Goal: Task Accomplishment & Management: Manage account settings

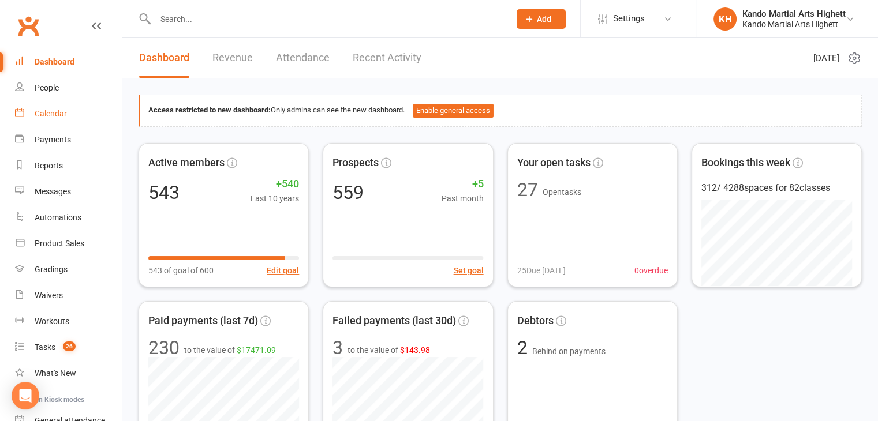
click at [54, 116] on div "Calendar" at bounding box center [51, 113] width 32 height 9
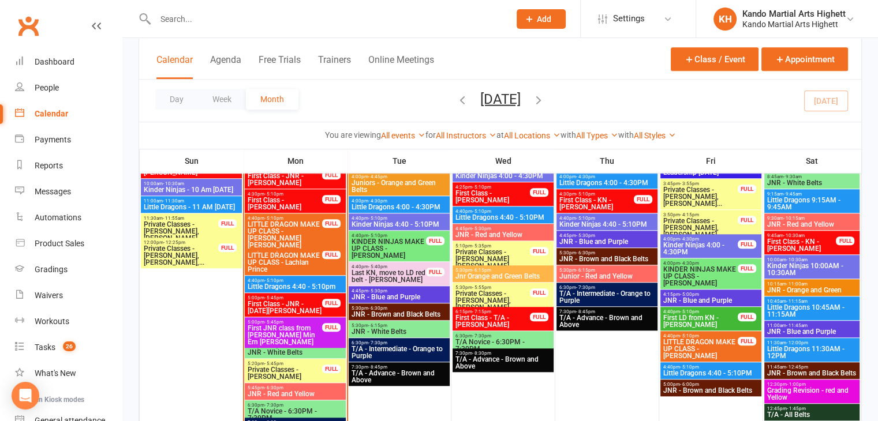
scroll to position [923, 0]
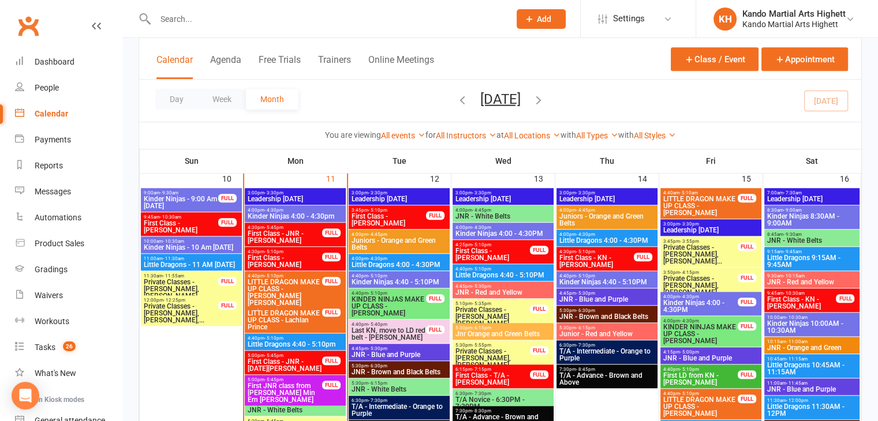
click at [285, 233] on span "First Class - JNR - [PERSON_NAME]" at bounding box center [285, 237] width 76 height 14
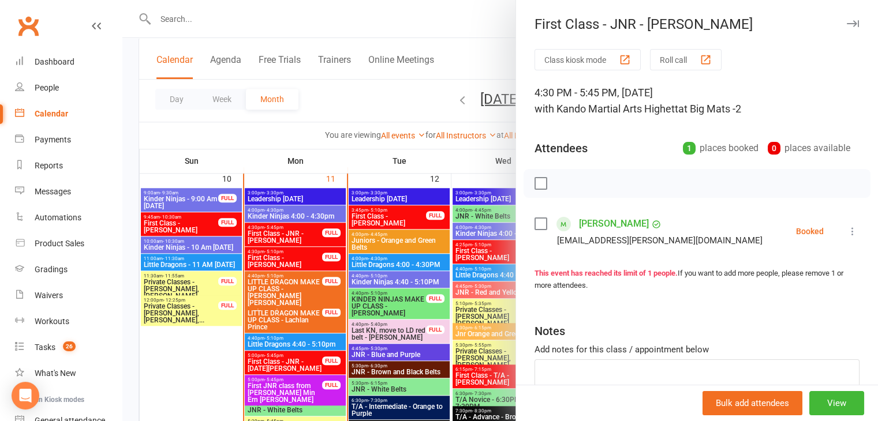
click at [632, 225] on link "Valentina Pavone" at bounding box center [614, 224] width 70 height 18
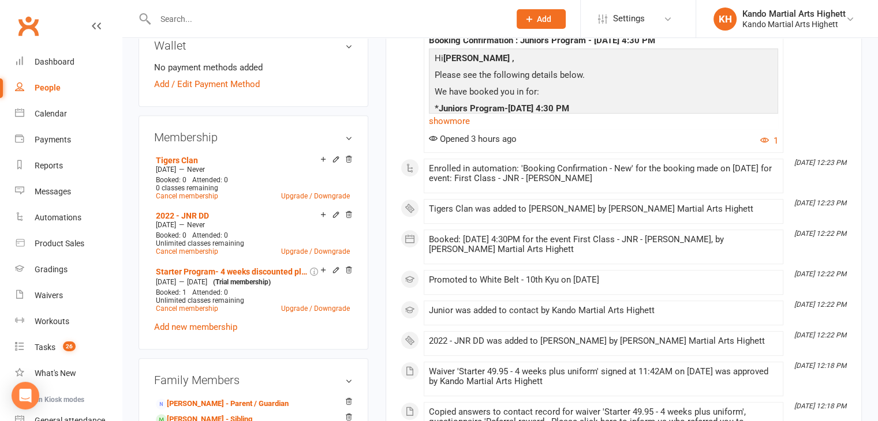
scroll to position [577, 0]
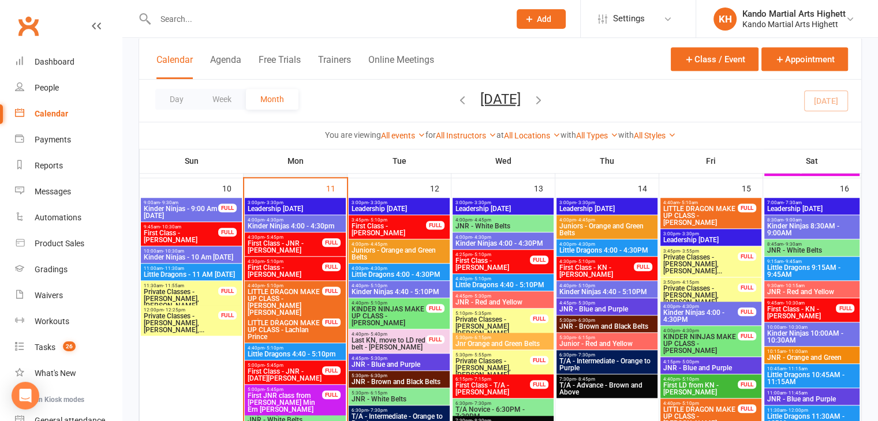
scroll to position [981, 0]
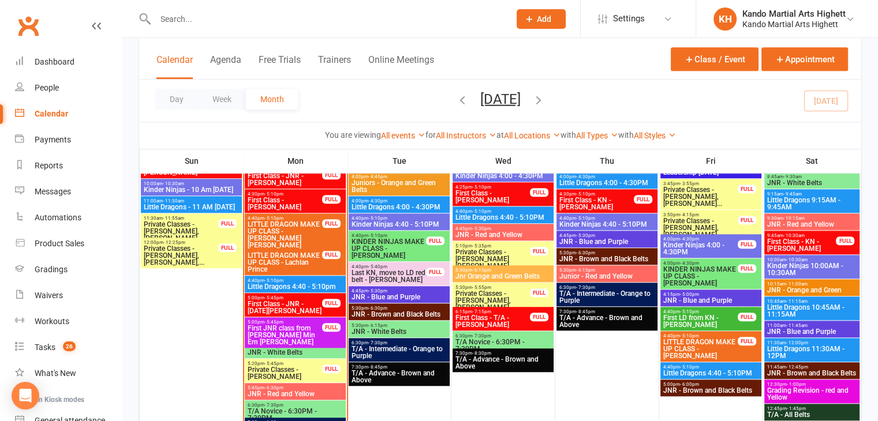
click at [279, 305] on span "First Class - JNR - [DATE][PERSON_NAME]" at bounding box center [285, 308] width 76 height 14
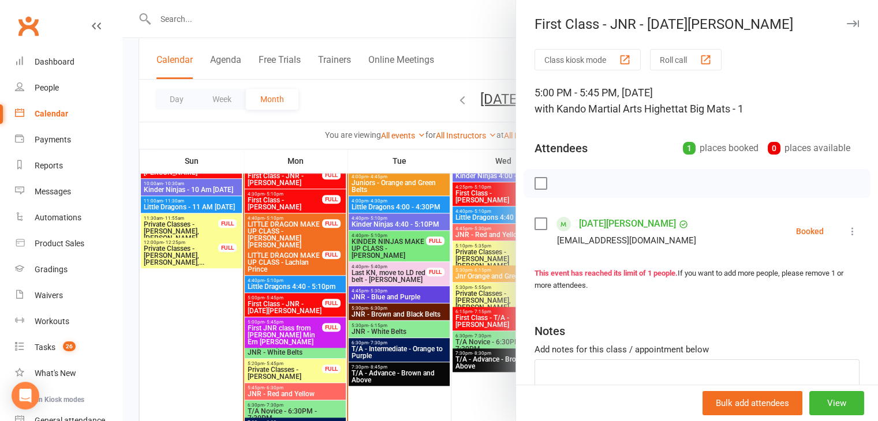
click at [589, 218] on link "Lucia Aznar" at bounding box center [627, 224] width 97 height 18
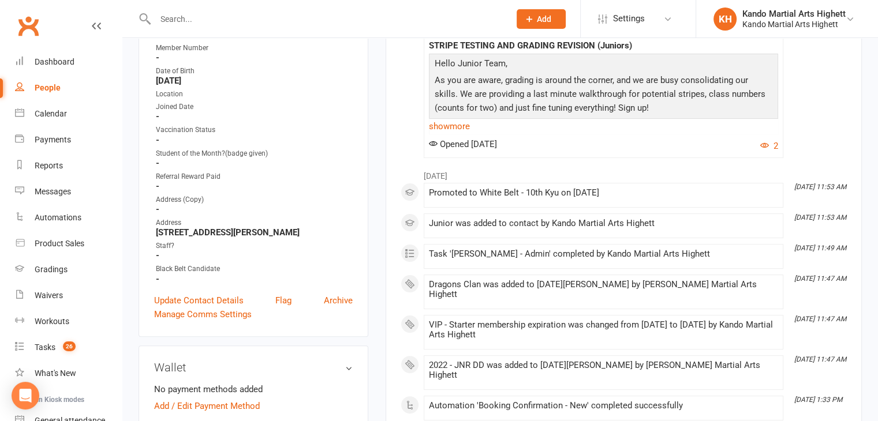
scroll to position [58, 0]
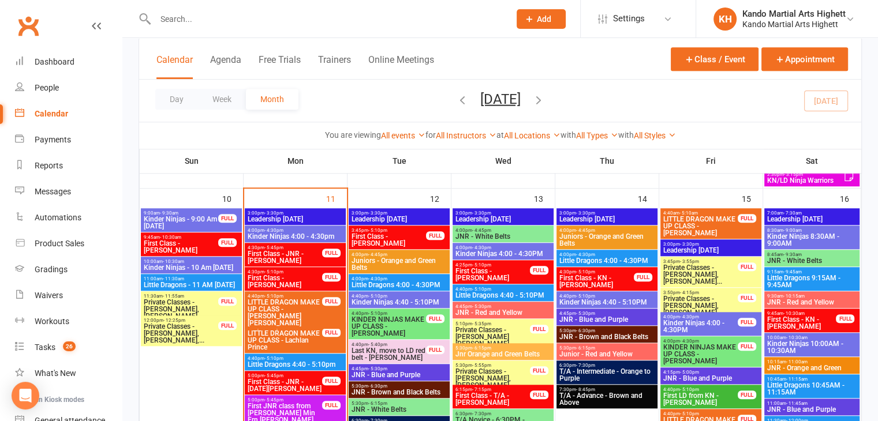
scroll to position [923, 0]
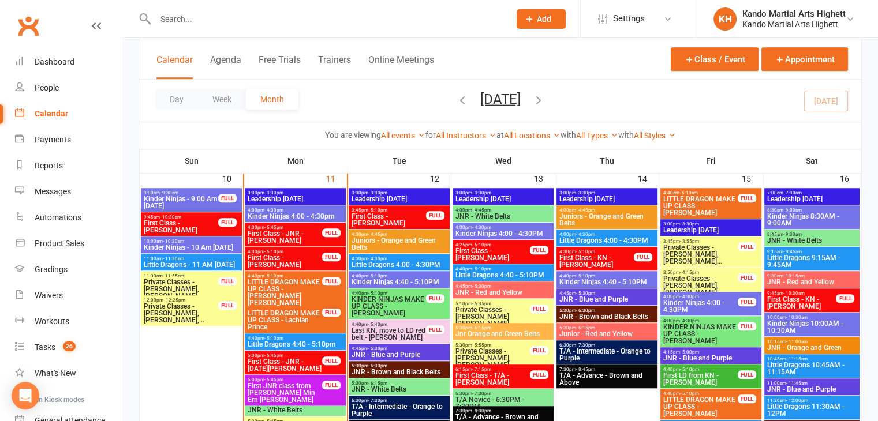
click at [284, 241] on span "First Class - JNR - Valentina Pavone" at bounding box center [285, 237] width 76 height 14
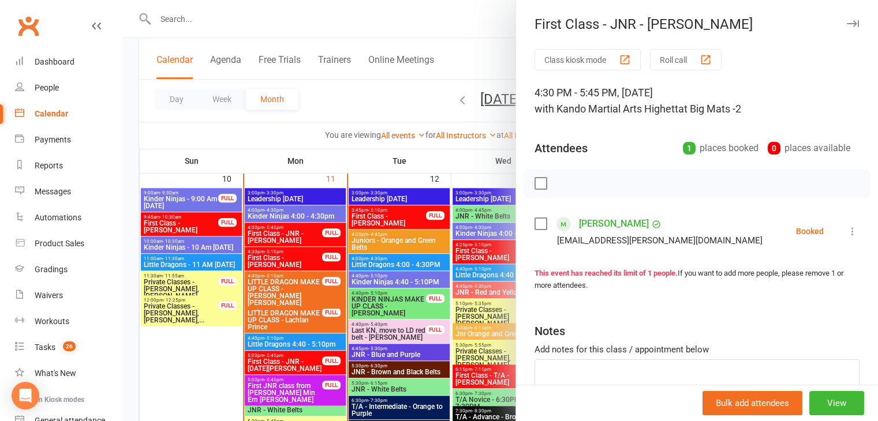
click at [601, 219] on link "Valentina Pavone" at bounding box center [614, 224] width 70 height 18
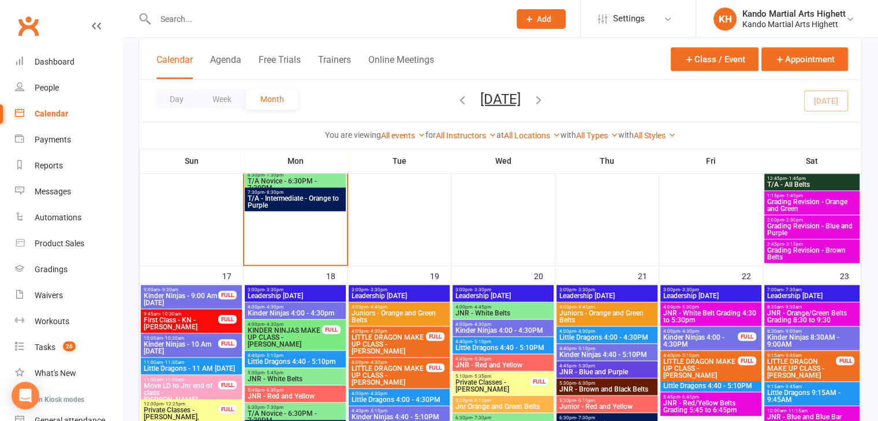
scroll to position [1212, 0]
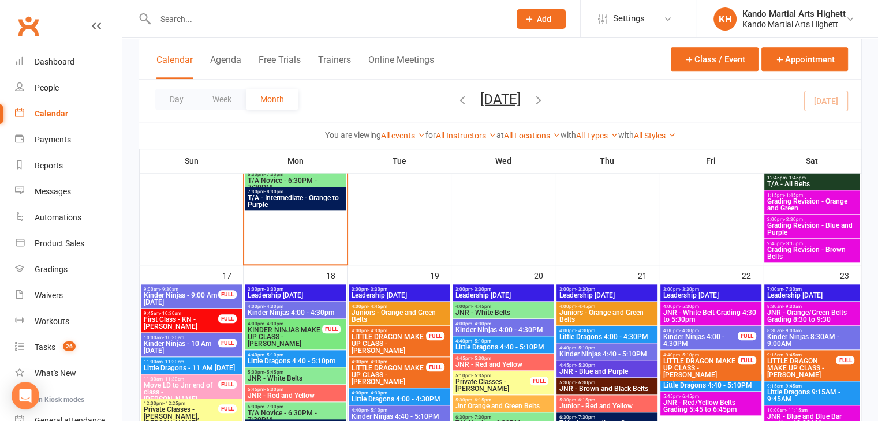
click at [475, 288] on span "- 3:30pm" at bounding box center [481, 289] width 19 height 5
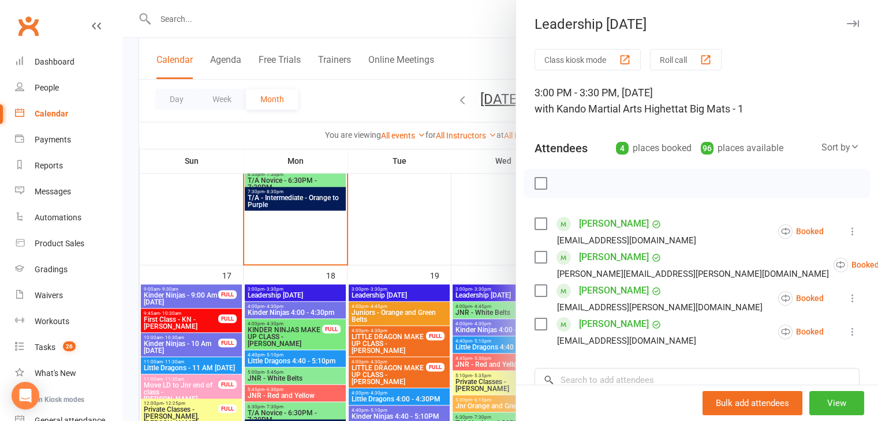
click at [482, 192] on div at bounding box center [499, 210] width 755 height 421
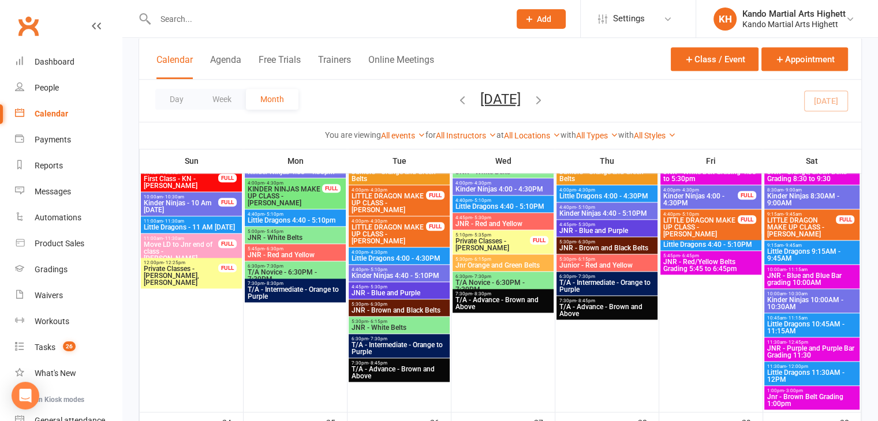
scroll to position [1327, 0]
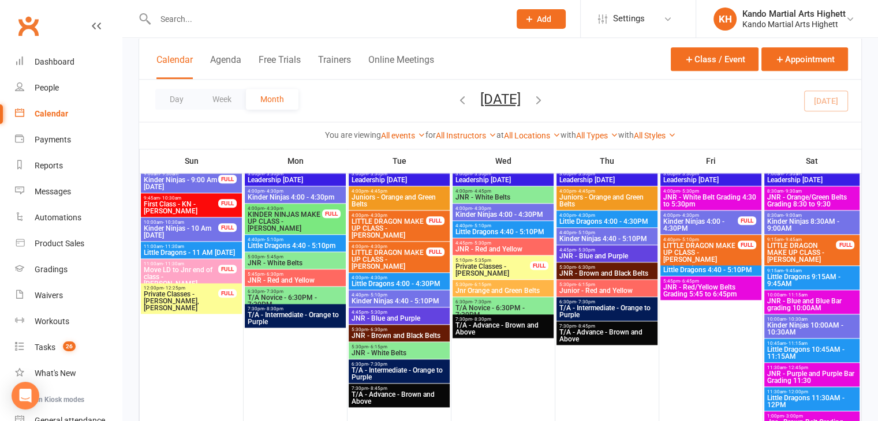
click at [503, 229] on span "Little Dragons 4:40 - 5:10PM" at bounding box center [503, 231] width 96 height 7
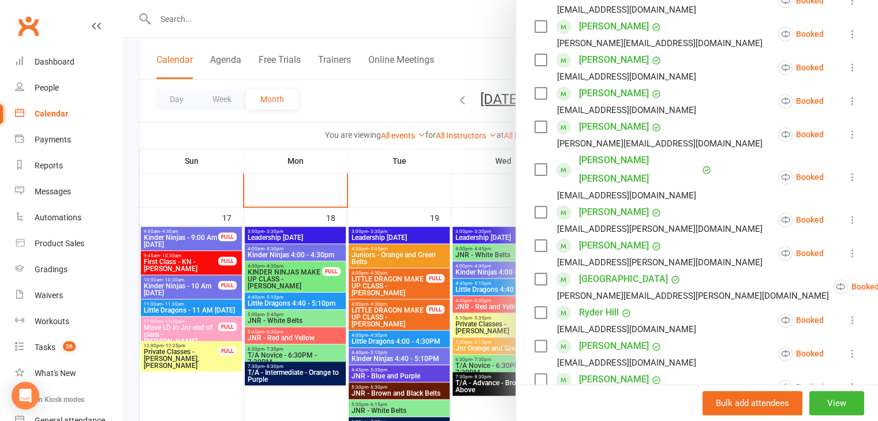
scroll to position [115, 0]
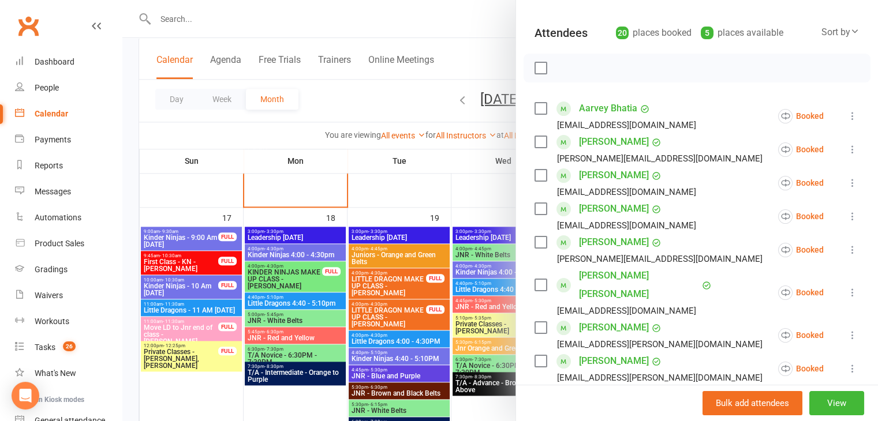
click at [418, 201] on div at bounding box center [499, 210] width 755 height 421
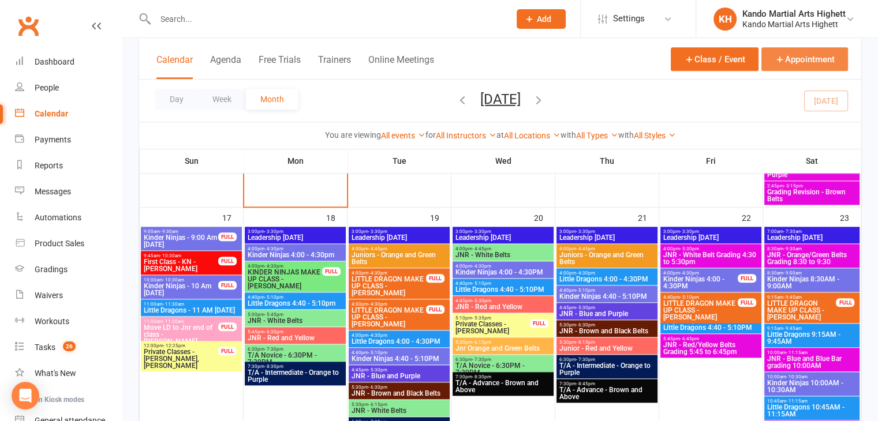
click at [815, 63] on button "Appointment" at bounding box center [804, 59] width 87 height 24
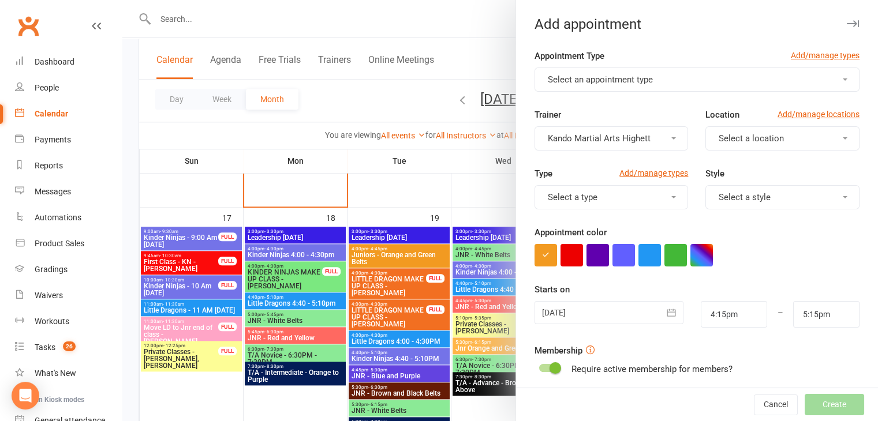
click at [619, 72] on button "Select an appointment type" at bounding box center [696, 80] width 325 height 24
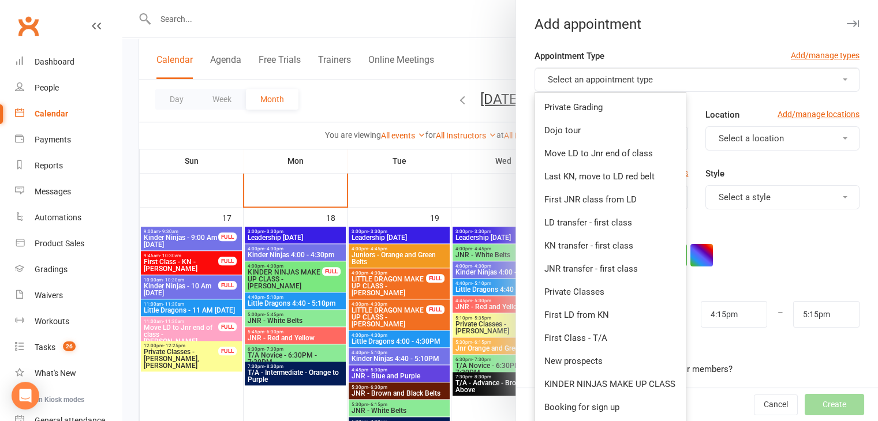
click at [790, 155] on div "Trainer Kando Martial Arts Highett Location Add/manage locations Select a locat…" at bounding box center [697, 137] width 342 height 59
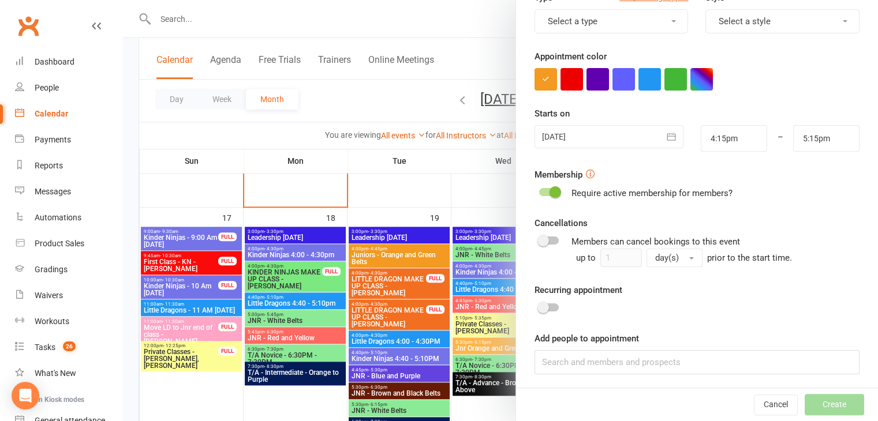
scroll to position [178, 0]
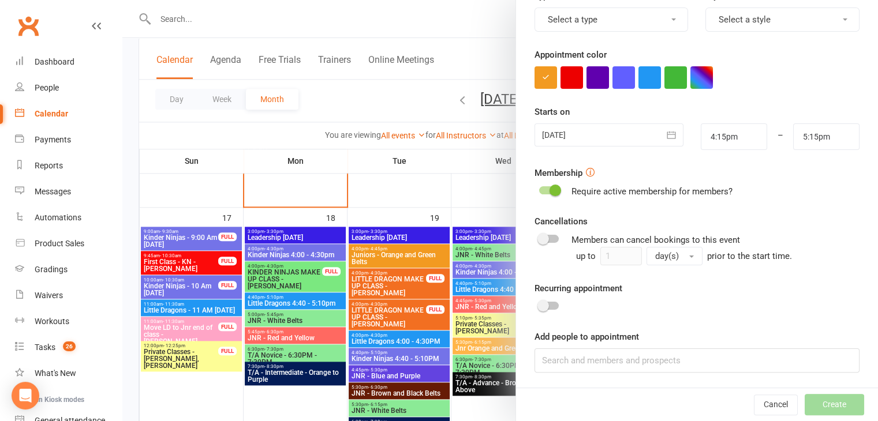
click at [667, 134] on icon "button" at bounding box center [671, 135] width 9 height 8
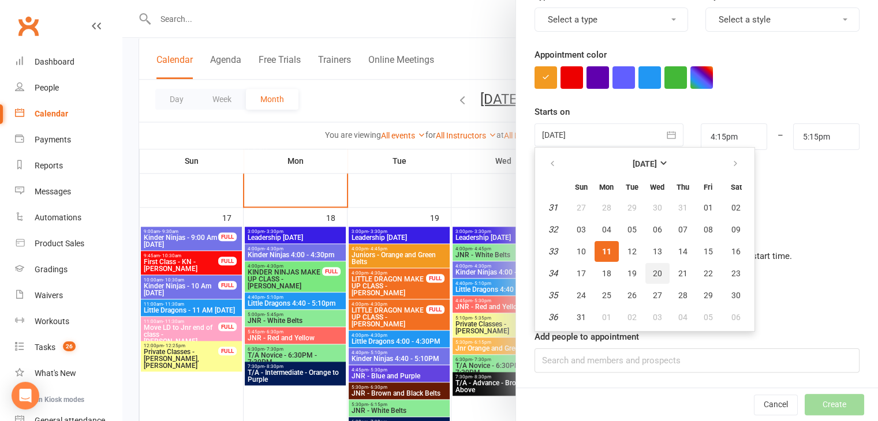
click at [653, 269] on span "20" at bounding box center [657, 273] width 9 height 9
type input "20 Aug 2025"
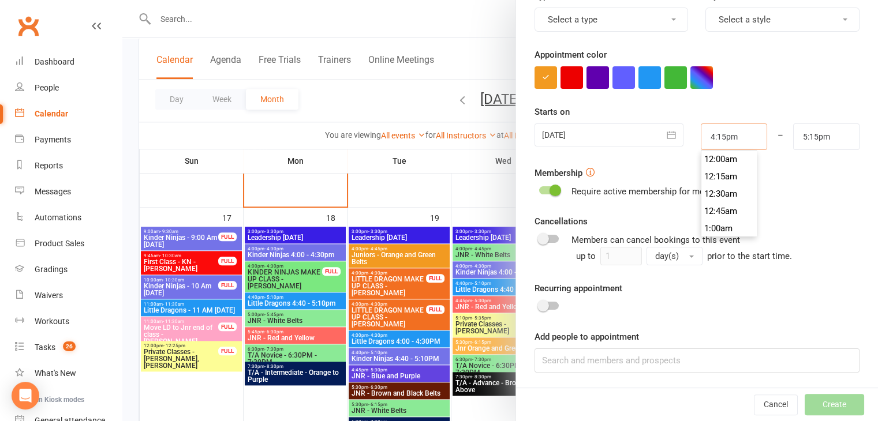
click at [713, 137] on input "4:15pm" at bounding box center [733, 136] width 66 height 27
type input "4:pm"
type input "5:00pm"
type input "4:30pm"
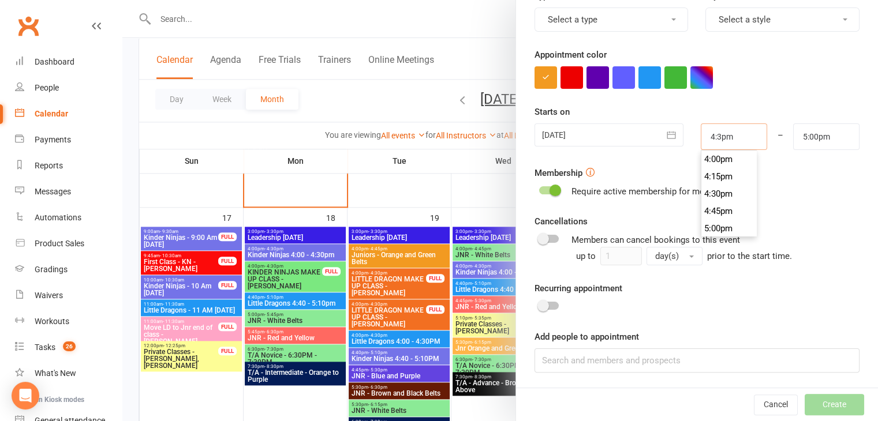
type input "5:30pm"
type input "4:30pm"
click at [801, 137] on input "5:30pm" at bounding box center [826, 136] width 66 height 27
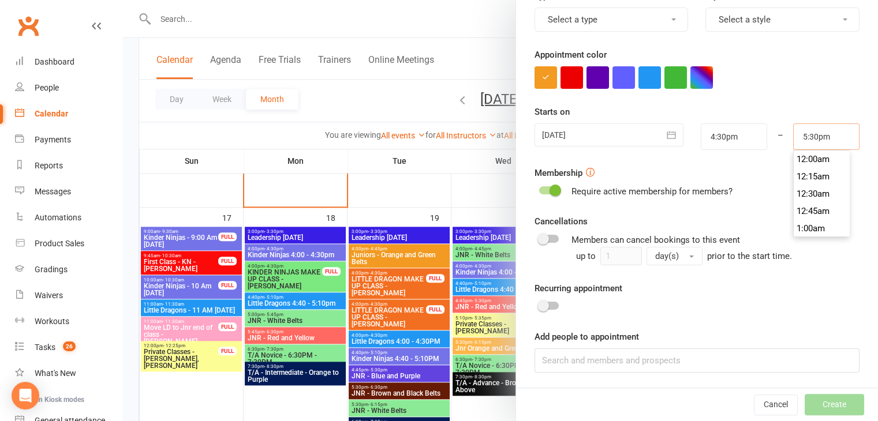
scroll to position [1194, 0]
click at [803, 137] on input "5:30pm" at bounding box center [826, 136] width 66 height 27
type input "5:15pm"
click at [801, 86] on div at bounding box center [696, 77] width 325 height 23
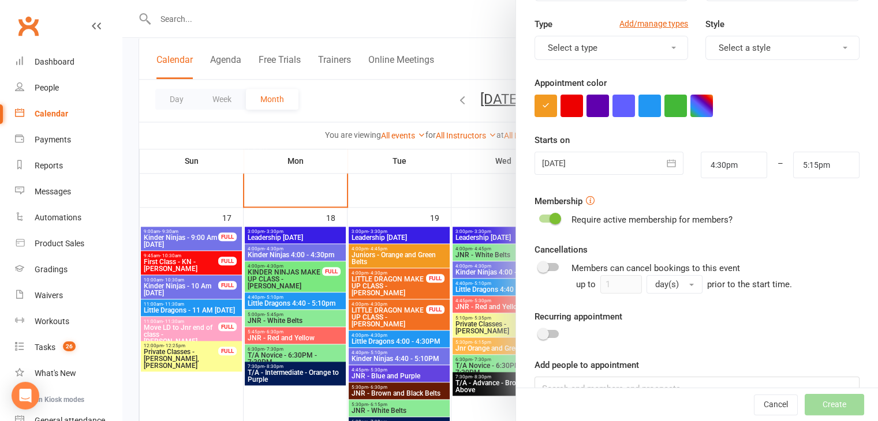
scroll to position [178, 0]
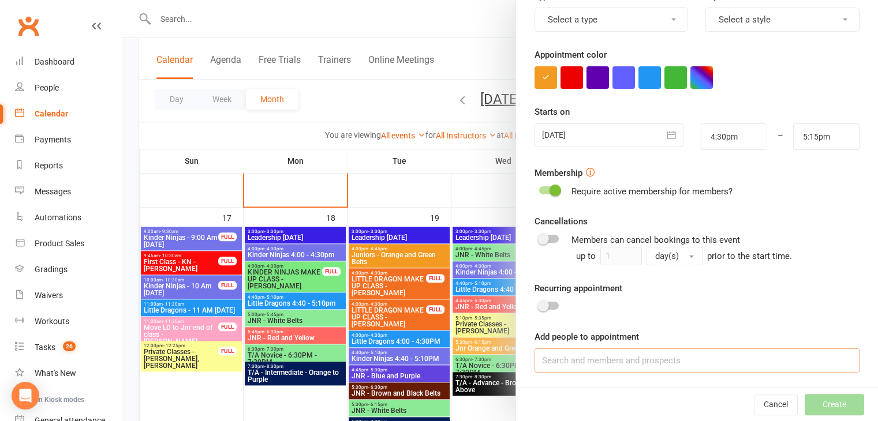
click at [612, 357] on input at bounding box center [696, 360] width 325 height 24
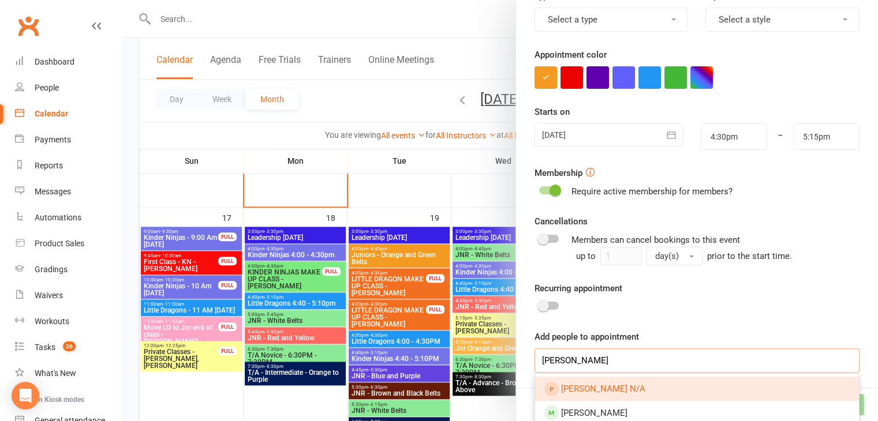
scroll to position [235, 0]
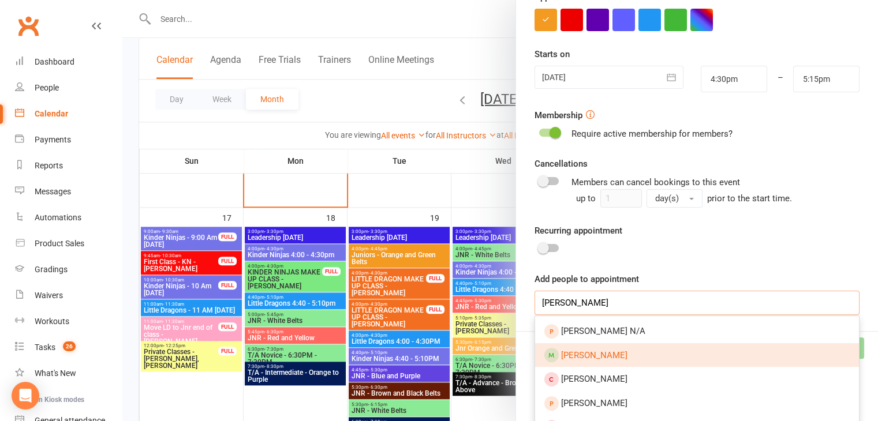
type input "sam raf"
click at [589, 351] on span "Samuel Rafter" at bounding box center [594, 355] width 66 height 10
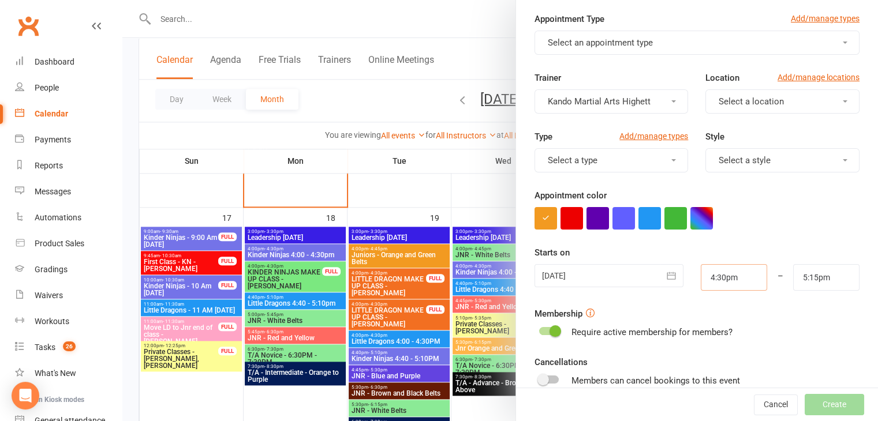
scroll to position [1125, 0]
click at [713, 280] on input "4:30pm" at bounding box center [733, 277] width 66 height 27
type input "4:40pm"
click at [782, 212] on div at bounding box center [696, 218] width 325 height 23
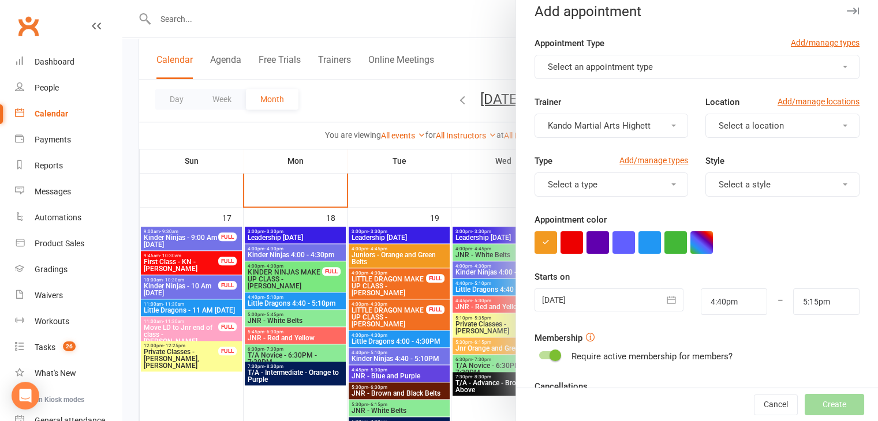
scroll to position [0, 0]
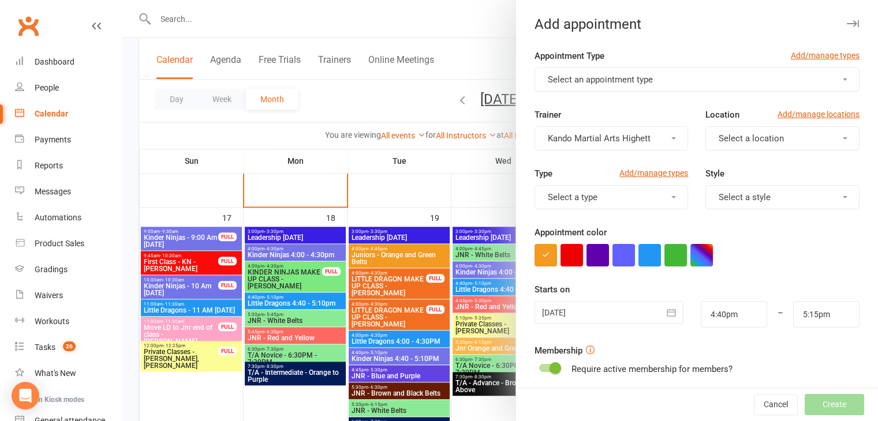
click at [703, 87] on button "Select an appointment type" at bounding box center [696, 80] width 325 height 24
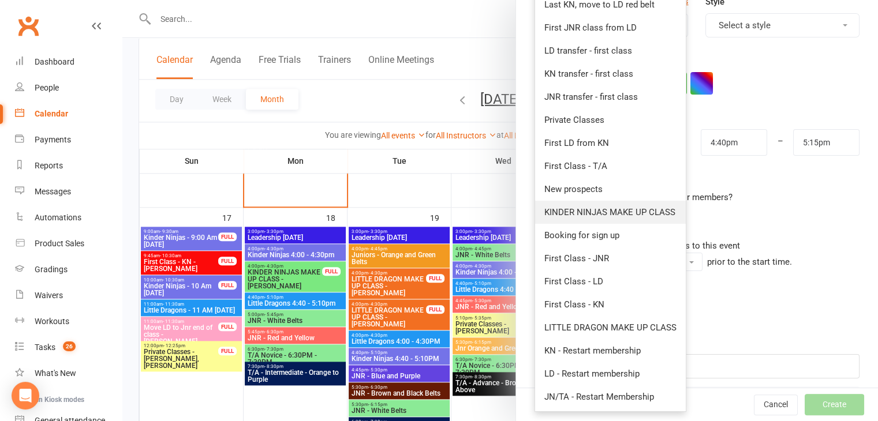
scroll to position [173, 0]
click at [602, 323] on span "LITTLE DRAGON MAKE UP CLASS" at bounding box center [610, 326] width 132 height 10
type input "5:10pm"
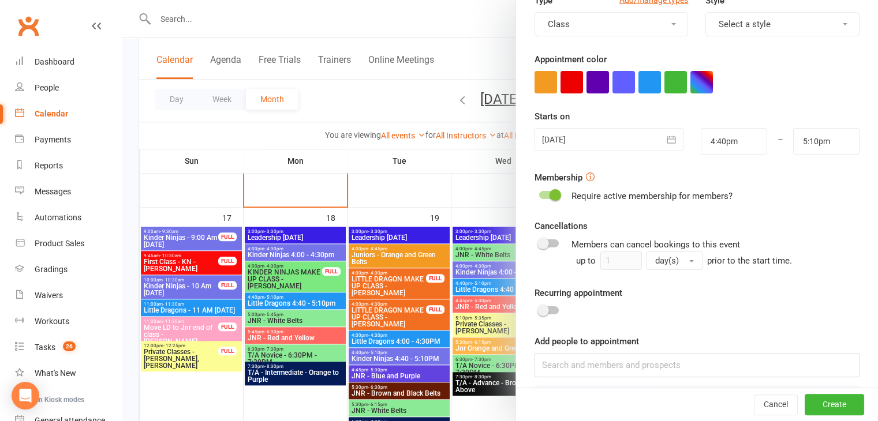
scroll to position [210, 0]
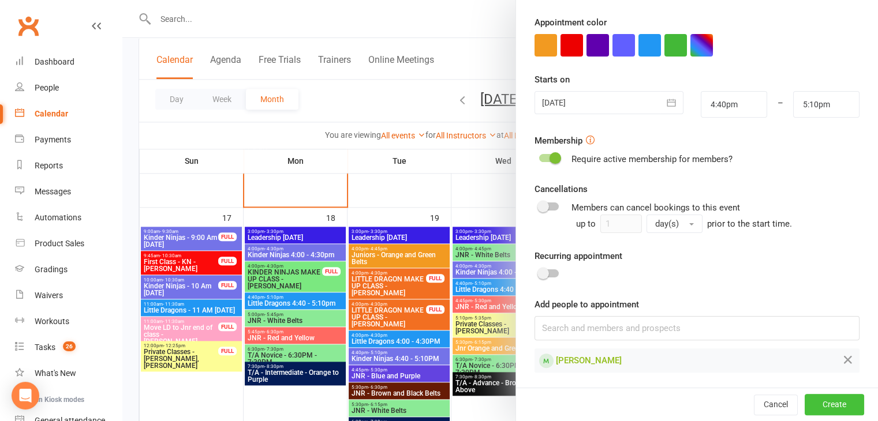
click at [804, 395] on button "Create" at bounding box center [833, 405] width 59 height 21
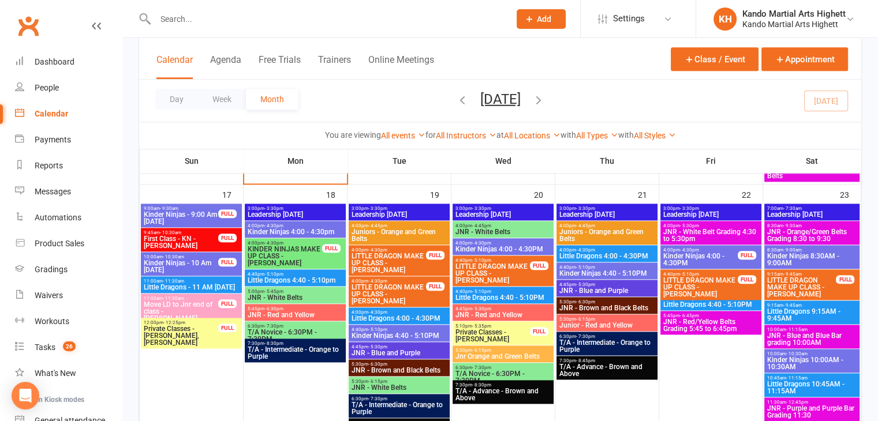
scroll to position [1291, 0]
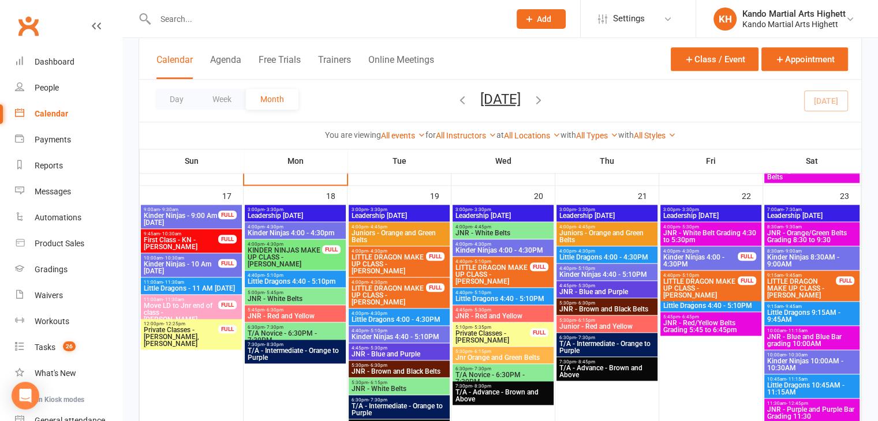
click at [505, 264] on span "LITTLE DRAGON MAKE UP CLASS - [PERSON_NAME]" at bounding box center [493, 274] width 76 height 21
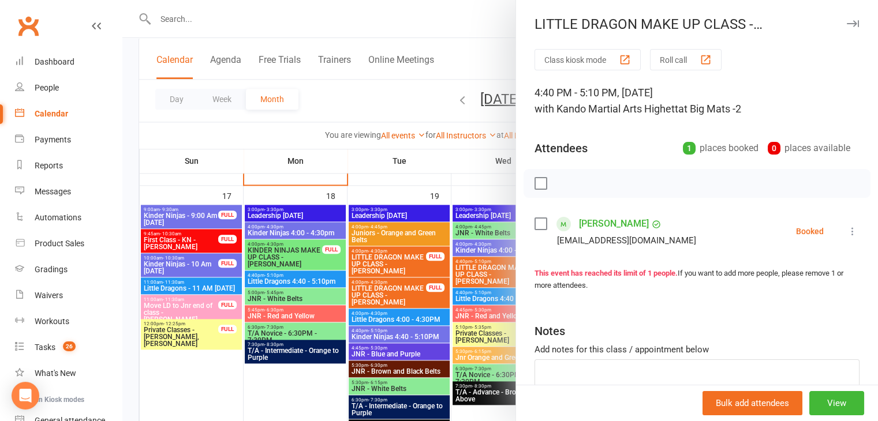
click at [440, 291] on div at bounding box center [499, 210] width 755 height 421
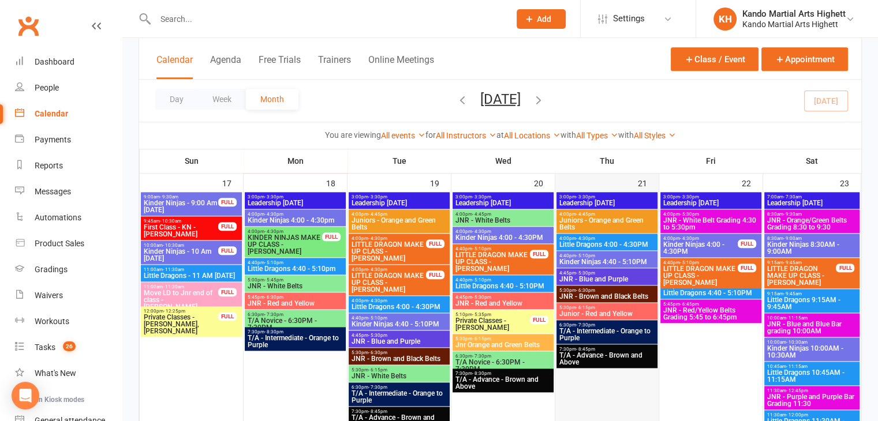
click at [557, 415] on div at bounding box center [606, 326] width 101 height 267
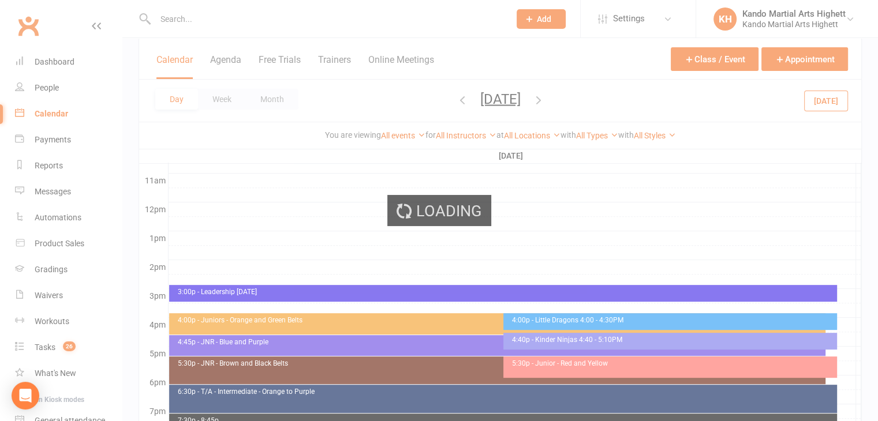
scroll to position [0, 0]
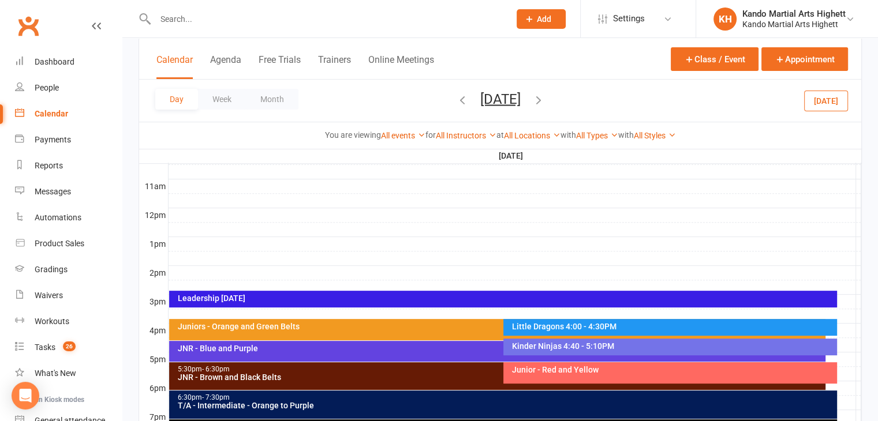
click at [47, 114] on div "Calendar" at bounding box center [51, 113] width 33 height 9
click at [48, 115] on div "Calendar" at bounding box center [51, 113] width 33 height 9
click at [253, 93] on button "Month" at bounding box center [272, 99] width 53 height 21
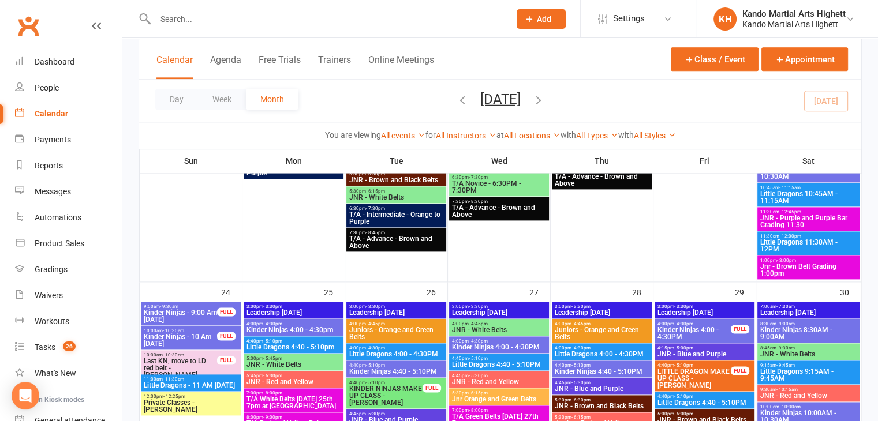
scroll to position [1584, 0]
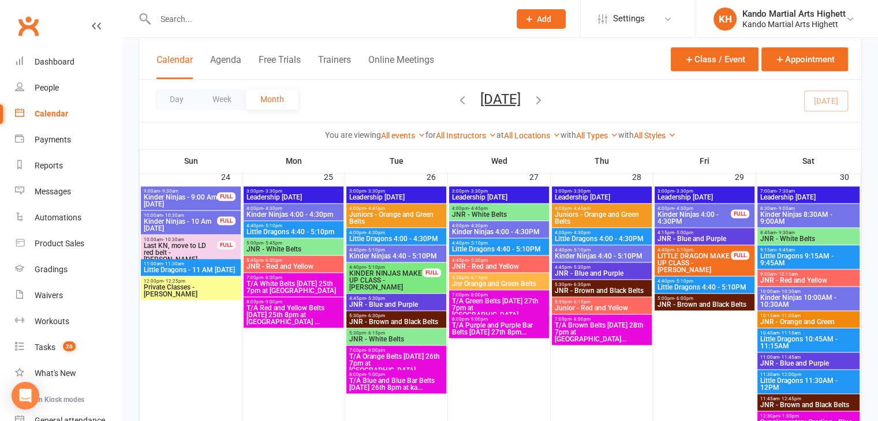
click at [295, 207] on span "4:00pm - 4:30pm" at bounding box center [293, 208] width 95 height 5
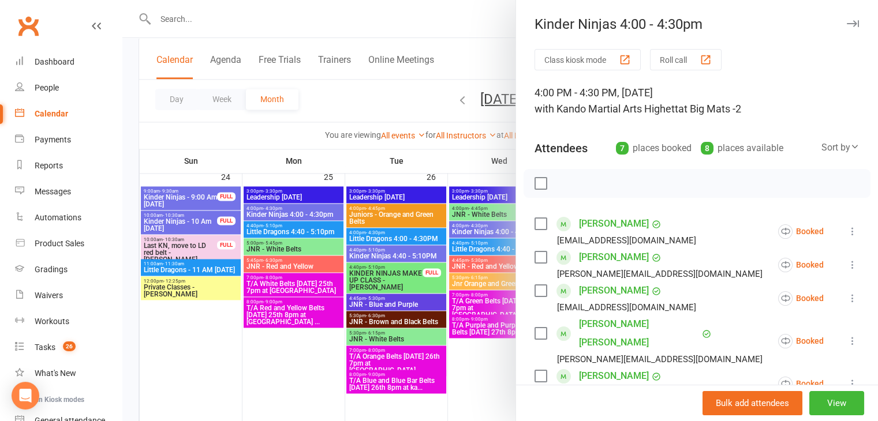
click at [459, 228] on div at bounding box center [499, 210] width 755 height 421
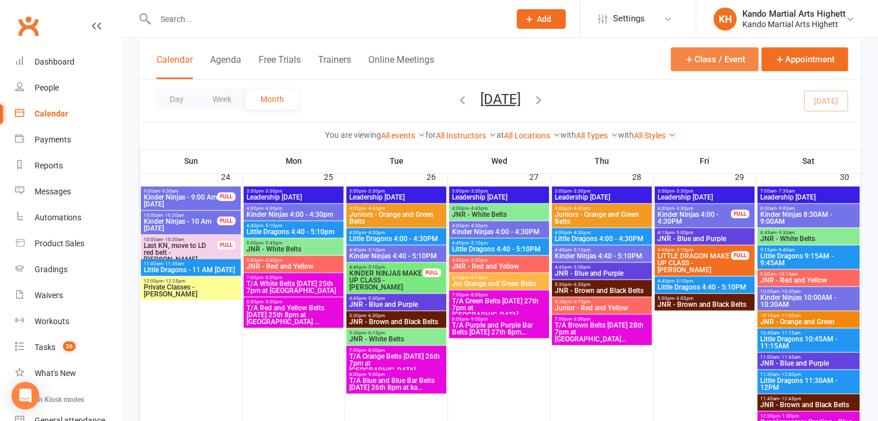
click at [706, 59] on button "Class / Event" at bounding box center [714, 59] width 88 height 24
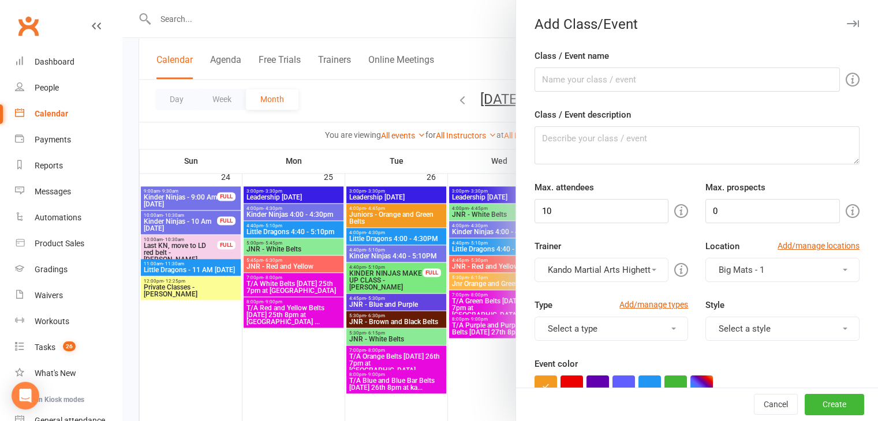
click at [458, 64] on div at bounding box center [499, 210] width 755 height 421
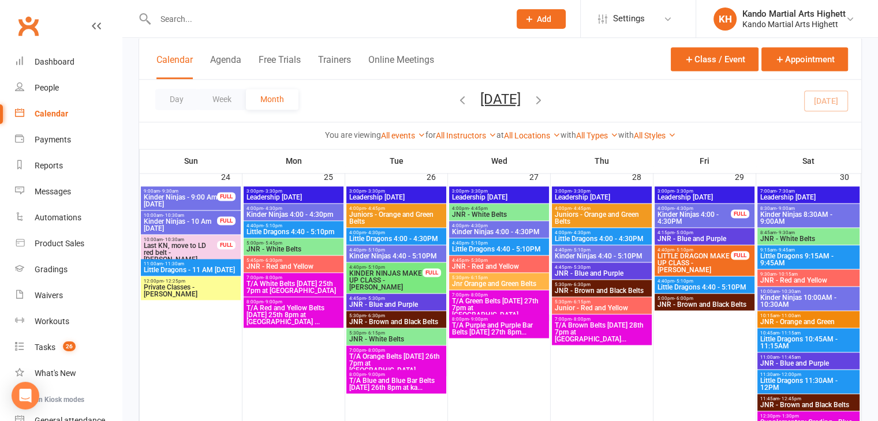
scroll to position [0, 0]
click at [794, 71] on div "Class / Event Appointment" at bounding box center [758, 63] width 177 height 32
click at [789, 55] on button "Appointment" at bounding box center [804, 59] width 87 height 24
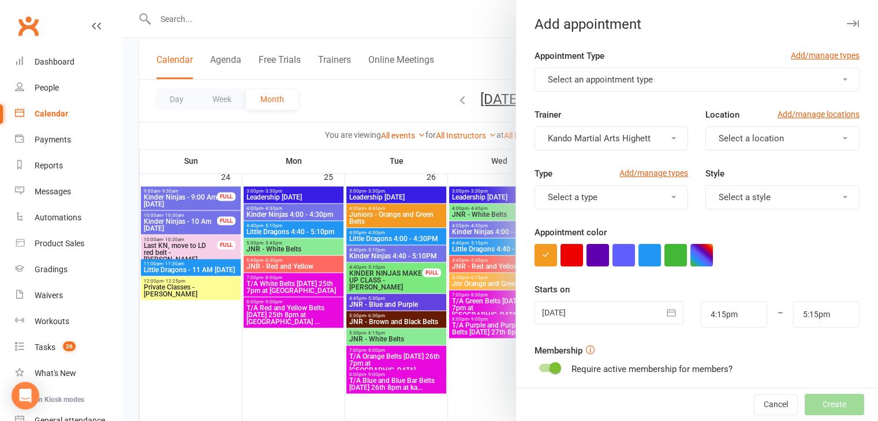
click at [650, 63] on div "Appointment Type Add/manage types" at bounding box center [696, 58] width 325 height 18
click at [644, 70] on button "Select an appointment type" at bounding box center [696, 80] width 325 height 24
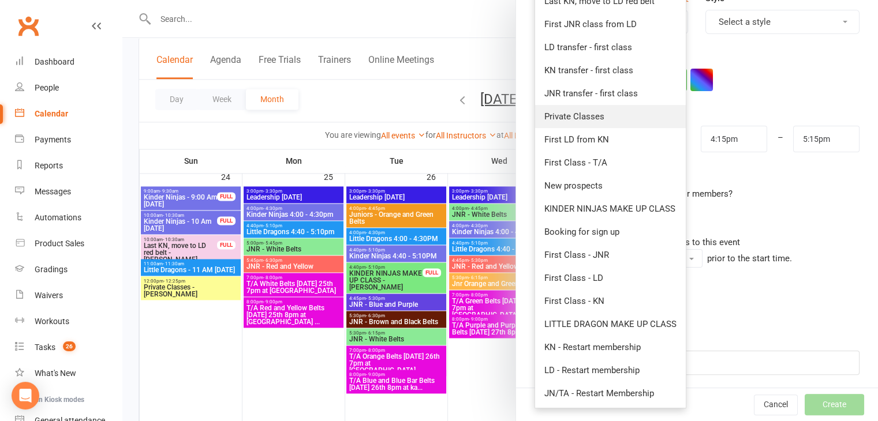
scroll to position [178, 0]
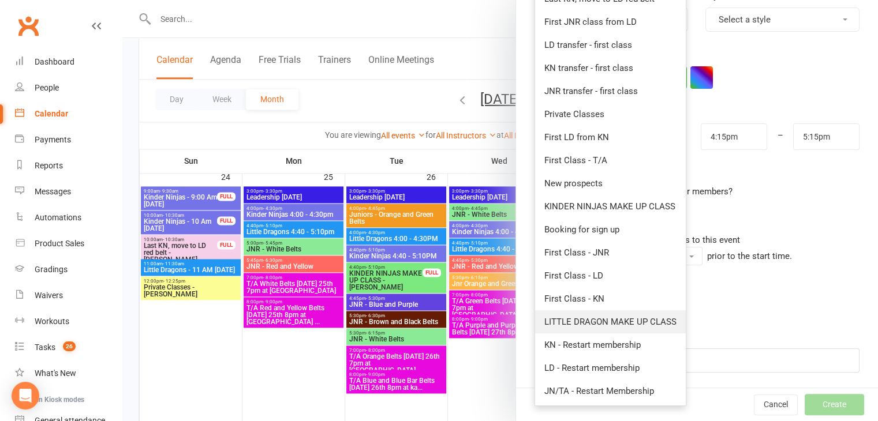
click at [599, 317] on span "LITTLE DRAGON MAKE UP CLASS" at bounding box center [610, 322] width 132 height 10
type input "4:45pm"
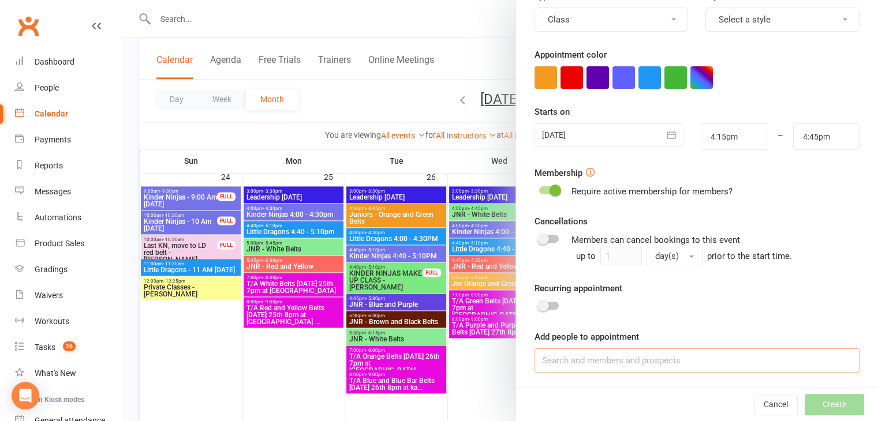
click at [574, 356] on input at bounding box center [696, 360] width 325 height 24
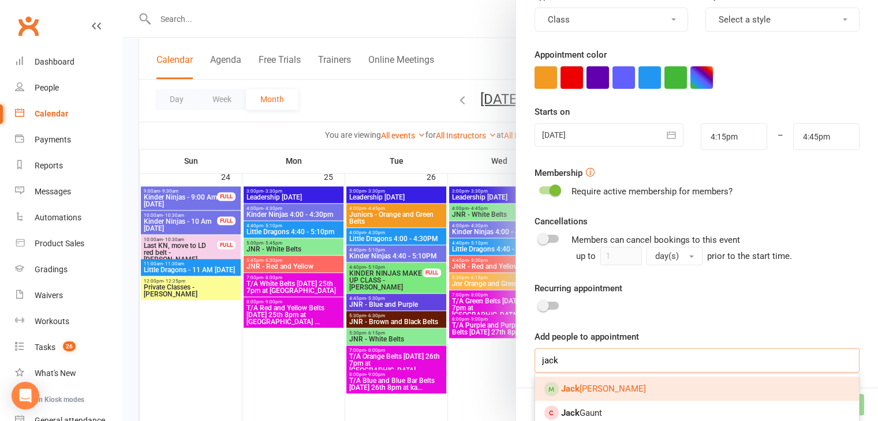
type input "jack"
click at [595, 384] on link "Jack Nott" at bounding box center [697, 389] width 324 height 24
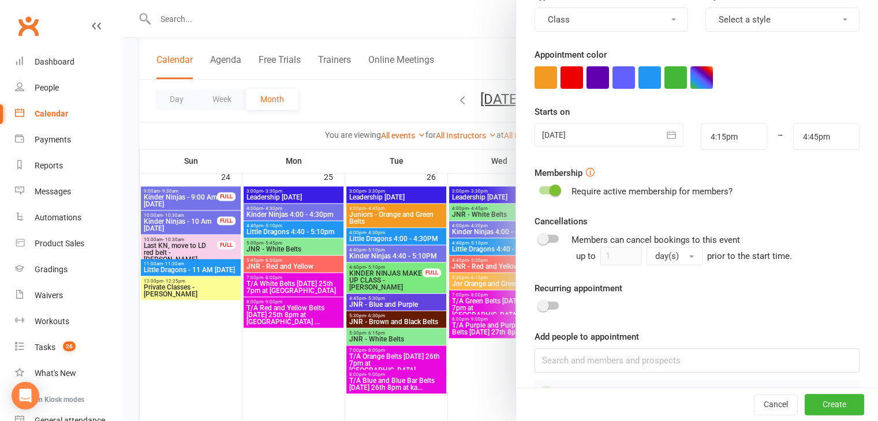
click at [665, 130] on icon "button" at bounding box center [671, 135] width 12 height 12
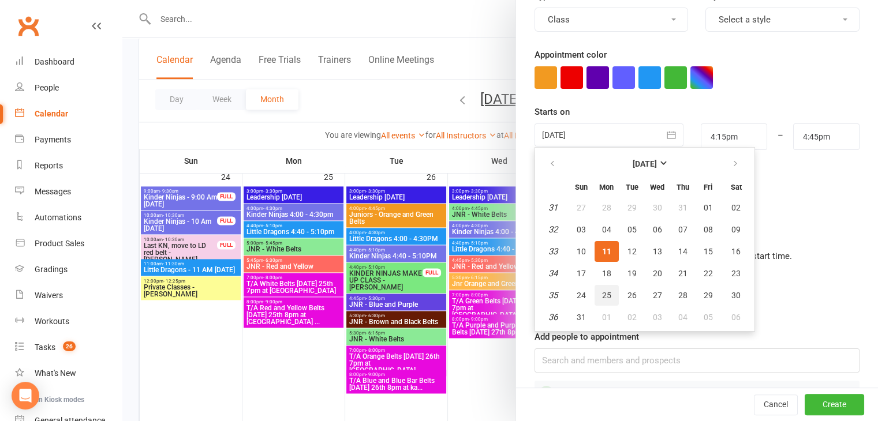
click at [602, 291] on span "25" at bounding box center [606, 295] width 9 height 9
type input "25 Aug 2025"
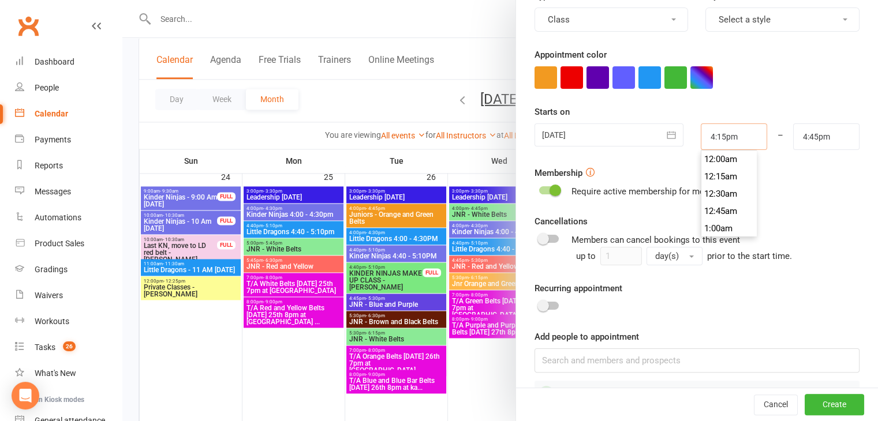
click at [714, 133] on input "4:15pm" at bounding box center [733, 136] width 66 height 27
type input "4:40pm"
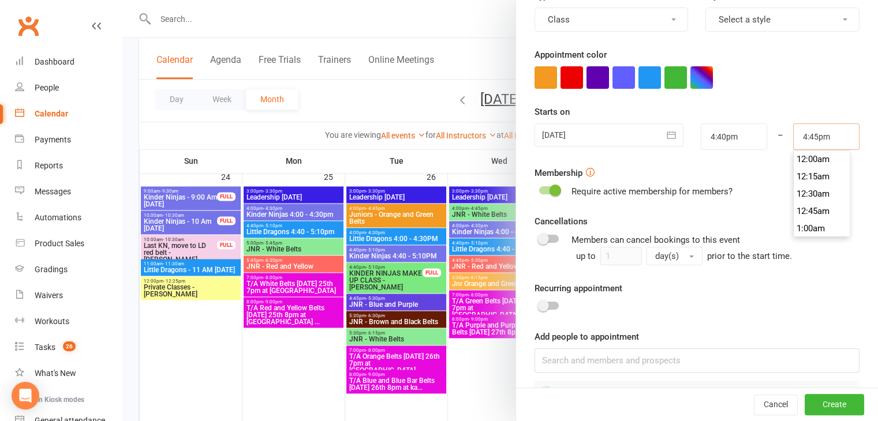
click at [801, 137] on input "4:45pm" at bounding box center [826, 136] width 66 height 27
click at [803, 136] on input "4:45pm" at bounding box center [826, 136] width 66 height 27
type input "5:10pm"
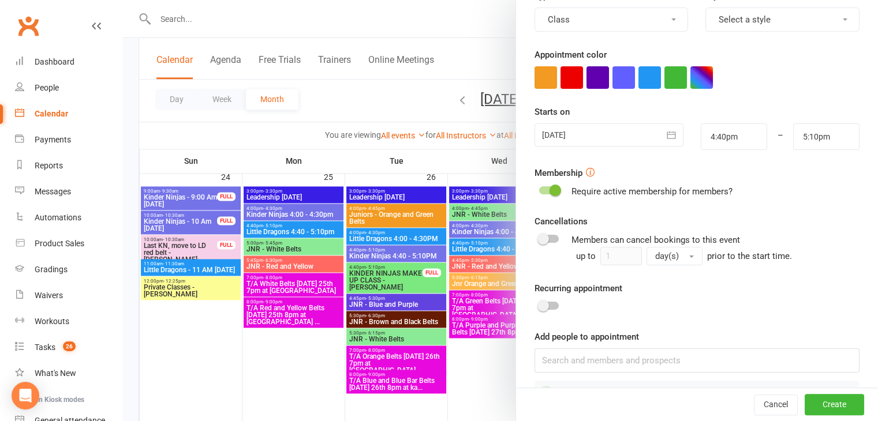
click at [823, 98] on form "Appointment Type Add/manage types LITTLE DRAGON MAKE UP CLASS Trainer Kando Mar…" at bounding box center [696, 138] width 325 height 534
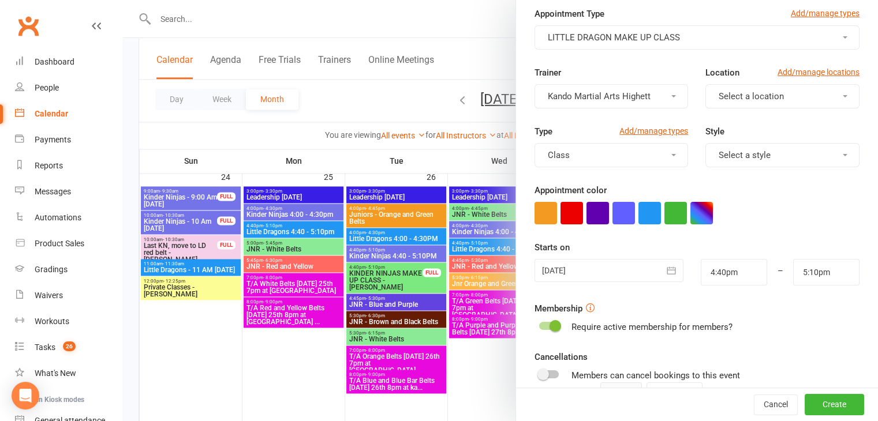
scroll to position [62, 0]
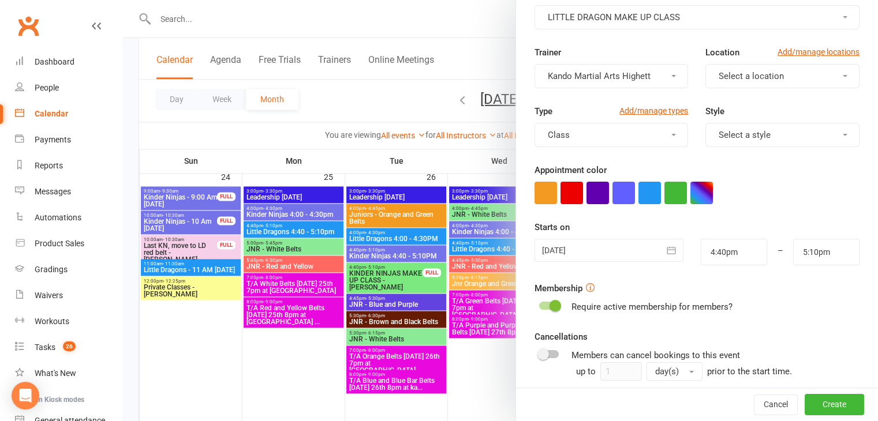
click at [742, 74] on span "Select a location" at bounding box center [750, 76] width 65 height 10
click at [743, 122] on span "Little Mats" at bounding box center [736, 127] width 42 height 10
click at [773, 128] on button "Select a style" at bounding box center [782, 135] width 154 height 24
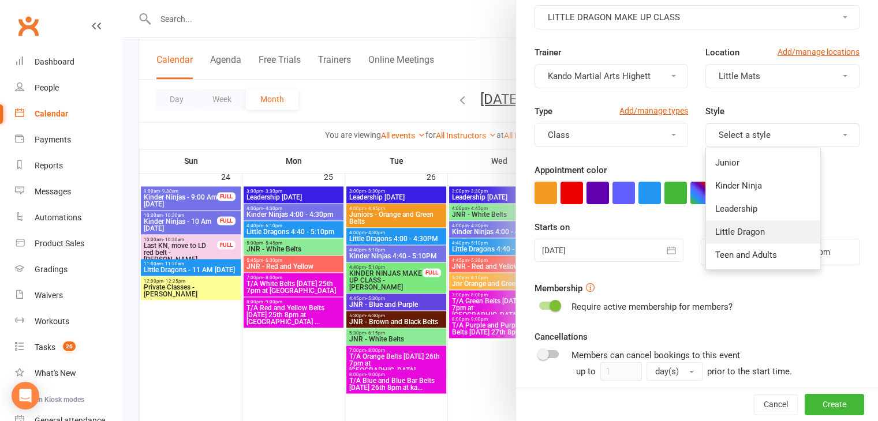
click at [752, 240] on link "Little Dragon" at bounding box center [763, 231] width 114 height 23
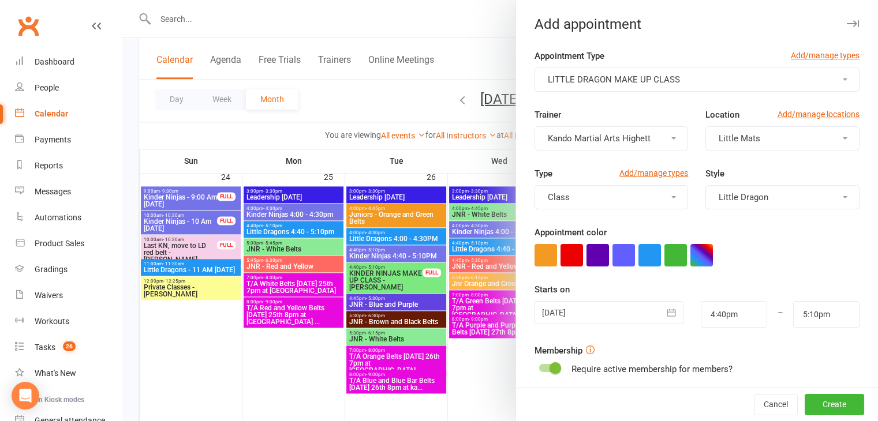
scroll to position [210, 0]
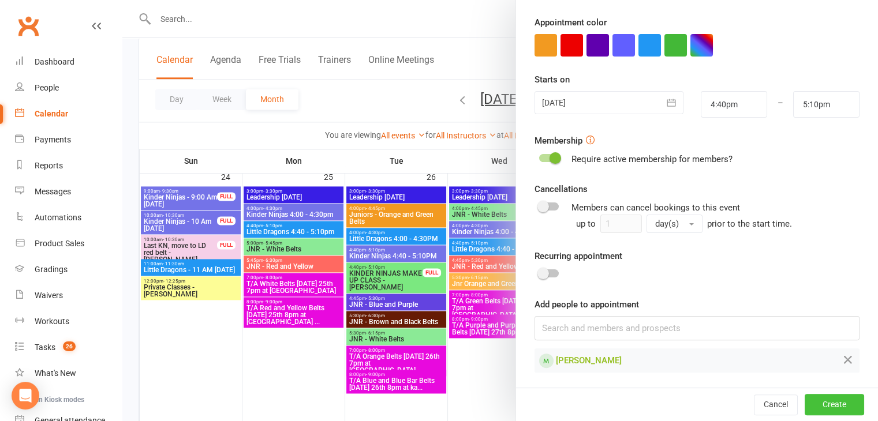
click at [819, 395] on button "Create" at bounding box center [833, 405] width 59 height 21
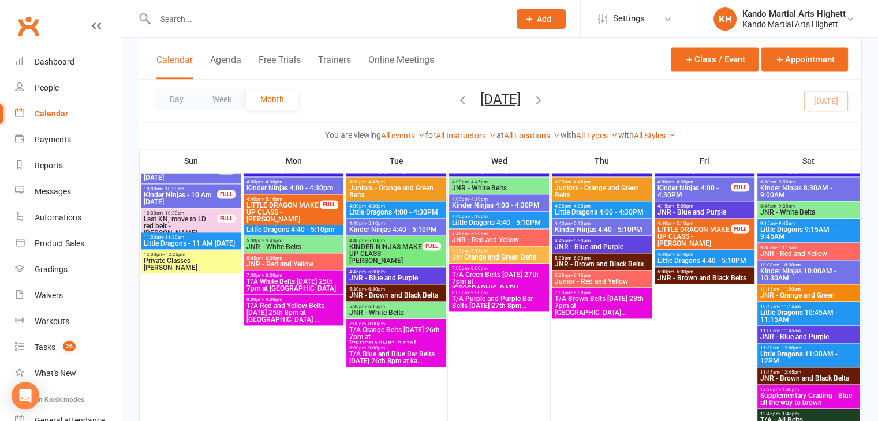
scroll to position [1611, 0]
click at [286, 222] on span "4:40pm - 5:10pm" at bounding box center [293, 223] width 95 height 5
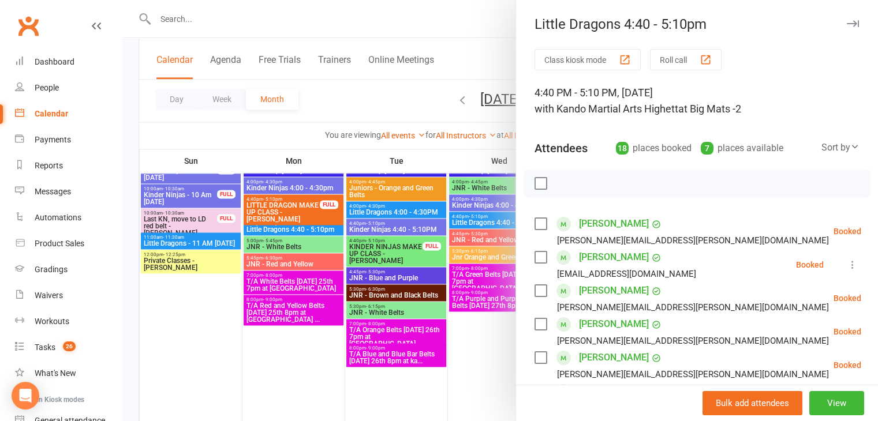
click at [331, 238] on div at bounding box center [499, 210] width 755 height 421
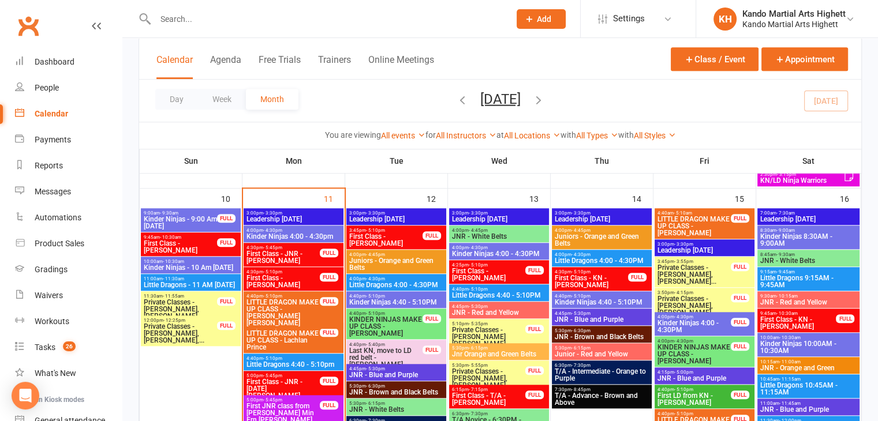
scroll to position [897, 0]
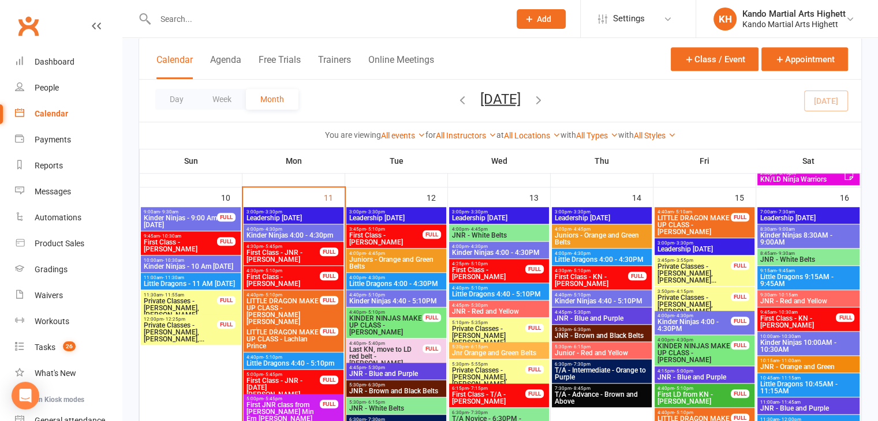
click at [286, 385] on span "First Class - JNR - [DATE][PERSON_NAME]" at bounding box center [283, 387] width 74 height 21
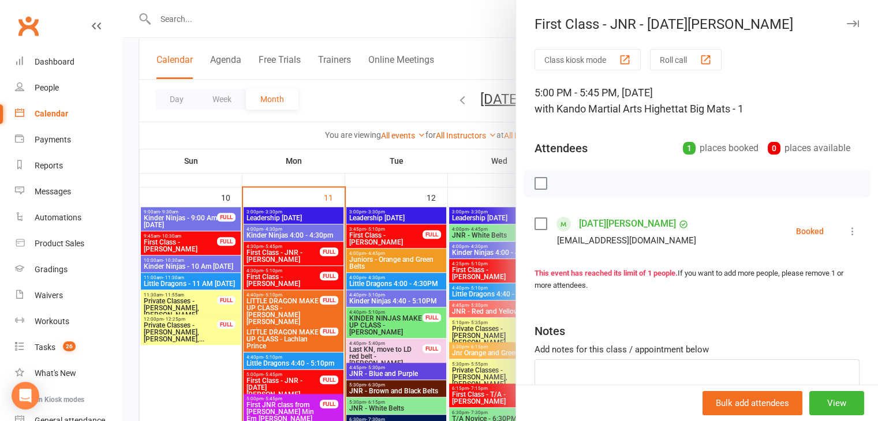
click at [318, 380] on div at bounding box center [499, 210] width 755 height 421
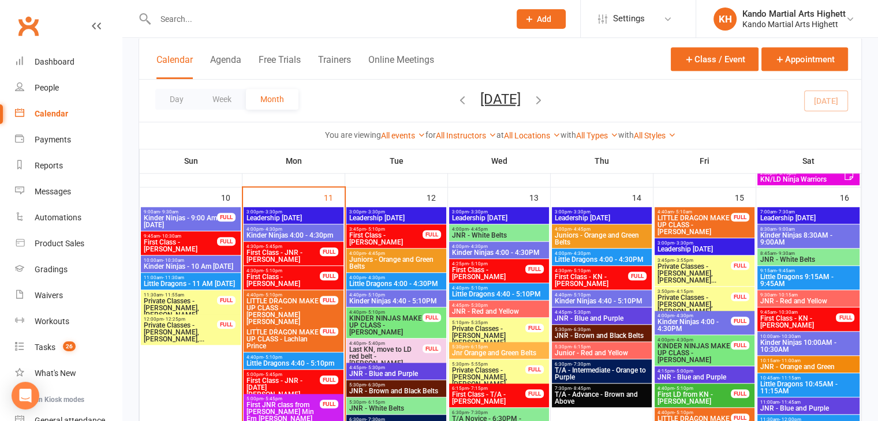
click at [270, 252] on span "First Class - JNR - [PERSON_NAME]" at bounding box center [283, 256] width 74 height 14
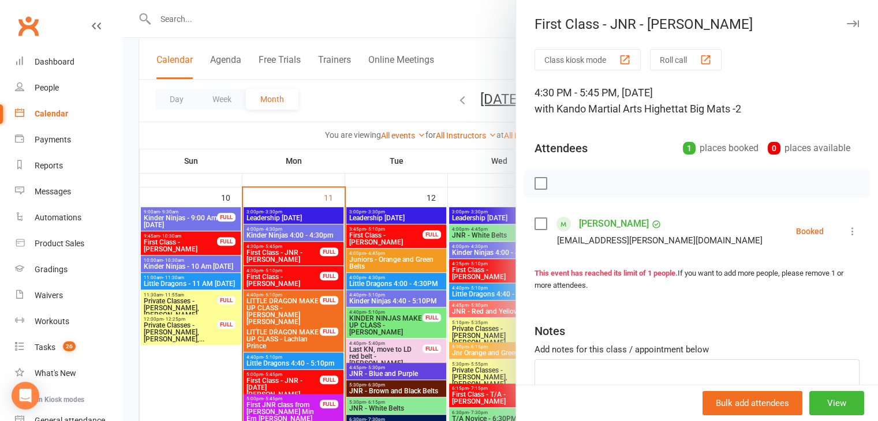
click at [301, 257] on div at bounding box center [499, 210] width 755 height 421
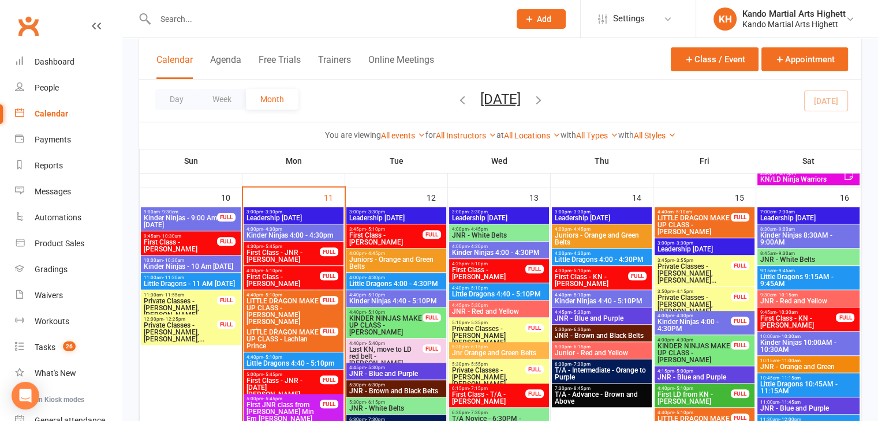
click at [279, 250] on span "First Class - JNR - [PERSON_NAME]" at bounding box center [283, 256] width 74 height 14
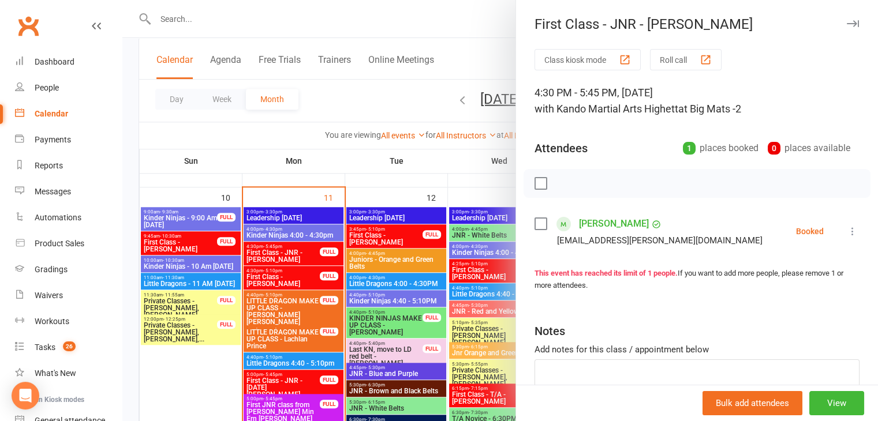
click at [348, 268] on div at bounding box center [499, 210] width 755 height 421
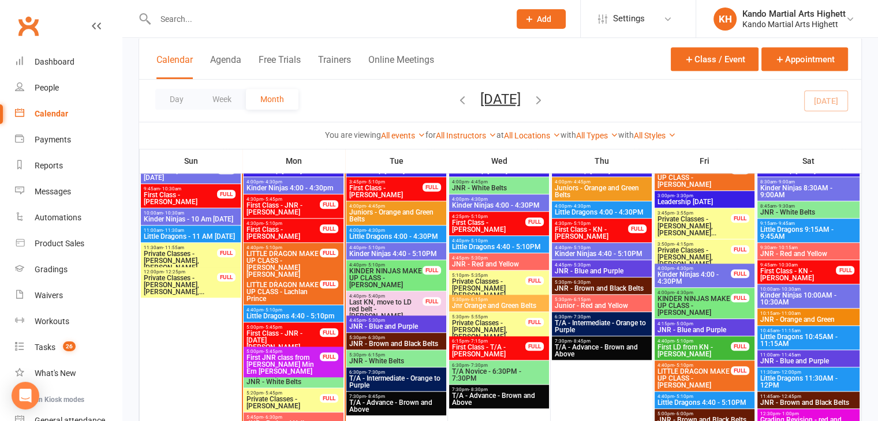
scroll to position [951, 0]
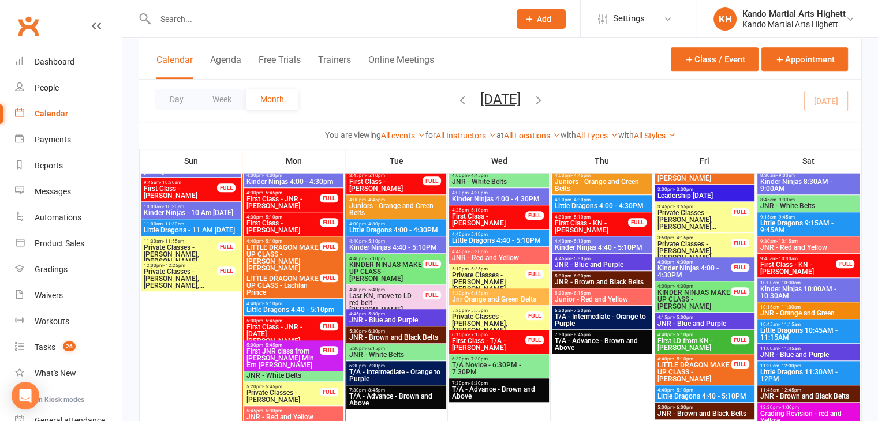
click at [272, 327] on span "First Class - JNR - [DATE][PERSON_NAME]" at bounding box center [283, 334] width 74 height 21
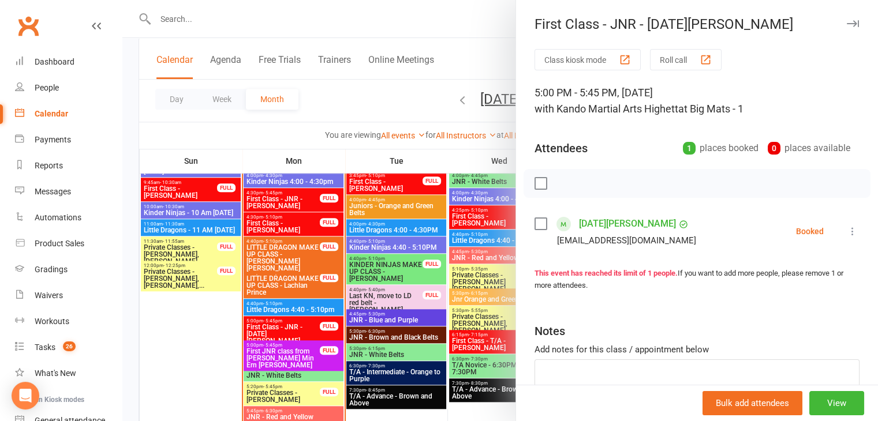
click at [307, 324] on div at bounding box center [499, 210] width 755 height 421
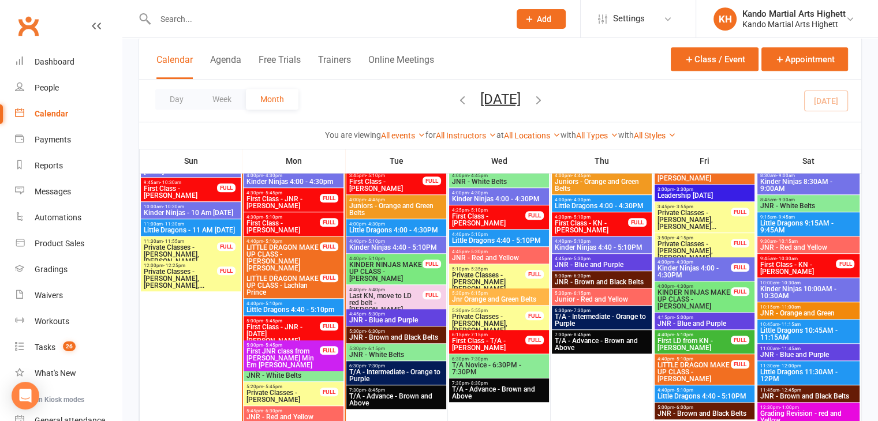
click at [321, 326] on div "FULL" at bounding box center [329, 326] width 18 height 9
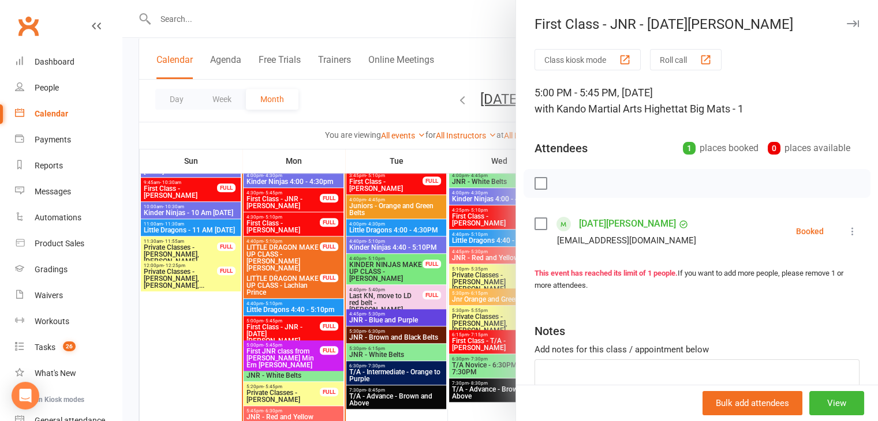
click at [405, 254] on div at bounding box center [499, 210] width 755 height 421
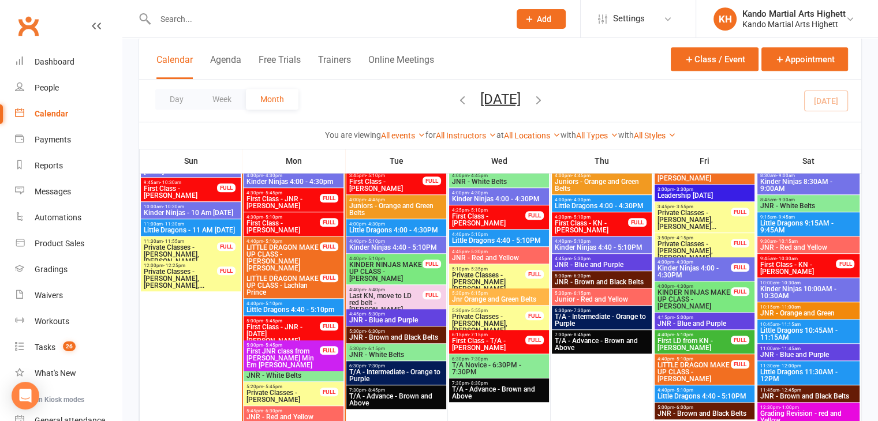
click at [309, 315] on div at bounding box center [293, 332] width 99 height 357
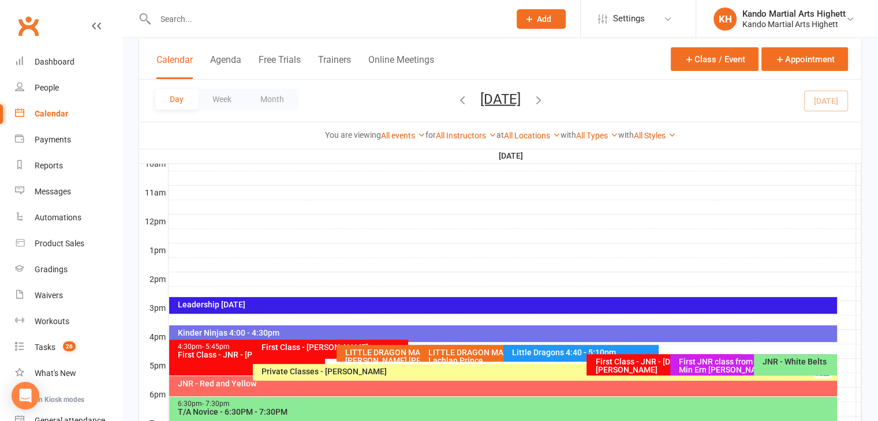
scroll to position [410, 0]
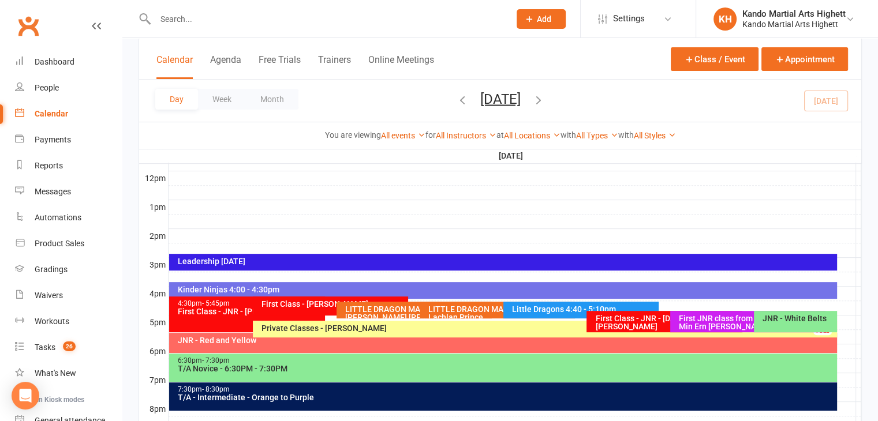
click at [62, 109] on div "Calendar" at bounding box center [51, 113] width 33 height 9
click at [231, 103] on button "Week" at bounding box center [222, 99] width 48 height 21
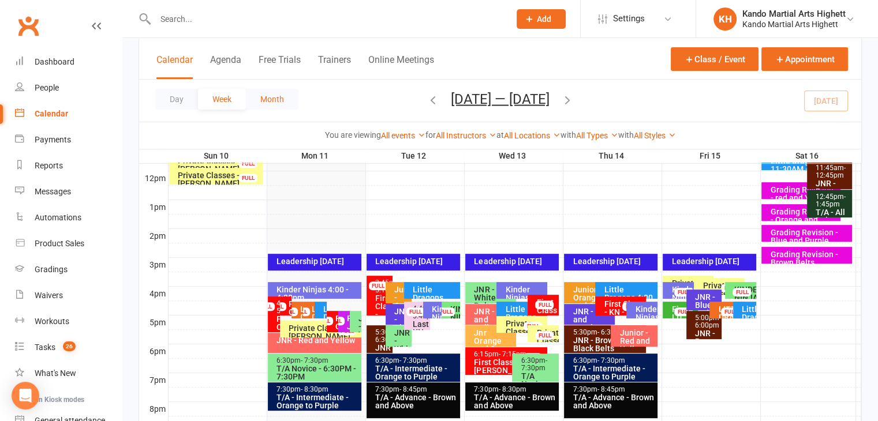
click at [260, 104] on button "Month" at bounding box center [272, 99] width 53 height 21
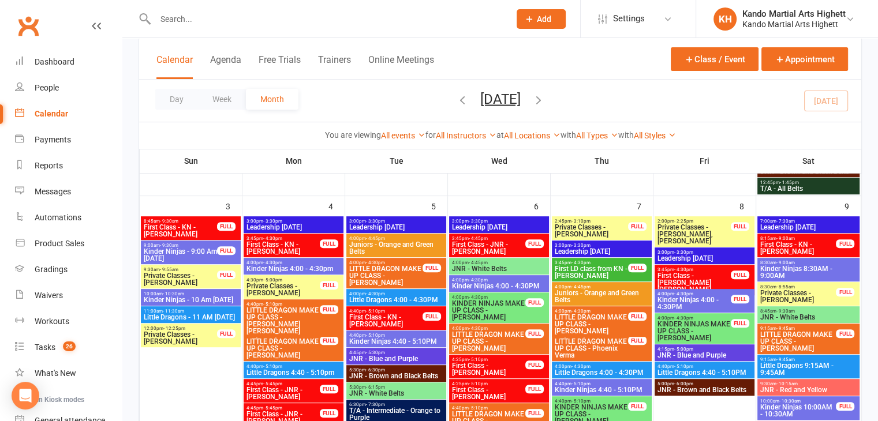
scroll to position [456, 0]
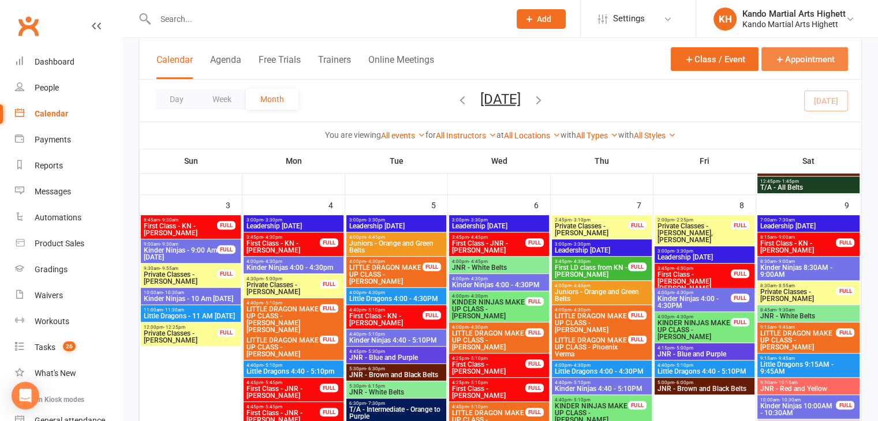
click at [787, 62] on button "Appointment" at bounding box center [804, 59] width 87 height 24
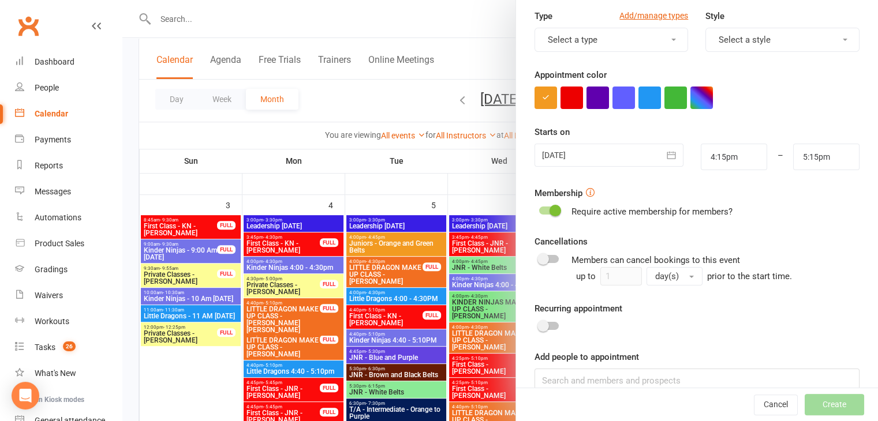
scroll to position [178, 0]
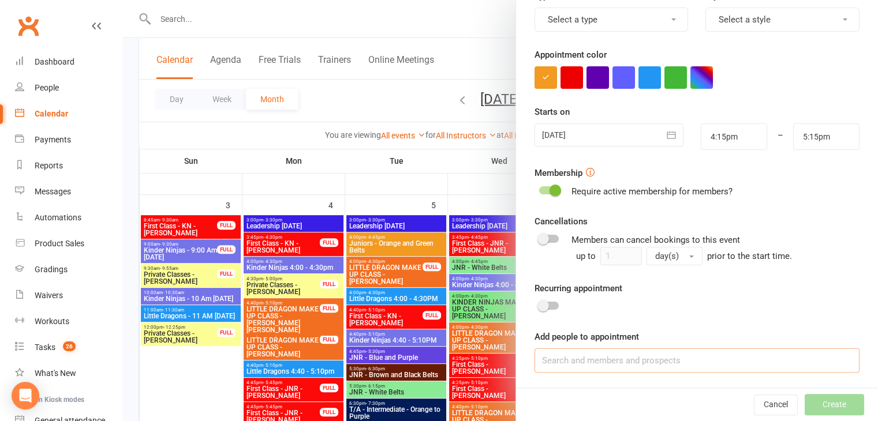
click at [601, 358] on input at bounding box center [696, 360] width 325 height 24
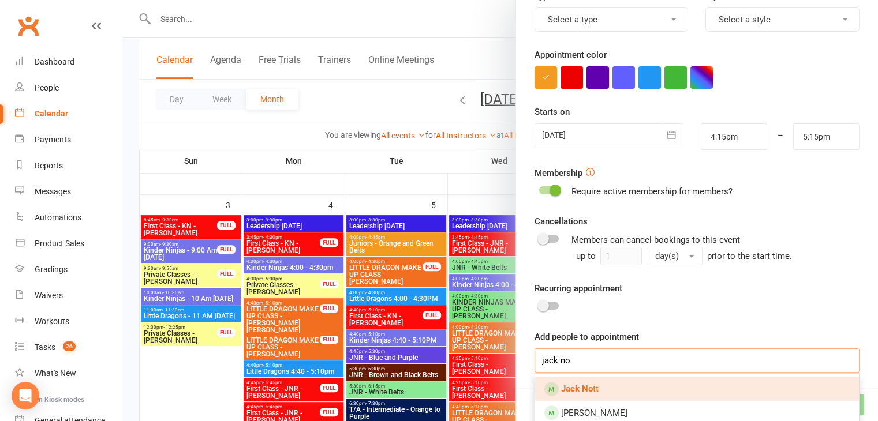
type input "jack no"
click at [582, 393] on link "Jack No tt" at bounding box center [697, 389] width 324 height 24
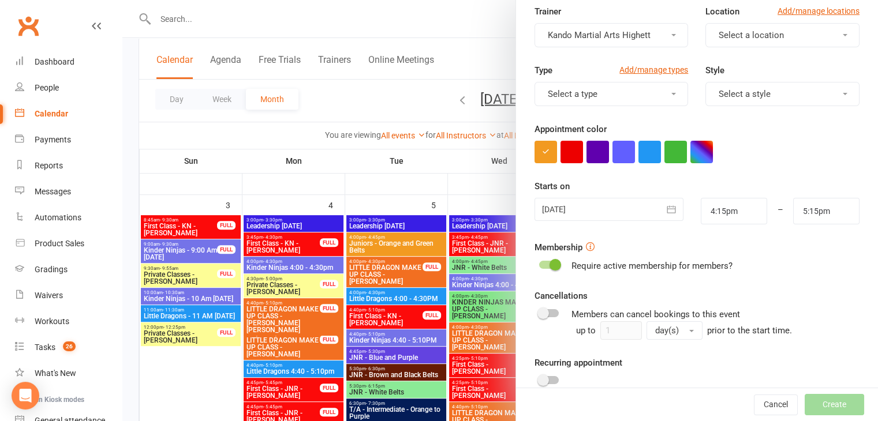
scroll to position [173, 0]
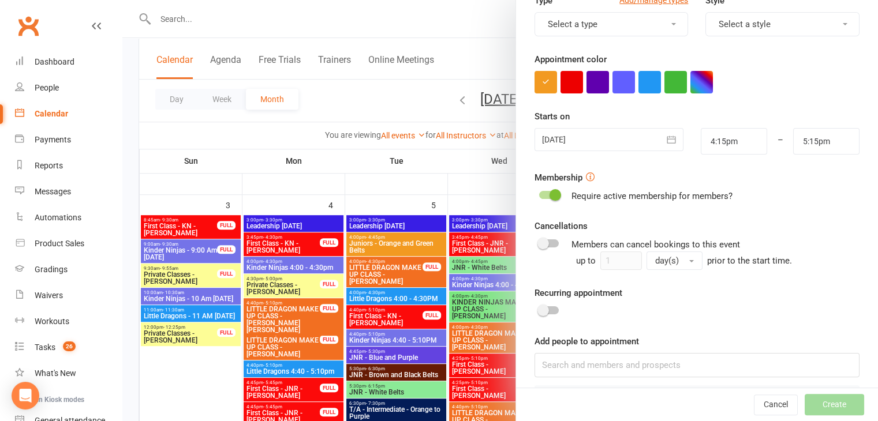
click at [665, 134] on icon "button" at bounding box center [671, 140] width 12 height 12
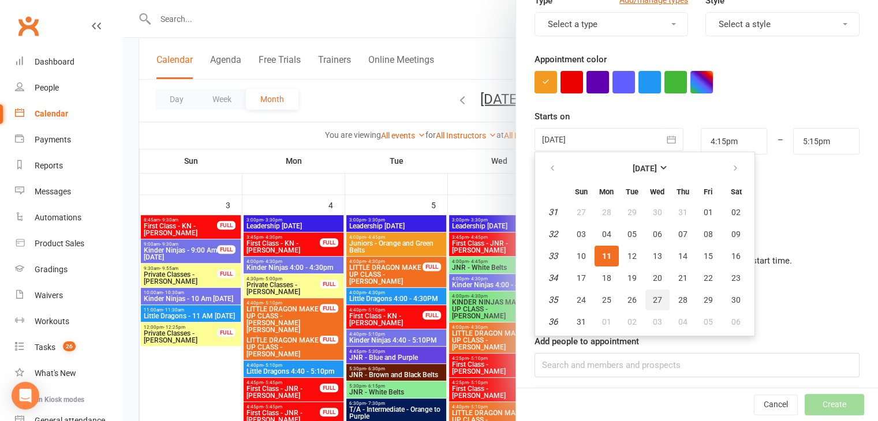
click at [658, 303] on button "27" at bounding box center [657, 300] width 24 height 21
type input "27 Aug 2025"
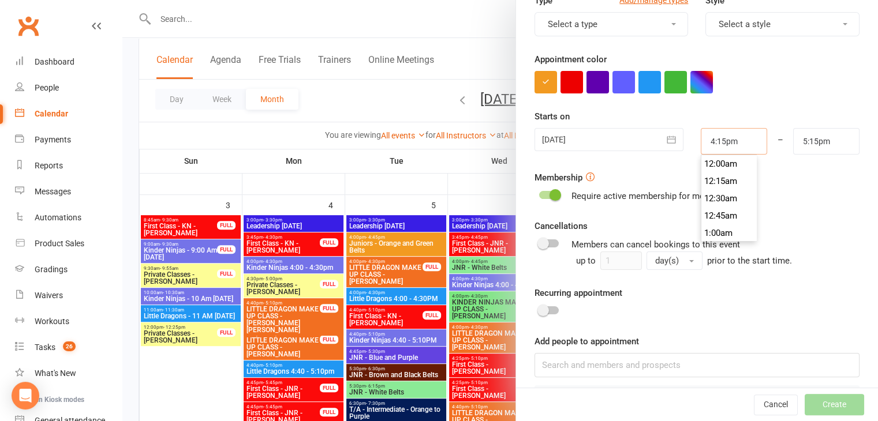
click at [715, 140] on input "4:15pm" at bounding box center [733, 141] width 66 height 27
type input "4:pm"
type input "5:00pm"
type input "4:40pm"
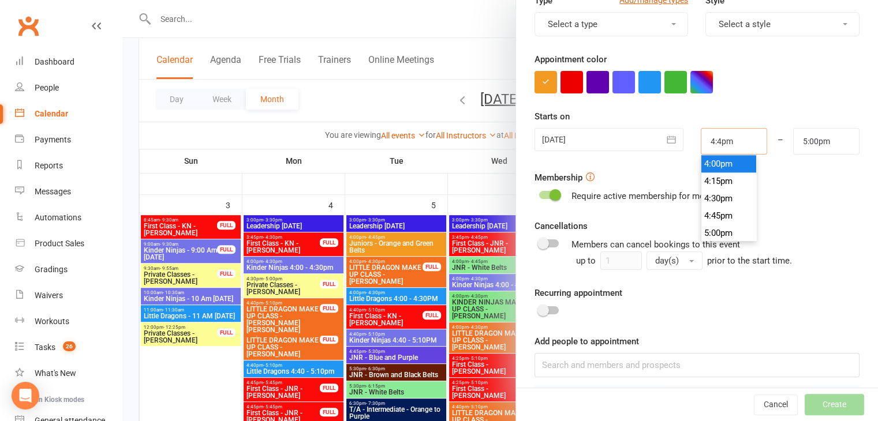
type input "5:40pm"
type input "4:40pm"
click at [799, 141] on input "5:40pm" at bounding box center [826, 141] width 66 height 27
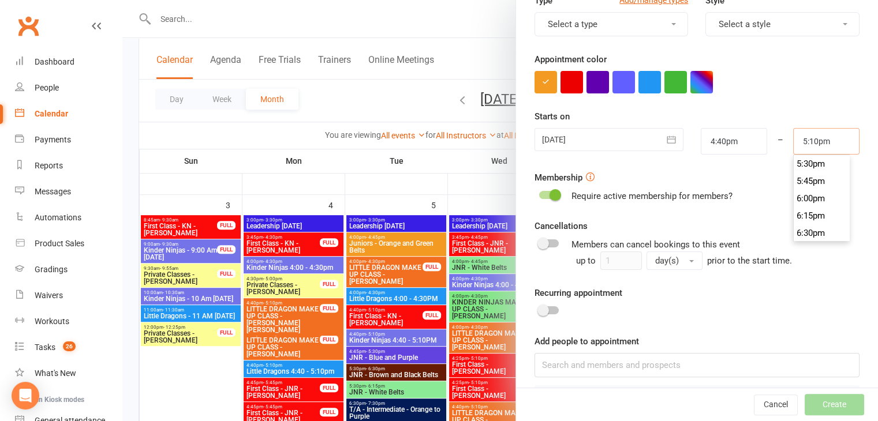
scroll to position [1177, 0]
type input "5:10pm"
click at [712, 310] on div "Recurring appointment" at bounding box center [696, 302] width 325 height 32
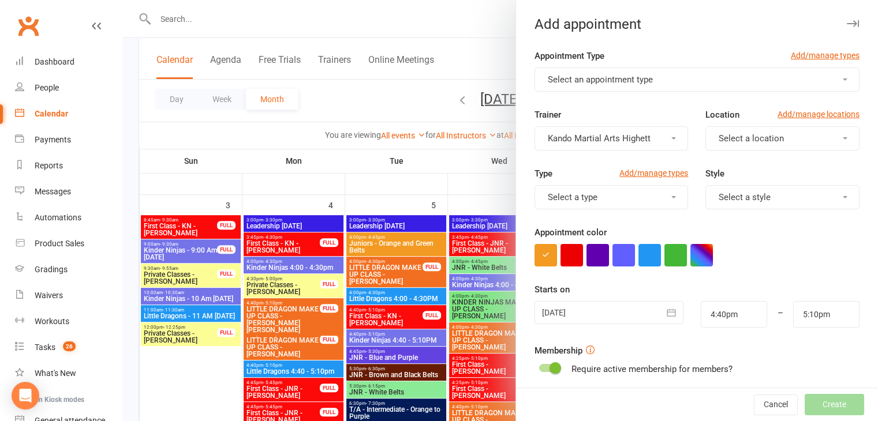
click at [669, 88] on button "Select an appointment type" at bounding box center [696, 80] width 325 height 24
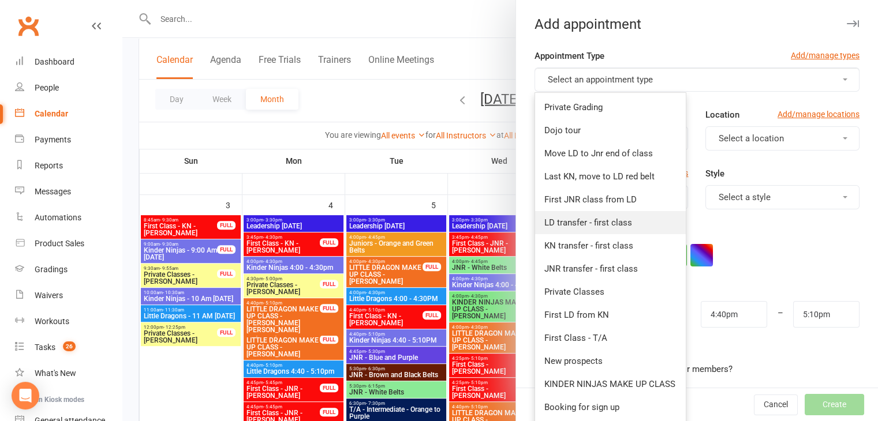
scroll to position [173, 0]
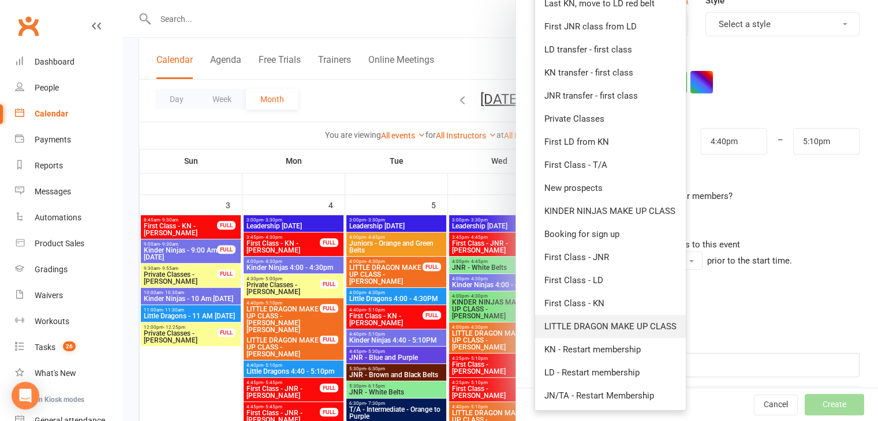
click at [597, 326] on span "LITTLE DRAGON MAKE UP CLASS" at bounding box center [610, 326] width 132 height 10
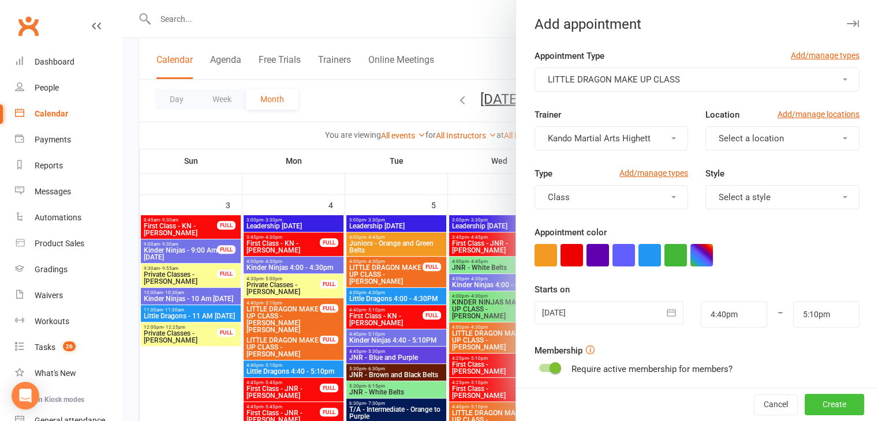
click at [808, 405] on button "Create" at bounding box center [833, 405] width 59 height 21
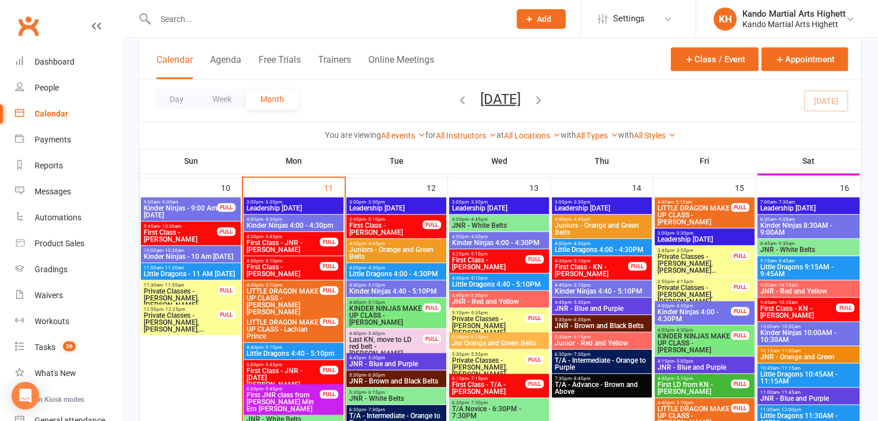
scroll to position [908, 0]
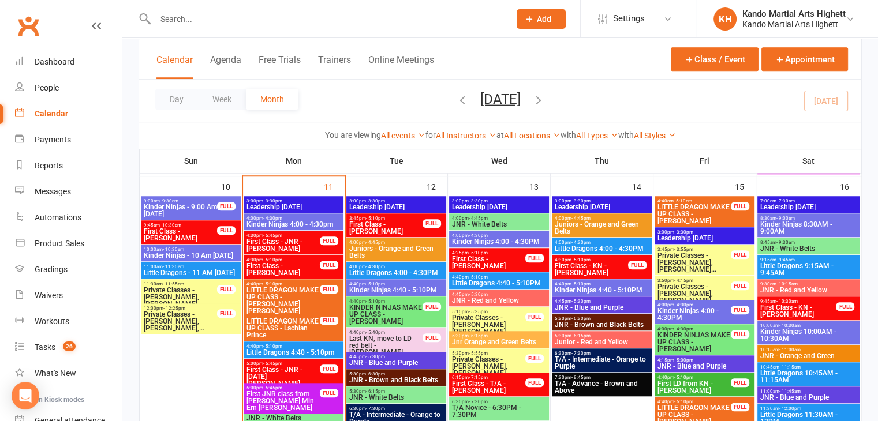
click at [585, 299] on span "- 5:30pm" at bounding box center [580, 301] width 19 height 5
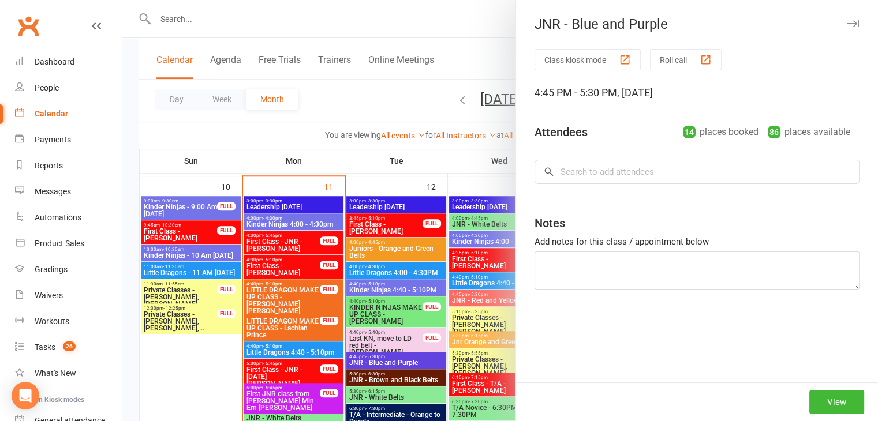
click at [421, 277] on div at bounding box center [499, 210] width 755 height 421
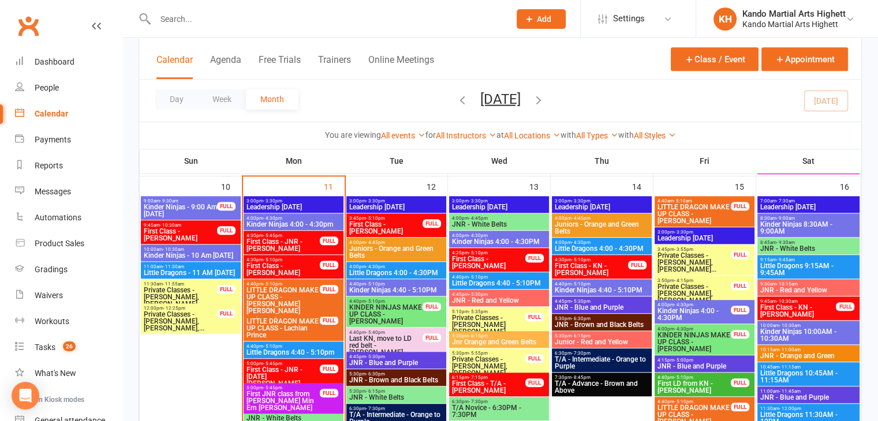
click at [556, 279] on div "4:40pm - 5:10pm Kinder Ninjas 4:40 - 5:10PM" at bounding box center [602, 287] width 100 height 17
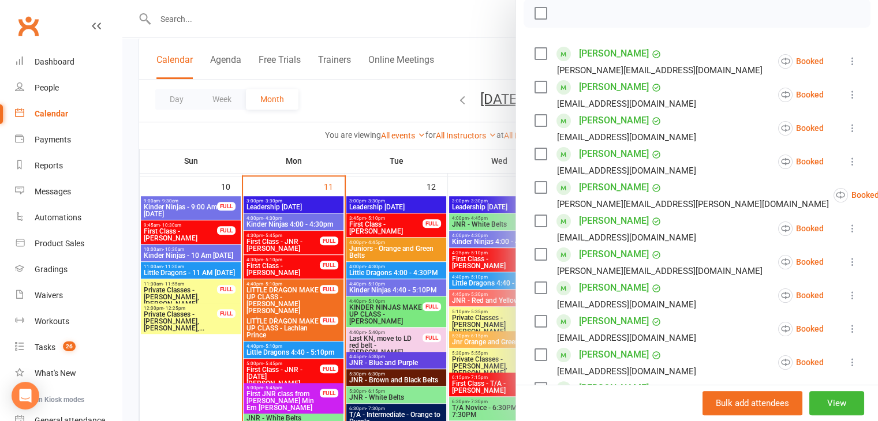
scroll to position [168, 0]
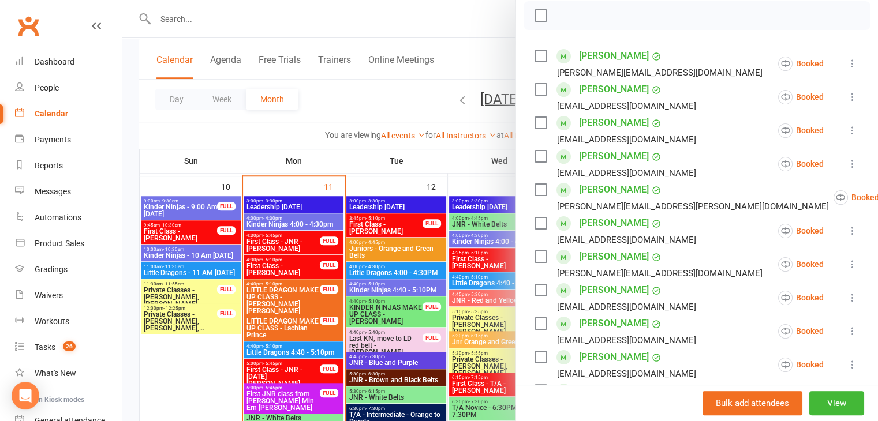
click at [348, 219] on div at bounding box center [499, 210] width 755 height 421
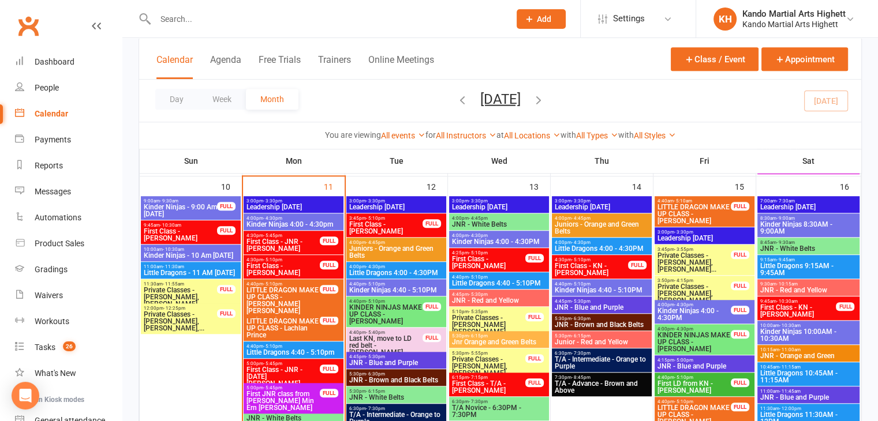
click at [381, 283] on span "- 5:10pm" at bounding box center [375, 284] width 19 height 5
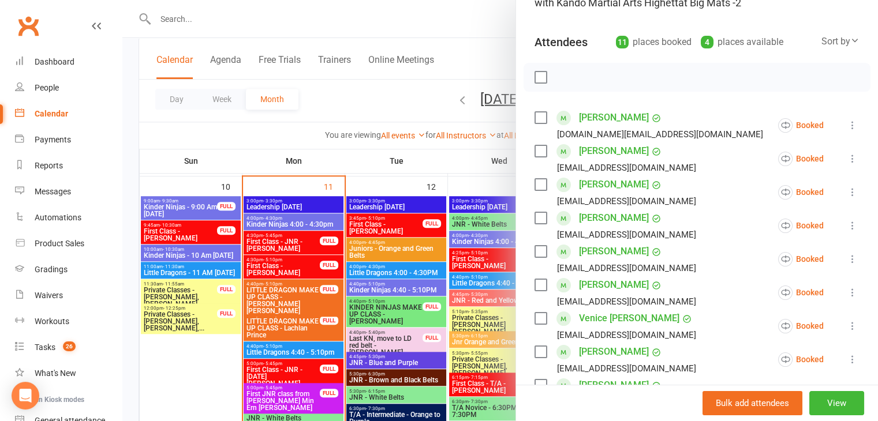
scroll to position [175, 0]
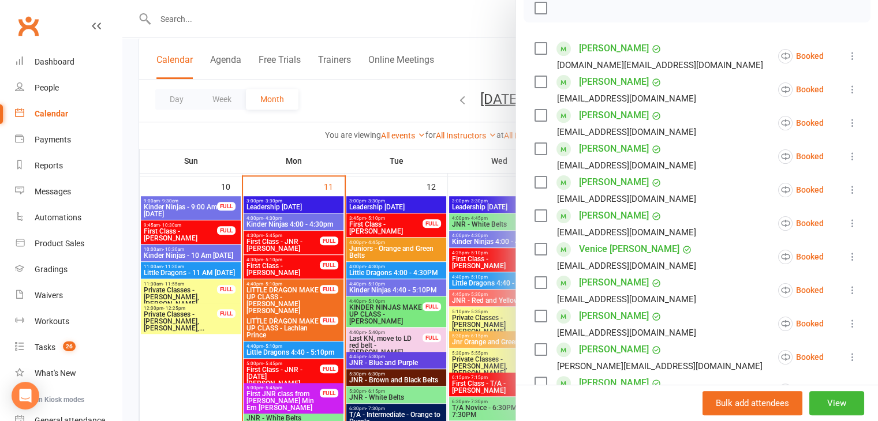
click at [264, 221] on div at bounding box center [499, 210] width 755 height 421
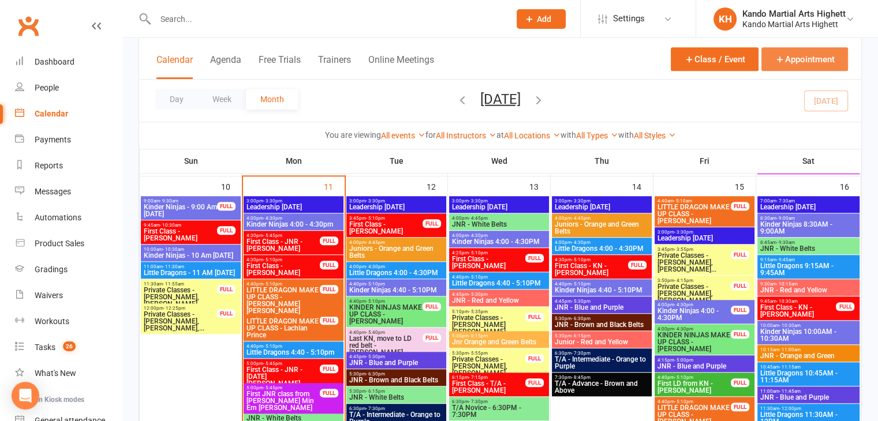
click at [775, 58] on icon "button" at bounding box center [779, 59] width 10 height 10
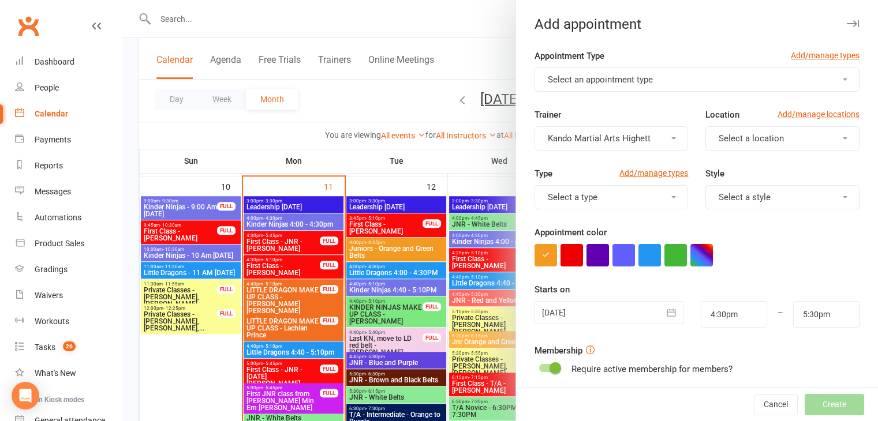
click at [634, 92] on form "Appointment Type Add/manage types Select an appointment type Trainer Kando Mart…" at bounding box center [696, 299] width 325 height 501
click at [632, 80] on span "Select an appointment type" at bounding box center [600, 79] width 105 height 10
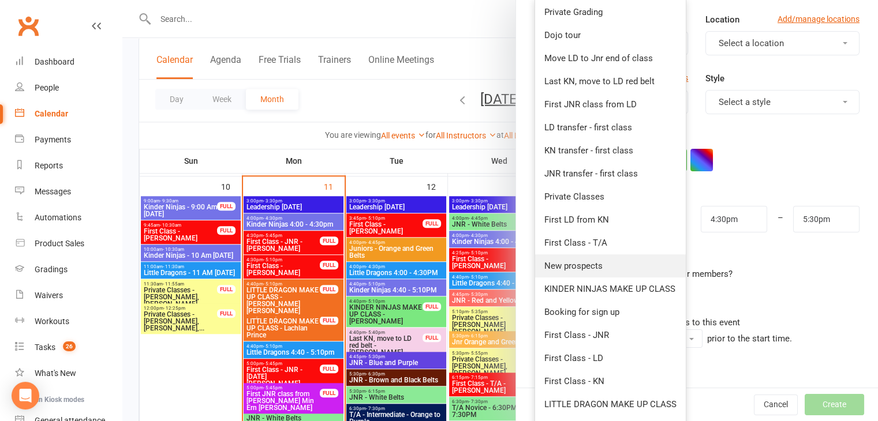
scroll to position [115, 0]
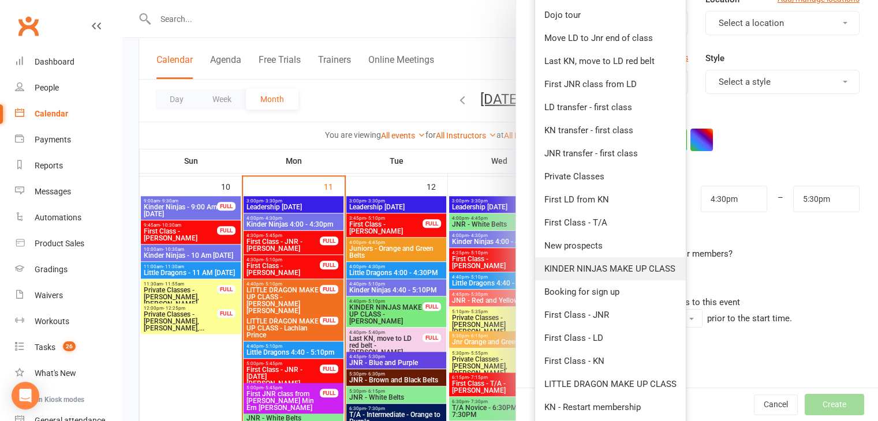
click at [599, 264] on span "KINDER NINJAS MAKE UP CLASS" at bounding box center [609, 269] width 131 height 10
type input "5:00pm"
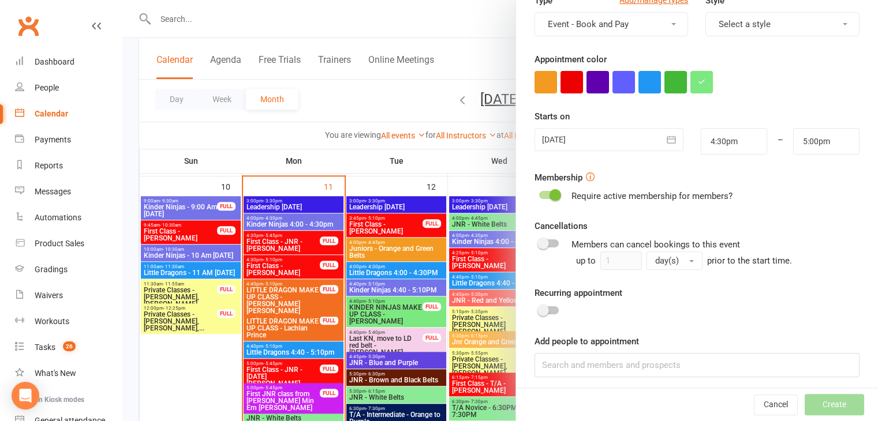
scroll to position [178, 0]
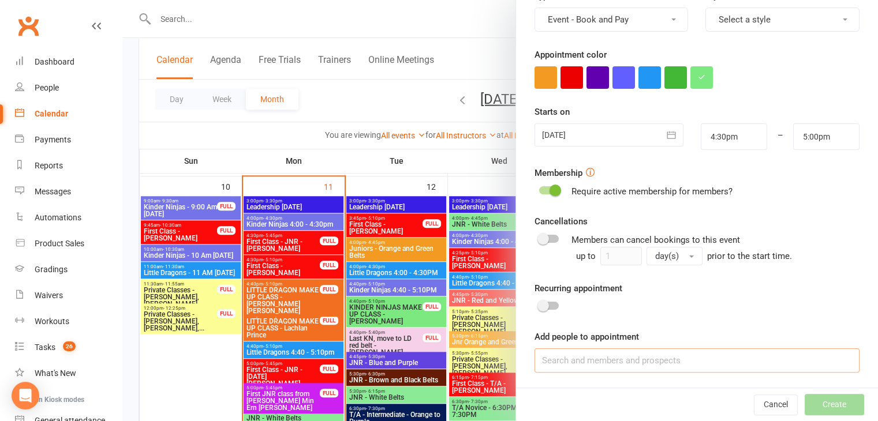
click at [584, 358] on input at bounding box center [696, 360] width 325 height 24
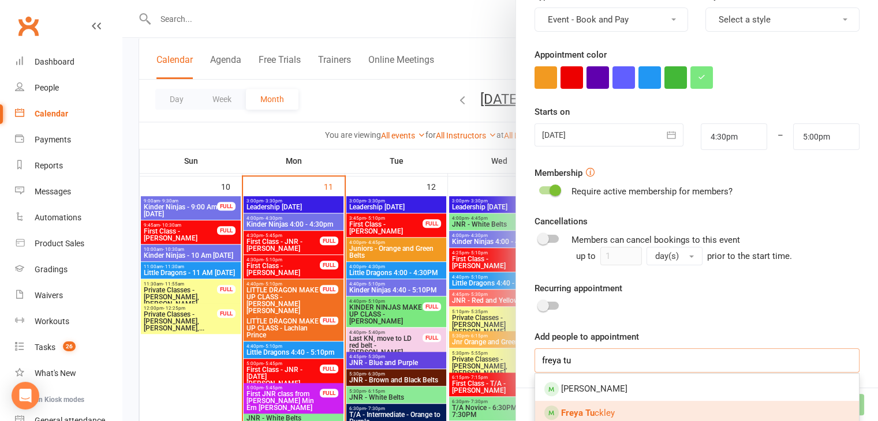
type input "freya tu"
click at [592, 401] on link "Freya Tu ckley" at bounding box center [697, 413] width 324 height 24
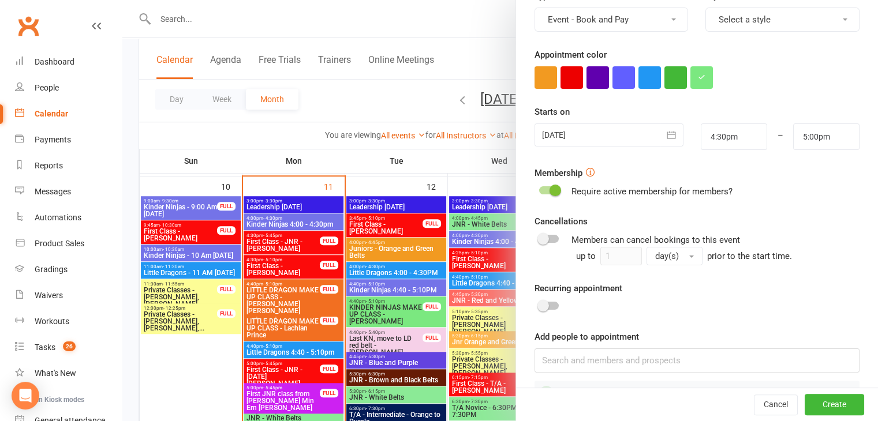
click at [665, 129] on icon "button" at bounding box center [671, 135] width 12 height 12
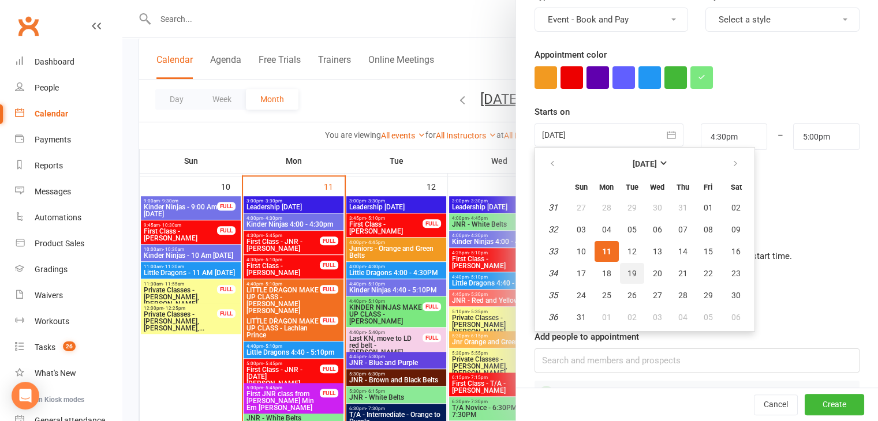
click at [632, 269] on button "19" at bounding box center [632, 273] width 24 height 21
type input "19 Aug 2025"
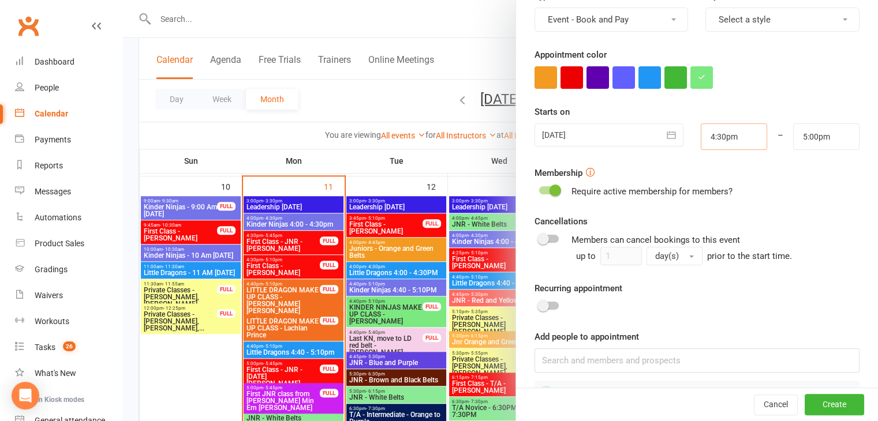
click at [715, 136] on input "4:30pm" at bounding box center [733, 136] width 66 height 27
type input "4:40pm"
click at [797, 137] on input "5:00pm" at bounding box center [826, 136] width 66 height 27
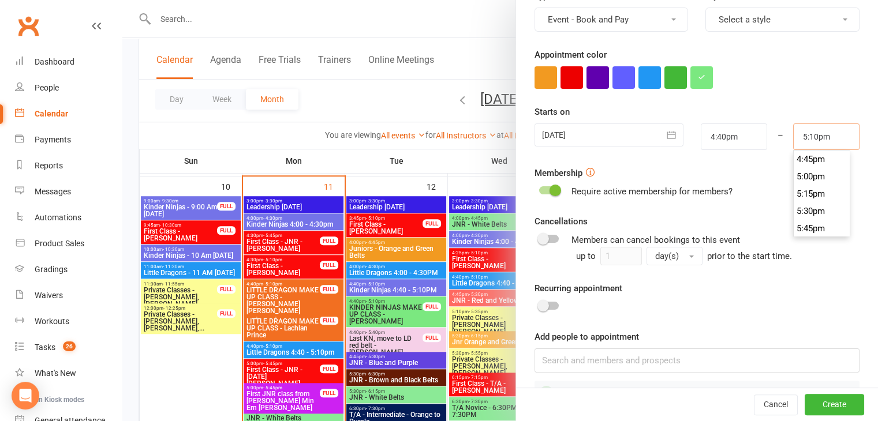
type input "5:10pm"
click at [695, 296] on div "Recurring appointment" at bounding box center [696, 298] width 325 height 32
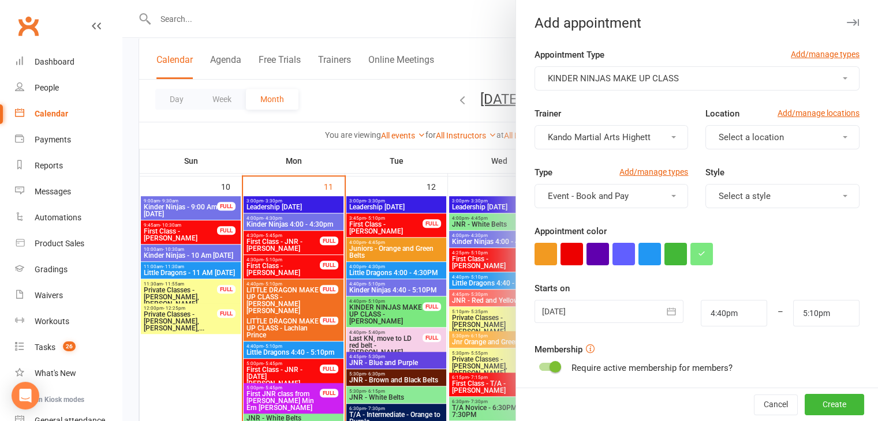
scroll to position [0, 0]
click at [815, 402] on button "Create" at bounding box center [833, 405] width 59 height 21
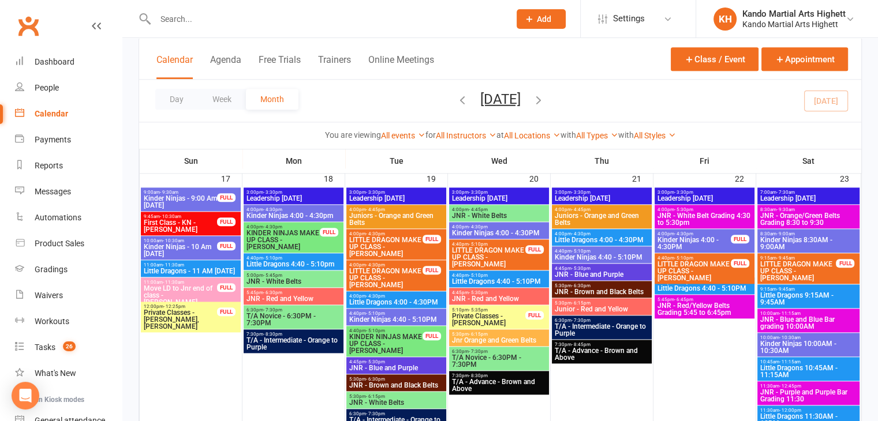
scroll to position [1254, 0]
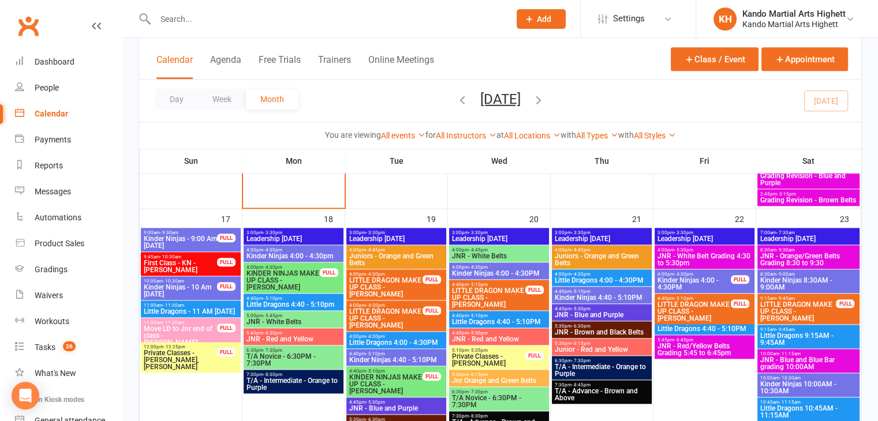
click at [409, 370] on span "4:40pm - 5:10pm" at bounding box center [385, 371] width 74 height 5
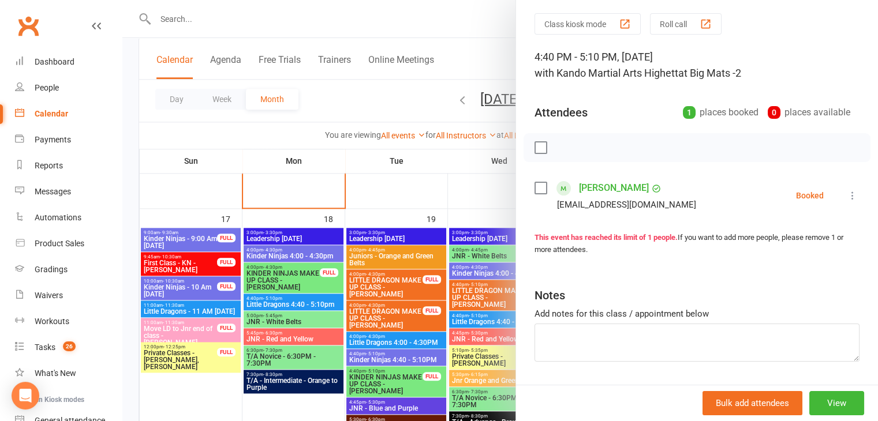
scroll to position [69, 0]
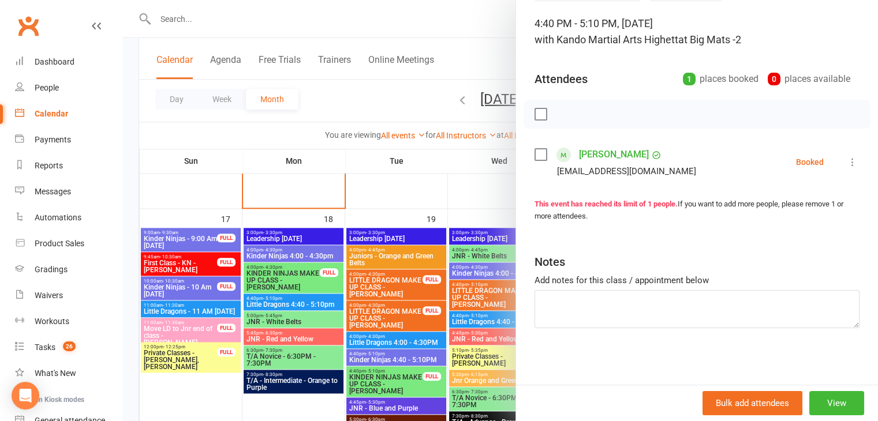
click at [304, 267] on div at bounding box center [499, 210] width 755 height 421
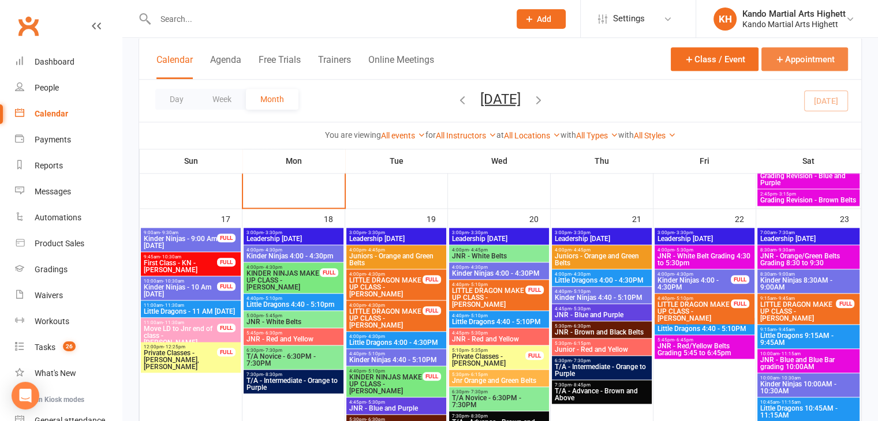
click at [816, 49] on button "Appointment" at bounding box center [804, 59] width 87 height 24
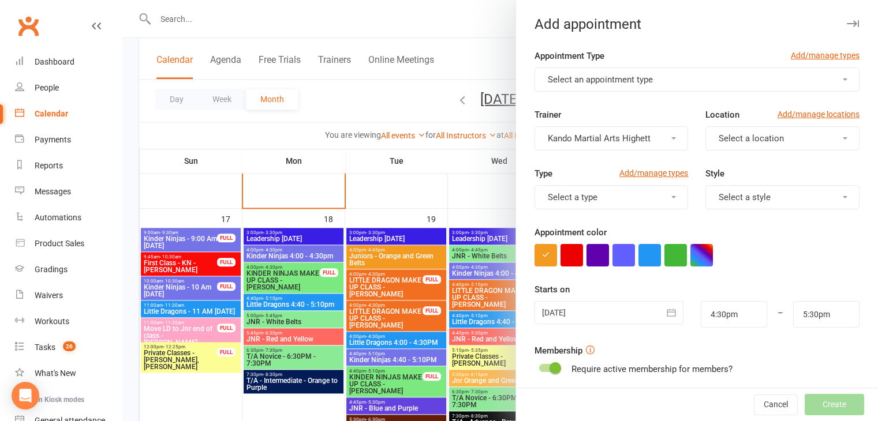
click at [668, 77] on button "Select an appointment type" at bounding box center [696, 80] width 325 height 24
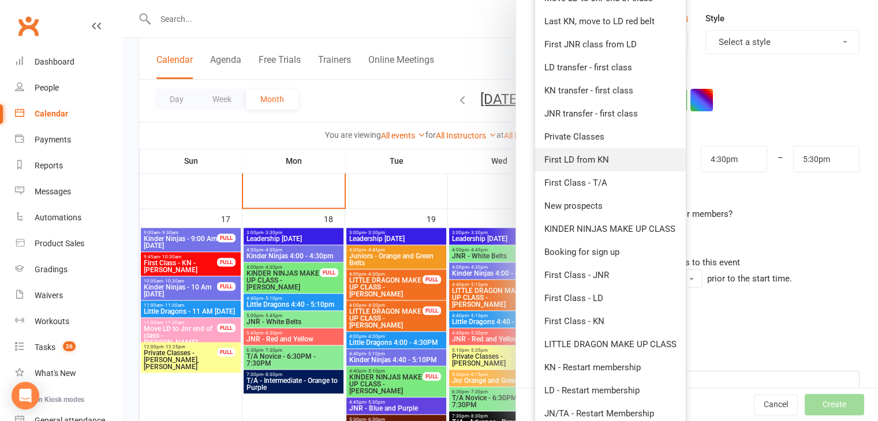
scroll to position [173, 0]
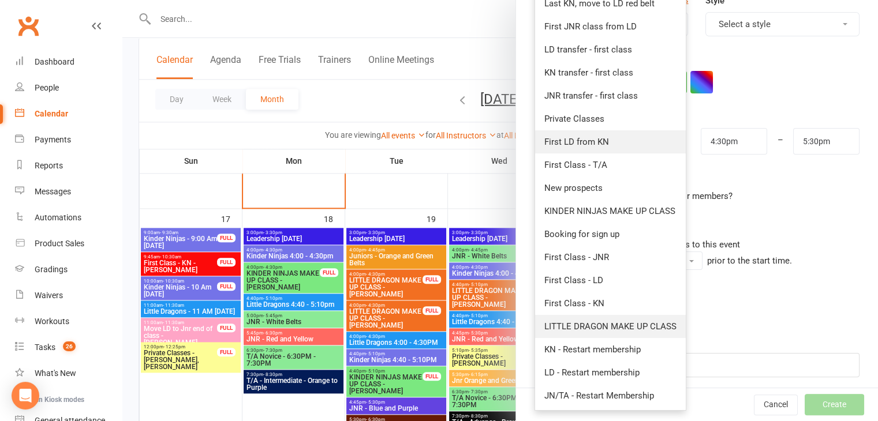
click at [609, 323] on span "LITTLE DRAGON MAKE UP CLASS" at bounding box center [610, 326] width 132 height 10
type input "5:00pm"
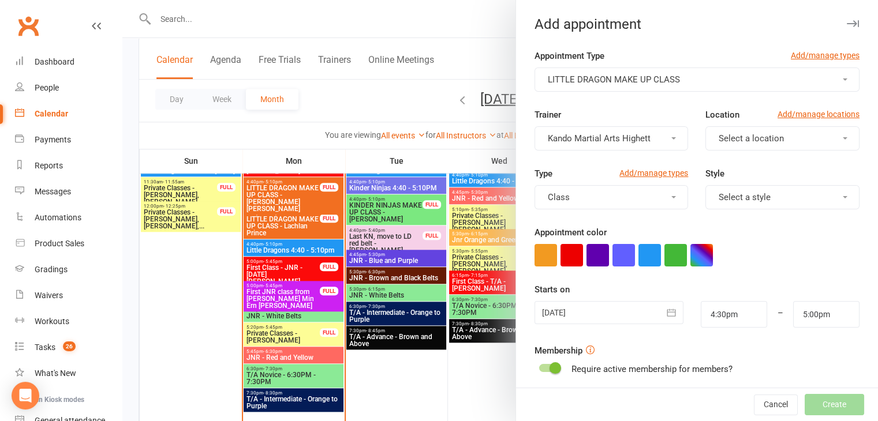
scroll to position [966, 0]
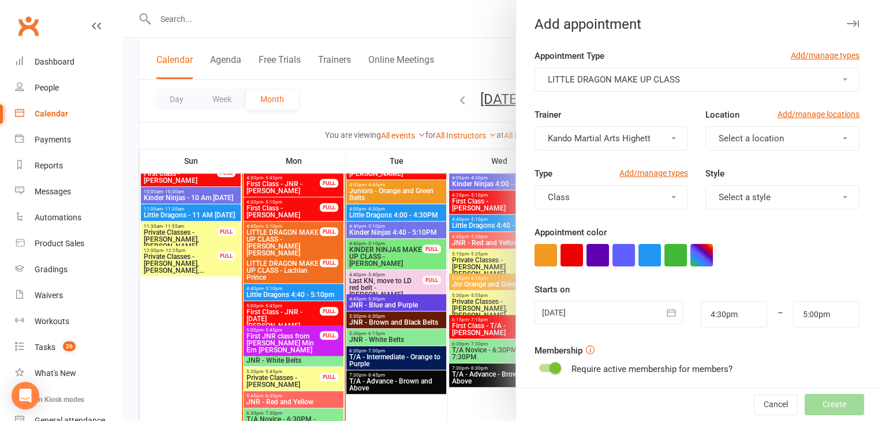
click at [257, 276] on div at bounding box center [499, 210] width 755 height 421
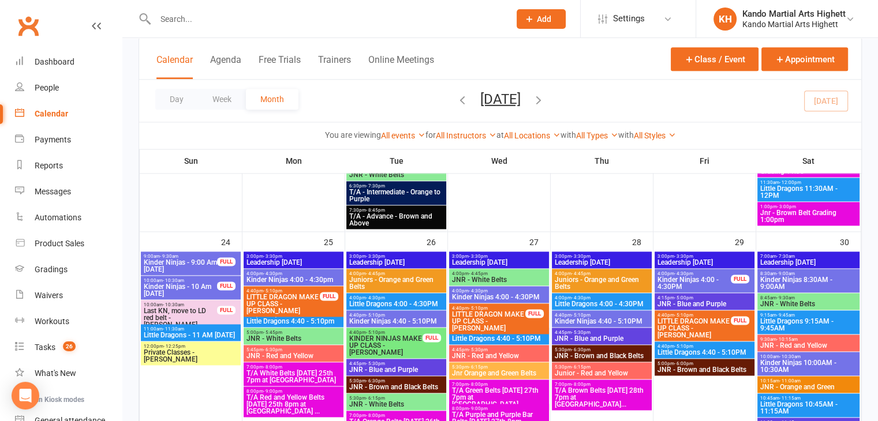
scroll to position [1543, 0]
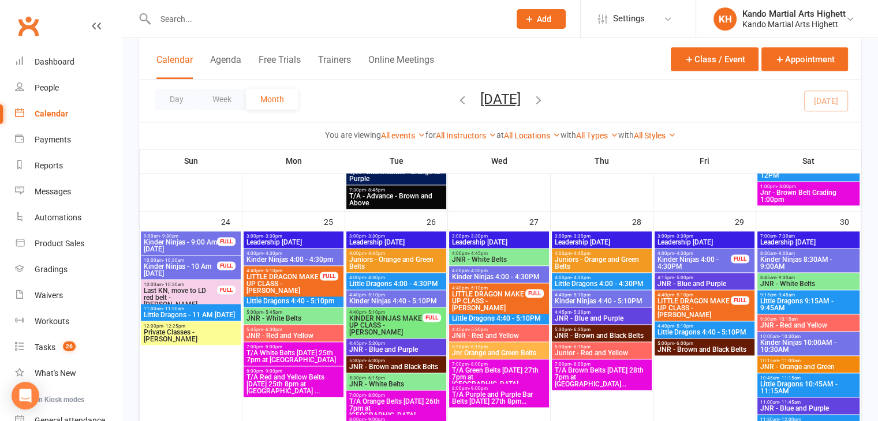
click at [799, 344] on span "Kinder Ninjas 10:00AM - 10:30AM" at bounding box center [808, 346] width 98 height 14
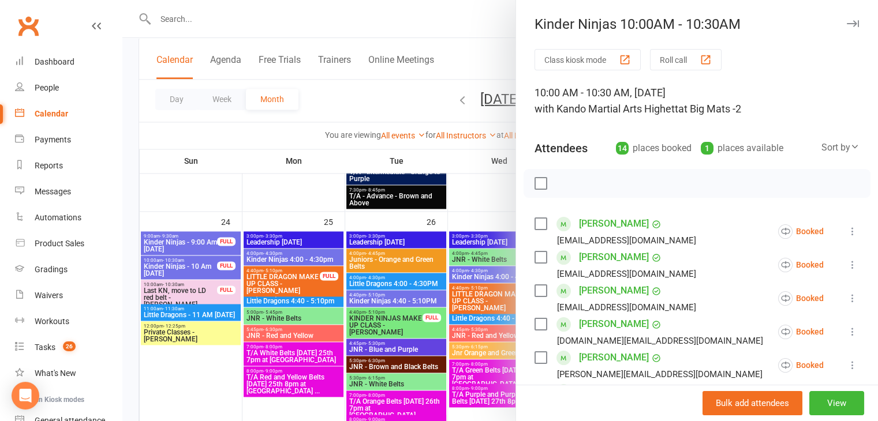
click at [430, 189] on div at bounding box center [499, 210] width 755 height 421
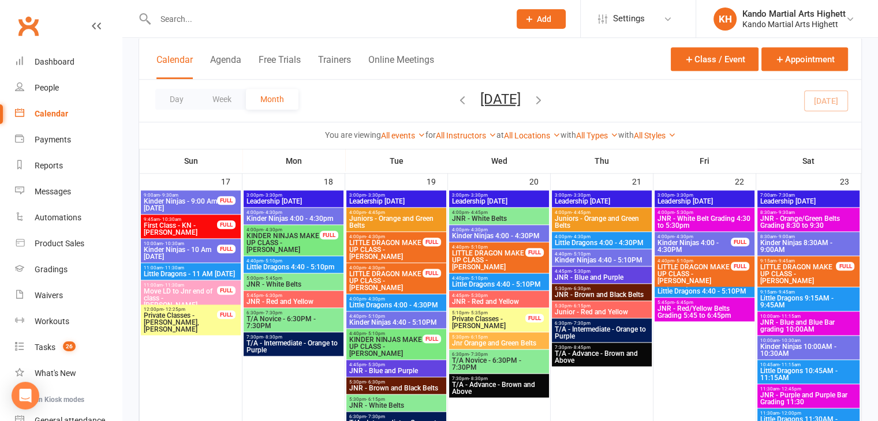
scroll to position [1312, 0]
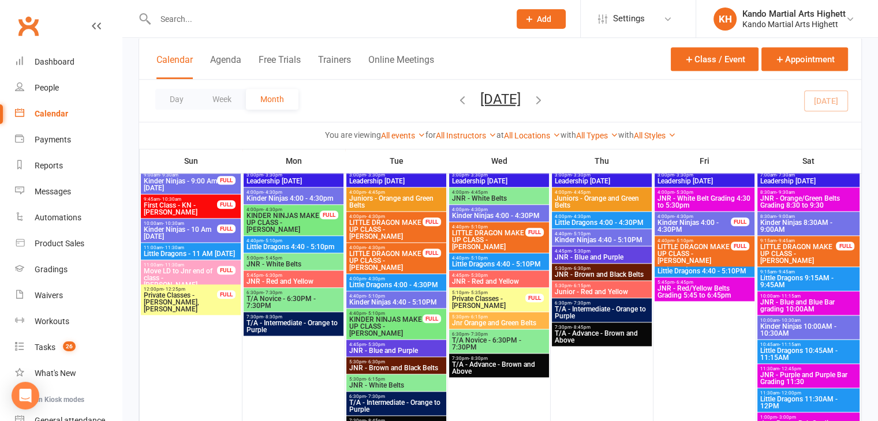
click at [810, 223] on span "Kinder Ninjas 8:30AM - 9:00AM" at bounding box center [808, 226] width 98 height 14
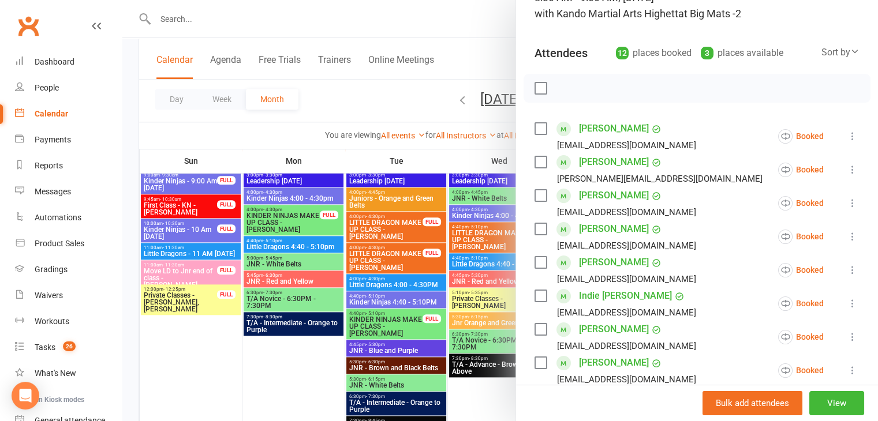
scroll to position [115, 0]
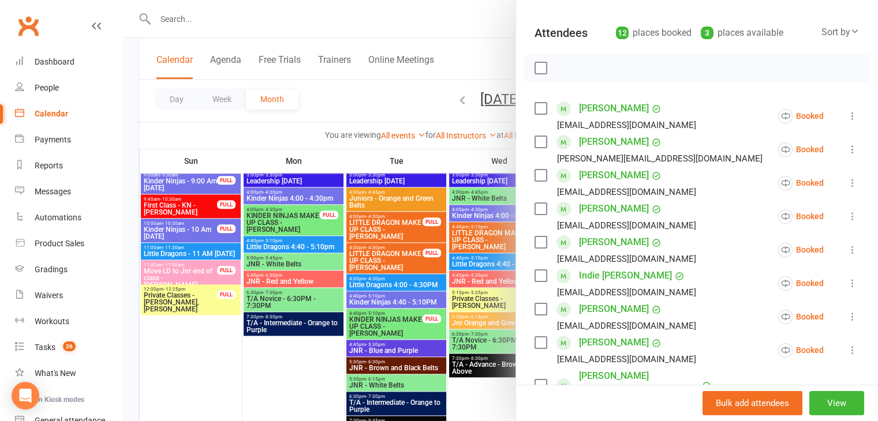
click at [409, 197] on div at bounding box center [499, 210] width 755 height 421
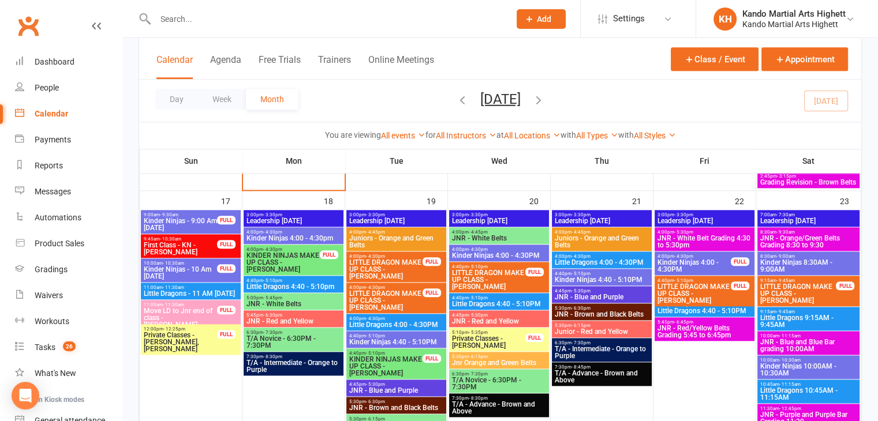
scroll to position [1254, 0]
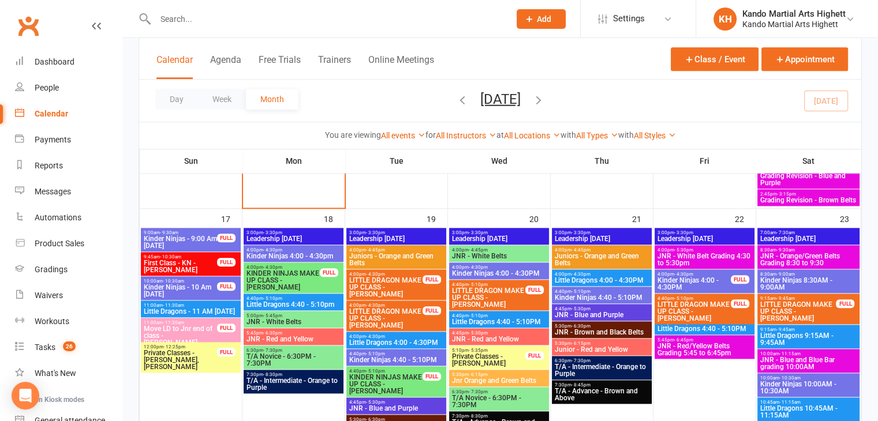
click at [810, 278] on span "Kinder Ninjas 8:30AM - 9:00AM" at bounding box center [808, 284] width 98 height 14
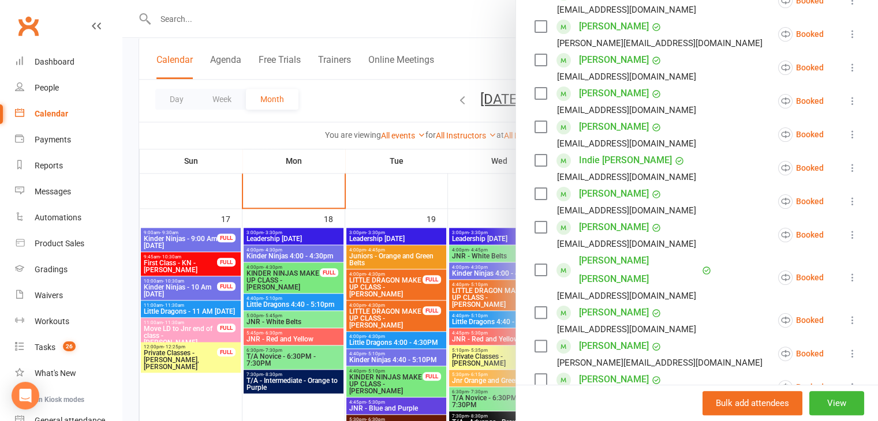
scroll to position [288, 0]
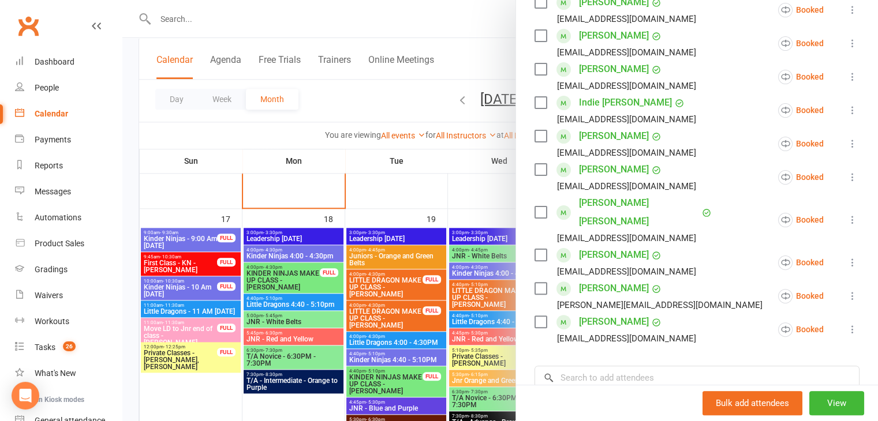
click at [481, 242] on div at bounding box center [499, 210] width 755 height 421
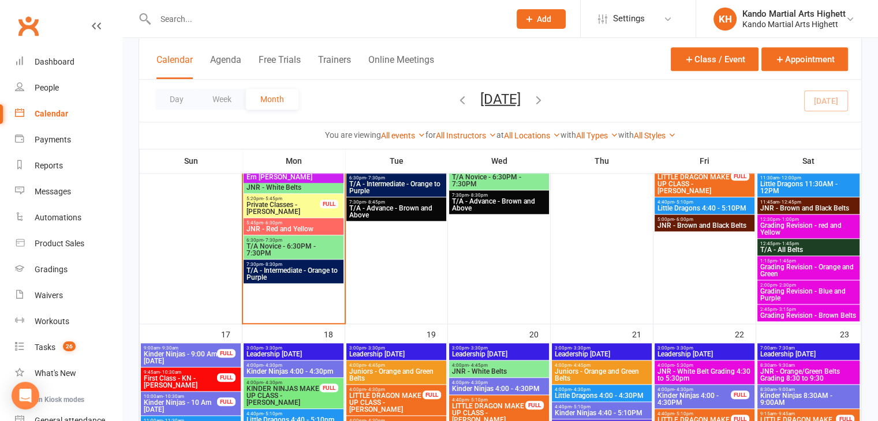
scroll to position [1312, 0]
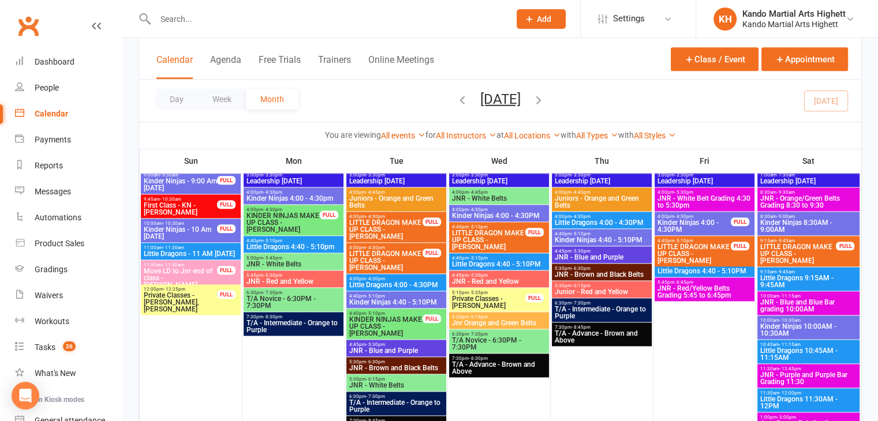
click at [803, 329] on span "Kinder Ninjas 10:00AM - 10:30AM" at bounding box center [808, 330] width 98 height 14
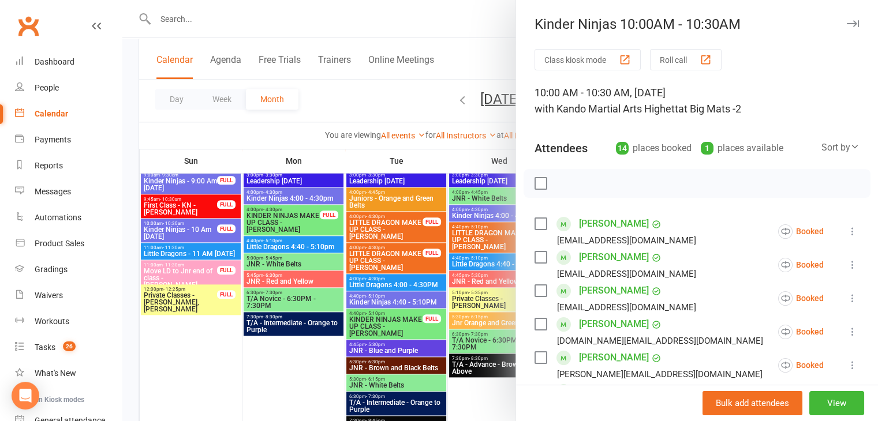
click at [329, 201] on div at bounding box center [499, 210] width 755 height 421
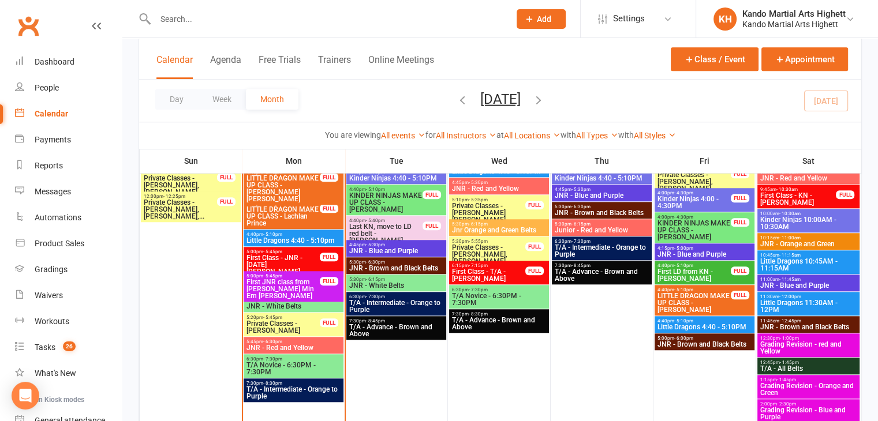
scroll to position [966, 0]
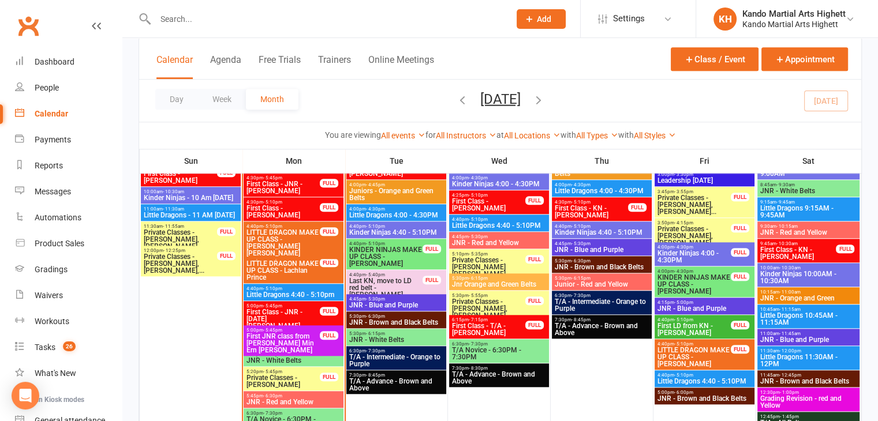
click at [829, 273] on span "Kinder Ninjas 10:00AM - 10:30AM" at bounding box center [808, 278] width 98 height 14
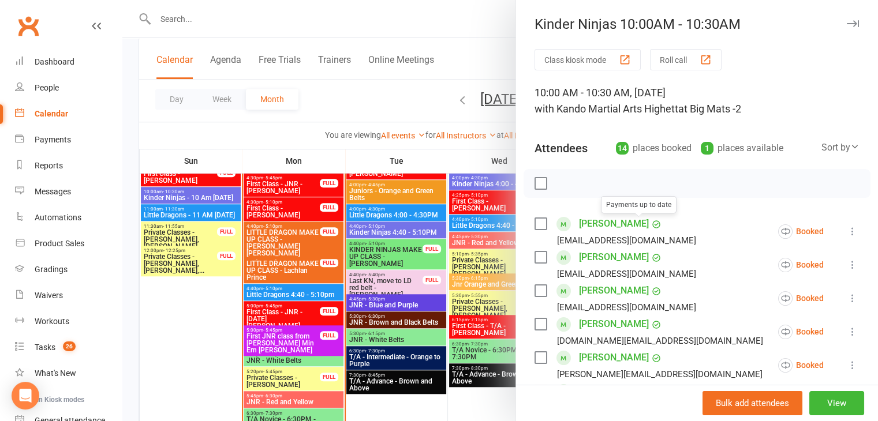
click at [449, 201] on div at bounding box center [499, 210] width 755 height 421
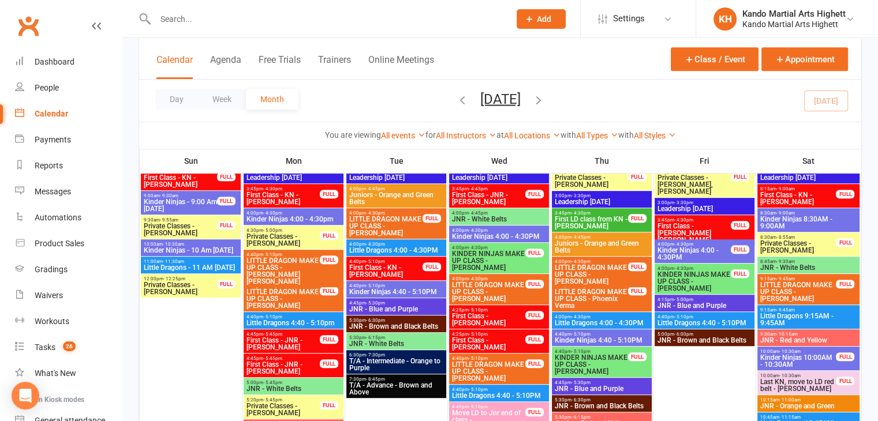
scroll to position [562, 0]
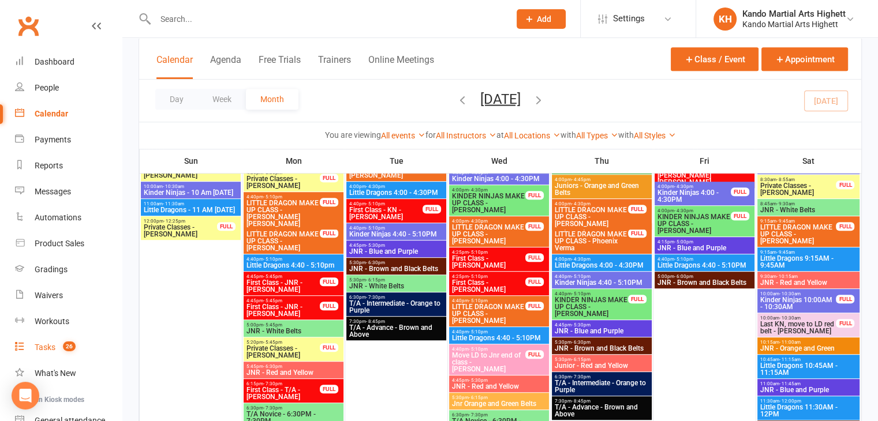
click at [60, 338] on link "Tasks 26" at bounding box center [68, 348] width 107 height 26
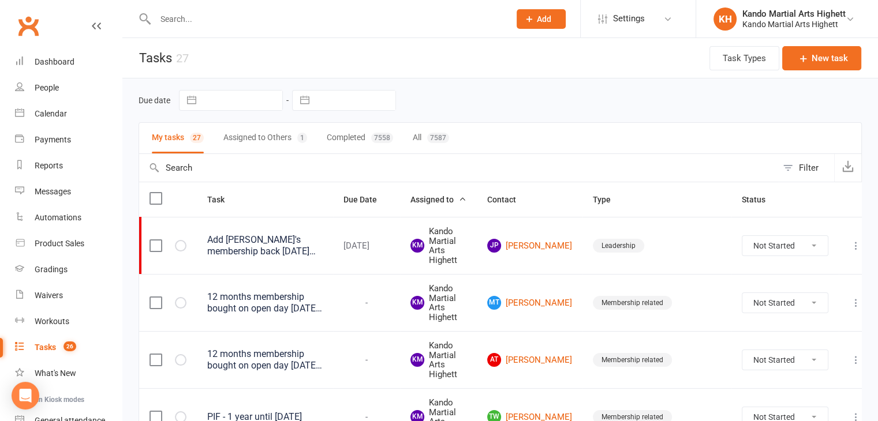
click at [804, 168] on div "Filter" at bounding box center [809, 168] width 20 height 14
select select "incomplete"
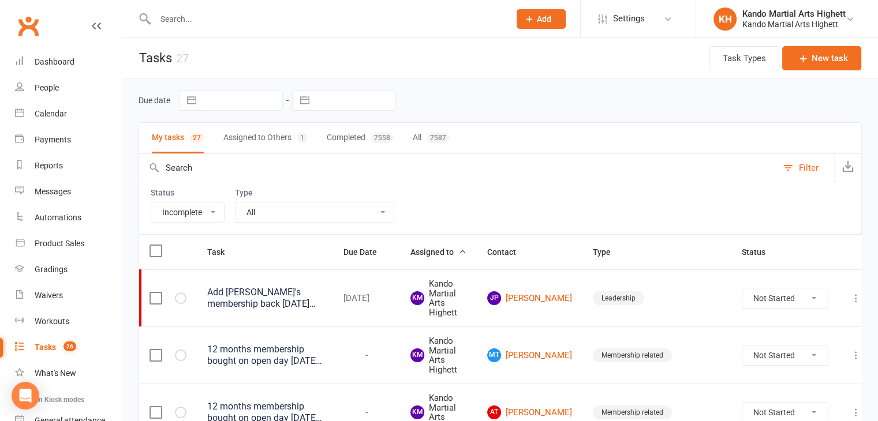
click at [209, 215] on select "All Incomplete Not Started In Progress Waiting Complete" at bounding box center [187, 213] width 73 height 20
select select
click at [151, 203] on select "All Incomplete Not Started In Progress Waiting Complete" at bounding box center [187, 213] width 73 height 20
click at [290, 206] on select "All Admin Cancellation Class transfer Courtesy call Create welcome card E-mail …" at bounding box center [314, 213] width 158 height 20
select select "finished"
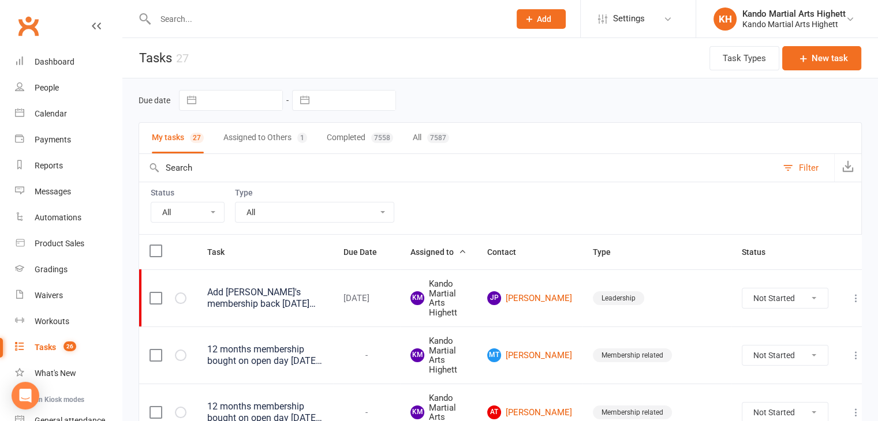
select select "finished"
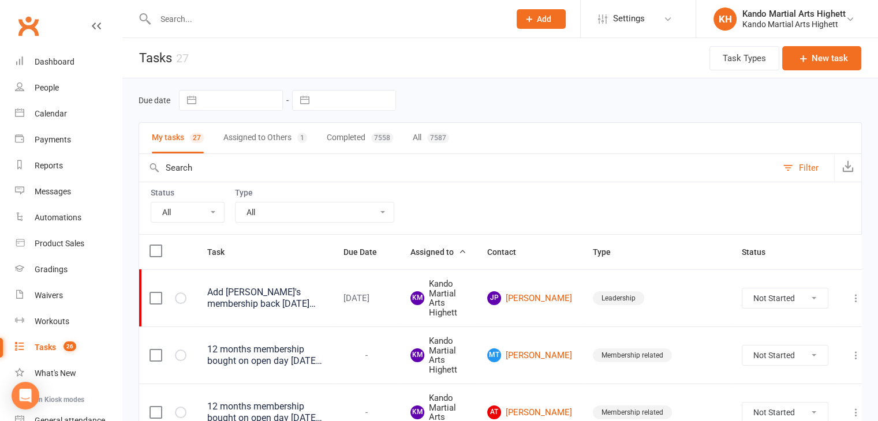
select select "finished"
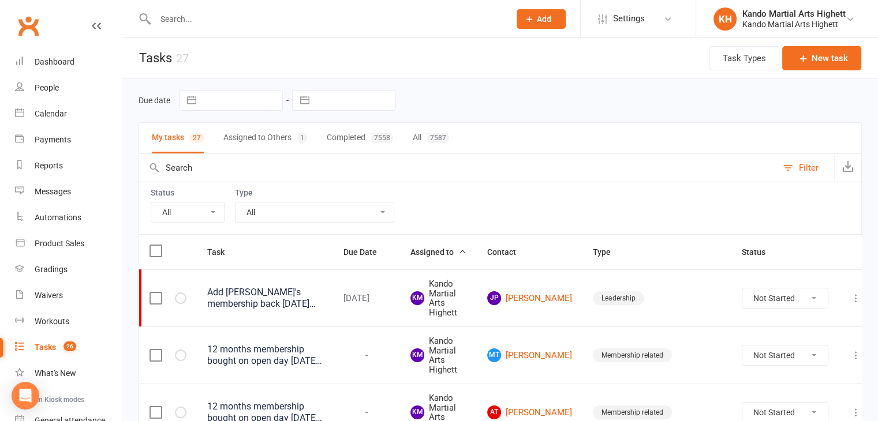
select select "finished"
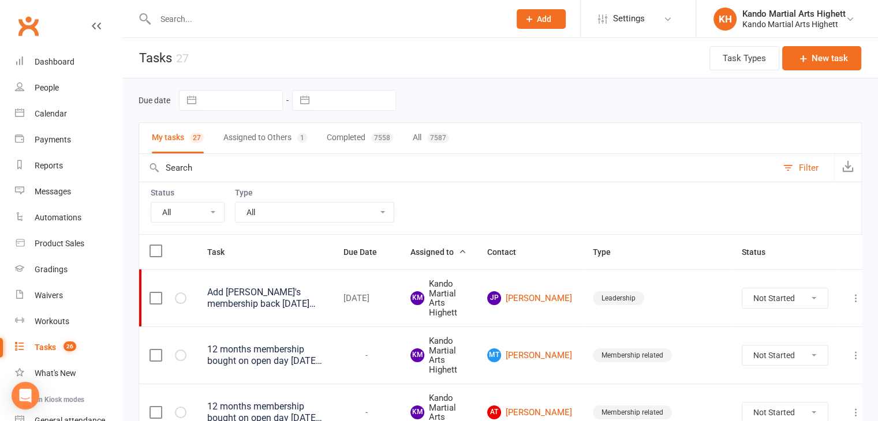
select select "finished"
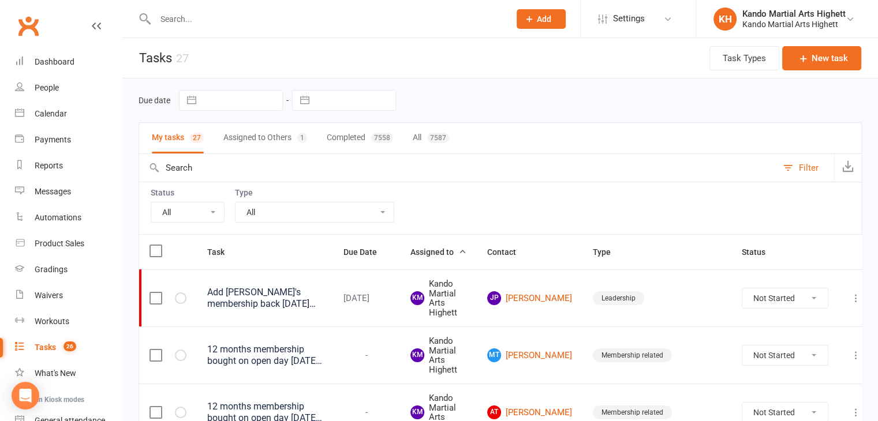
select select "finished"
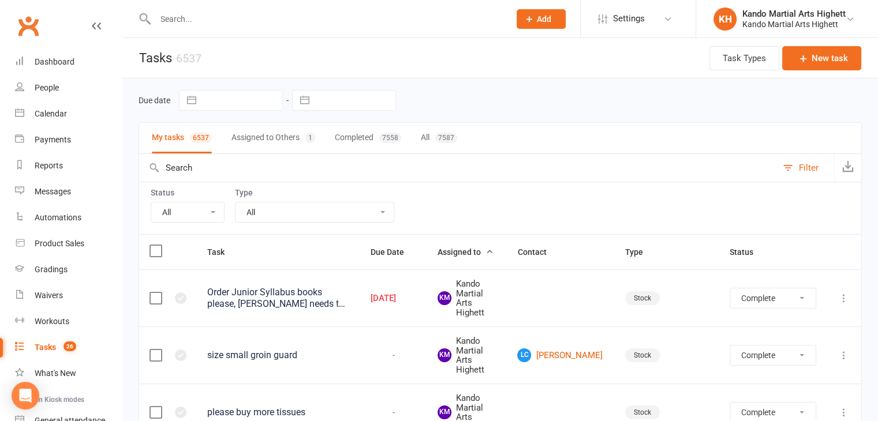
select select "22729"
click at [235, 203] on select "All Admin Cancellation Class transfer Courtesy call Create welcome card E-mail …" at bounding box center [314, 213] width 158 height 20
select select "finished"
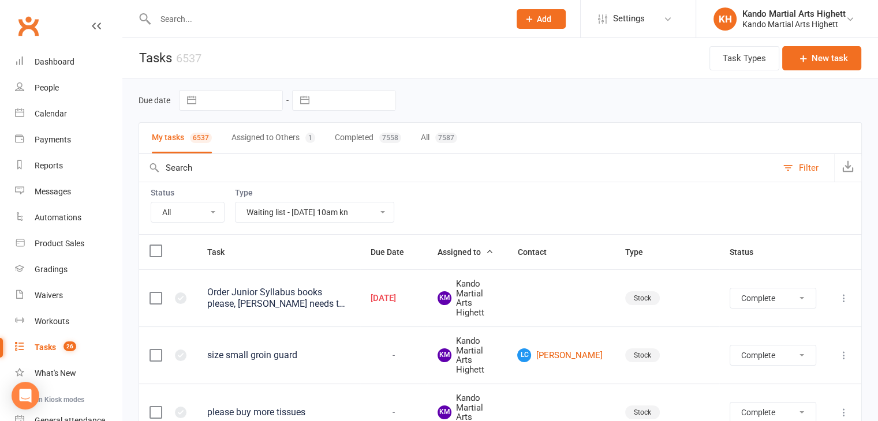
select select "finished"
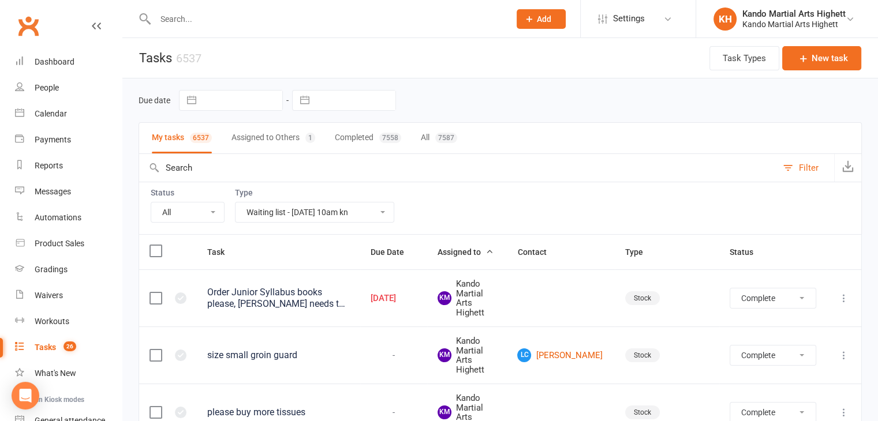
select select "finished"
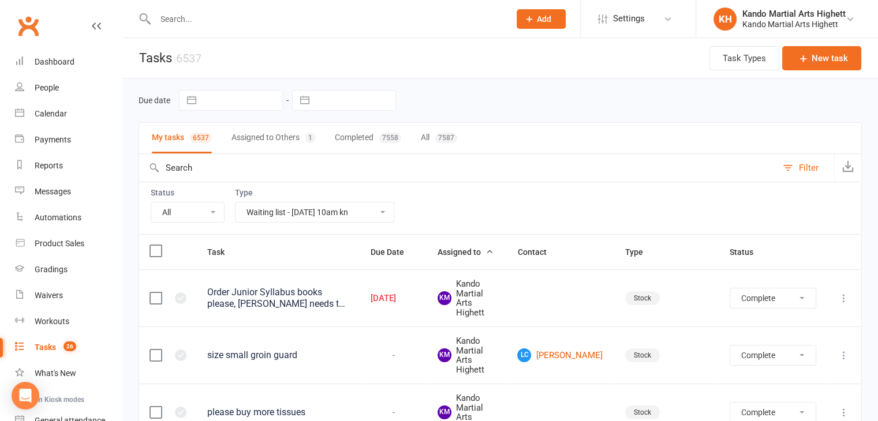
select select "finished"
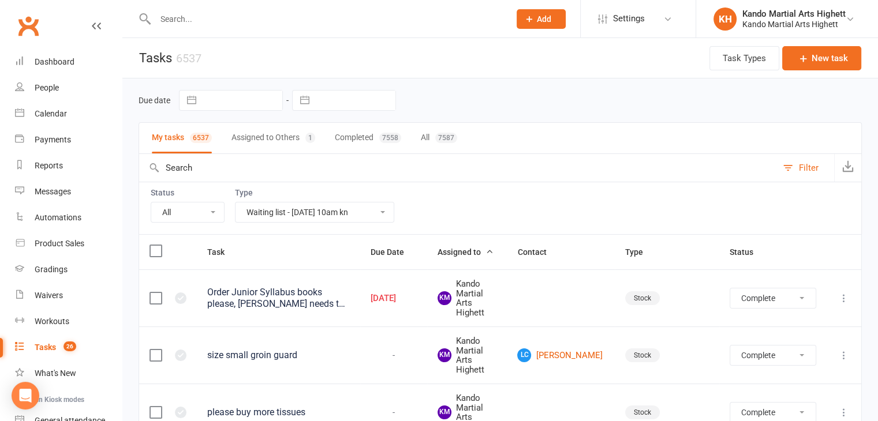
select select "finished"
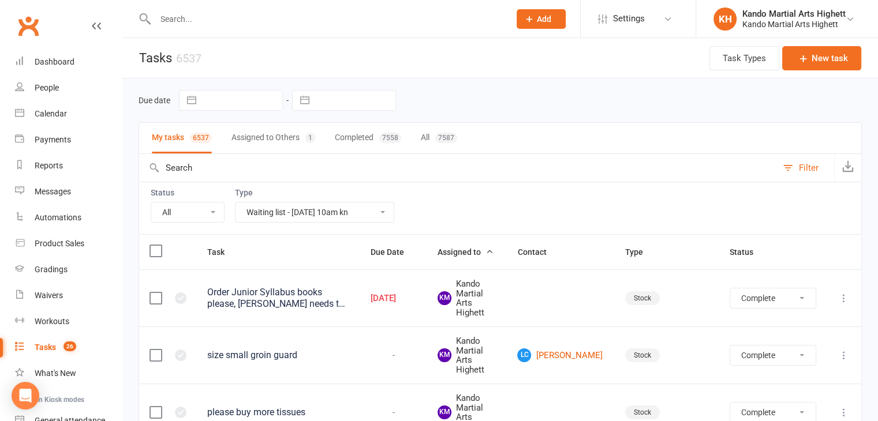
select select "finished"
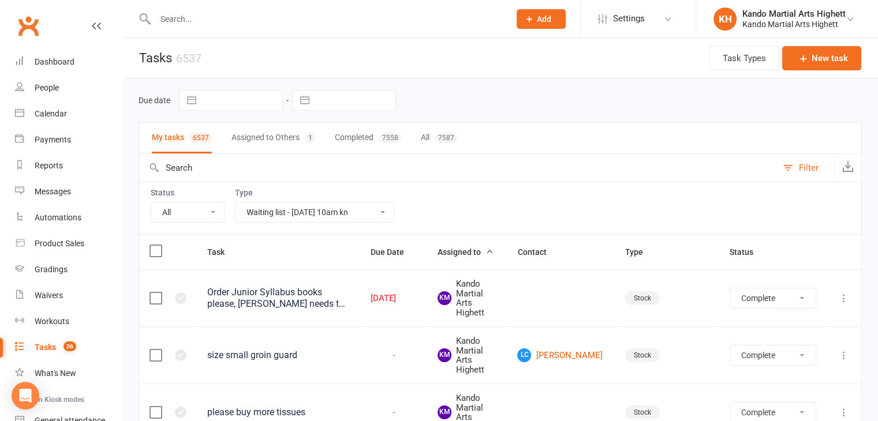
select select "finished"
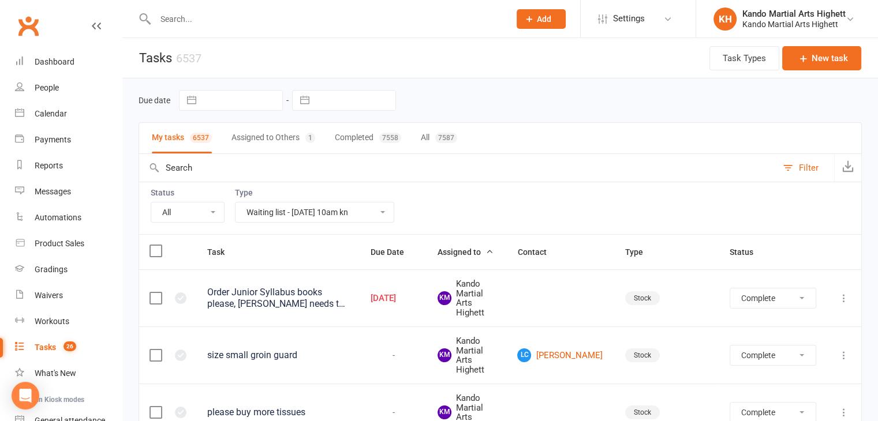
select select "finished"
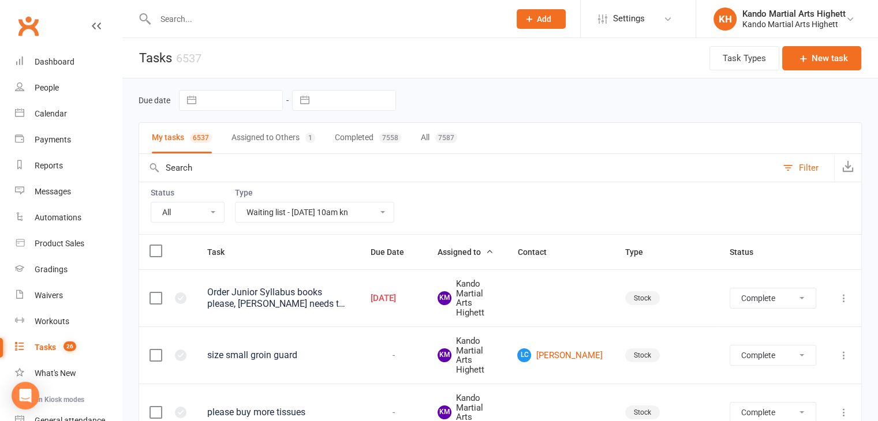
select select "finished"
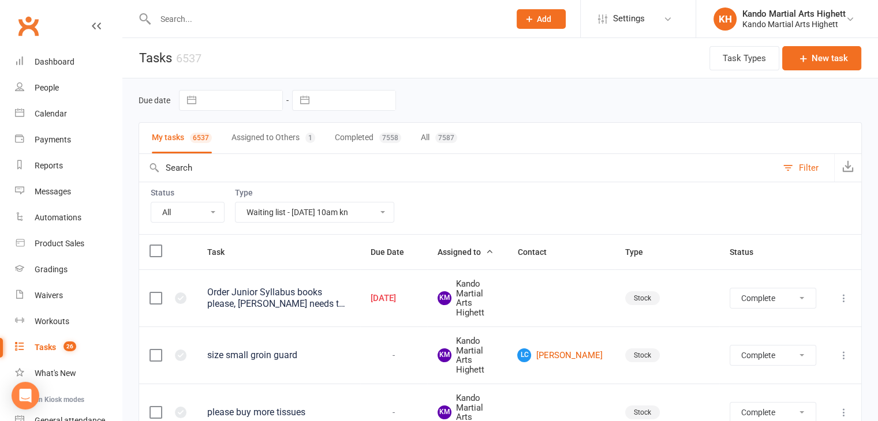
select select "finished"
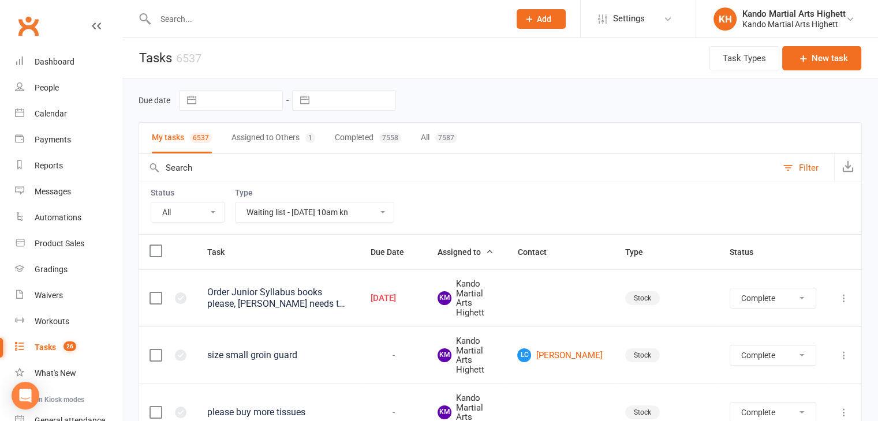
select select "finished"
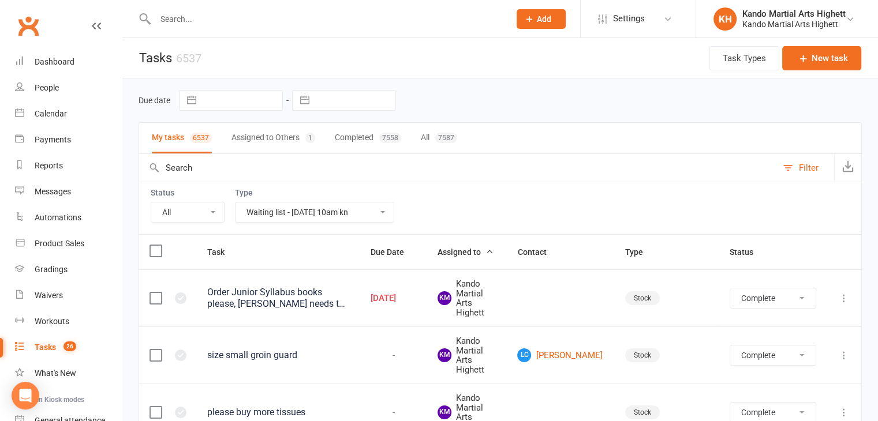
select select "finished"
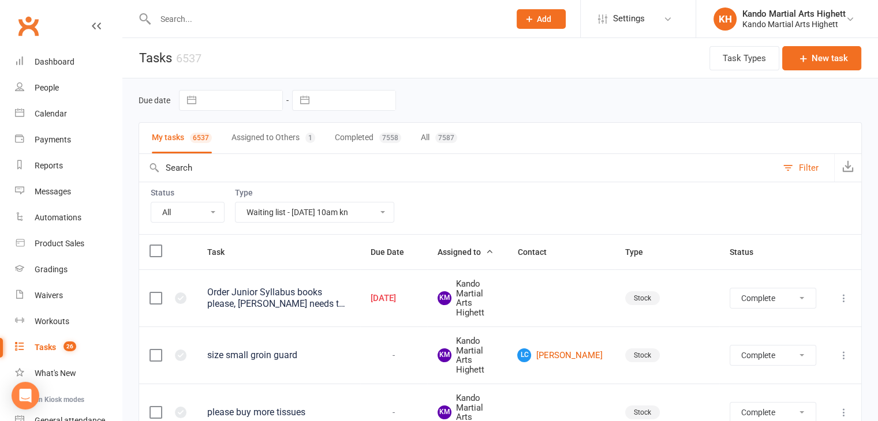
select select "finished"
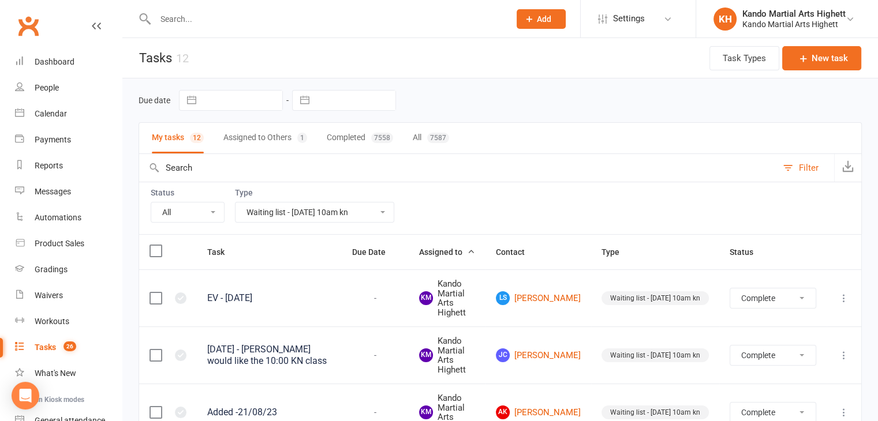
click at [201, 205] on select "All Incomplete Not Started In Progress Waiting Complete" at bounding box center [187, 213] width 73 height 20
select select "incomplete"
click at [151, 203] on select "All Incomplete Not Started In Progress Waiting Complete" at bounding box center [187, 213] width 73 height 20
select select "finished"
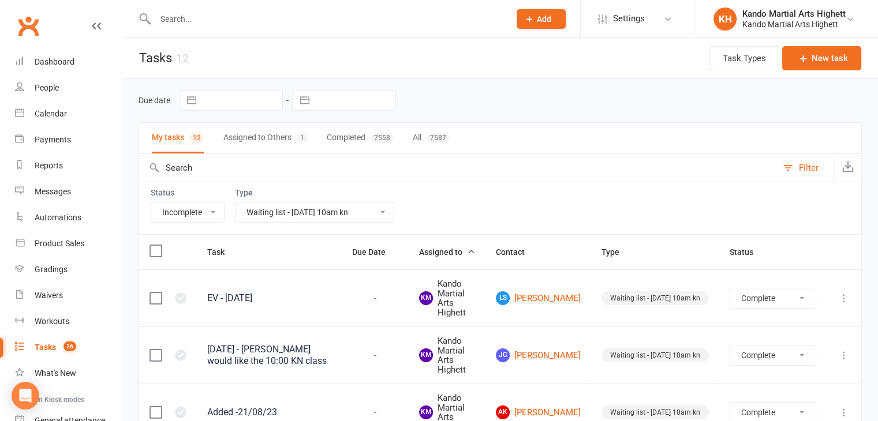
select select "finished"
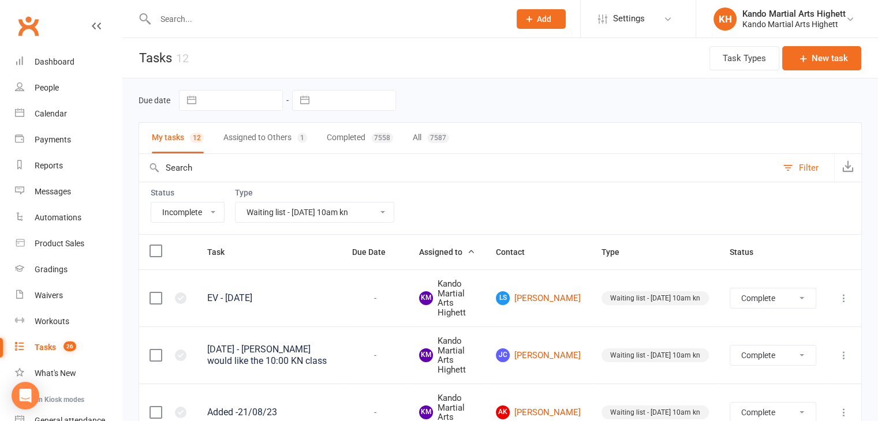
select select "finished"
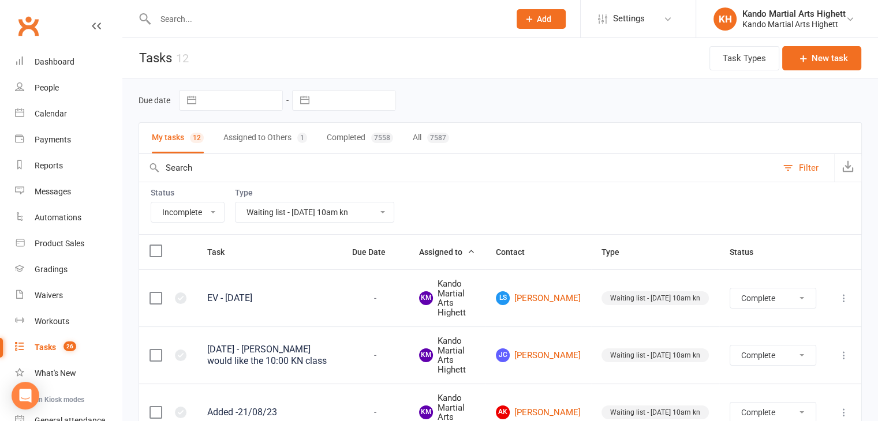
select select "finished"
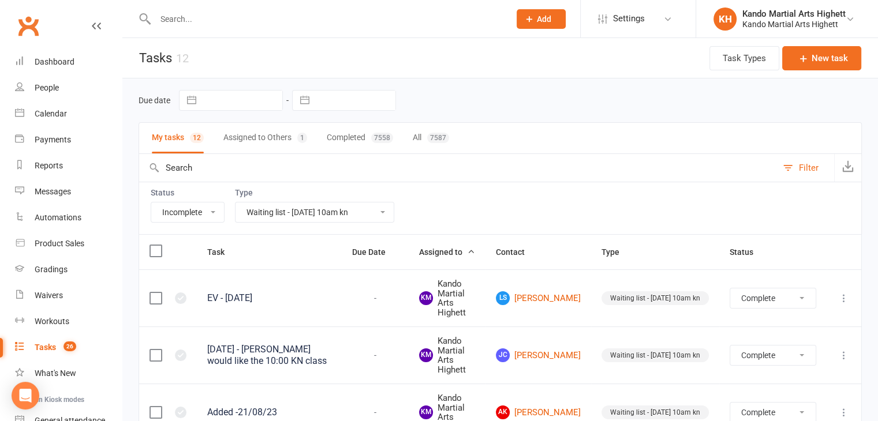
select select "finished"
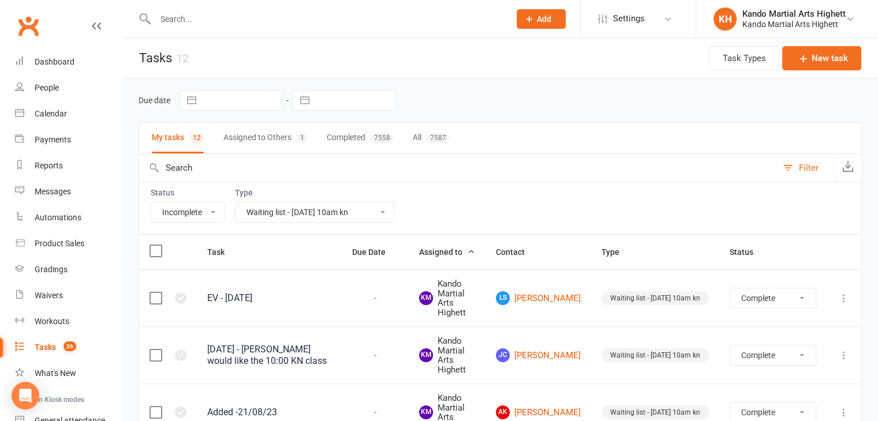
select select "finished"
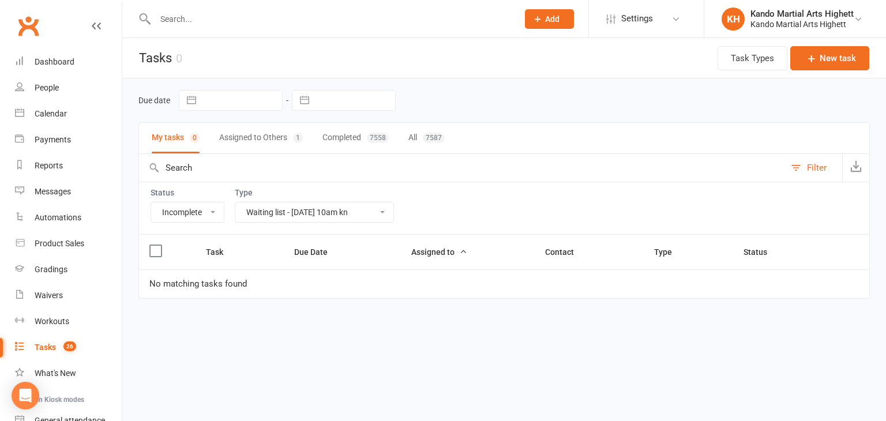
click at [229, 212] on div "Status All Incomplete Not Started In Progress Waiting Complete Type All Admin C…" at bounding box center [504, 208] width 732 height 53
click at [208, 211] on select "All Incomplete Not Started In Progress Waiting Complete" at bounding box center [187, 213] width 73 height 20
select select "waiting"
click at [151, 203] on select "All Incomplete Not Started In Progress Waiting Complete" at bounding box center [187, 213] width 73 height 20
click at [204, 213] on select "All Incomplete Not Started In Progress Waiting Complete" at bounding box center [187, 213] width 73 height 20
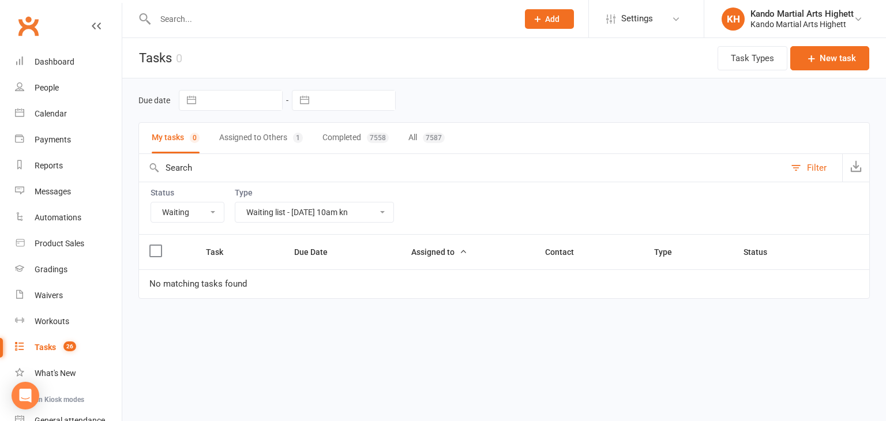
select select
click at [151, 203] on select "All Incomplete Not Started In Progress Waiting Complete" at bounding box center [187, 213] width 73 height 20
select select "finished"
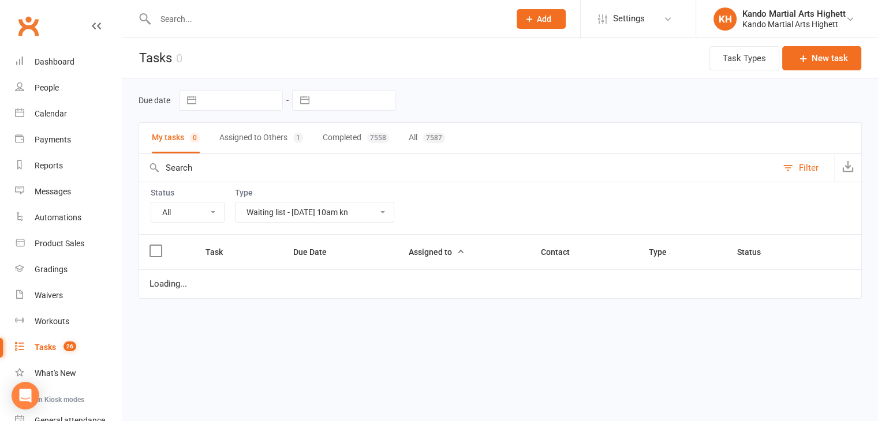
select select "finished"
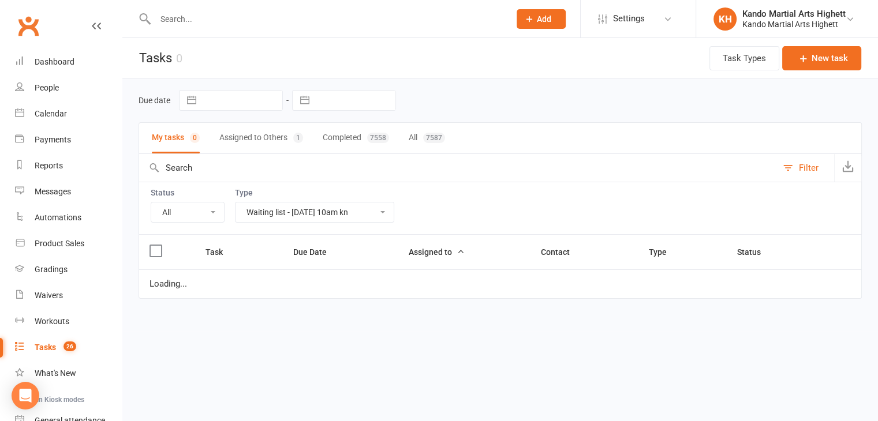
select select "finished"
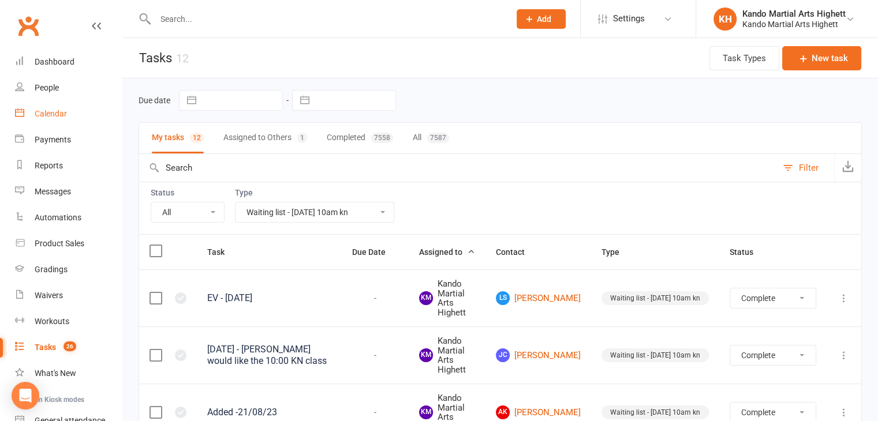
click at [55, 117] on div "Calendar" at bounding box center [51, 113] width 32 height 9
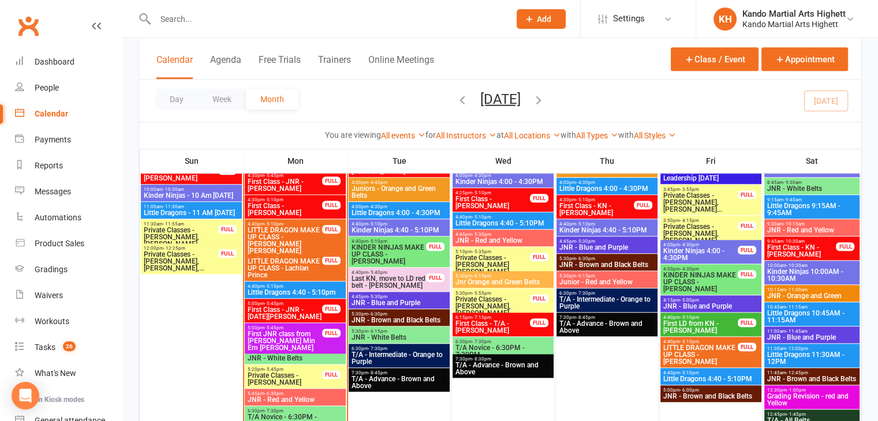
scroll to position [960, 0]
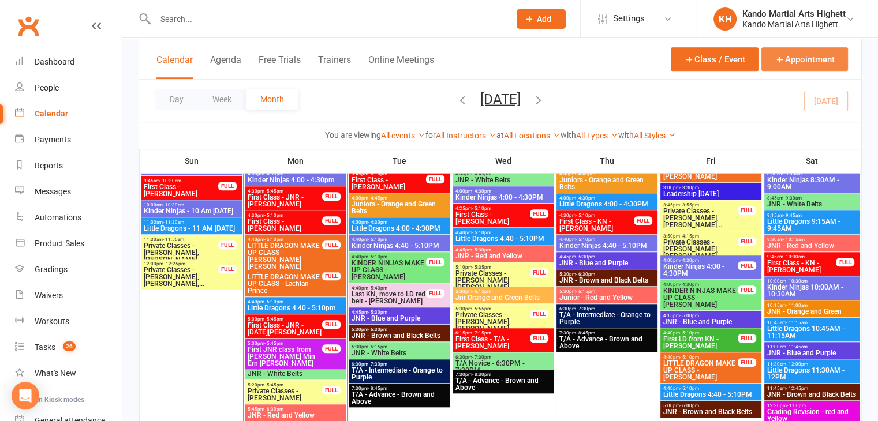
click at [796, 58] on button "Appointment" at bounding box center [804, 59] width 87 height 24
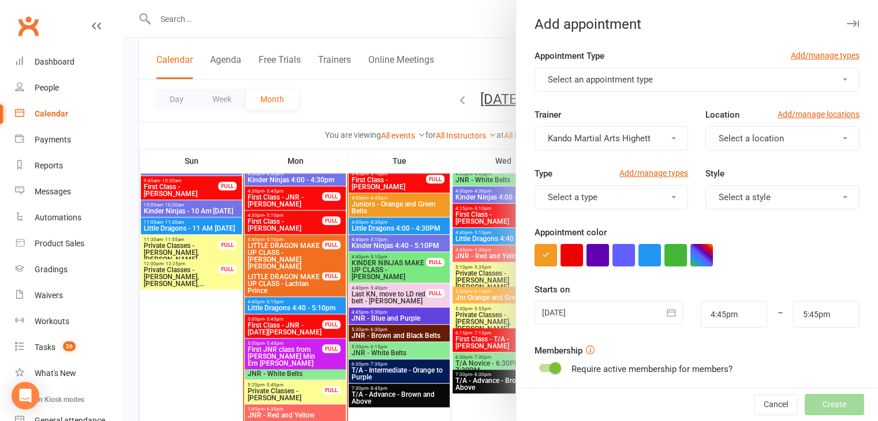
click at [653, 82] on button "Select an appointment type" at bounding box center [696, 80] width 325 height 24
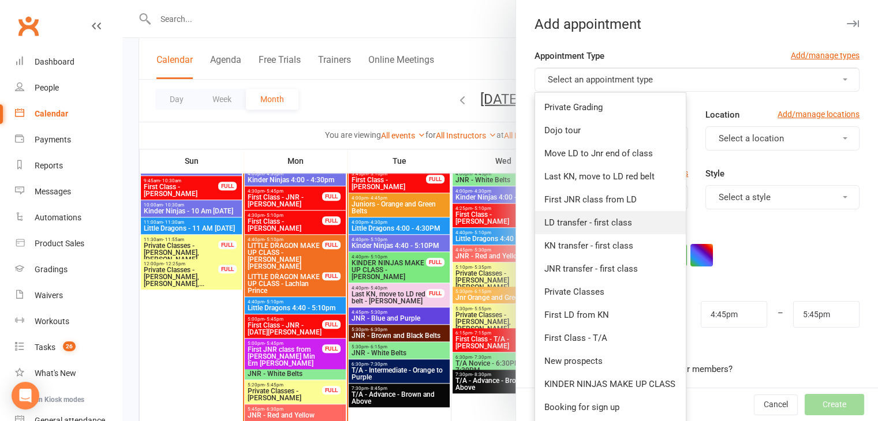
scroll to position [113, 0]
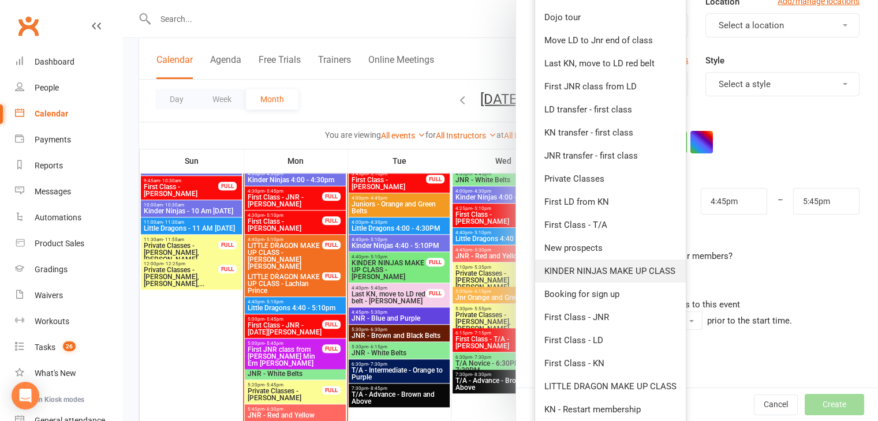
click at [613, 269] on span "KINDER NINJAS MAKE UP CLASS" at bounding box center [609, 271] width 131 height 10
type input "5:15pm"
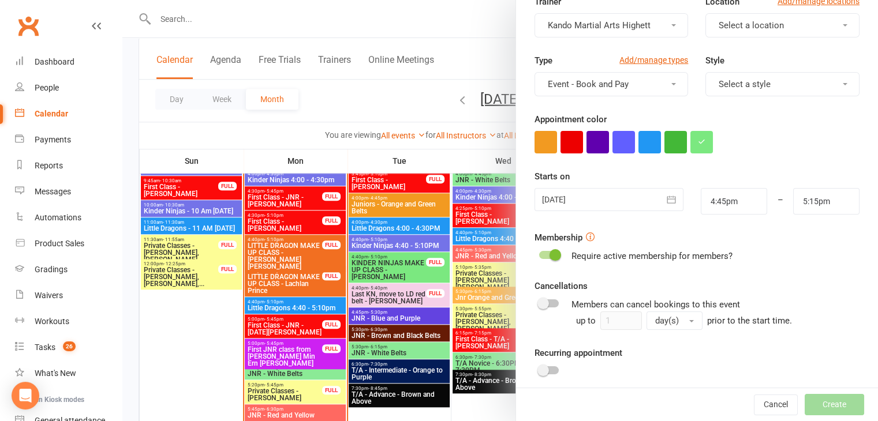
scroll to position [0, 0]
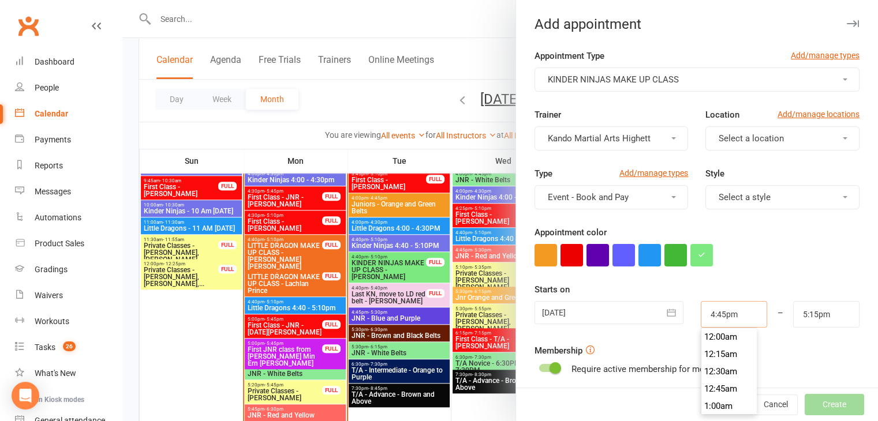
click at [726, 314] on input "4:45pm" at bounding box center [733, 314] width 66 height 27
type input "4"
type input "10:00am"
click at [719, 355] on li "10:00am" at bounding box center [728, 354] width 55 height 17
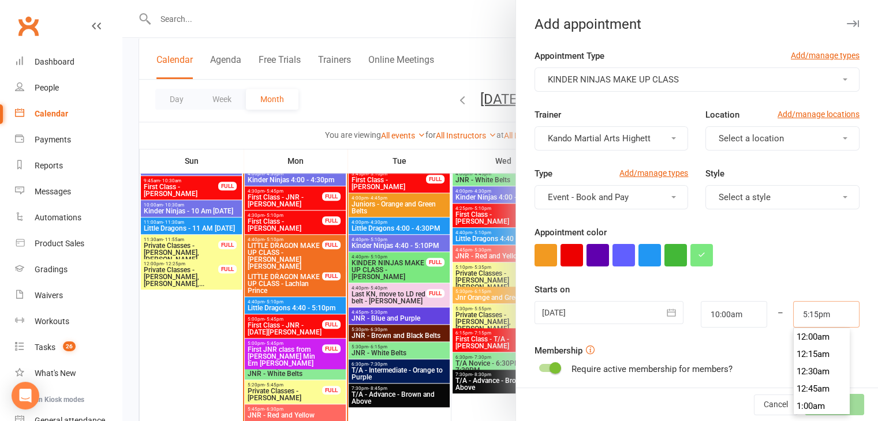
click at [810, 313] on input "5:15pm" at bounding box center [826, 314] width 66 height 27
drag, startPoint x: 821, startPoint y: 316, endPoint x: 773, endPoint y: 318, distance: 48.5
click at [784, 318] on div "5:15pm 12:00am 12:15am 12:30am 12:45am 1:00am 1:15am 1:30am 1:45am 2:00am 2:15a…" at bounding box center [826, 314] width 84 height 27
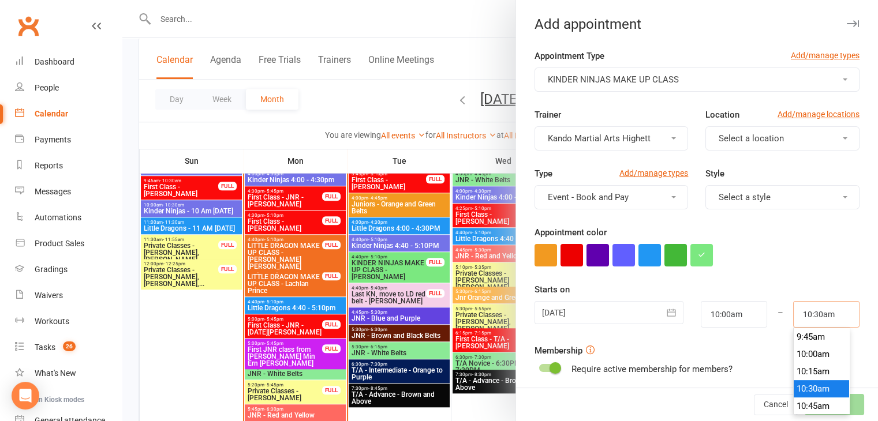
type input "10:30am"
click at [804, 384] on li "10:30am" at bounding box center [820, 388] width 55 height 17
click at [665, 314] on icon "button" at bounding box center [671, 313] width 12 height 12
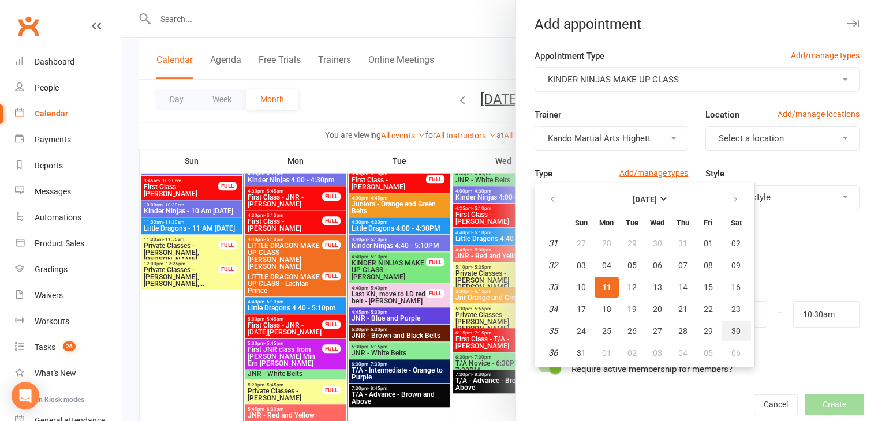
click at [731, 327] on span "30" at bounding box center [735, 331] width 9 height 9
type input "30 Aug 2025"
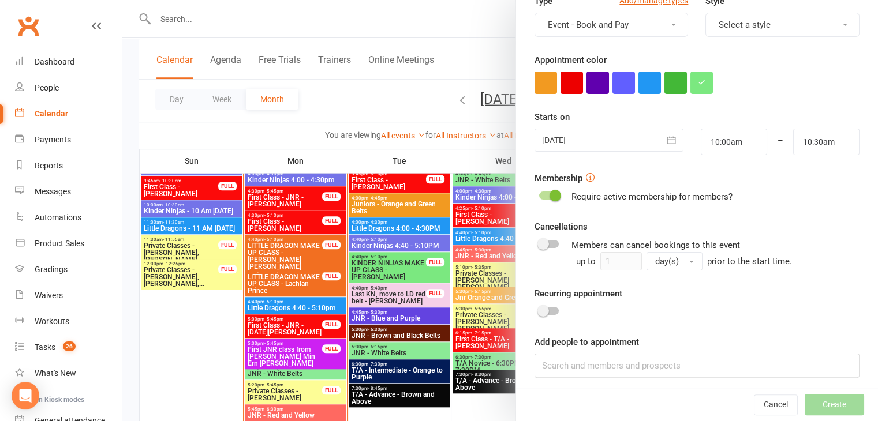
scroll to position [178, 0]
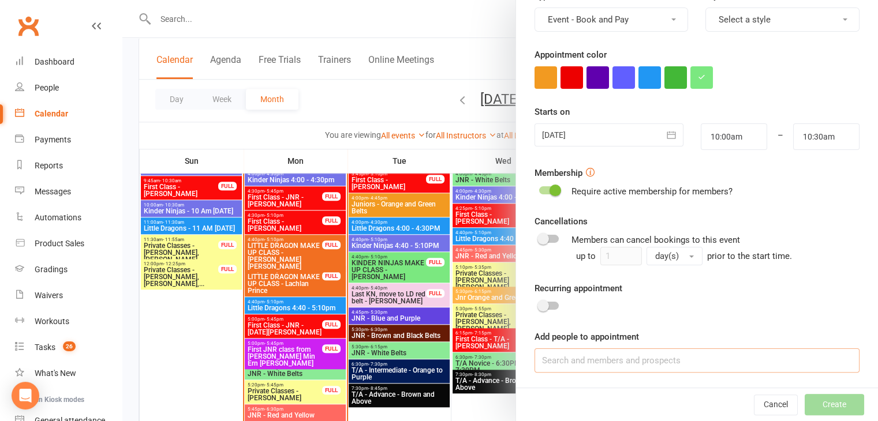
click at [615, 348] on input at bounding box center [696, 360] width 325 height 24
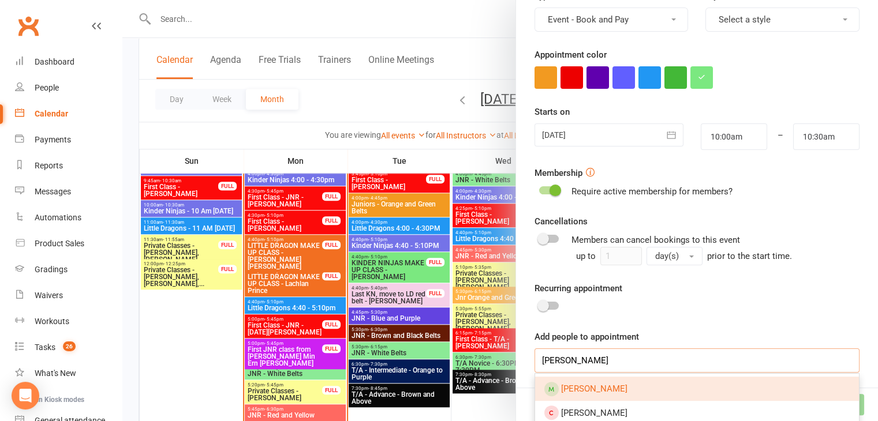
type input "Arthur Frank"
click at [609, 391] on span "Arthur Fankhauser" at bounding box center [594, 389] width 66 height 10
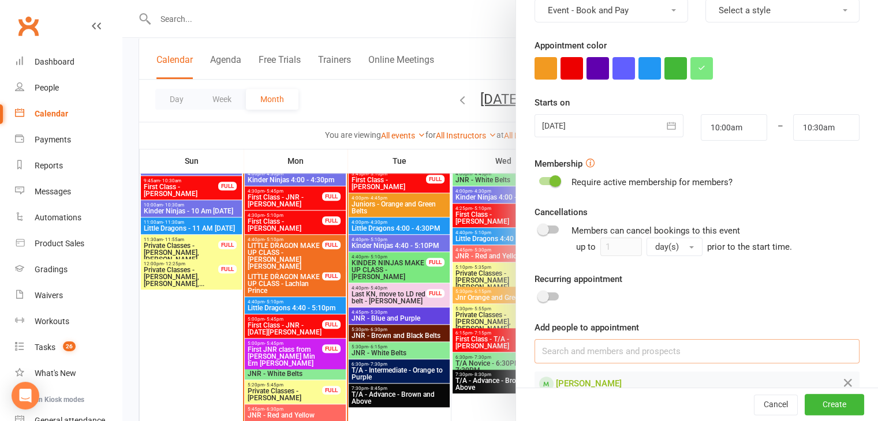
scroll to position [210, 0]
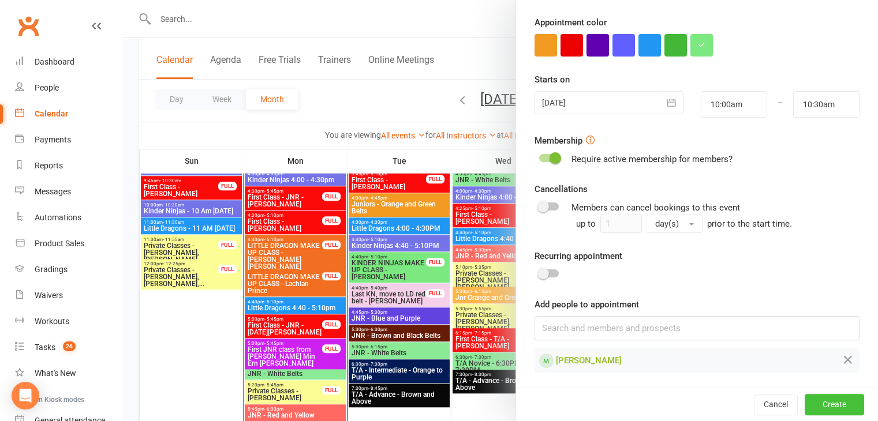
click at [814, 404] on button "Create" at bounding box center [833, 405] width 59 height 21
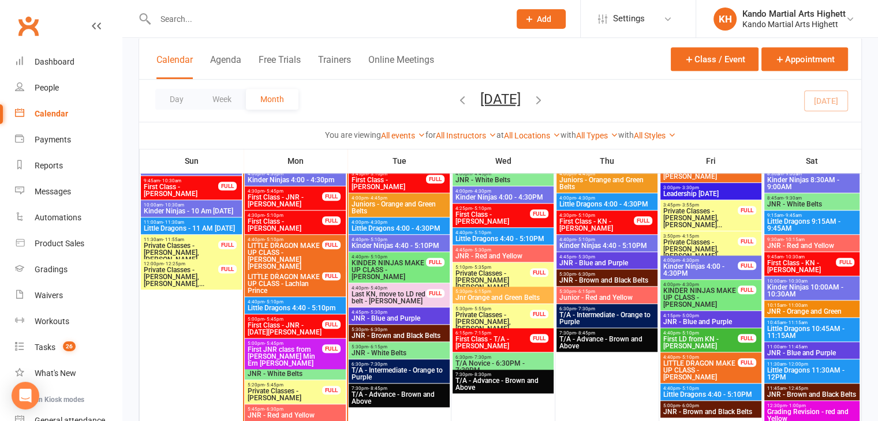
scroll to position [1017, 0]
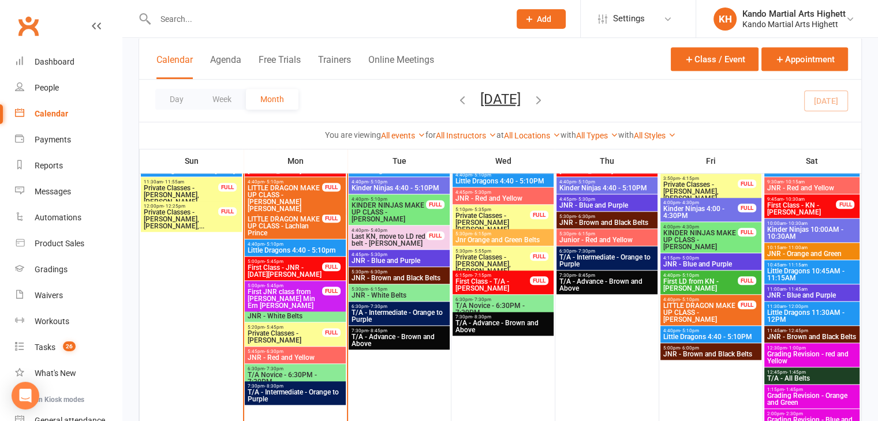
click at [175, 20] on input "text" at bounding box center [327, 19] width 350 height 16
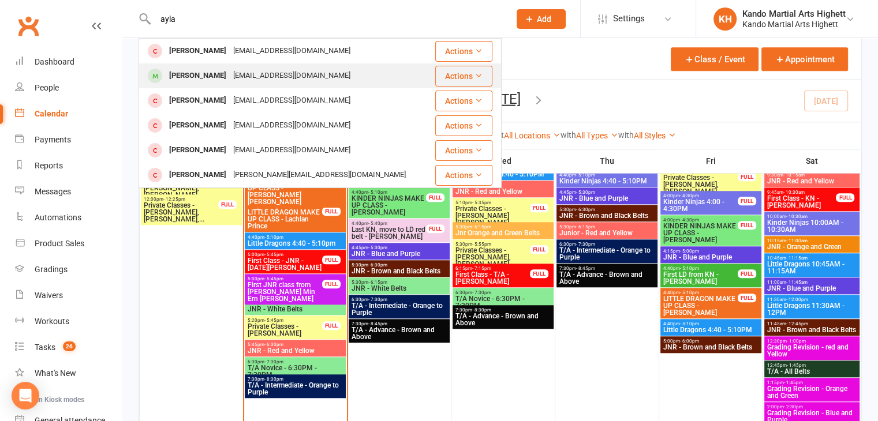
scroll to position [980, 0]
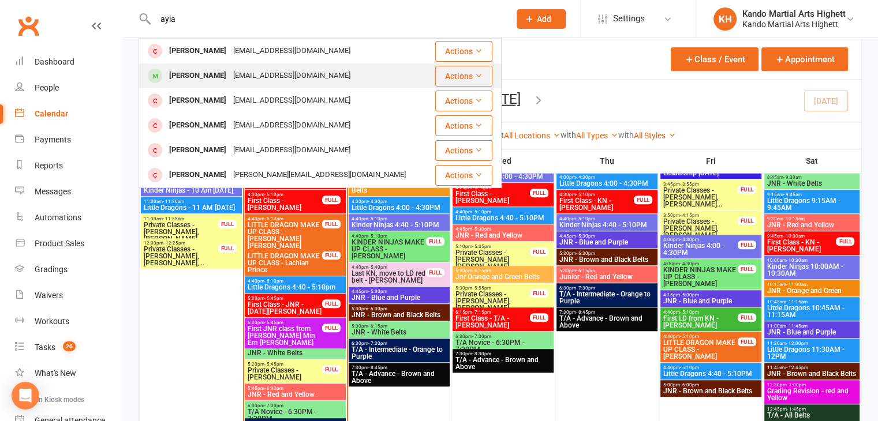
type input "ayla"
click at [242, 81] on div "Varshaandnudge@gmail.com" at bounding box center [292, 76] width 124 height 17
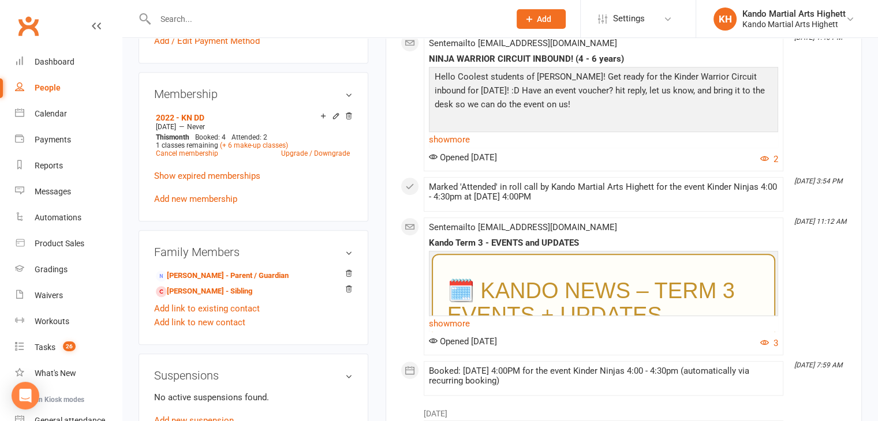
scroll to position [570, 0]
click at [206, 280] on link "Varsha Vittal - Parent / Guardian" at bounding box center [222, 276] width 133 height 12
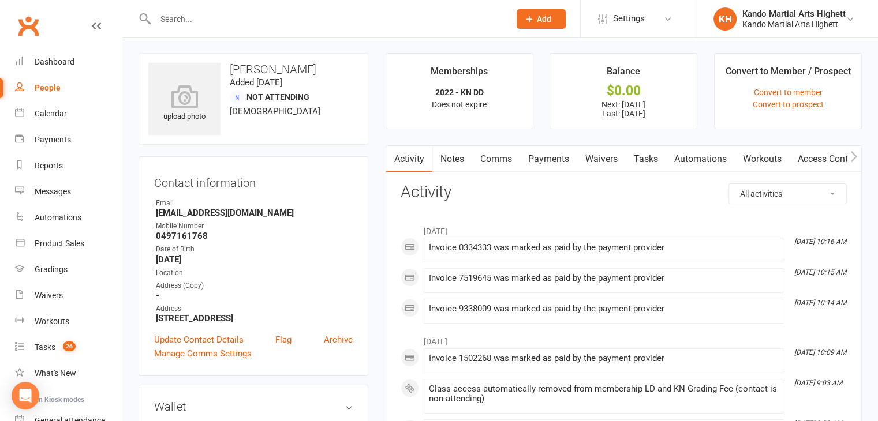
scroll to position [20, 0]
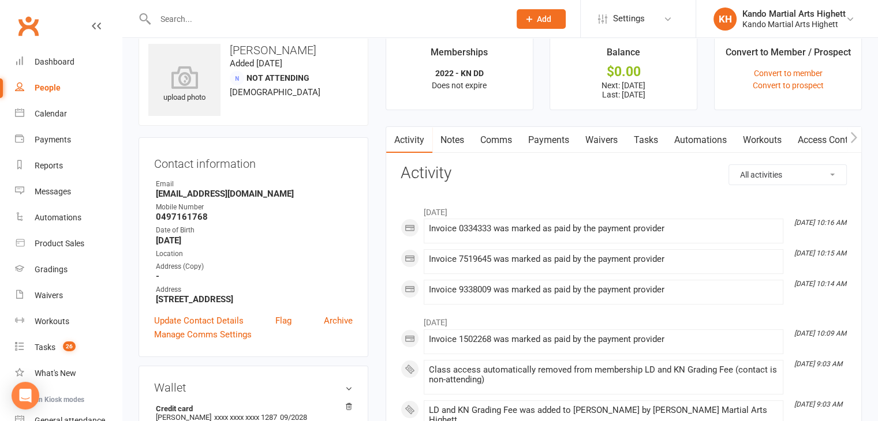
click at [582, 152] on link "Waivers" at bounding box center [601, 140] width 48 height 27
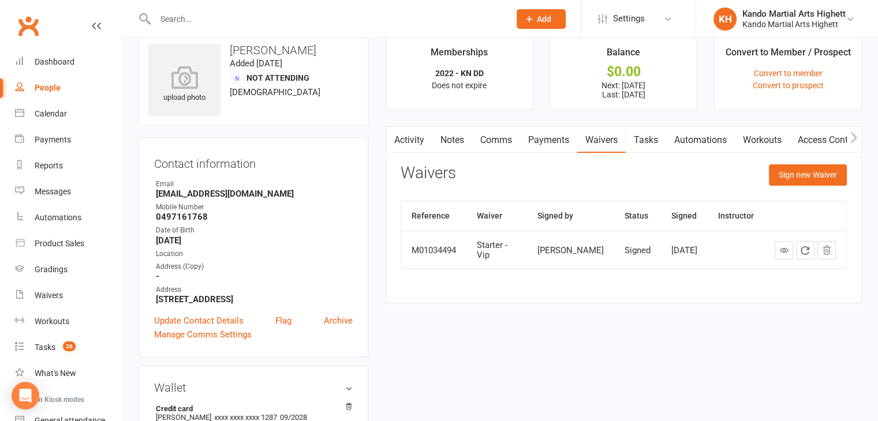
click at [441, 153] on div "Activity Notes Comms Payments Waivers Tasks Automations Workouts Access Control…" at bounding box center [623, 215] width 476 height 178
click at [408, 139] on link "Activity" at bounding box center [409, 140] width 46 height 27
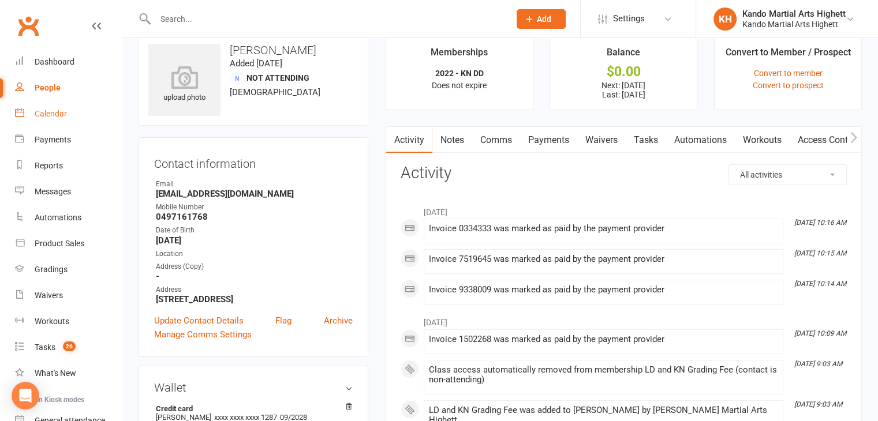
click at [39, 113] on div "Calendar" at bounding box center [51, 113] width 32 height 9
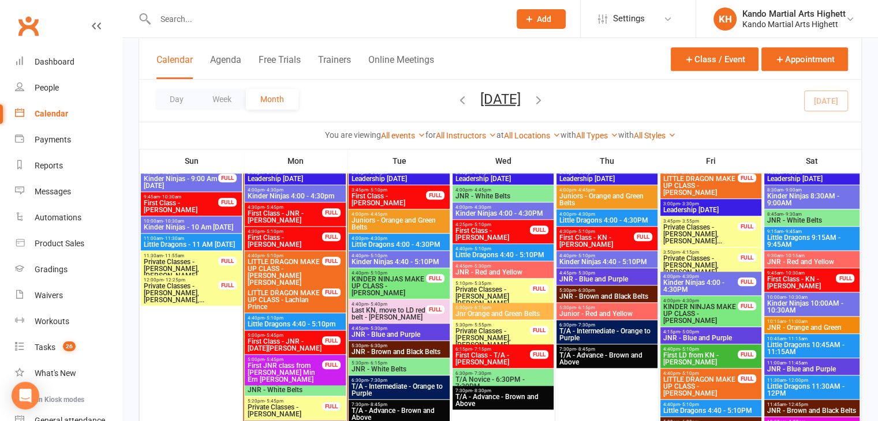
scroll to position [943, 0]
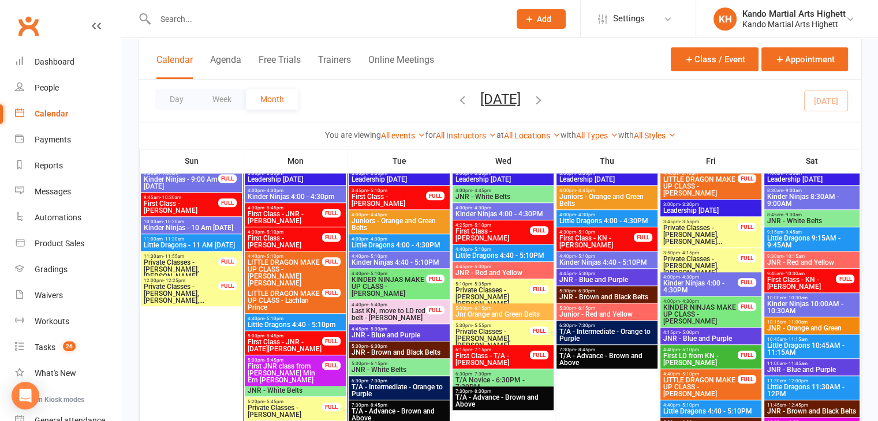
click at [292, 230] on span "4:30pm - 5:10pm" at bounding box center [285, 232] width 76 height 5
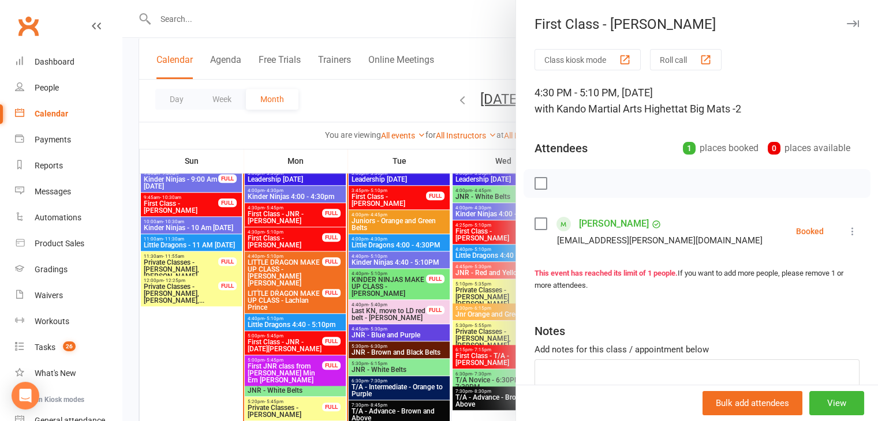
click at [292, 229] on div at bounding box center [499, 210] width 755 height 421
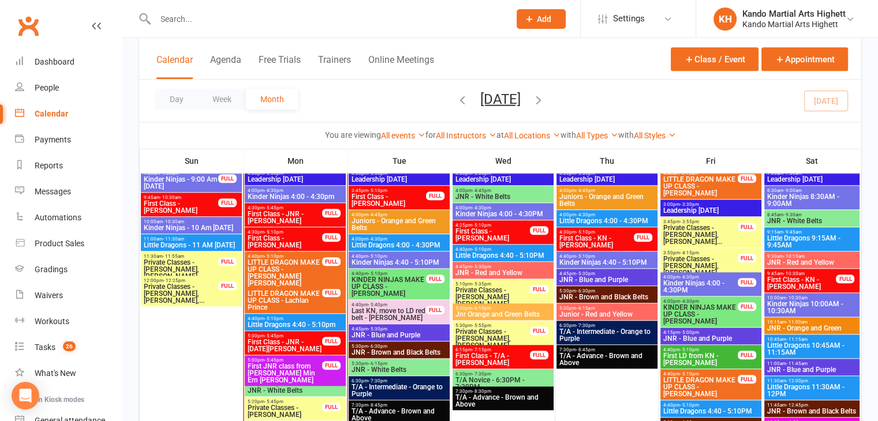
click at [595, 259] on span "Kinder Ninjas 4:40 - 5:10PM" at bounding box center [607, 262] width 96 height 7
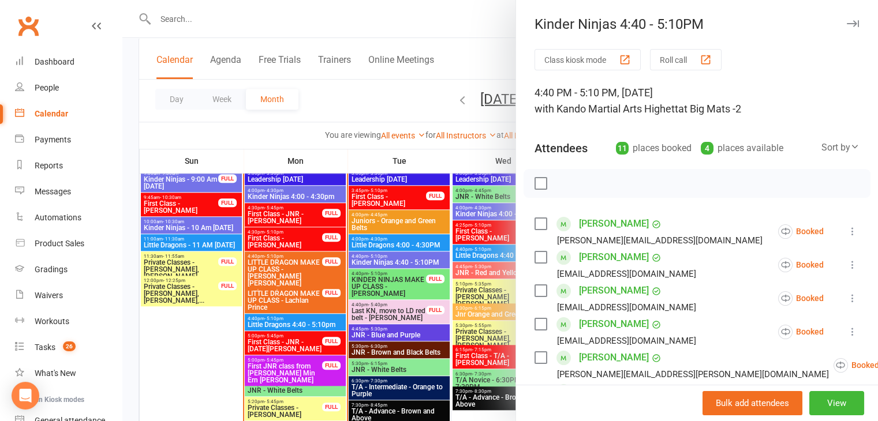
click at [380, 236] on div at bounding box center [499, 210] width 755 height 421
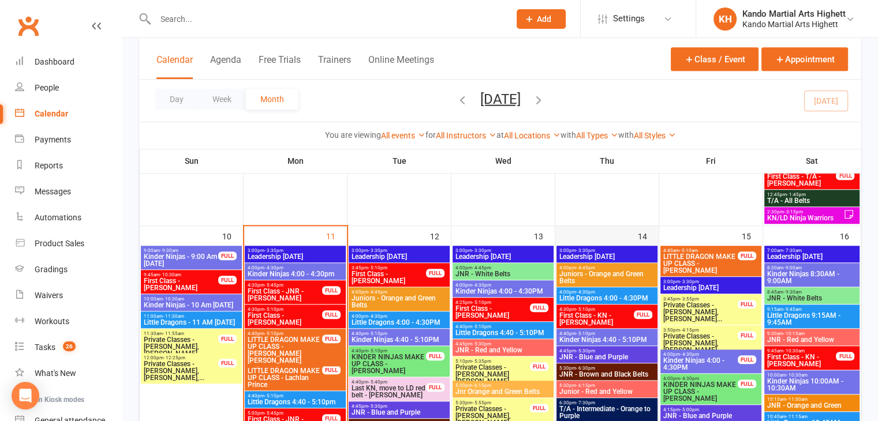
scroll to position [885, 0]
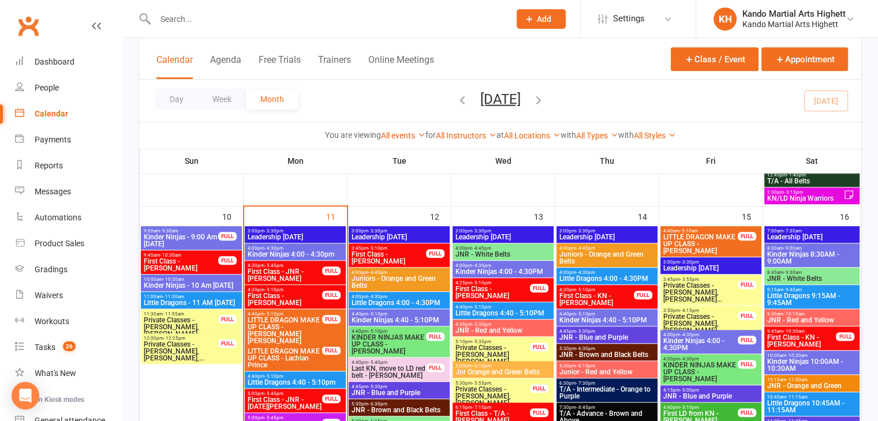
click at [602, 314] on span "4:40pm - 5:10pm" at bounding box center [607, 314] width 96 height 5
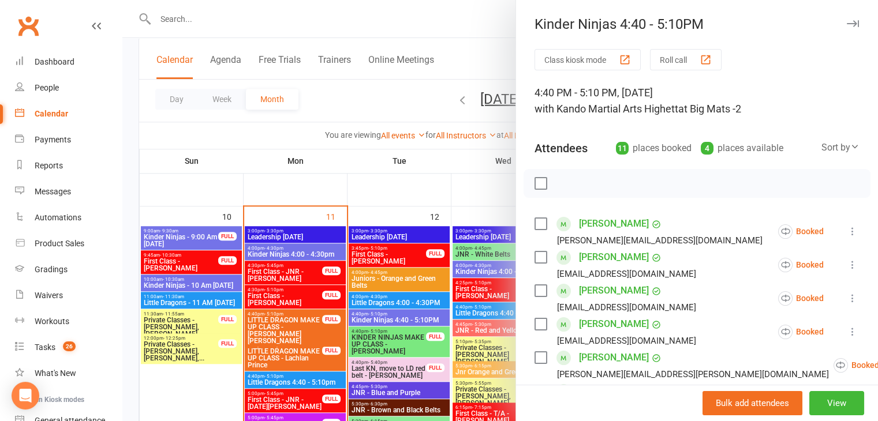
click at [426, 313] on div at bounding box center [499, 210] width 755 height 421
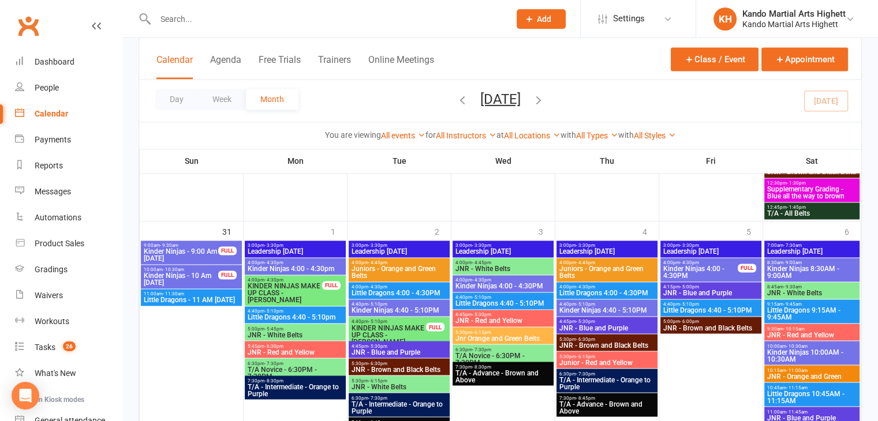
scroll to position [1962, 0]
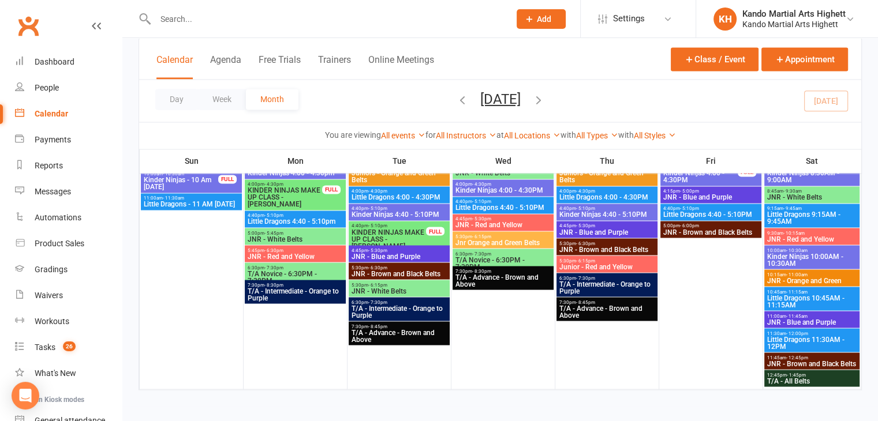
click at [545, 102] on icon "button" at bounding box center [538, 99] width 13 height 13
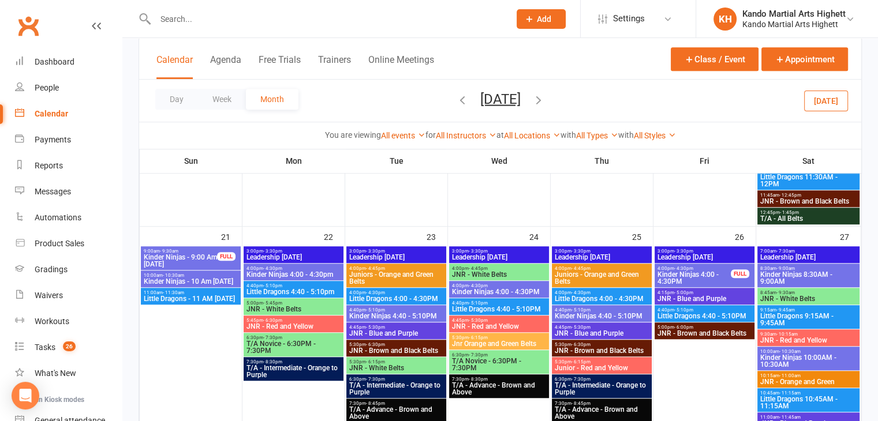
scroll to position [837, 0]
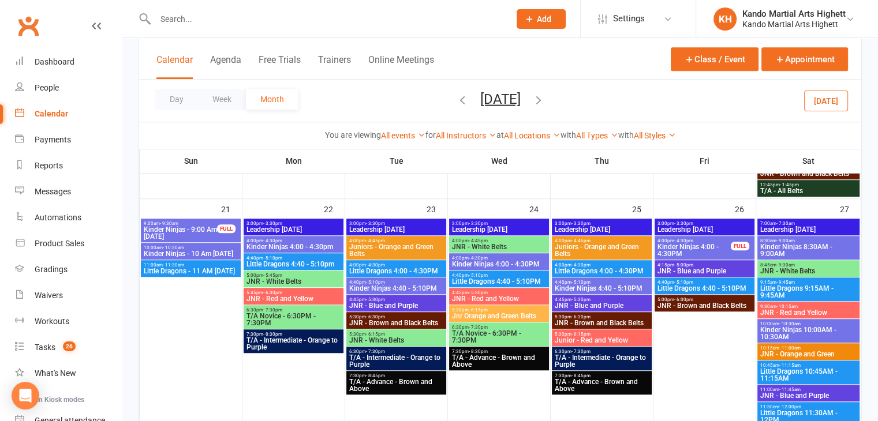
click at [456, 97] on icon "button" at bounding box center [462, 99] width 13 height 13
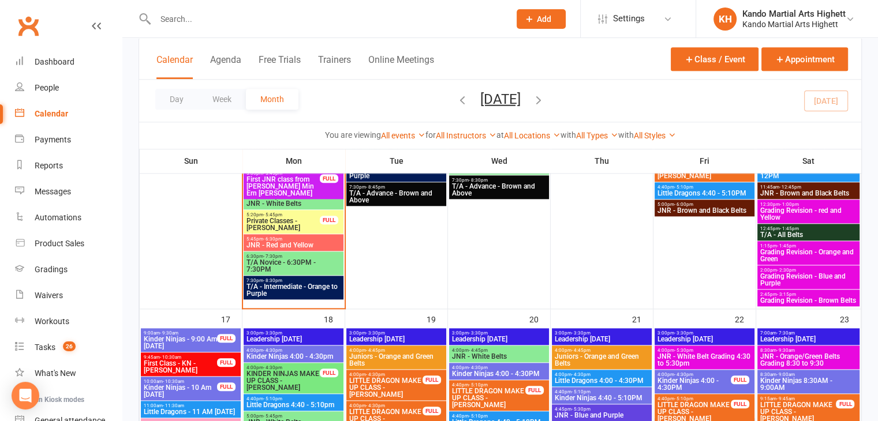
scroll to position [1212, 0]
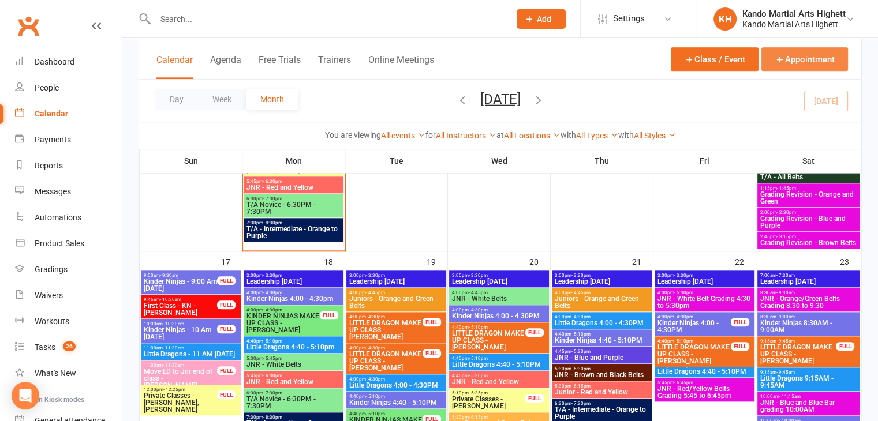
click at [781, 66] on button "Appointment" at bounding box center [804, 59] width 87 height 24
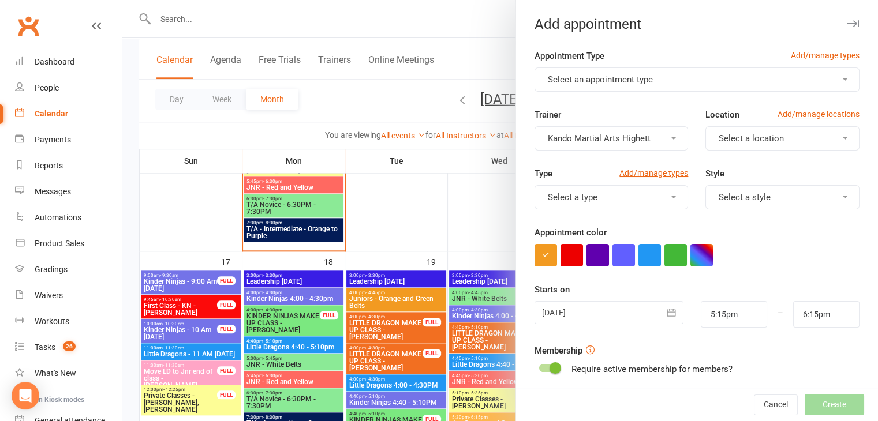
click at [459, 117] on div at bounding box center [499, 210] width 755 height 421
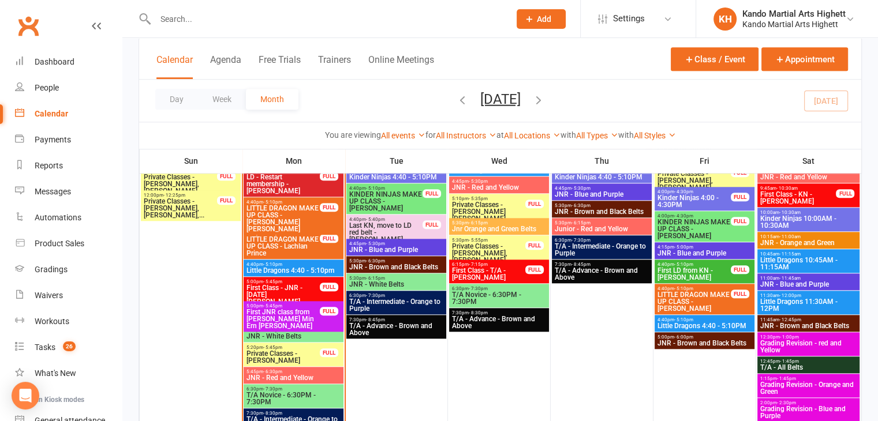
scroll to position [1039, 0]
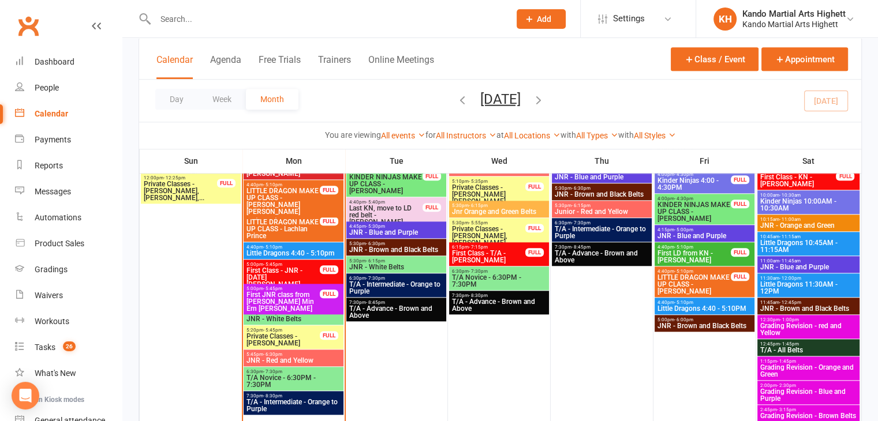
click at [304, 339] on span "Private Classes - [PERSON_NAME]" at bounding box center [283, 340] width 74 height 14
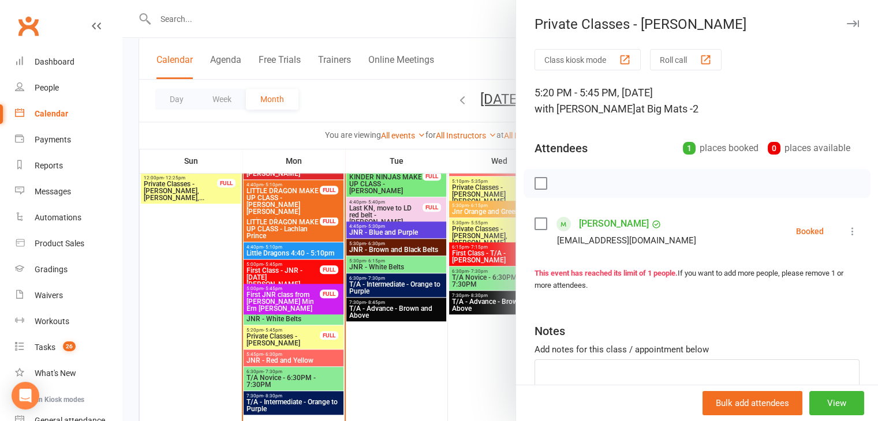
click at [390, 294] on div at bounding box center [499, 210] width 755 height 421
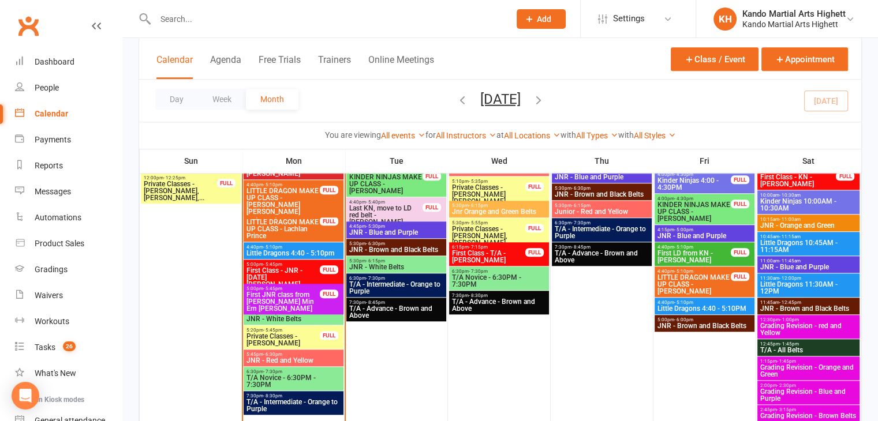
click at [279, 310] on span "- 5:45pm" at bounding box center [272, 312] width 19 height 5
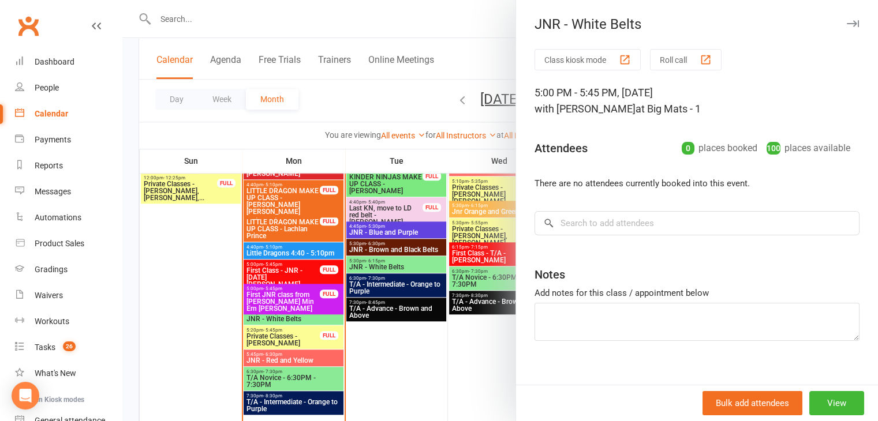
click at [578, 58] on button "Class kiosk mode" at bounding box center [587, 59] width 106 height 21
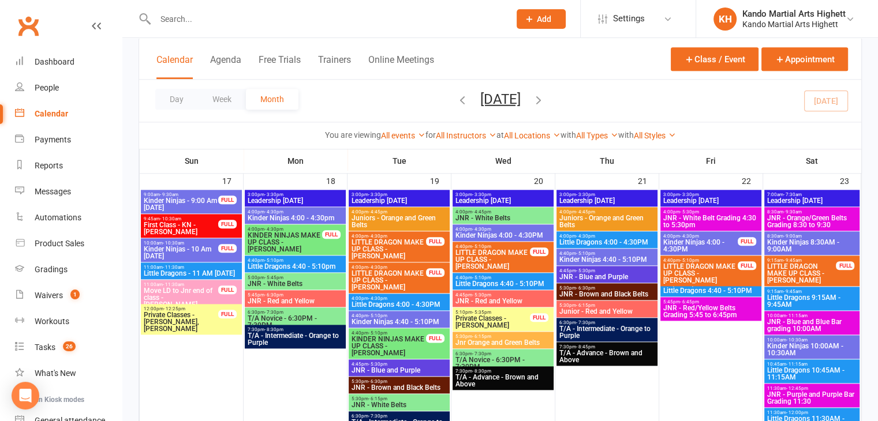
scroll to position [1327, 0]
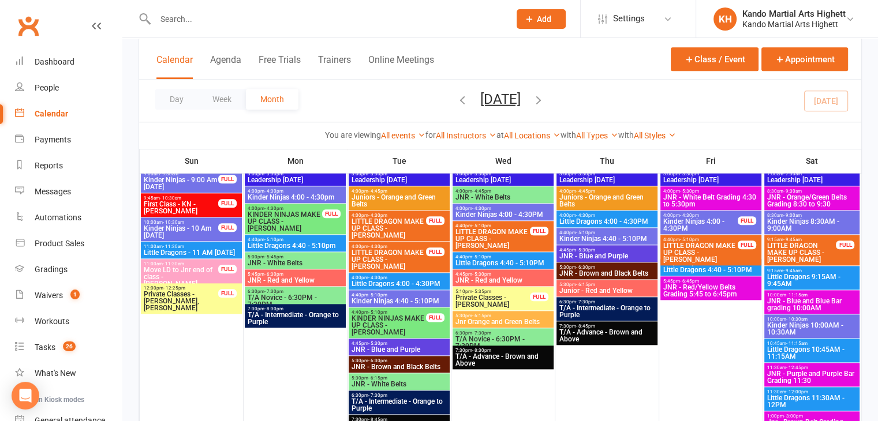
click at [400, 298] on span "Kinder Ninjas 4:40 - 5:10PM" at bounding box center [399, 301] width 96 height 7
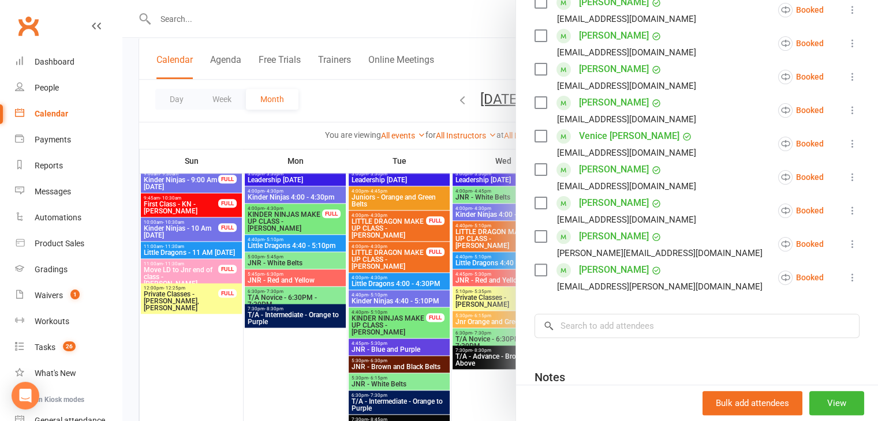
scroll to position [58, 0]
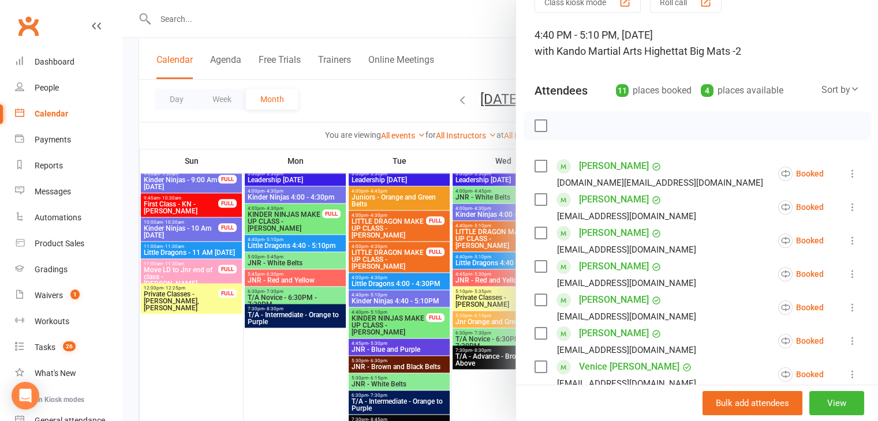
drag, startPoint x: 445, startPoint y: 307, endPoint x: 430, endPoint y: 313, distance: 16.1
click at [443, 308] on div at bounding box center [499, 210] width 755 height 421
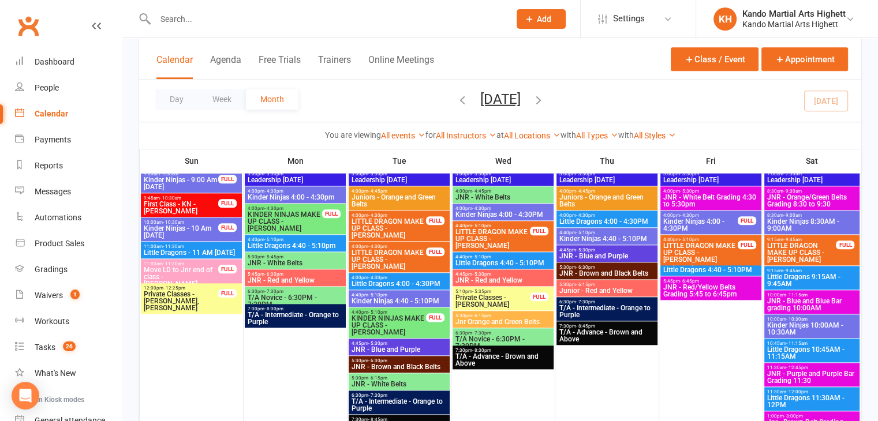
click at [404, 324] on span "KINDER NINJAS MAKE UP CLASS - [PERSON_NAME]" at bounding box center [389, 325] width 76 height 21
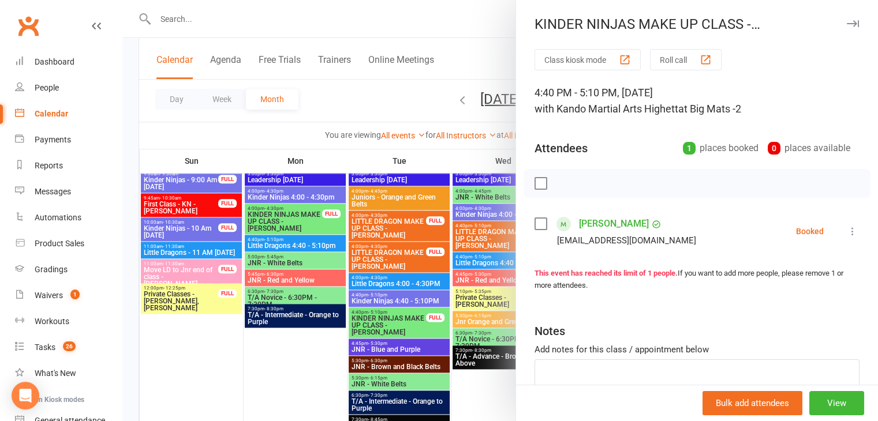
click at [404, 324] on div at bounding box center [499, 210] width 755 height 421
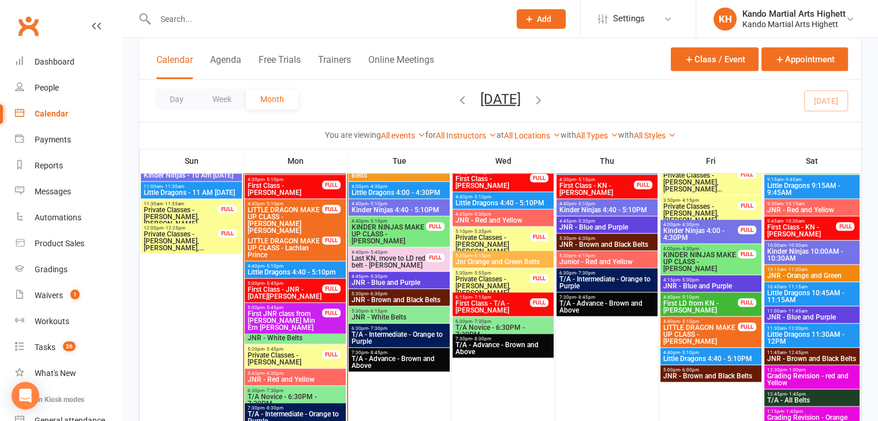
scroll to position [1009, 0]
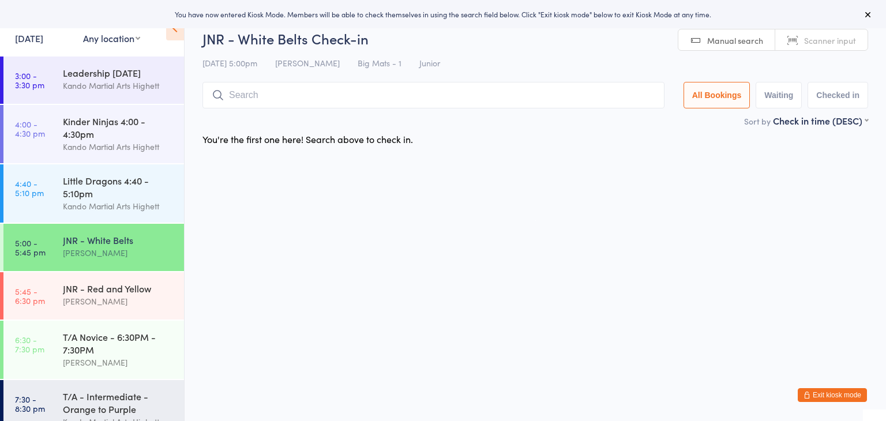
click at [311, 93] on input "search" at bounding box center [434, 95] width 462 height 27
type input "valentina"
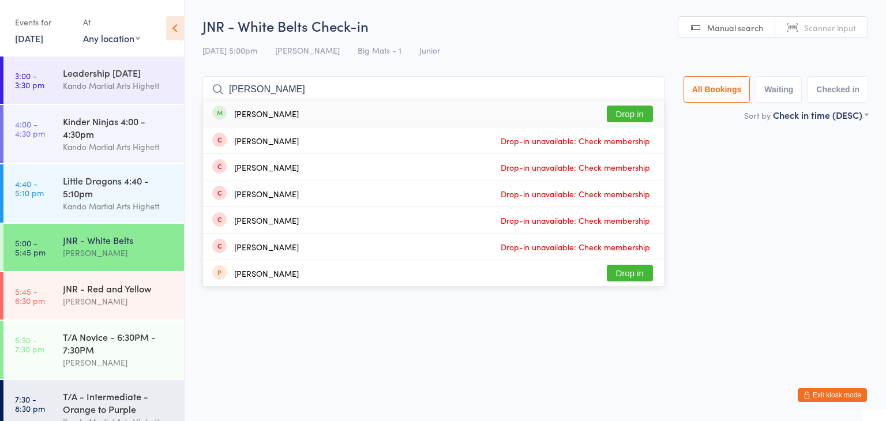
drag, startPoint x: 311, startPoint y: 93, endPoint x: 209, endPoint y: 92, distance: 101.6
click at [209, 92] on input "valentina" at bounding box center [434, 89] width 462 height 27
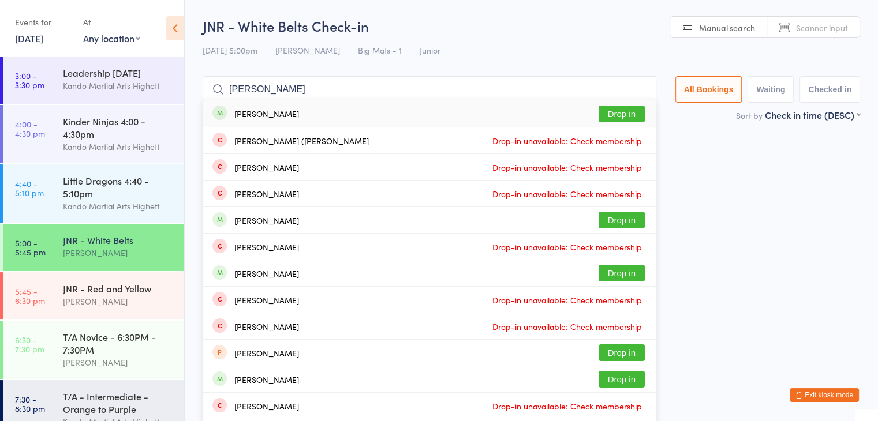
type input "isabella burlan"
click at [614, 109] on button "Drop in" at bounding box center [621, 114] width 46 height 17
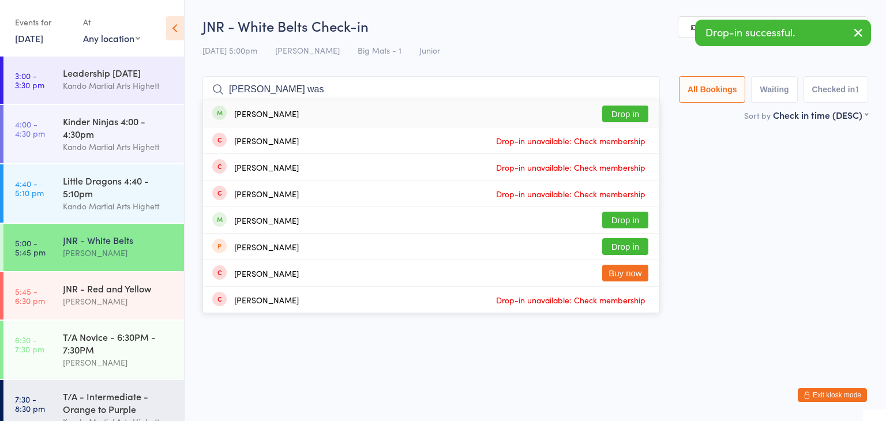
type input "raphaella was"
click at [614, 109] on button "Drop in" at bounding box center [625, 114] width 46 height 17
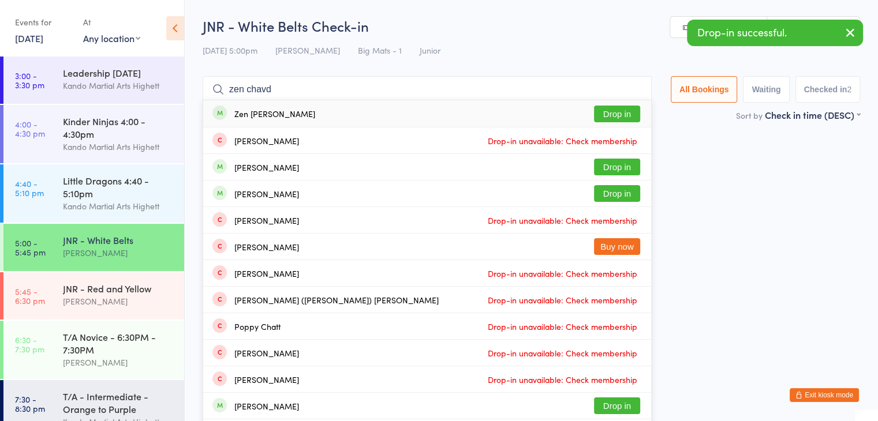
type input "zen chavd"
click at [614, 109] on button "Drop in" at bounding box center [617, 114] width 46 height 17
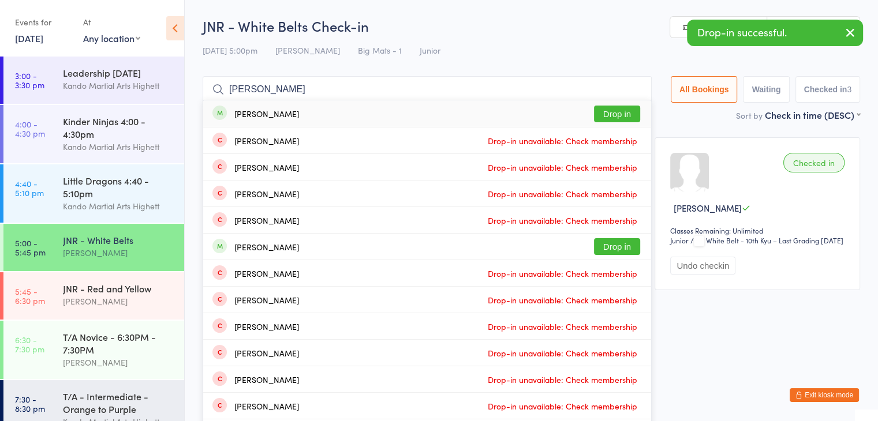
type input "jack condon"
click at [614, 109] on button "Drop in" at bounding box center [617, 114] width 46 height 17
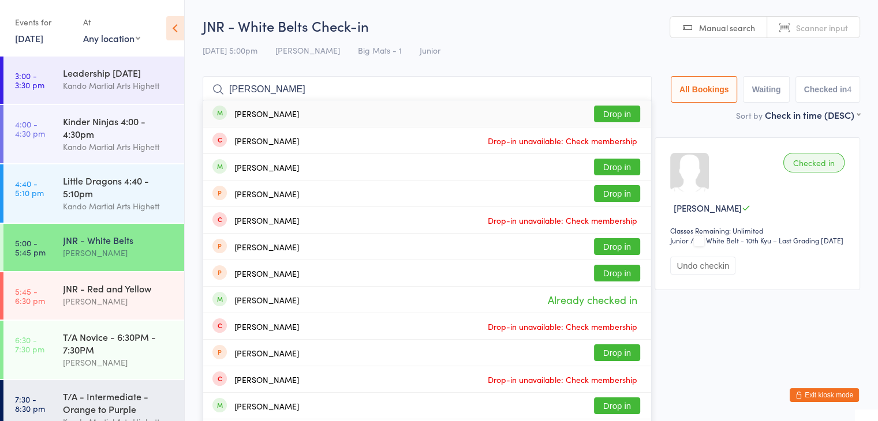
type input "edward burland"
click at [614, 109] on button "Drop in" at bounding box center [617, 114] width 46 height 17
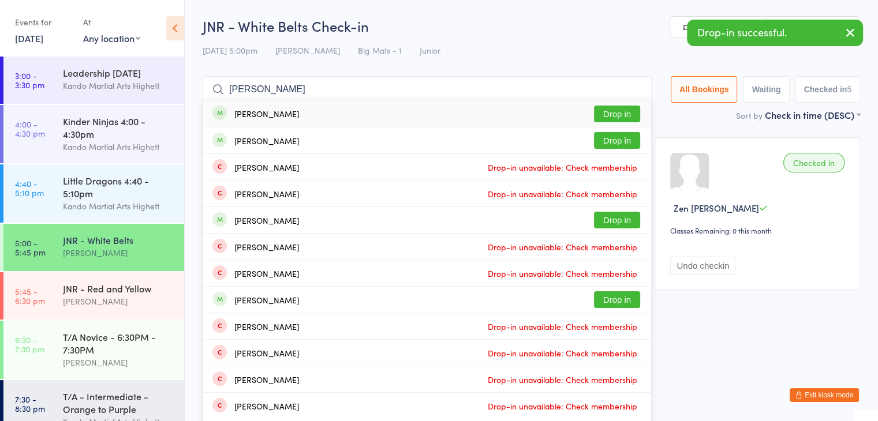
type input "liam min ern"
click at [614, 109] on button "Drop in" at bounding box center [617, 114] width 46 height 17
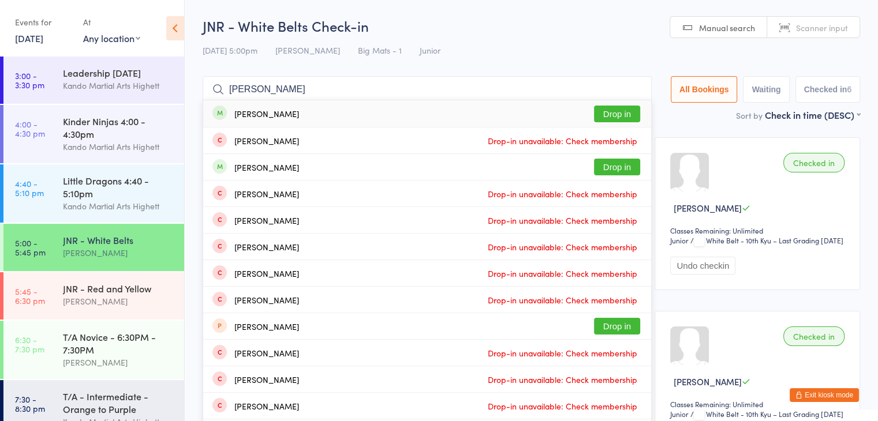
type input "lucas hayes"
click at [614, 109] on button "Drop in" at bounding box center [617, 114] width 46 height 17
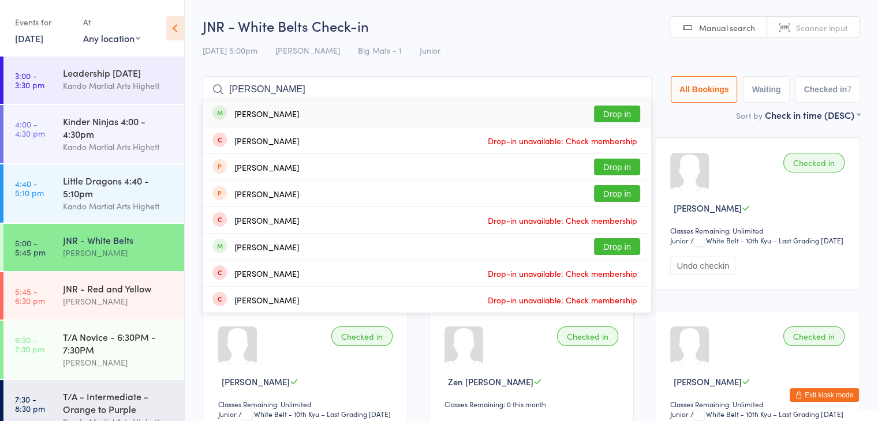
type input "saul reuben"
click at [614, 109] on button "Drop in" at bounding box center [617, 114] width 46 height 17
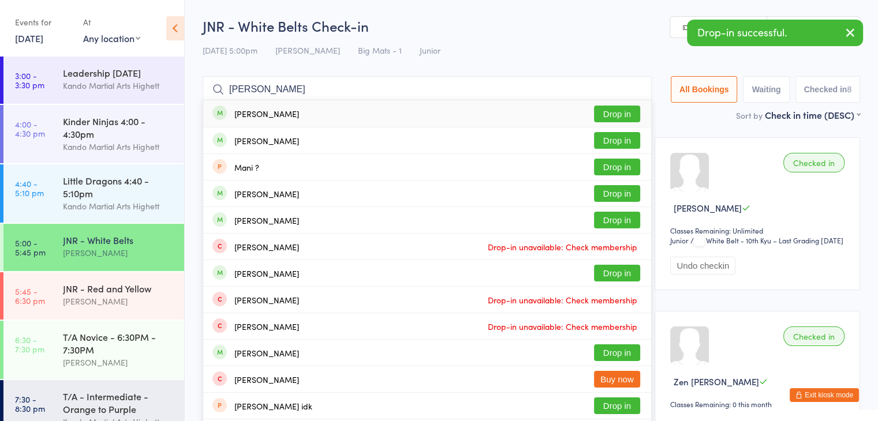
type input "manya lyer"
click at [614, 109] on button "Drop in" at bounding box center [617, 114] width 46 height 17
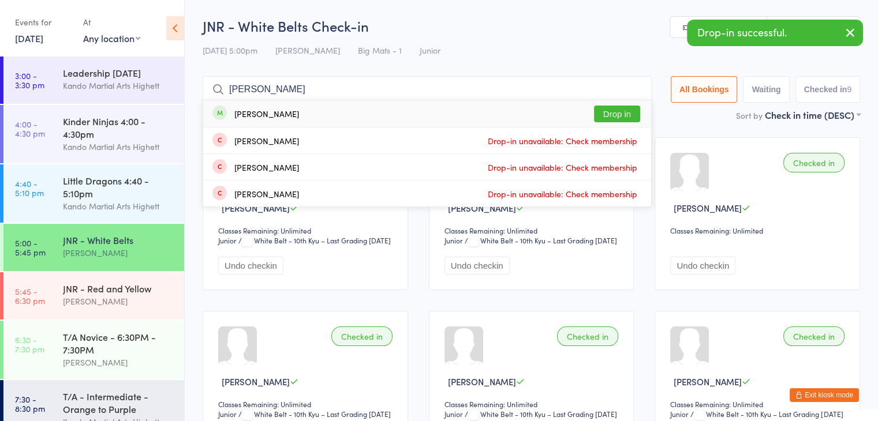
type input "bryant eche"
click at [614, 109] on button "Drop in" at bounding box center [617, 114] width 46 height 17
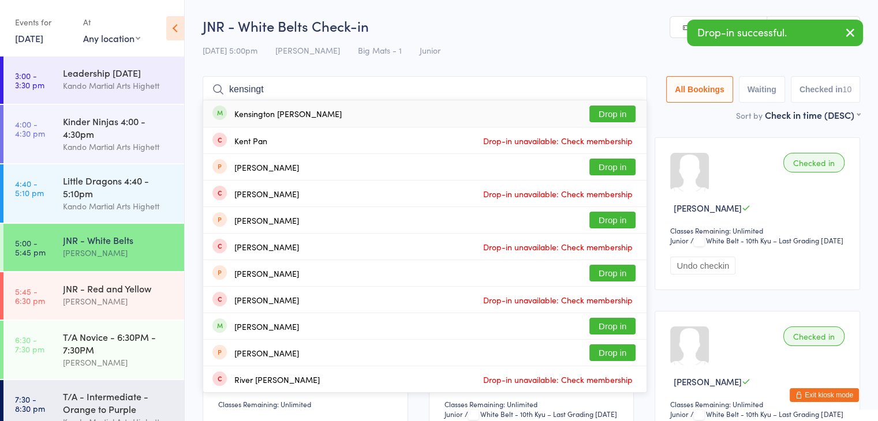
type input "kensingt"
click at [614, 109] on button "Drop in" at bounding box center [612, 114] width 46 height 17
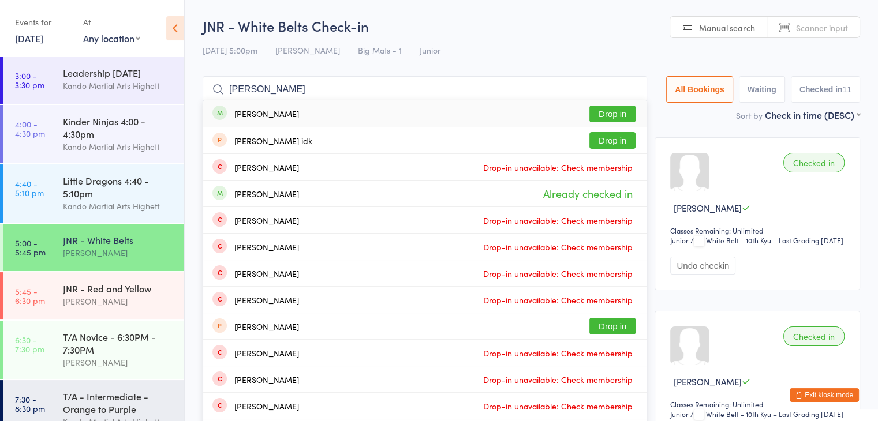
type input "tanya lyer"
click at [614, 109] on button "Drop in" at bounding box center [612, 114] width 46 height 17
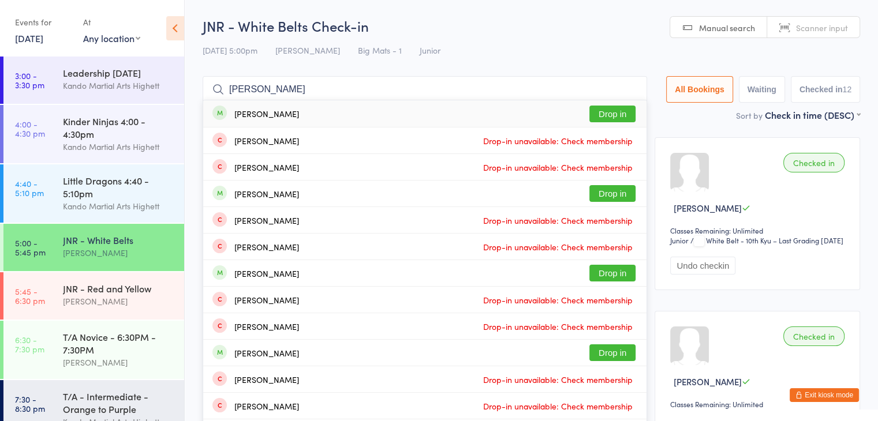
type input "joshua quiin"
click at [614, 109] on button "Drop in" at bounding box center [612, 114] width 46 height 17
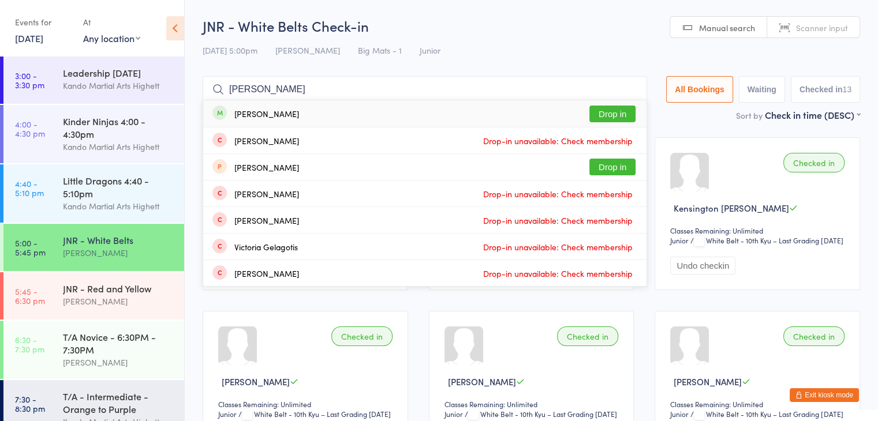
type input "victoria caber"
click at [614, 109] on button "Drop in" at bounding box center [612, 114] width 46 height 17
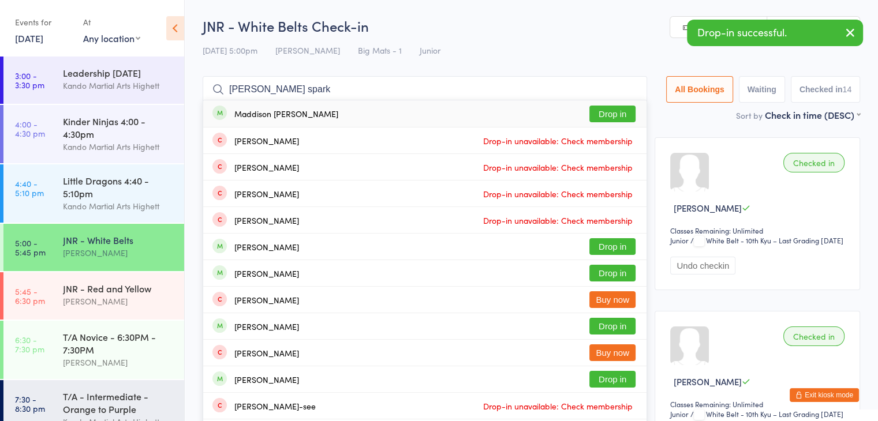
type input "maddison spark"
click at [614, 109] on button "Drop in" at bounding box center [612, 114] width 46 height 17
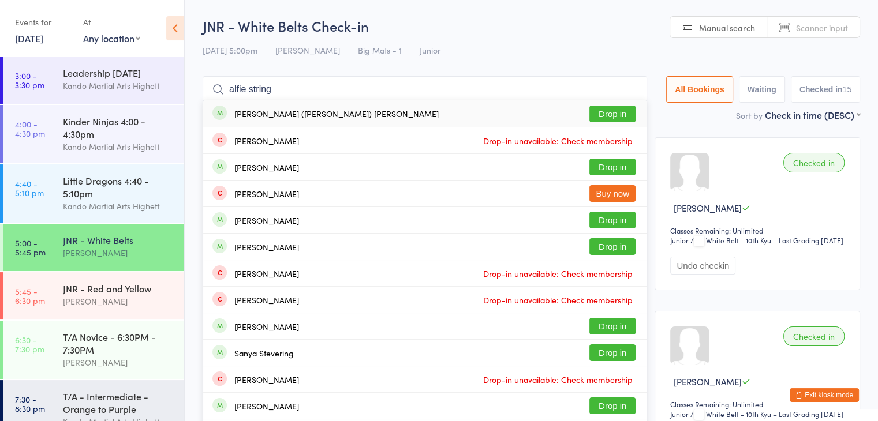
type input "alfie string"
click at [614, 109] on button "Drop in" at bounding box center [612, 114] width 46 height 17
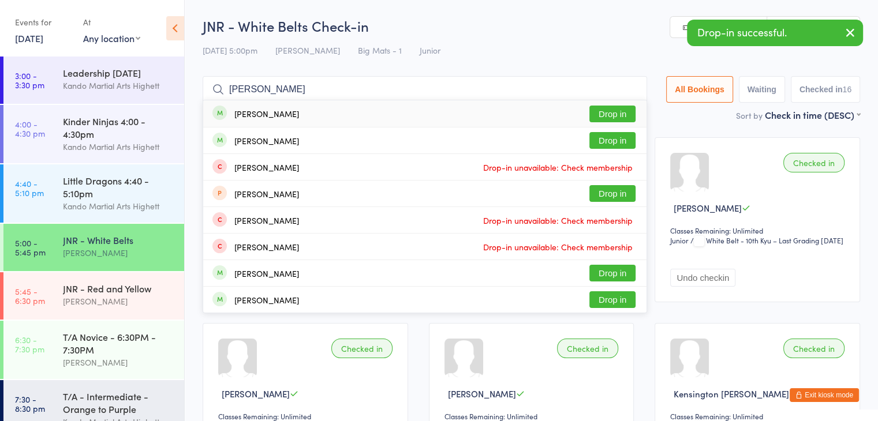
type input "aisling gould"
click at [614, 109] on button "Drop in" at bounding box center [612, 114] width 46 height 17
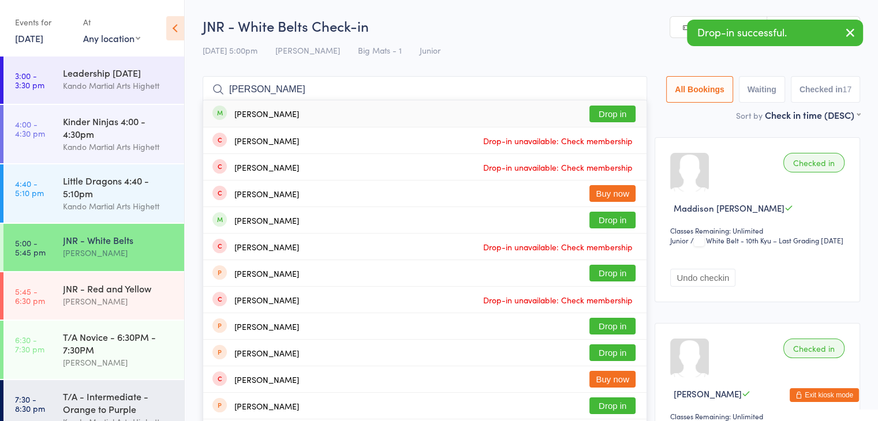
type input "ellie letin"
click at [614, 109] on button "Drop in" at bounding box center [612, 114] width 46 height 17
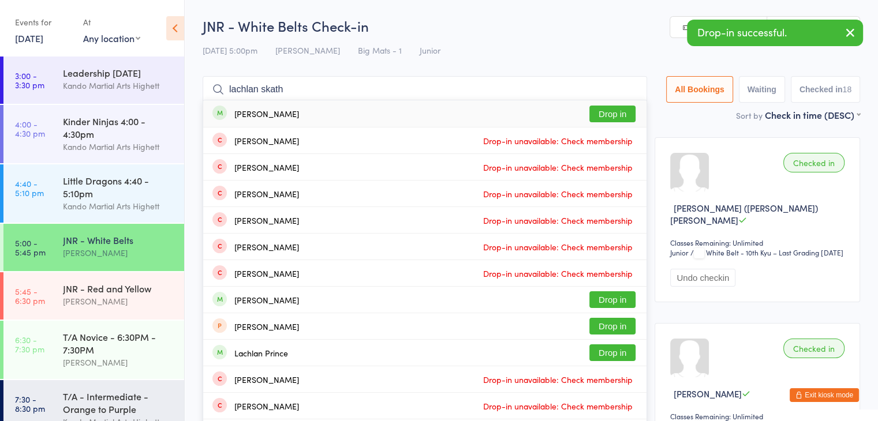
type input "lachlan skath"
click at [614, 109] on button "Drop in" at bounding box center [612, 114] width 46 height 17
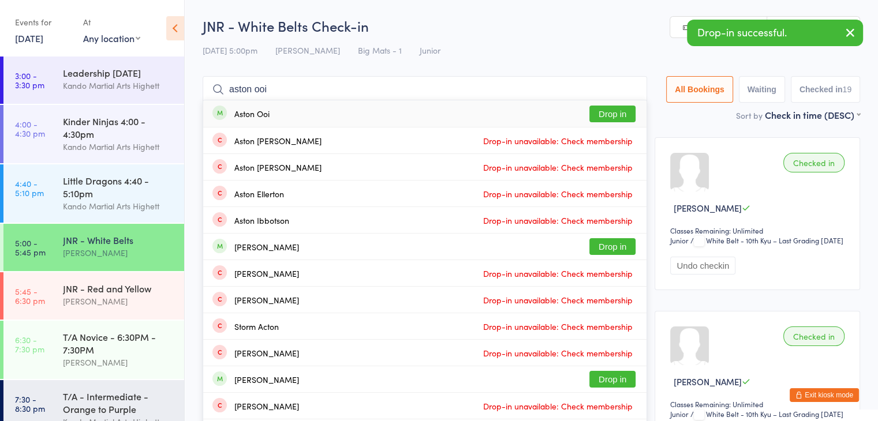
type input "aston ooi"
click at [614, 109] on button "Drop in" at bounding box center [612, 114] width 46 height 17
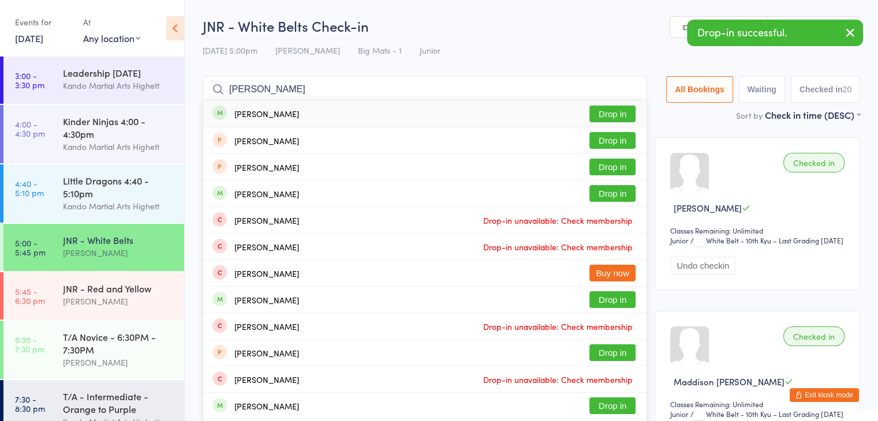
type input "michael jones"
click at [614, 109] on button "Drop in" at bounding box center [612, 114] width 46 height 17
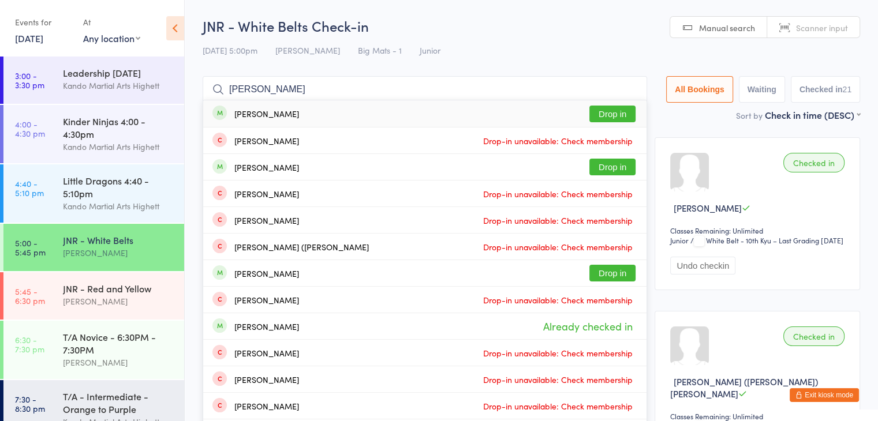
type input "isabelle tang"
click at [614, 109] on button "Drop in" at bounding box center [612, 114] width 46 height 17
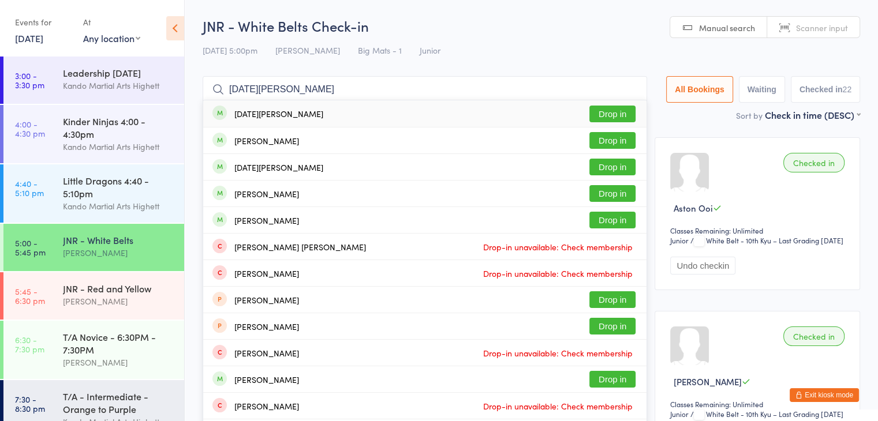
type input "lucia aznar"
click at [614, 109] on button "Drop in" at bounding box center [612, 114] width 46 height 17
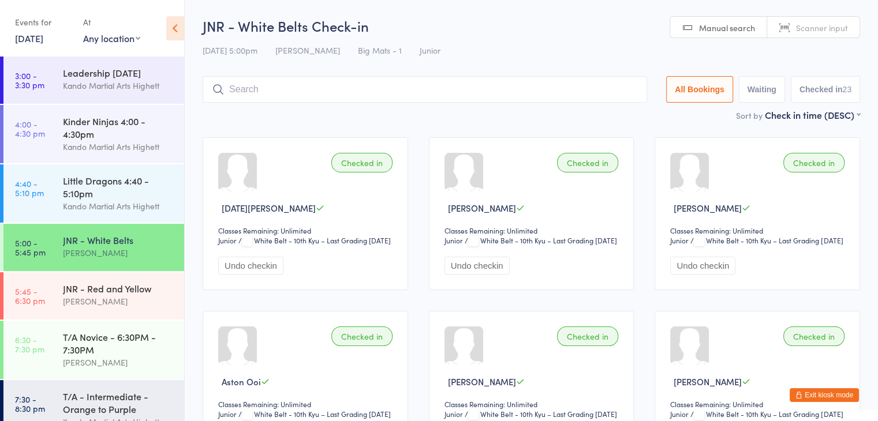
click at [815, 395] on button "Exit kiosk mode" at bounding box center [823, 395] width 69 height 14
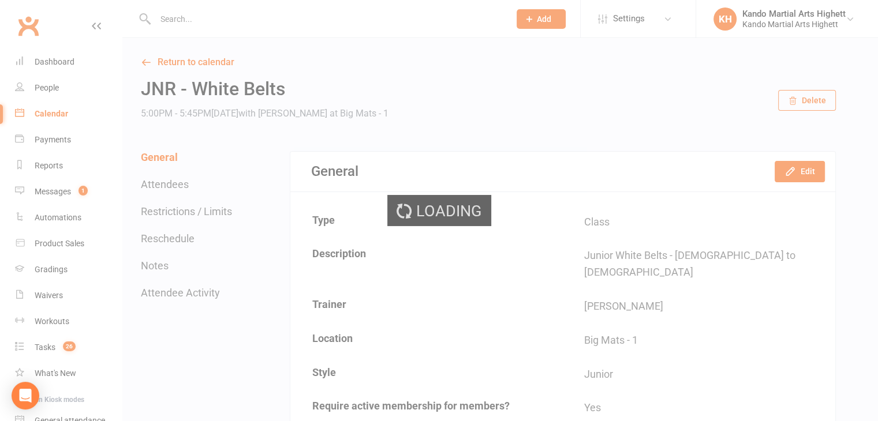
click at [42, 116] on div "Loading" at bounding box center [439, 210] width 878 height 421
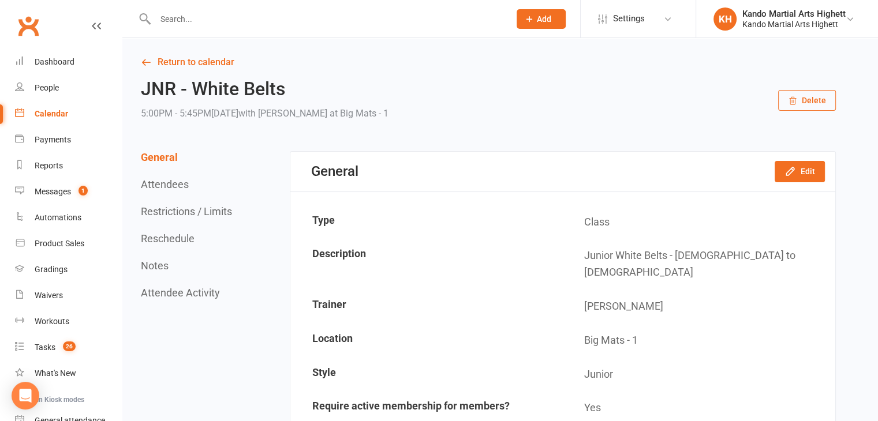
click at [47, 114] on div "Calendar" at bounding box center [51, 113] width 33 height 9
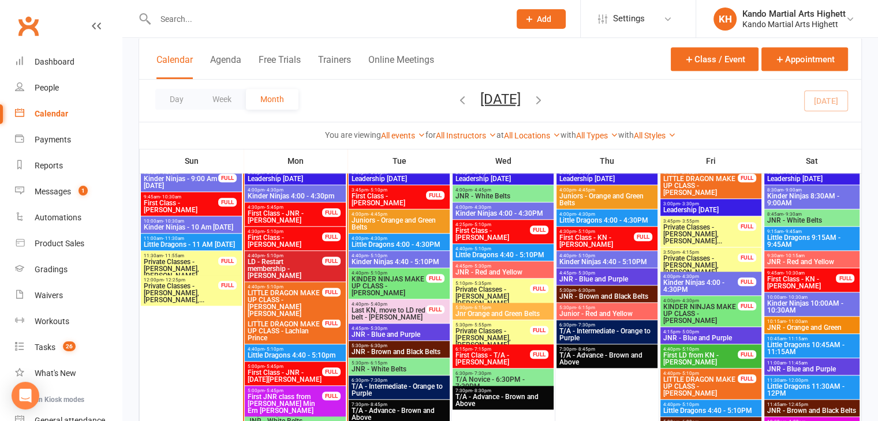
scroll to position [923, 0]
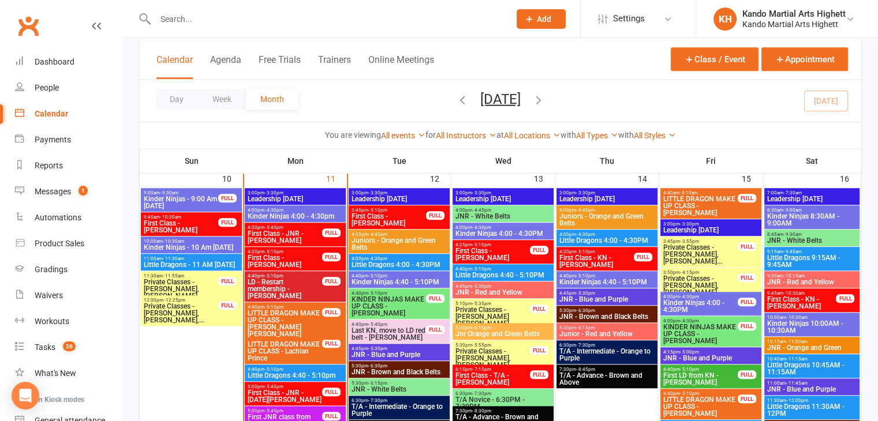
click at [381, 282] on span "Kinder Ninjas 4:40 - 5:10PM" at bounding box center [399, 282] width 96 height 7
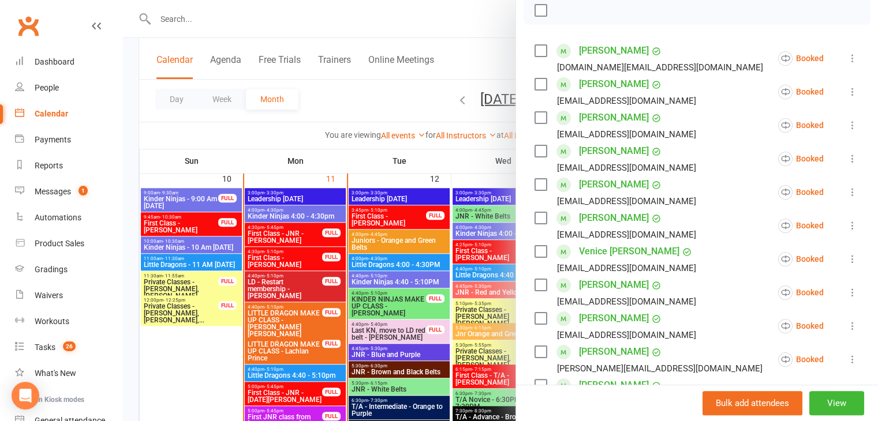
scroll to position [231, 0]
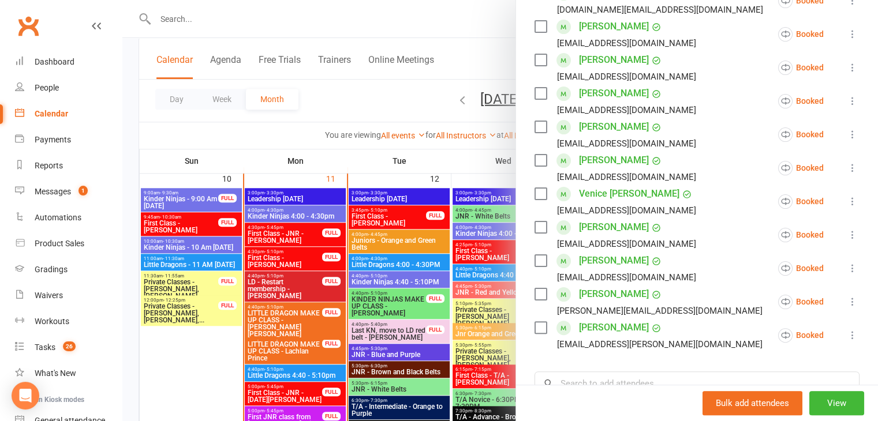
click at [846, 333] on icon at bounding box center [852, 335] width 12 height 12
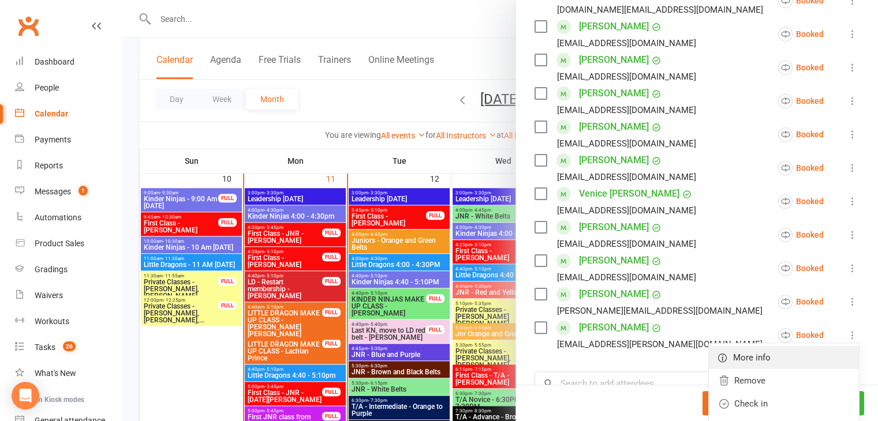
scroll to position [288, 0]
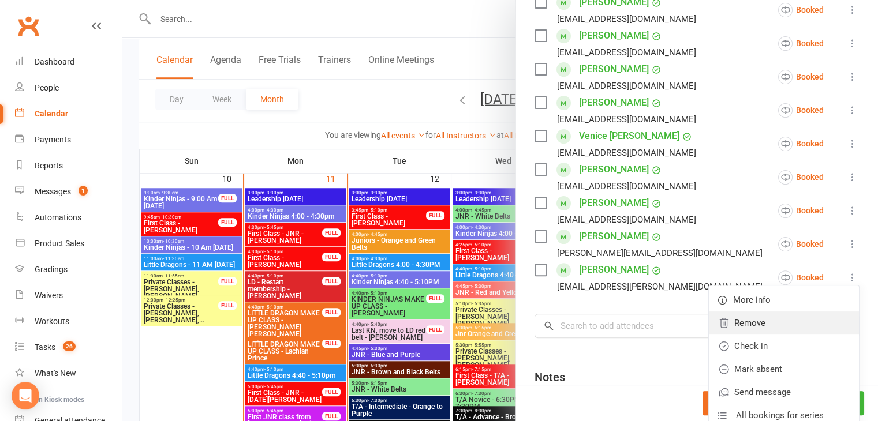
click at [734, 321] on link "Remove" at bounding box center [784, 323] width 150 height 23
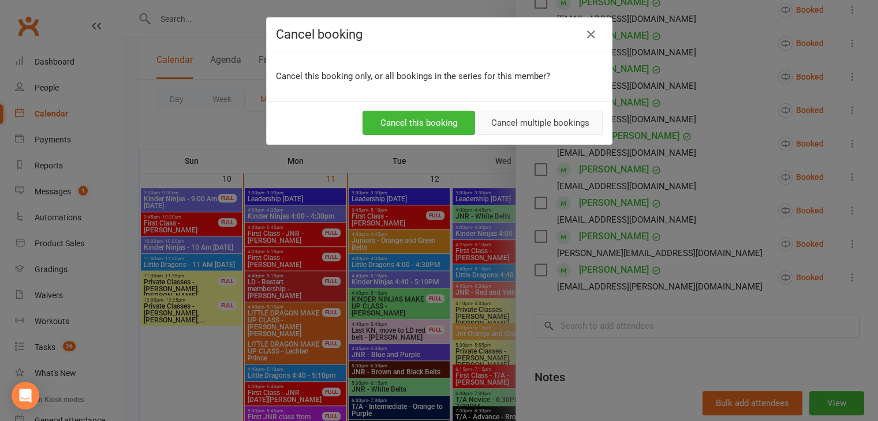
click at [540, 128] on button "Cancel multiple bookings" at bounding box center [540, 123] width 125 height 24
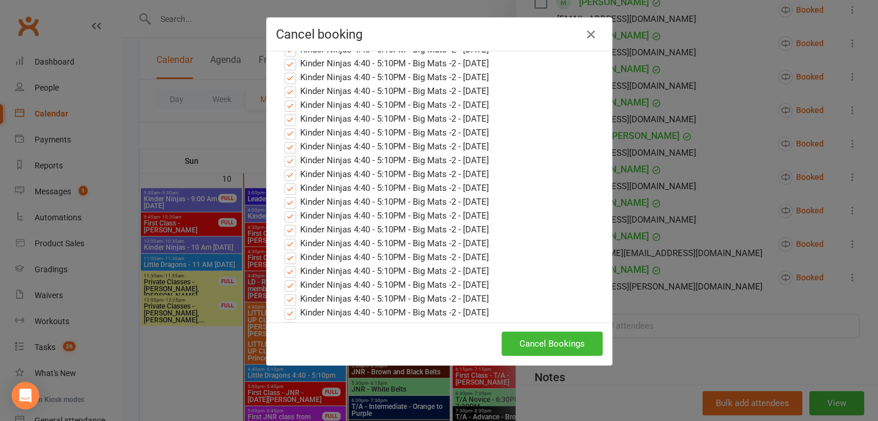
scroll to position [346, 0]
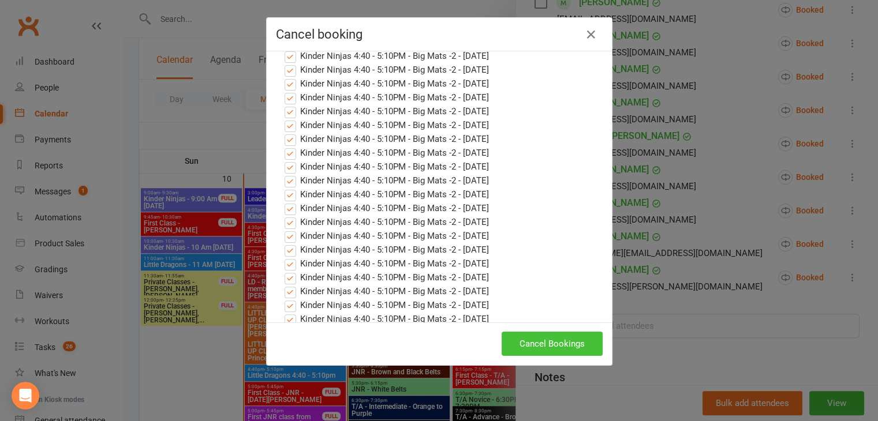
click at [542, 339] on button "Cancel Bookings" at bounding box center [551, 344] width 101 height 24
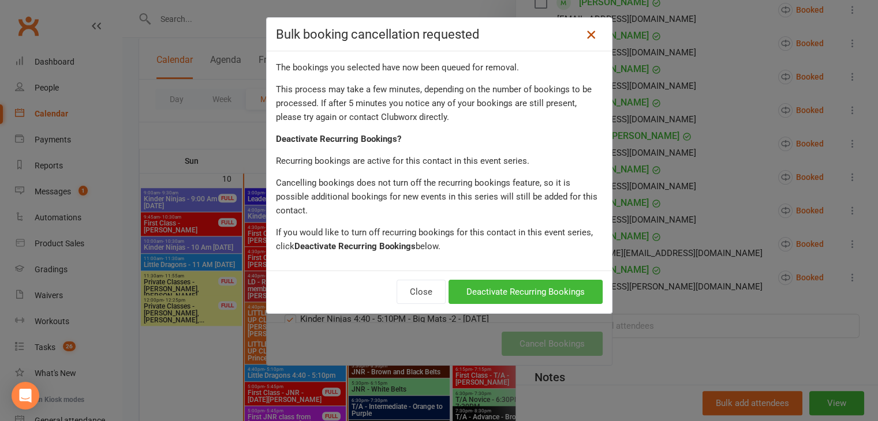
click at [586, 31] on icon at bounding box center [591, 35] width 14 height 14
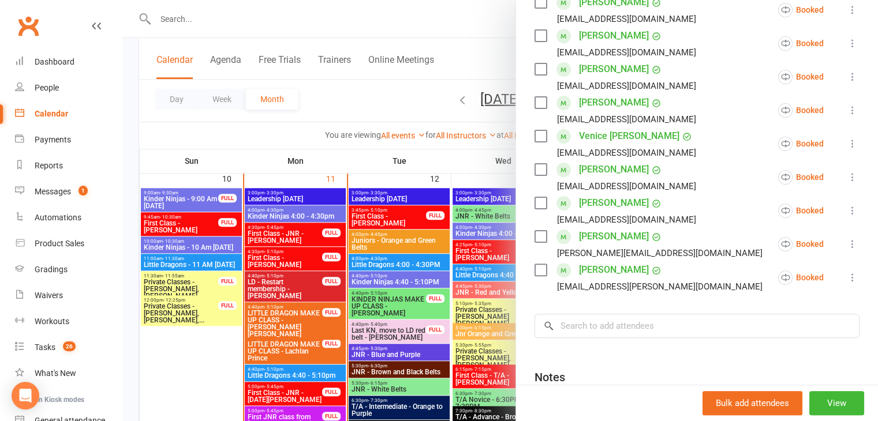
click at [429, 107] on div at bounding box center [499, 210] width 755 height 421
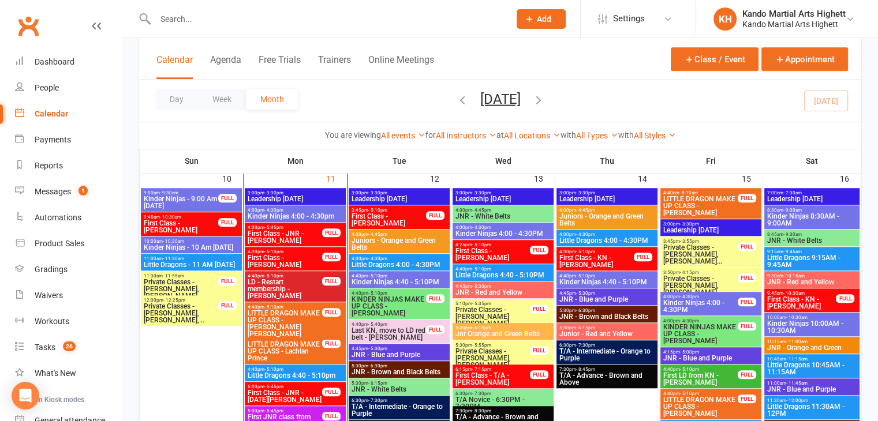
click at [593, 276] on span "- 5:10pm" at bounding box center [585, 275] width 19 height 5
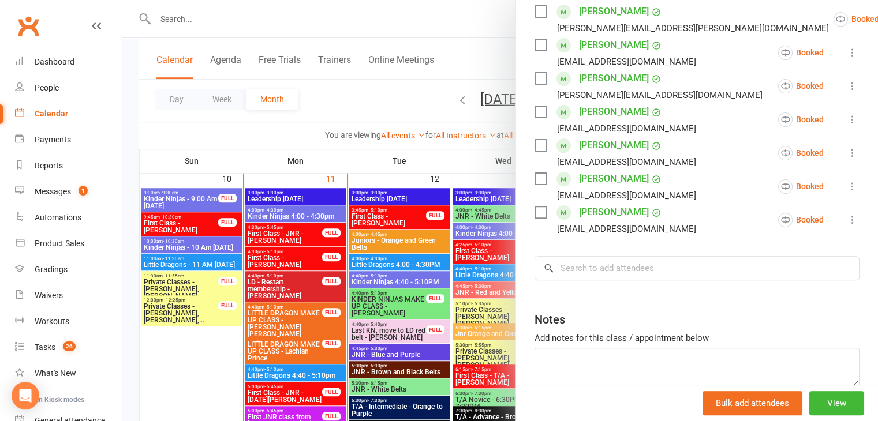
scroll to position [404, 0]
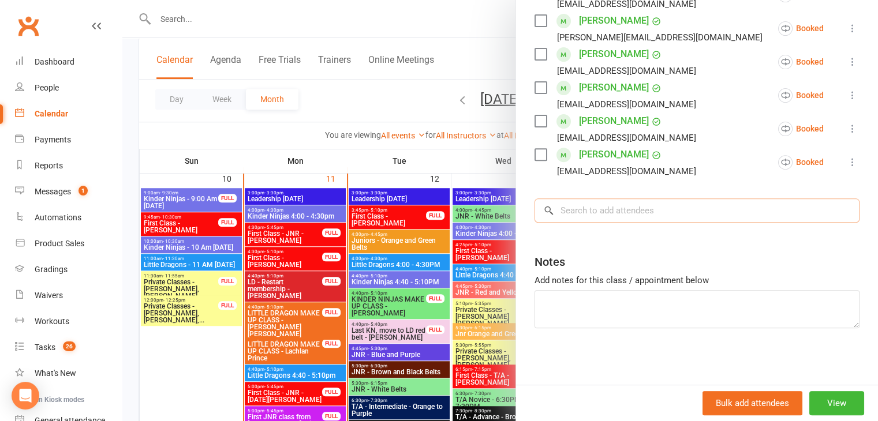
click at [591, 212] on input "search" at bounding box center [696, 210] width 325 height 24
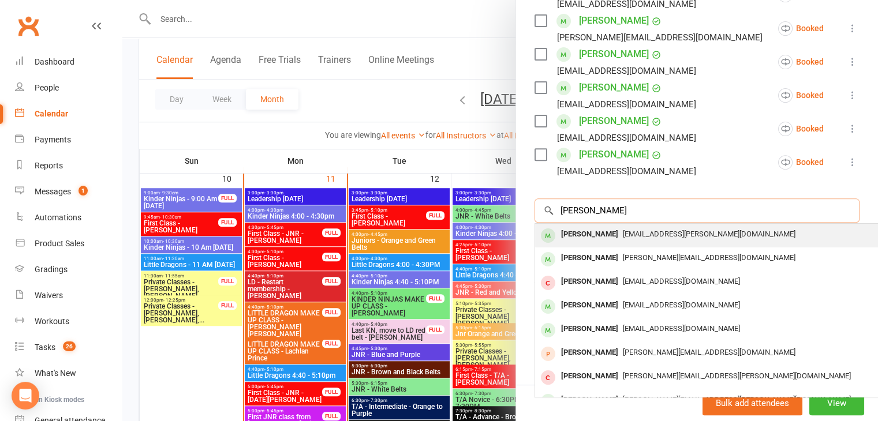
type input "henry skanth"
click at [651, 234] on span "[EMAIL_ADDRESS][PERSON_NAME][DOMAIN_NAME]" at bounding box center [709, 234] width 173 height 9
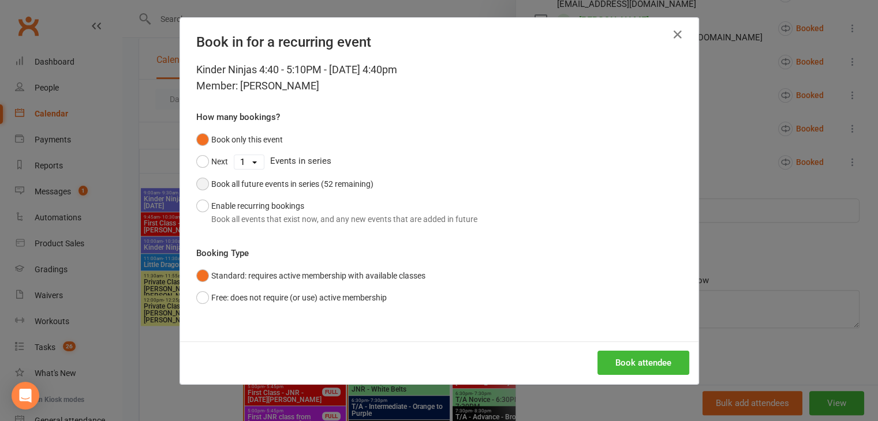
click at [196, 185] on button "Book all future events in series (52 remaining)" at bounding box center [284, 184] width 177 height 22
click at [200, 205] on button "Enable recurring bookings Book all events that exist now, and any new events th…" at bounding box center [336, 212] width 281 height 35
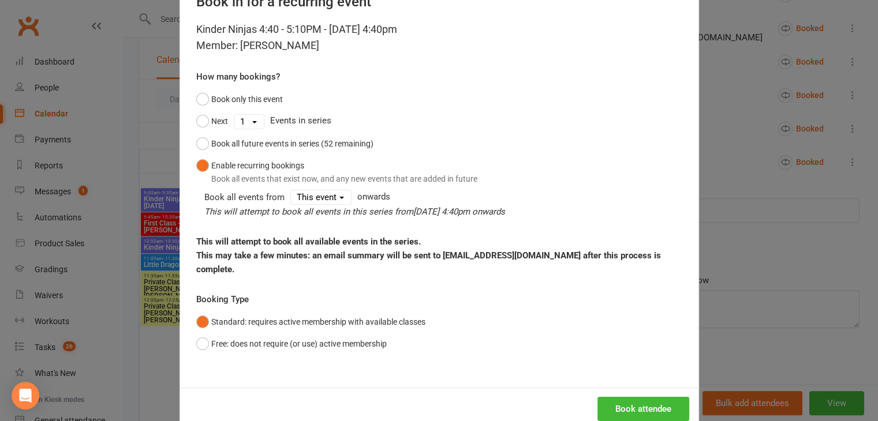
scroll to position [58, 0]
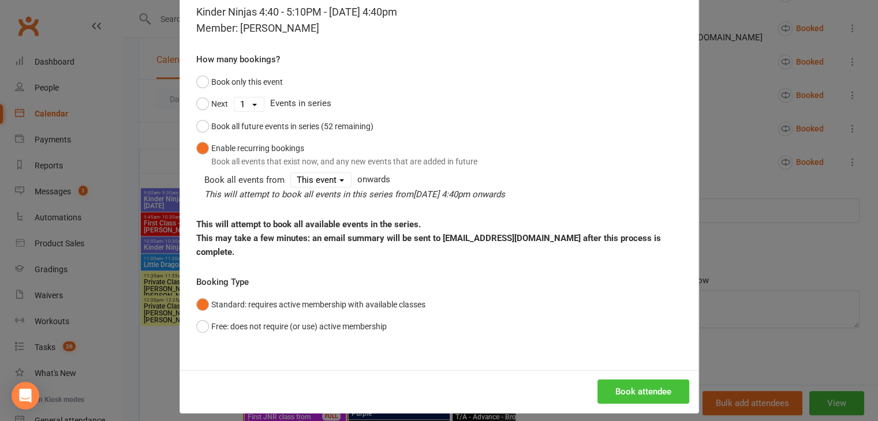
click at [629, 391] on button "Book attendee" at bounding box center [643, 392] width 92 height 24
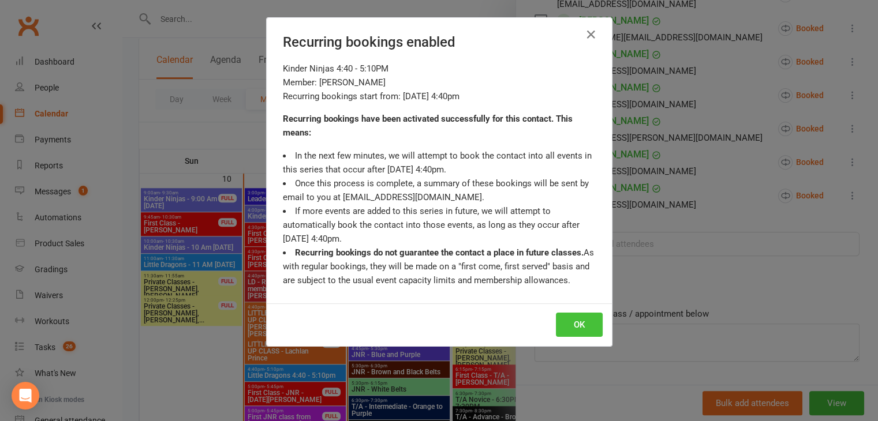
click at [579, 326] on button "OK" at bounding box center [579, 325] width 47 height 24
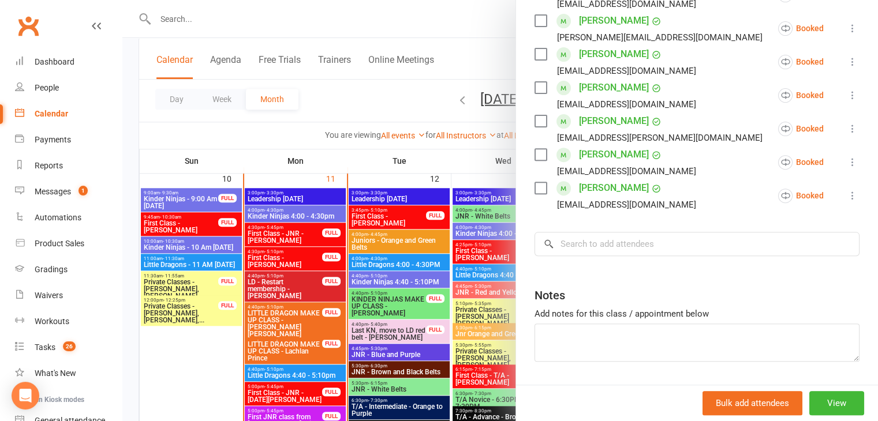
click at [282, 232] on div at bounding box center [499, 210] width 755 height 421
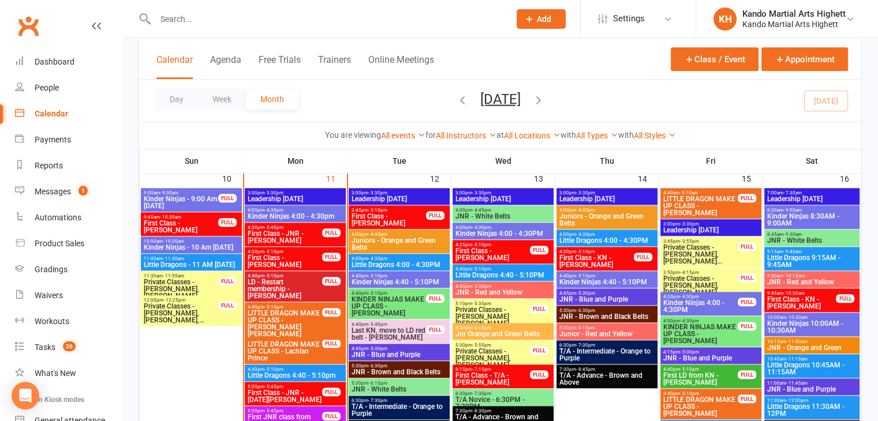
click at [381, 279] on span "Kinder Ninjas 4:40 - 5:10PM" at bounding box center [399, 282] width 96 height 7
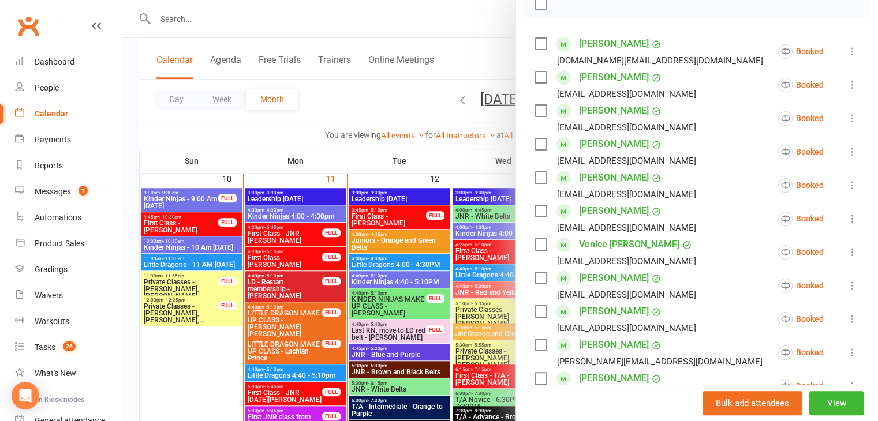
scroll to position [231, 0]
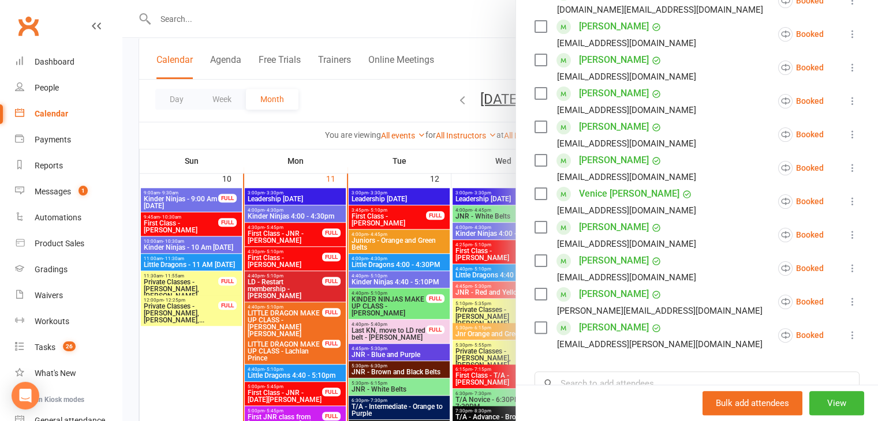
click at [846, 335] on icon at bounding box center [852, 335] width 12 height 12
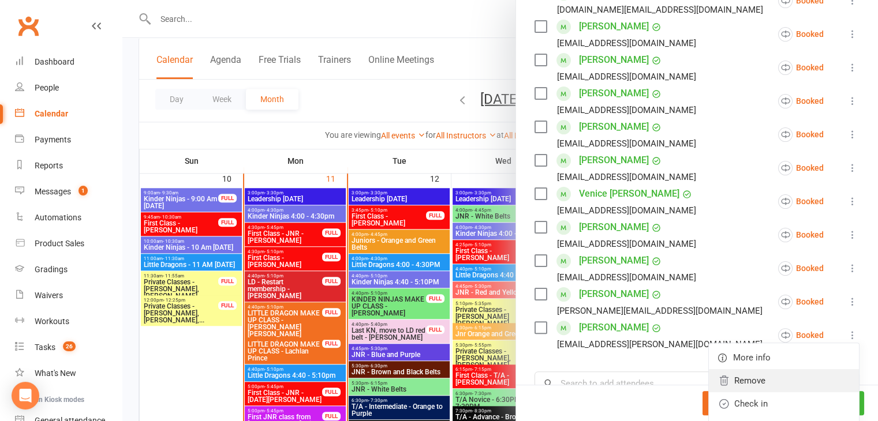
click at [734, 381] on link "Remove" at bounding box center [784, 380] width 150 height 23
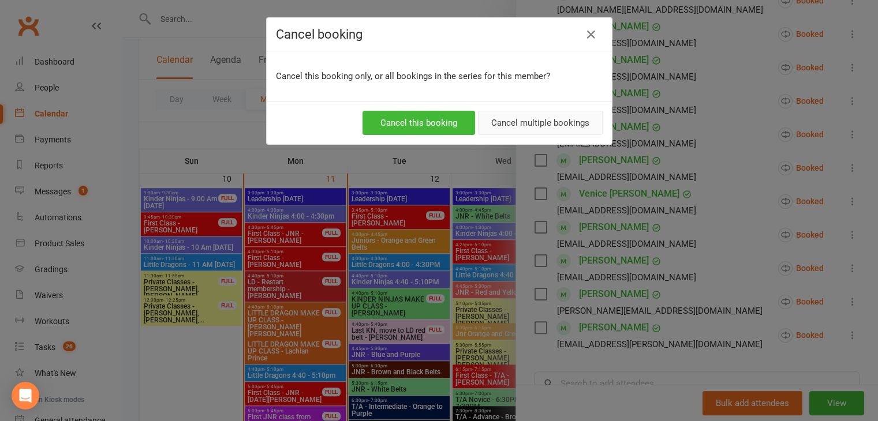
click at [519, 117] on button "Cancel multiple bookings" at bounding box center [540, 123] width 125 height 24
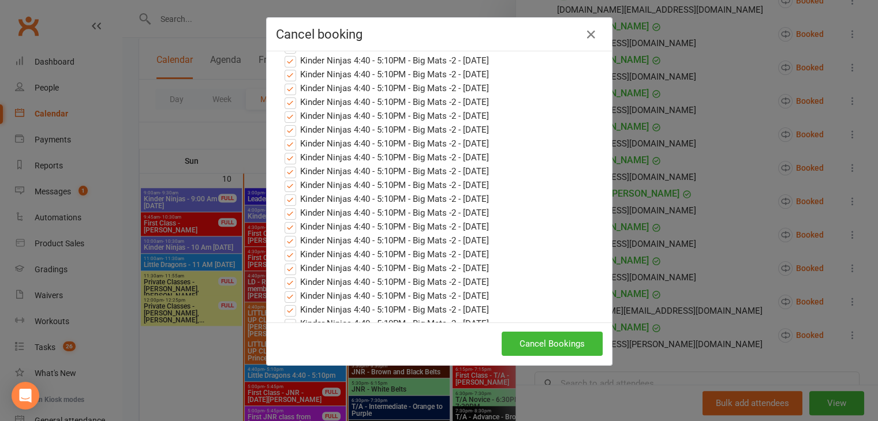
scroll to position [0, 0]
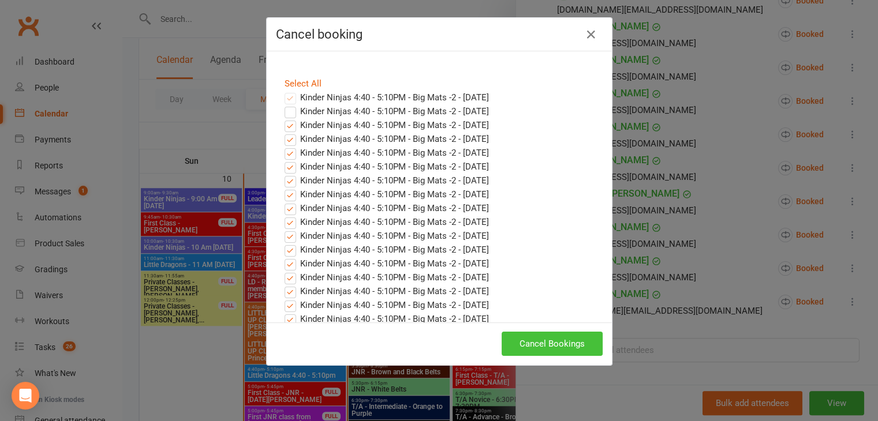
click at [549, 337] on button "Cancel Bookings" at bounding box center [551, 344] width 101 height 24
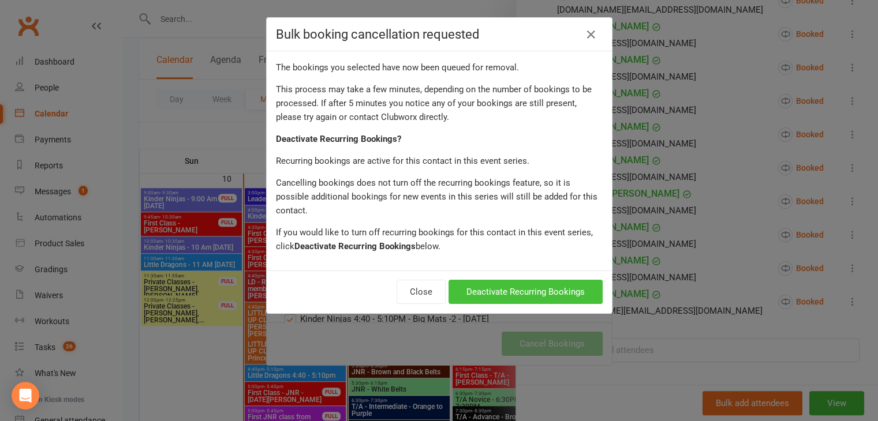
click at [503, 280] on button "Deactivate Recurring Bookings" at bounding box center [525, 292] width 154 height 24
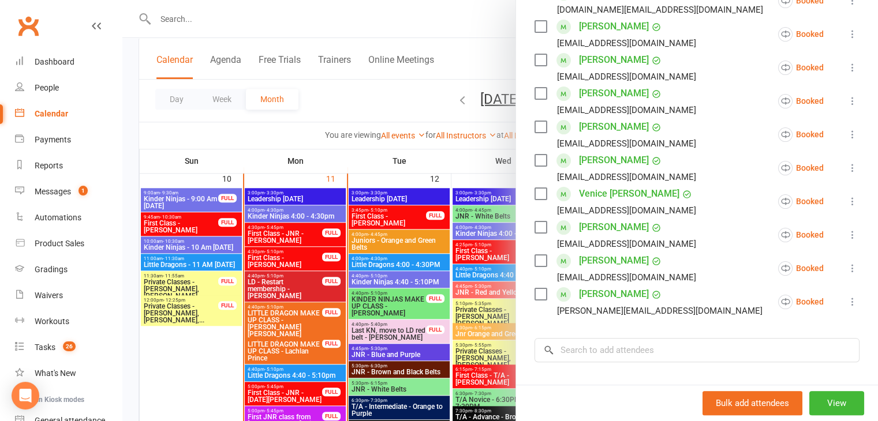
click at [433, 302] on div at bounding box center [499, 210] width 755 height 421
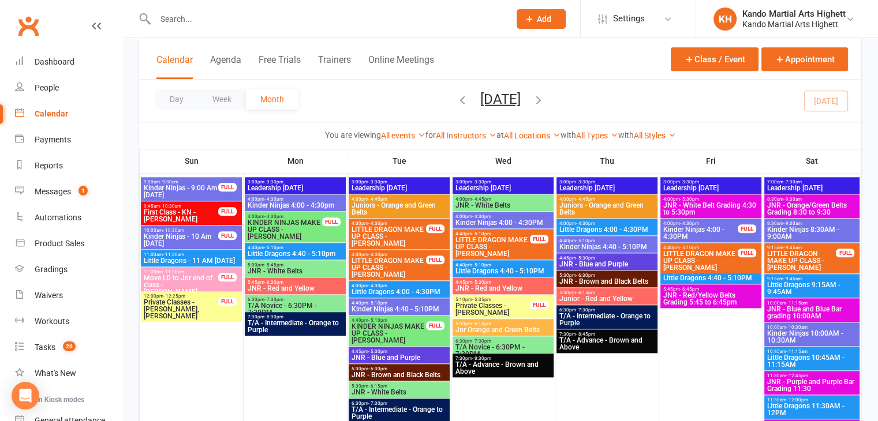
scroll to position [1327, 0]
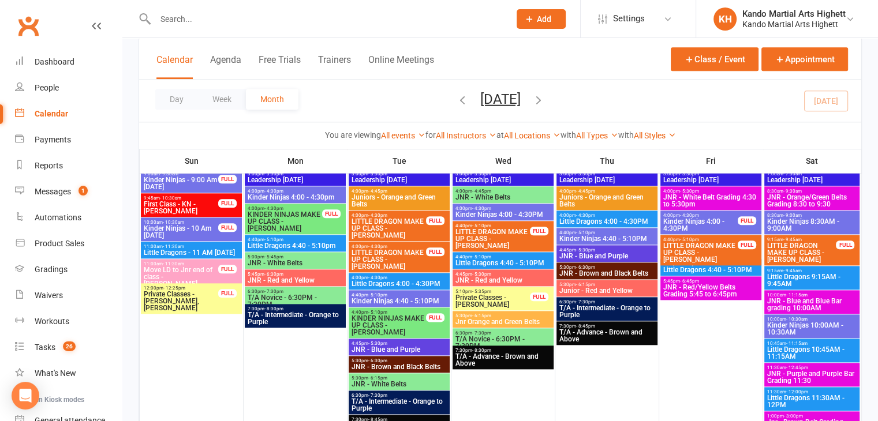
click at [384, 300] on span "Kinder Ninjas 4:40 - 5:10PM" at bounding box center [399, 301] width 96 height 7
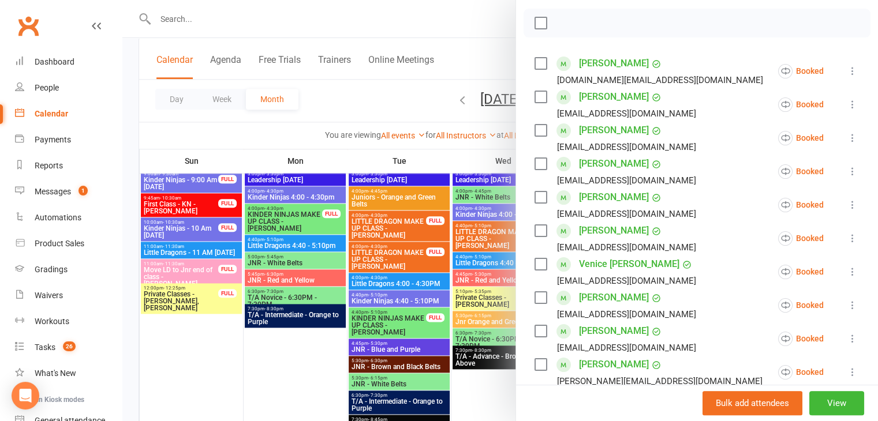
scroll to position [231, 0]
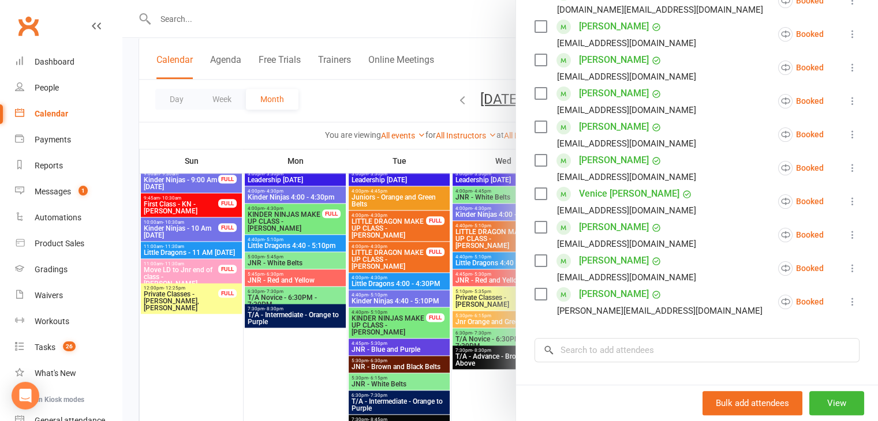
click at [418, 256] on div at bounding box center [499, 210] width 755 height 421
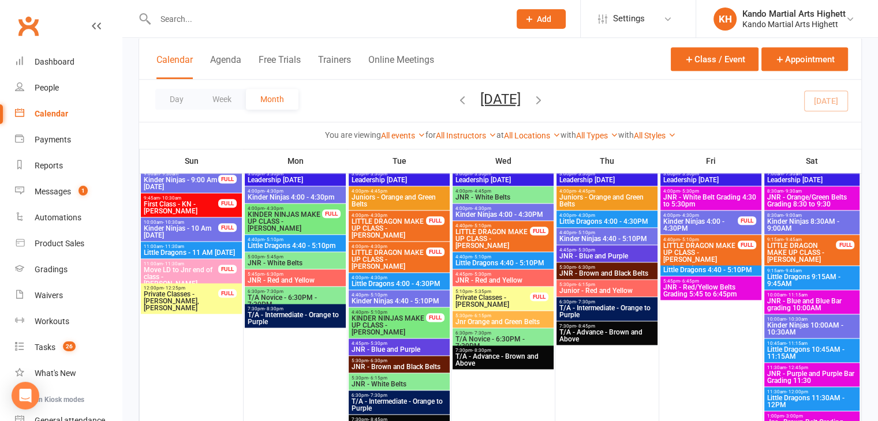
scroll to position [1269, 0]
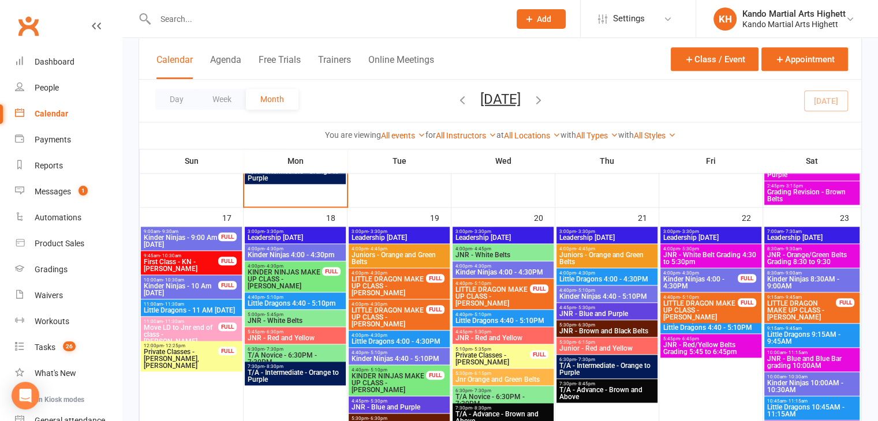
click at [589, 293] on span "Kinder Ninjas 4:40 - 5:10PM" at bounding box center [607, 296] width 96 height 7
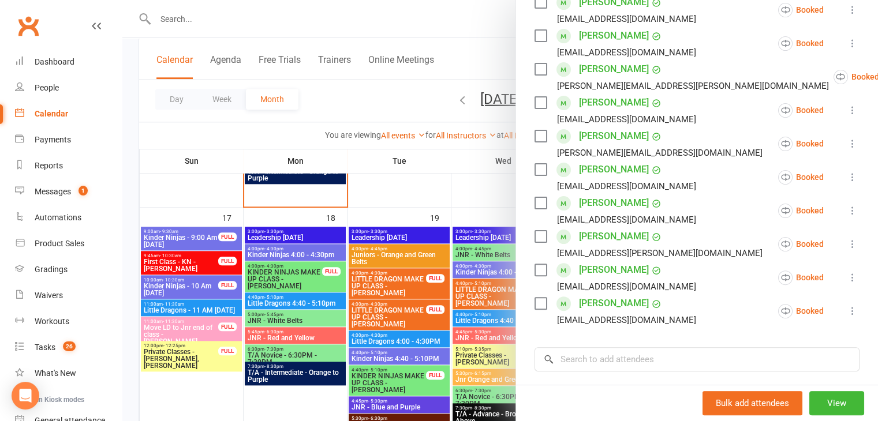
scroll to position [346, 0]
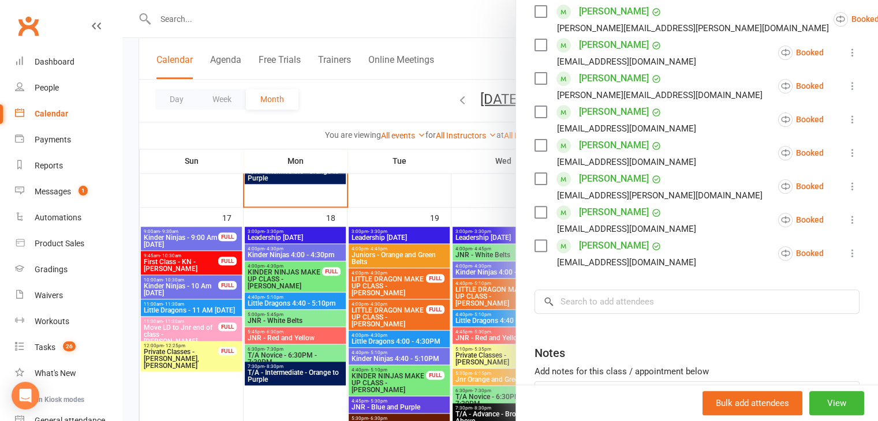
click at [283, 220] on div at bounding box center [499, 210] width 755 height 421
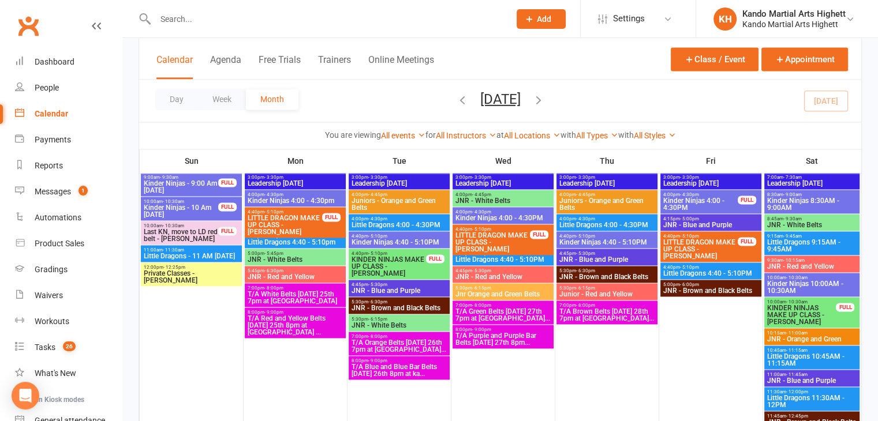
scroll to position [1616, 0]
click at [580, 237] on span "- 5:10pm" at bounding box center [585, 236] width 19 height 5
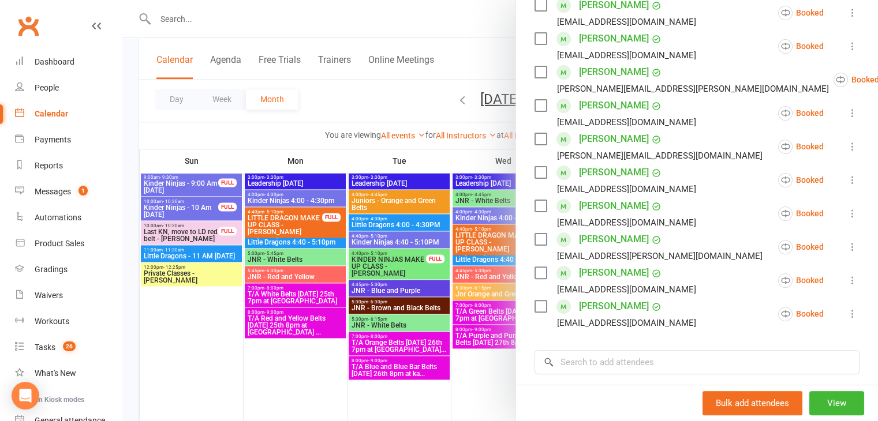
scroll to position [288, 0]
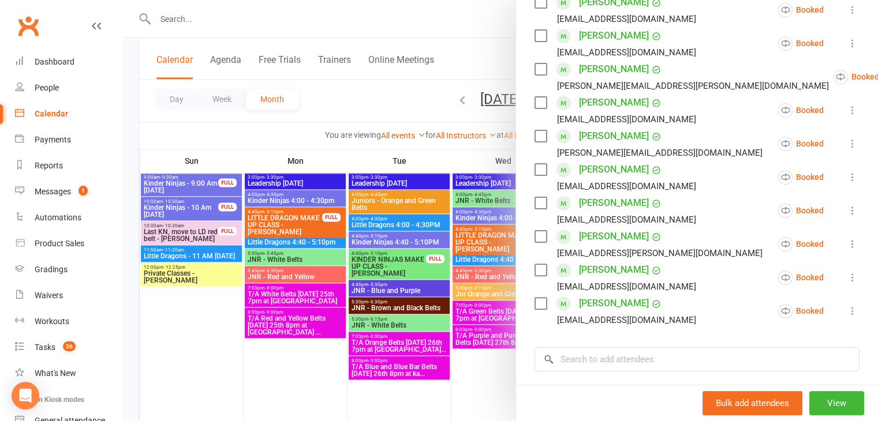
click at [846, 243] on icon at bounding box center [852, 244] width 12 height 12
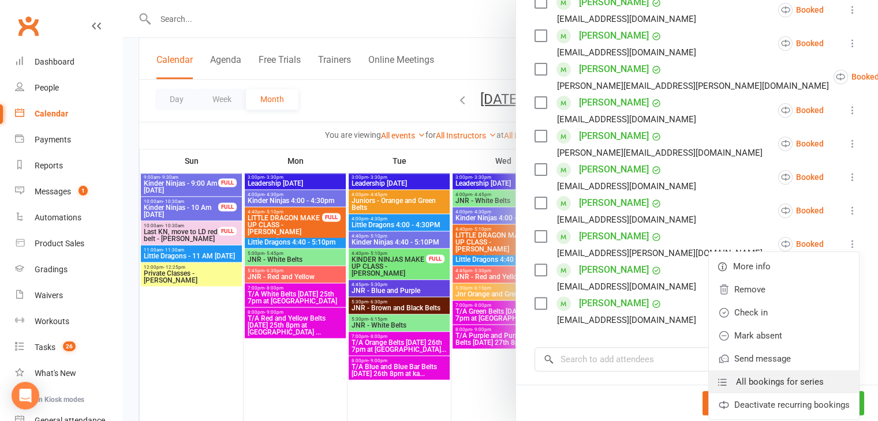
click at [789, 388] on span "All bookings for series" at bounding box center [780, 382] width 88 height 14
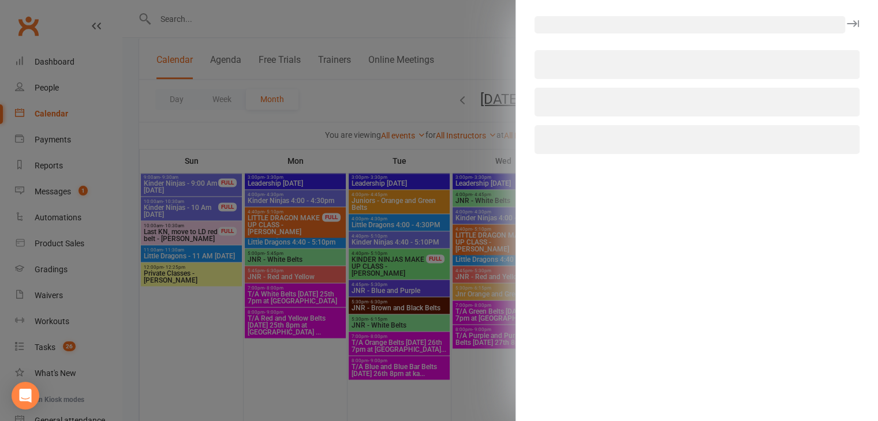
select select "all"
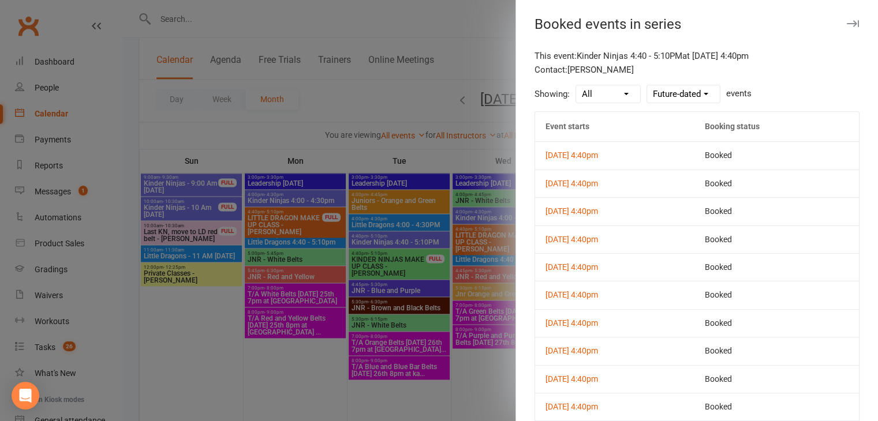
click at [412, 192] on div at bounding box center [499, 210] width 755 height 421
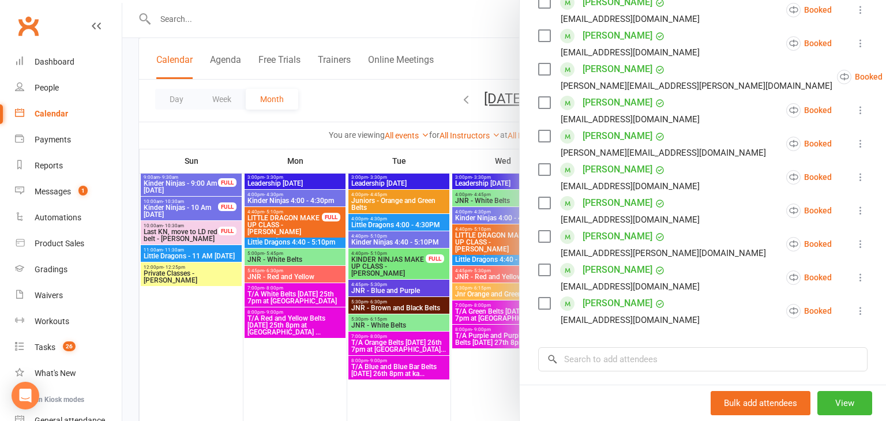
click at [433, 143] on div at bounding box center [504, 210] width 764 height 421
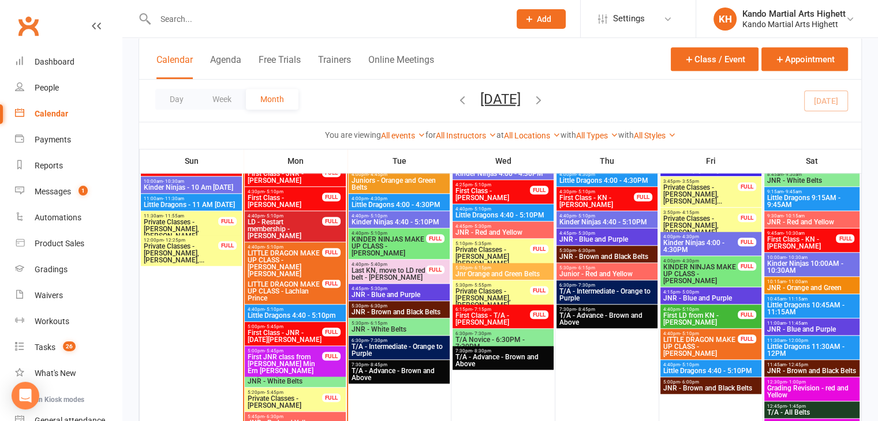
scroll to position [1039, 0]
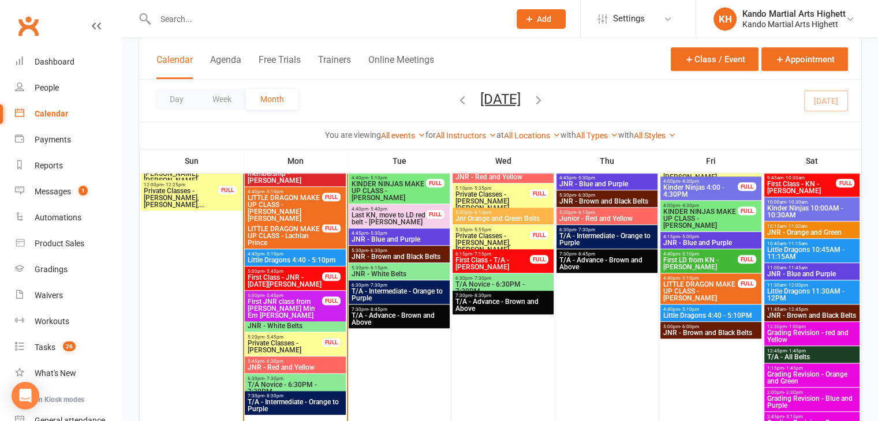
click at [294, 350] on span "Private Classes - [PERSON_NAME]" at bounding box center [285, 347] width 76 height 14
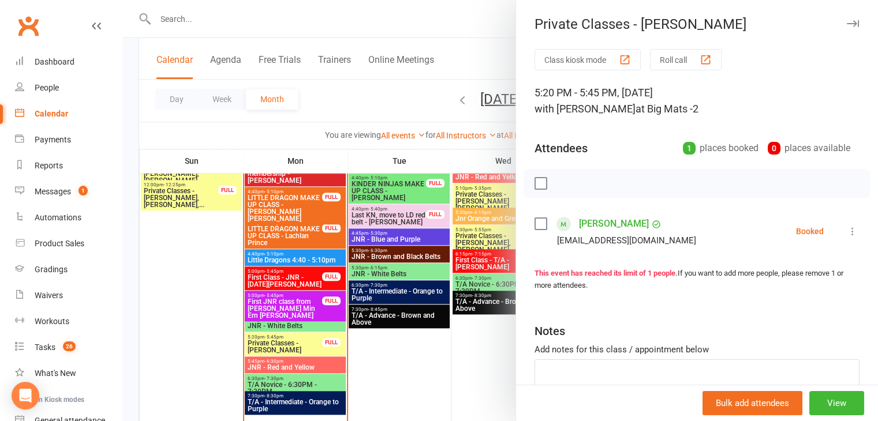
click at [344, 271] on div at bounding box center [499, 210] width 755 height 421
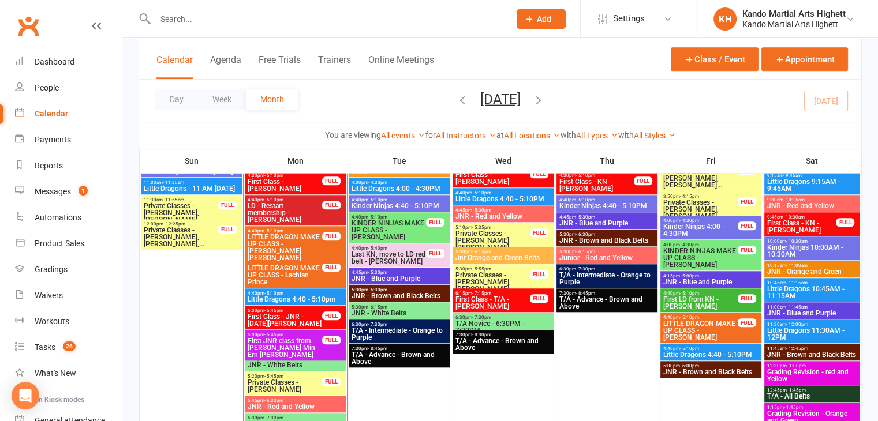
scroll to position [981, 0]
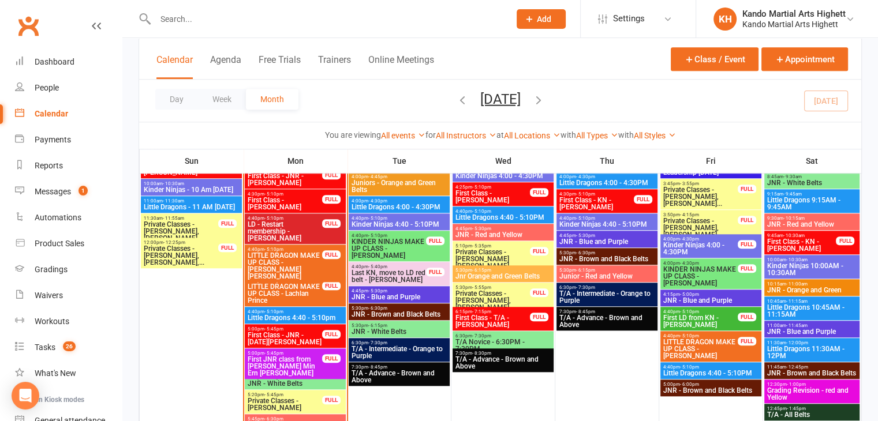
click at [298, 334] on span "First Class - JNR - [DATE][PERSON_NAME]" at bounding box center [285, 339] width 76 height 14
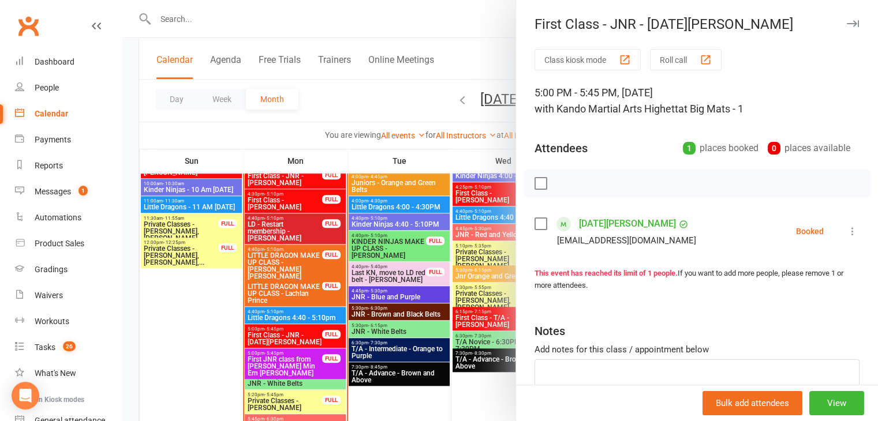
click at [351, 273] on div at bounding box center [499, 210] width 755 height 421
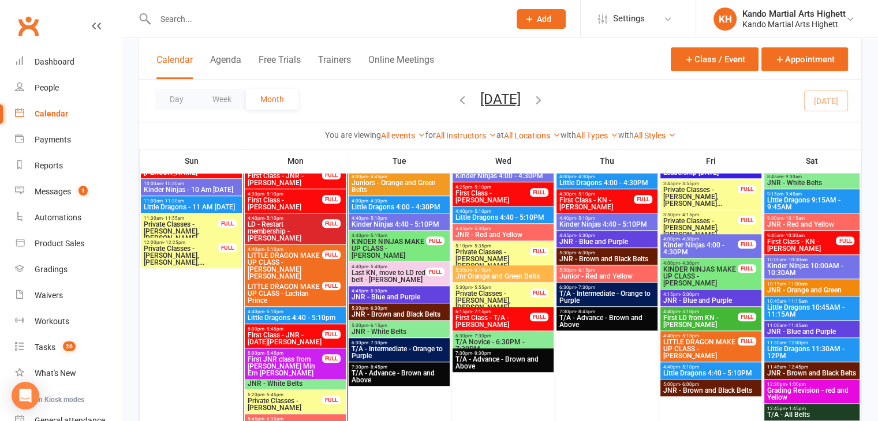
click at [290, 338] on span "First Class - JNR - [DATE][PERSON_NAME]" at bounding box center [285, 339] width 76 height 14
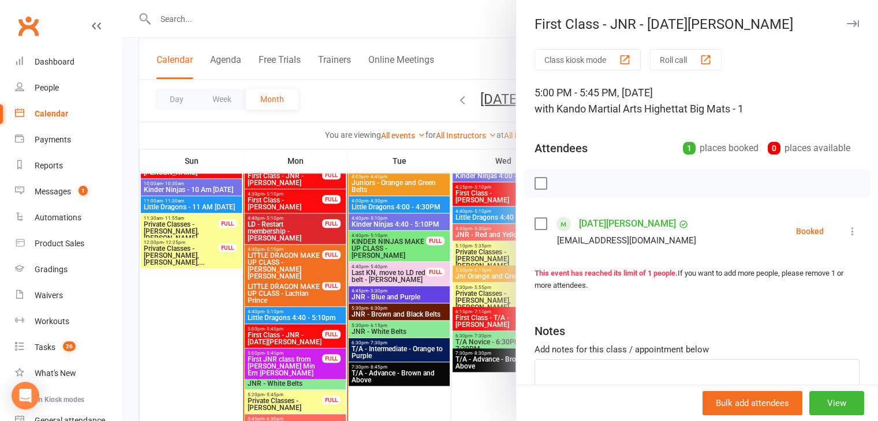
click at [314, 276] on div at bounding box center [499, 210] width 755 height 421
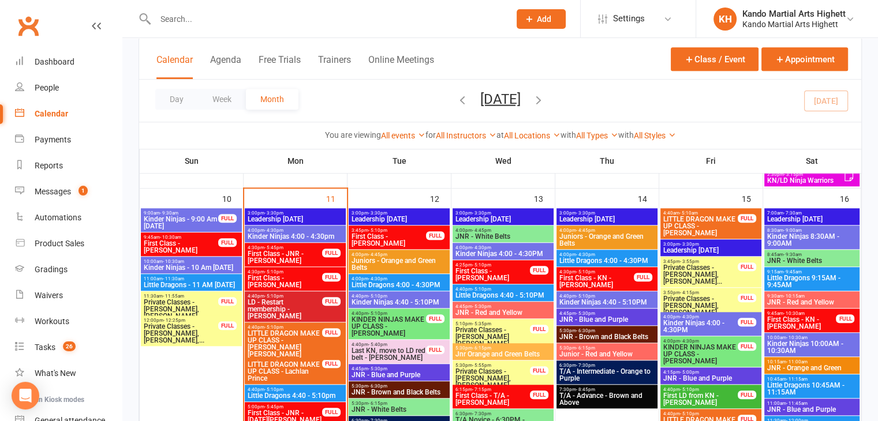
scroll to position [923, 0]
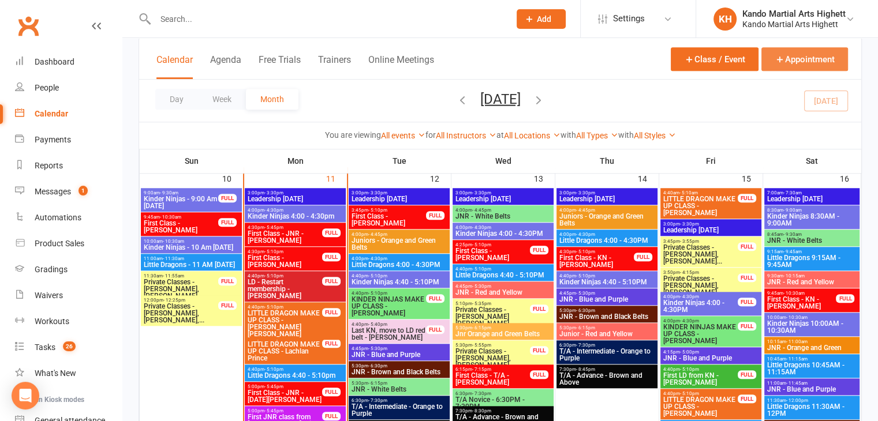
click at [800, 54] on button "Appointment" at bounding box center [804, 59] width 87 height 24
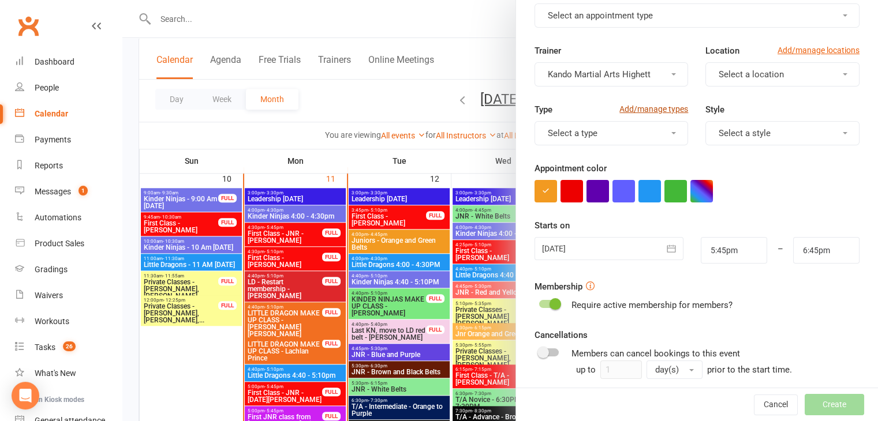
scroll to position [178, 0]
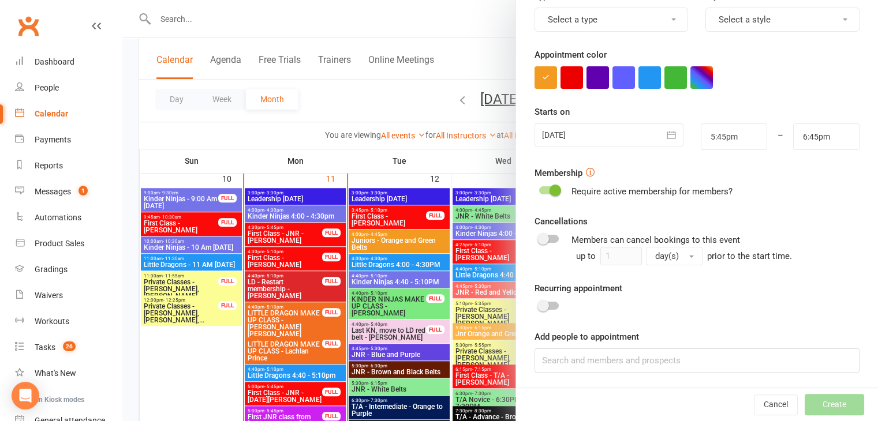
click at [665, 132] on icon "button" at bounding box center [671, 135] width 12 height 12
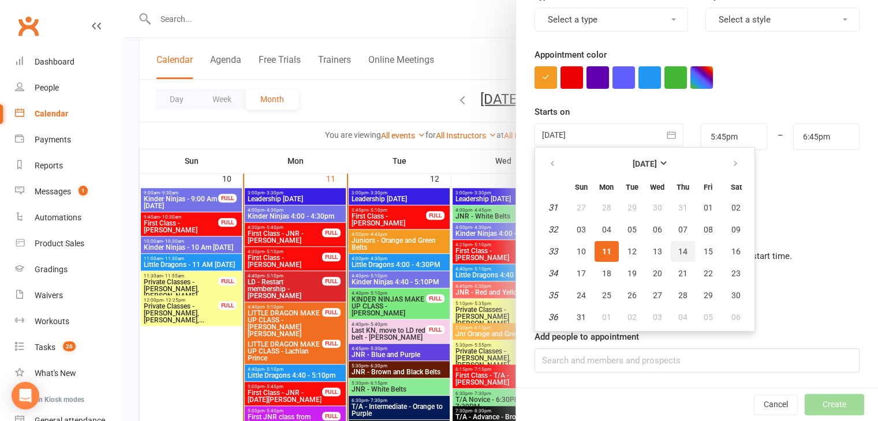
click at [670, 254] on button "14" at bounding box center [682, 251] width 24 height 21
type input "14 Aug 2025"
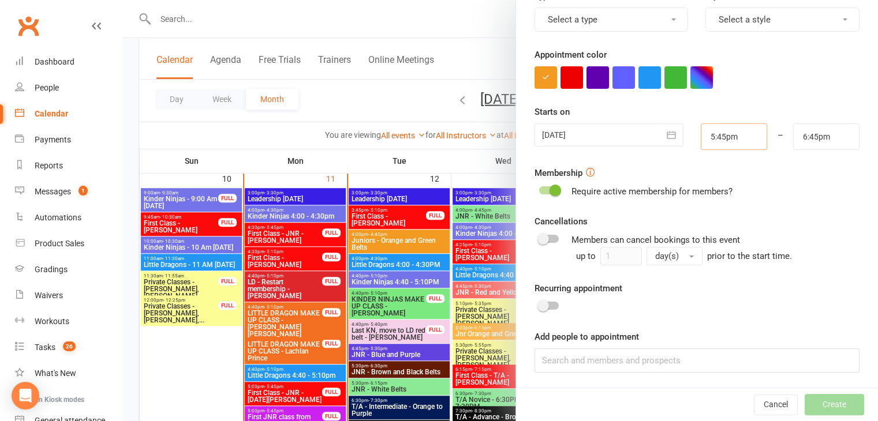
click at [714, 137] on input "5:45pm" at bounding box center [733, 136] width 66 height 27
type input "5:pm"
type input "6:00pm"
type input "4pm"
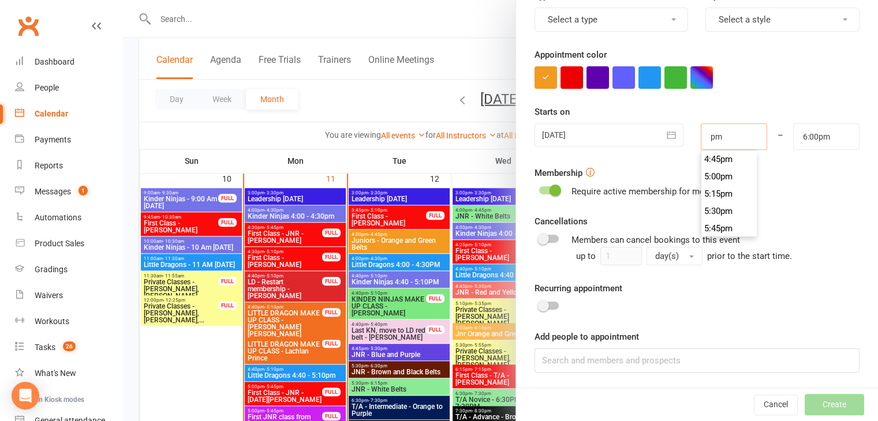
type input "5:00pm"
type input "4:00pm"
click at [804, 140] on input "5:00pm" at bounding box center [826, 136] width 66 height 27
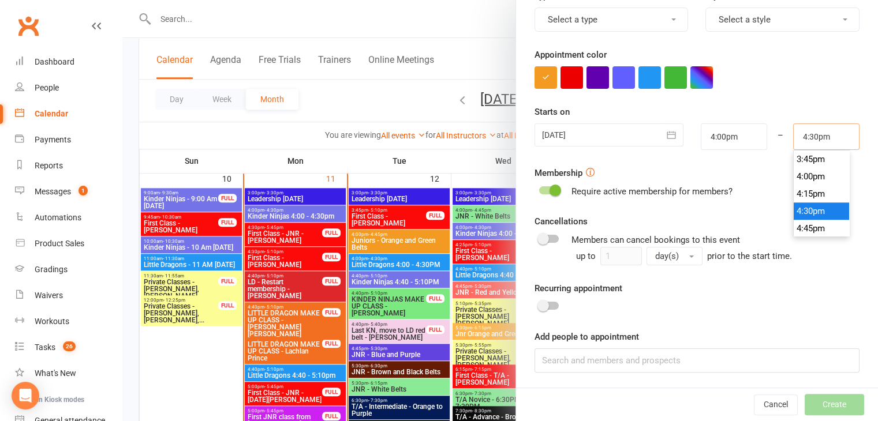
type input "4:30pm"
click at [793, 207] on li "4:30pm" at bounding box center [820, 211] width 55 height 17
click at [550, 363] on input at bounding box center [696, 360] width 325 height 24
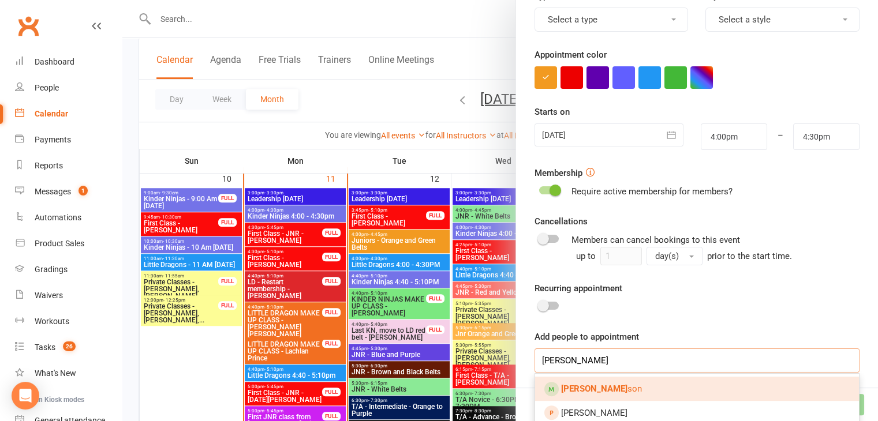
type input "Julie wil"
click at [570, 391] on strong "Julie Wil" at bounding box center [594, 389] width 66 height 10
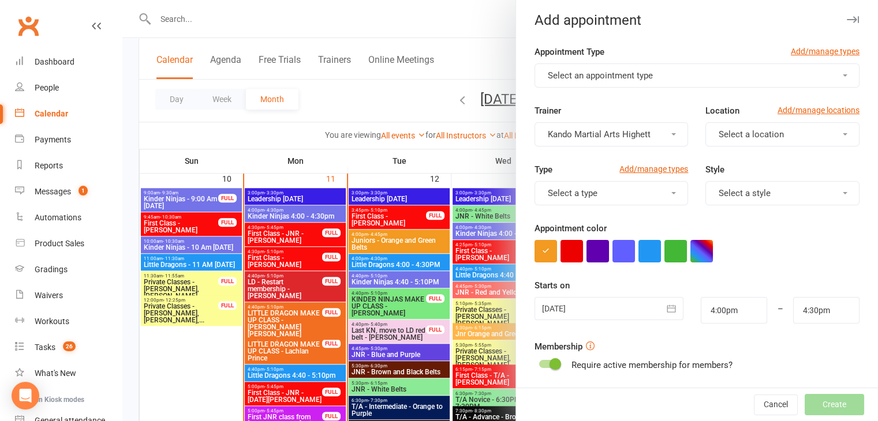
scroll to position [0, 0]
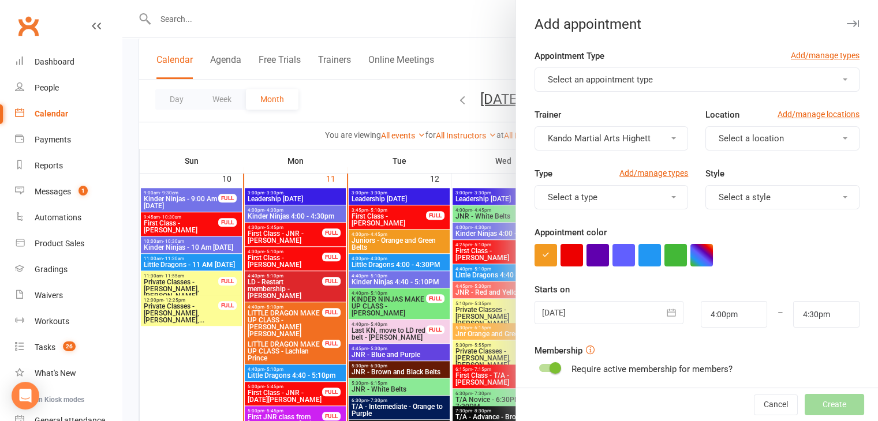
click at [607, 74] on span "Select an appointment type" at bounding box center [600, 79] width 105 height 10
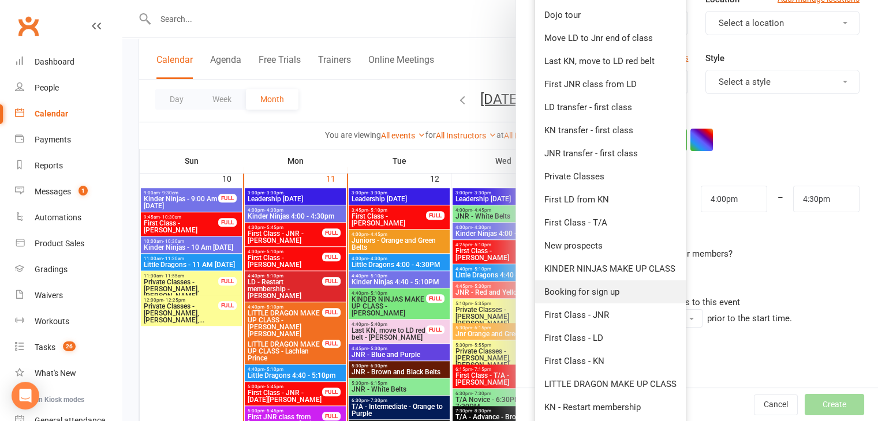
scroll to position [173, 0]
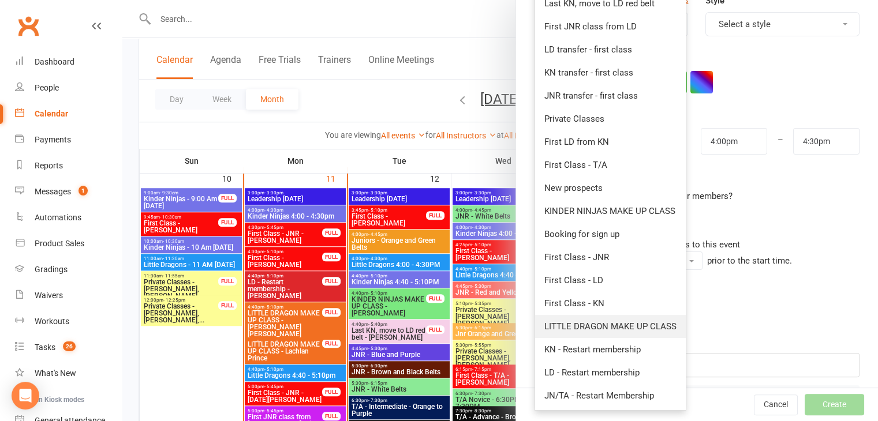
click at [557, 327] on span "LITTLE DRAGON MAKE UP CLASS" at bounding box center [610, 326] width 132 height 10
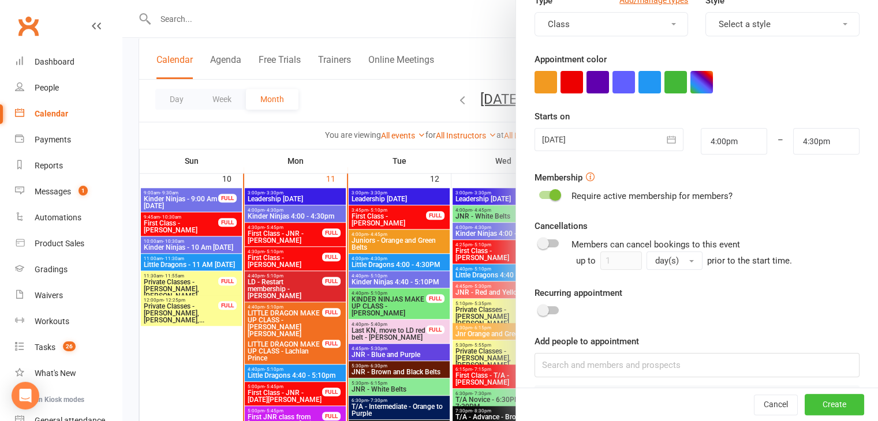
click at [812, 398] on button "Create" at bounding box center [833, 405] width 59 height 21
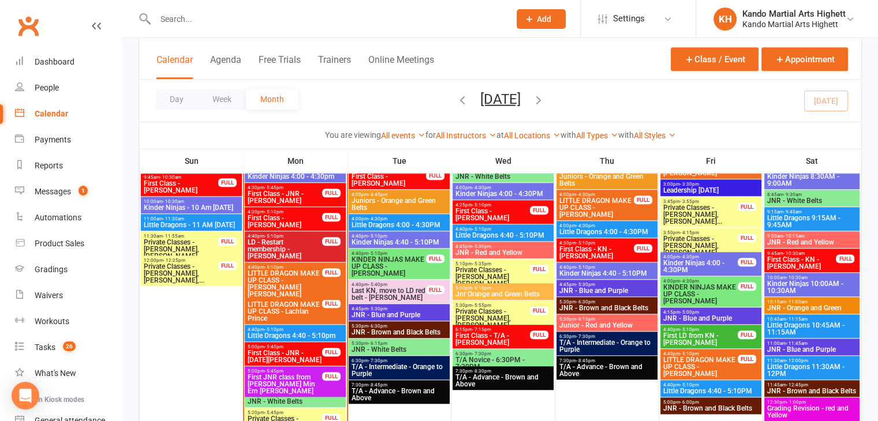
scroll to position [981, 0]
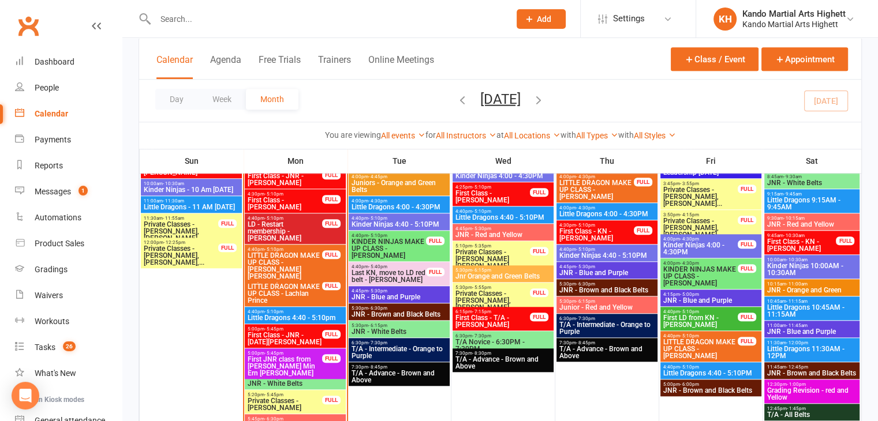
click at [287, 380] on span "JNR - White Belts" at bounding box center [295, 383] width 96 height 7
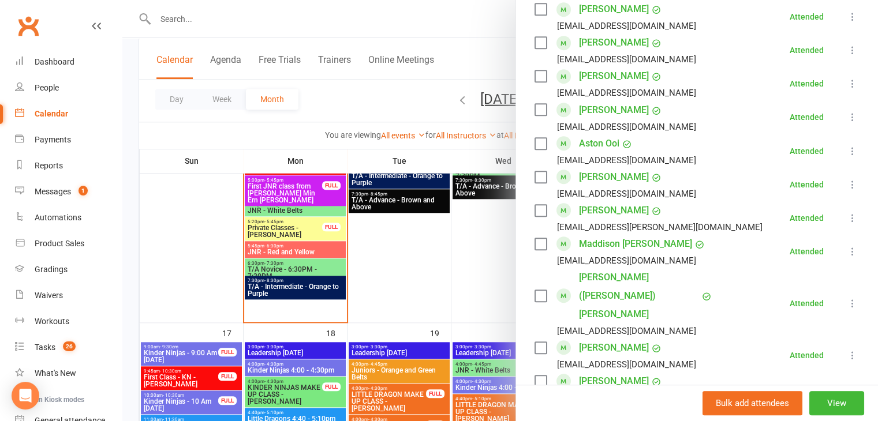
scroll to position [635, 0]
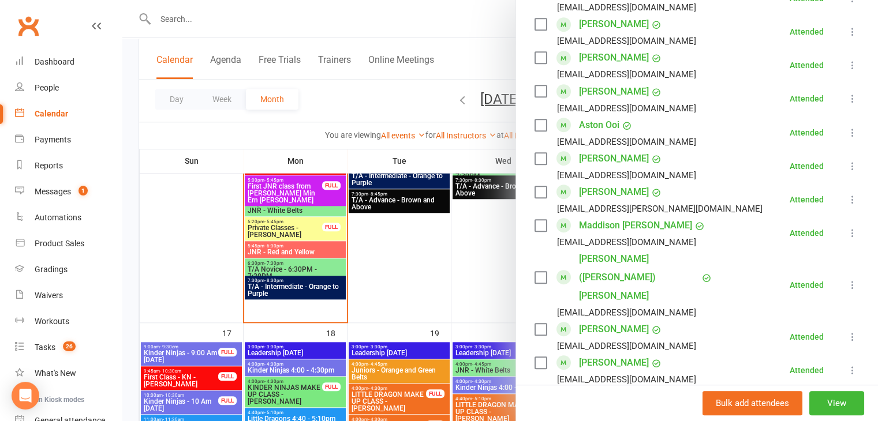
click at [379, 249] on div at bounding box center [499, 210] width 755 height 421
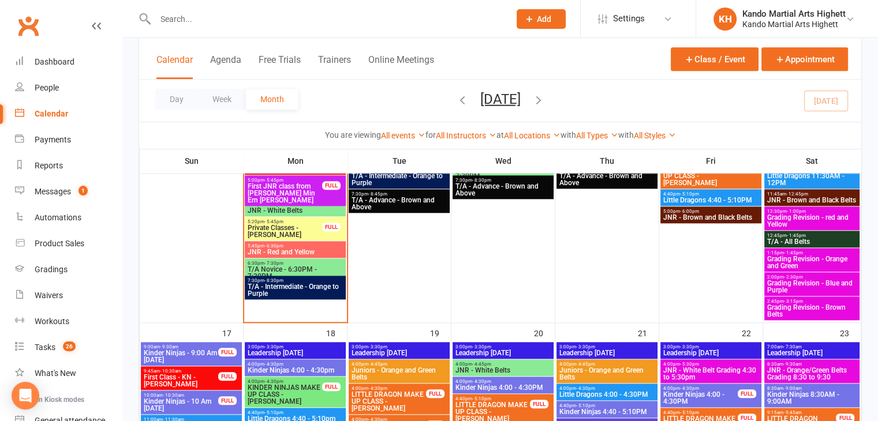
click at [272, 28] on div at bounding box center [319, 19] width 363 height 38
click at [273, 24] on input "text" at bounding box center [327, 19] width 350 height 16
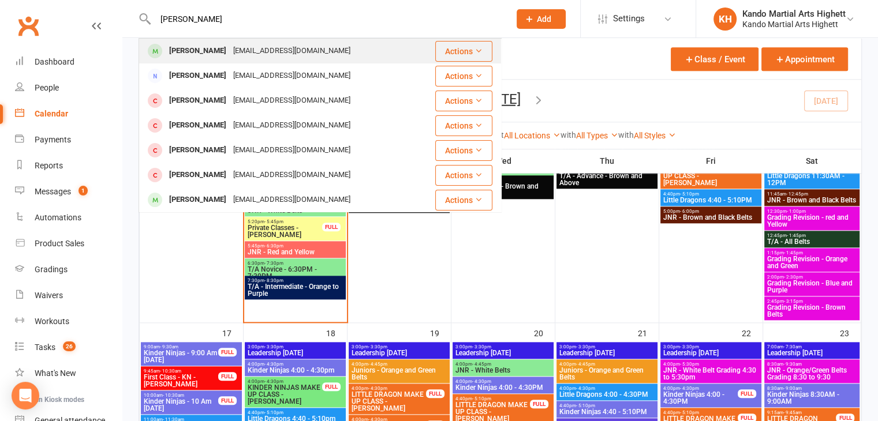
type input "harvey harrington"
click at [258, 48] on div "Emilynharrington@gmail.com" at bounding box center [292, 51] width 124 height 17
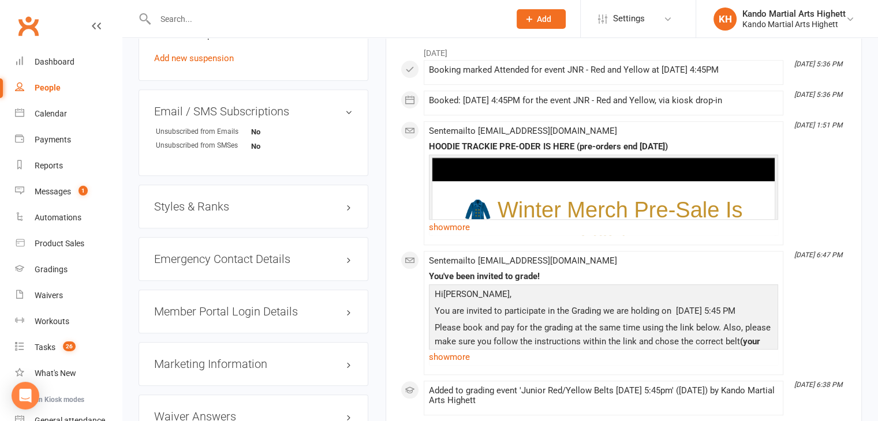
scroll to position [1039, 0]
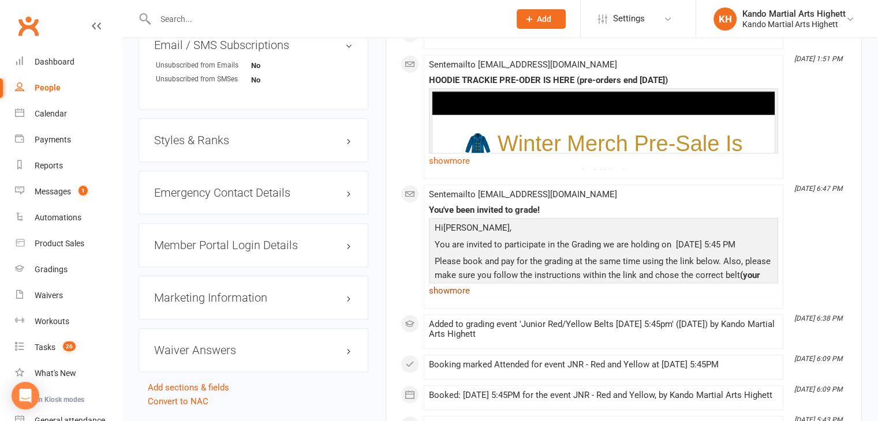
click at [457, 284] on link "show more" at bounding box center [603, 291] width 349 height 16
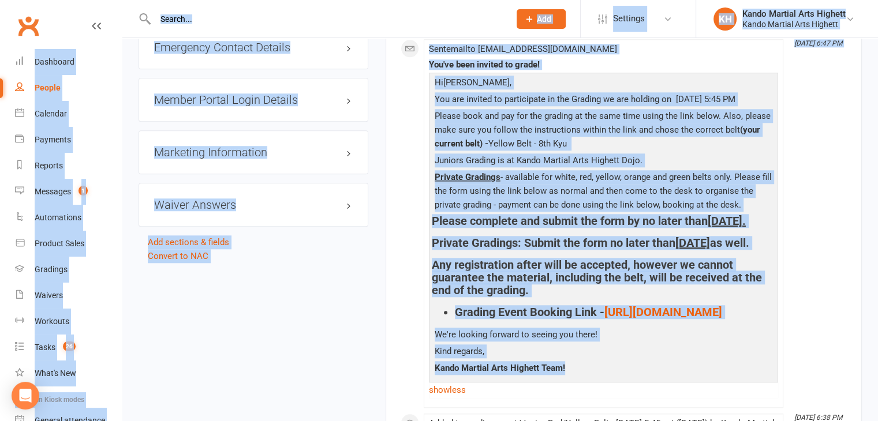
scroll to position [1152, 0]
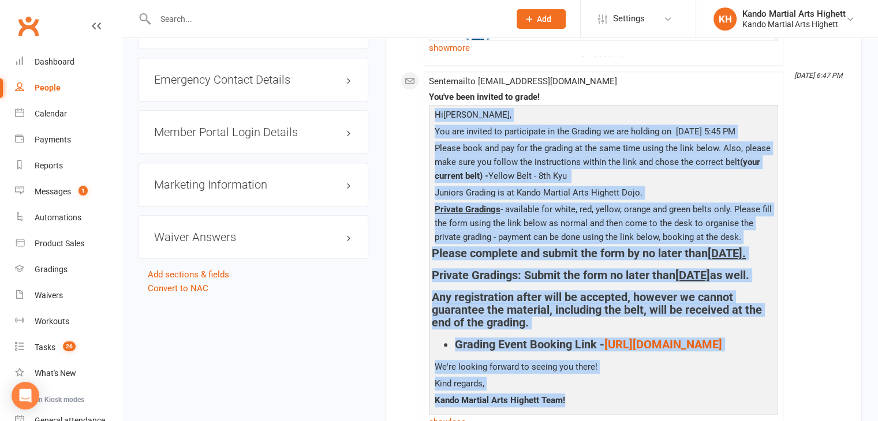
copy div "Hi Harvey , You are invited to participate in the Grading we are holding on Aug…"
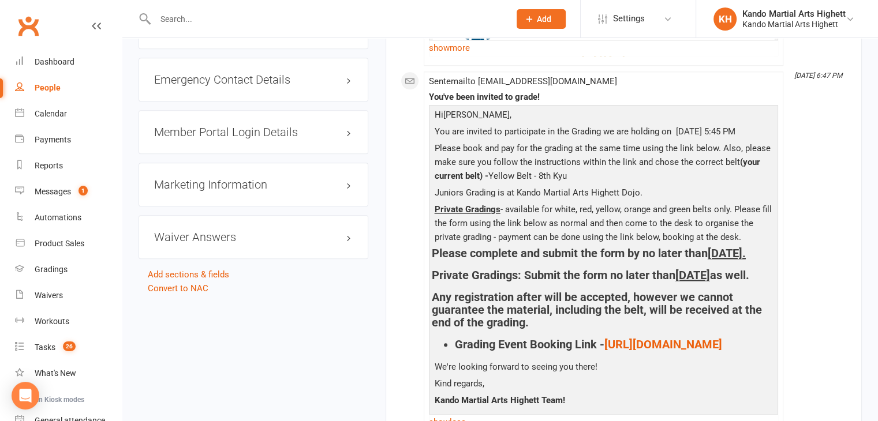
click at [434, 105] on div "Hi Harvey , You are invited to participate in the Grading we are holding on Aug…" at bounding box center [603, 267] width 349 height 325
click at [448, 105] on div "Hi Harvey , You are invited to participate in the Grading we are holding on Aug…" at bounding box center [603, 267] width 349 height 325
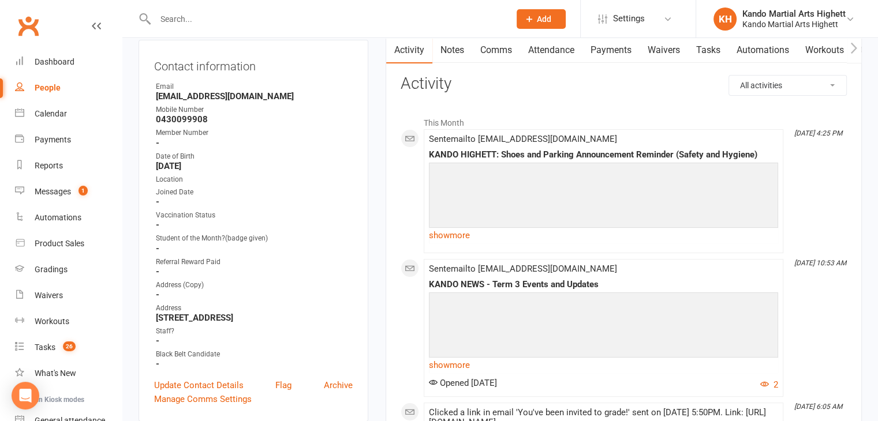
scroll to position [113, 0]
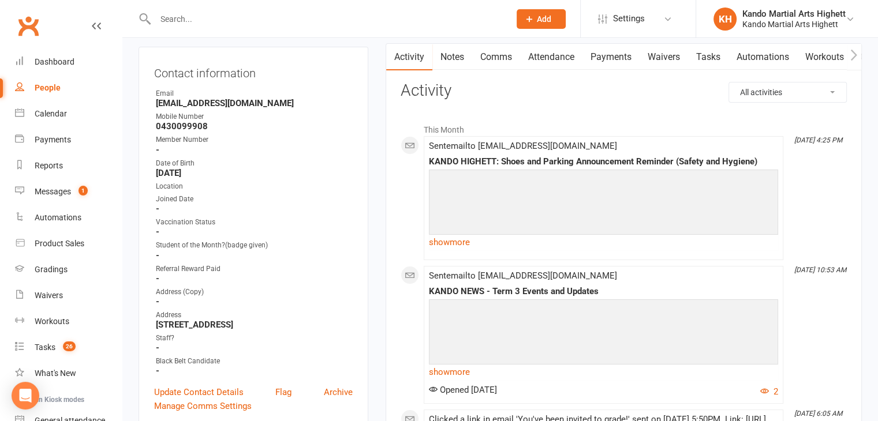
copy li "Emilynharrington@gmail.com"
drag, startPoint x: 272, startPoint y: 102, endPoint x: 189, endPoint y: 87, distance: 83.8
click at [189, 87] on div "Contact information Owner Email Emilynharrington@gmail.com Mobile Number 043009…" at bounding box center [253, 238] width 230 height 382
click at [314, 137] on div "Member Number" at bounding box center [254, 139] width 197 height 11
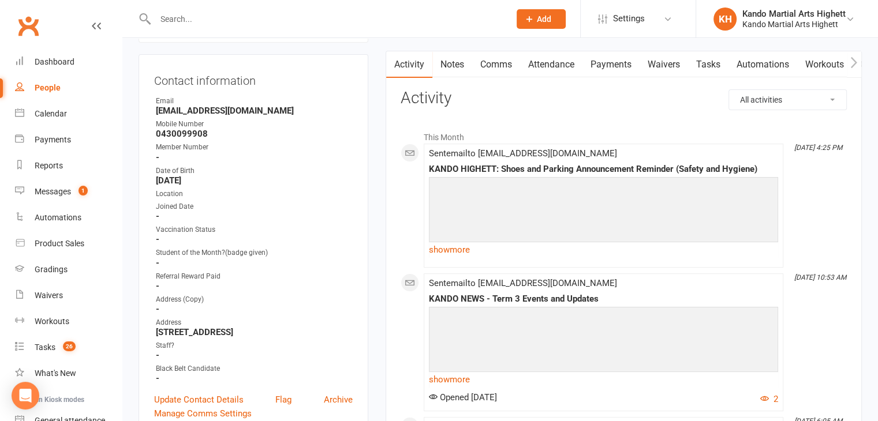
scroll to position [0, 0]
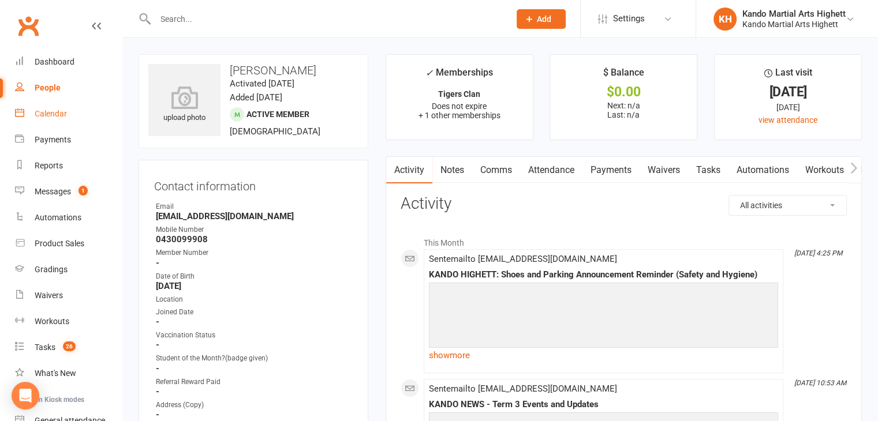
click at [41, 114] on div "Calendar" at bounding box center [51, 113] width 32 height 9
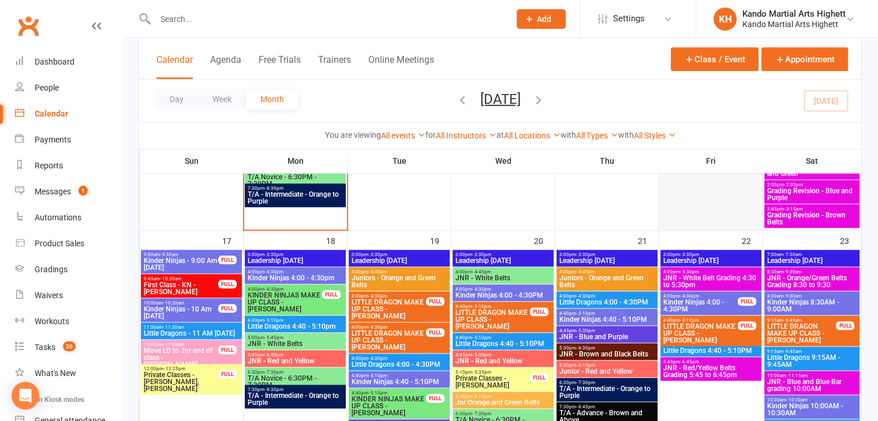
scroll to position [1246, 0]
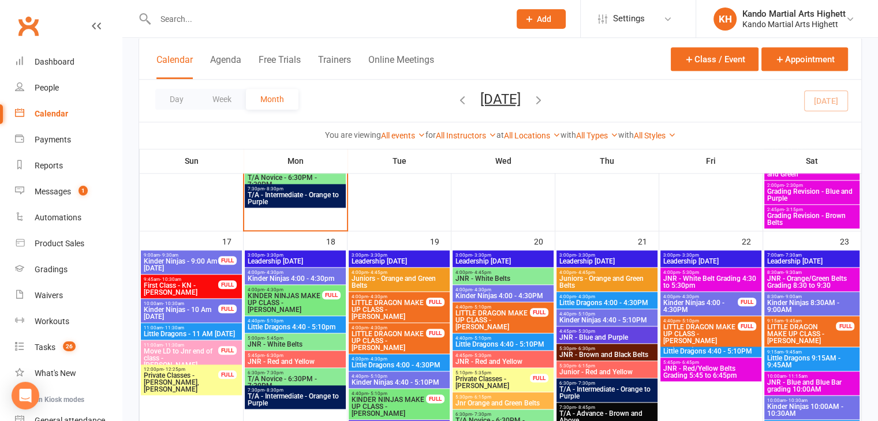
drag, startPoint x: 700, startPoint y: 273, endPoint x: 624, endPoint y: 52, distance: 233.7
click at [624, 52] on div "Calendar Agenda Free Trials Trainers Online Meetings Class / Event Appointment" at bounding box center [500, 59] width 722 height 42
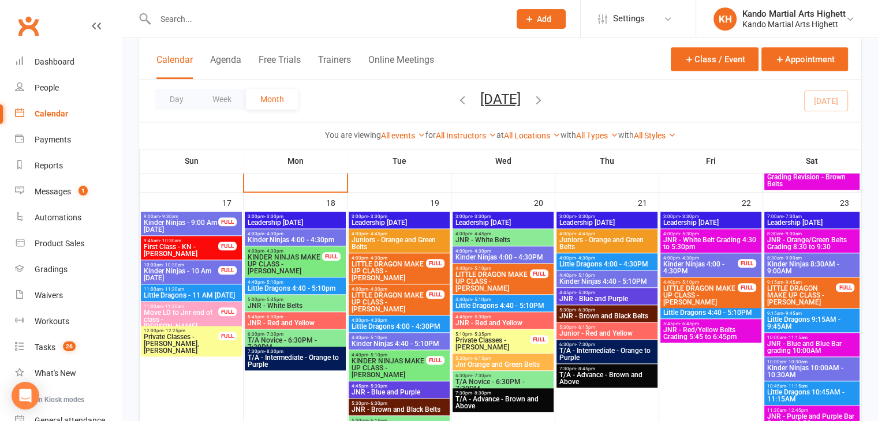
scroll to position [1303, 0]
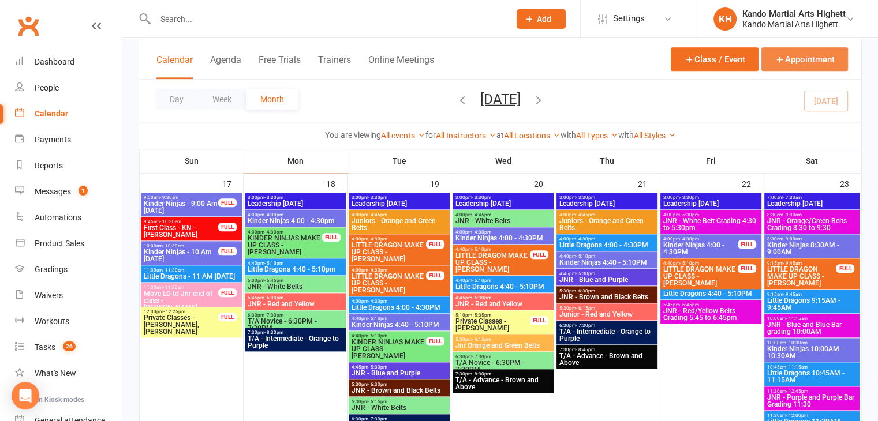
click at [804, 57] on button "Appointment" at bounding box center [804, 59] width 87 height 24
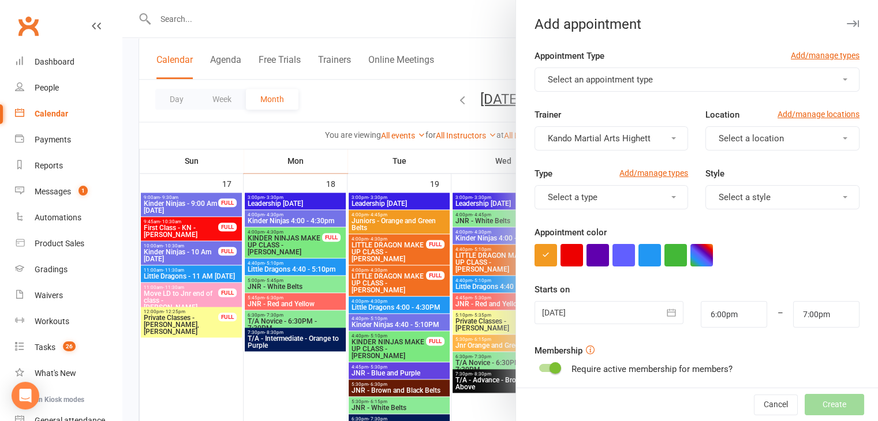
click at [654, 84] on button "Select an appointment type" at bounding box center [696, 80] width 325 height 24
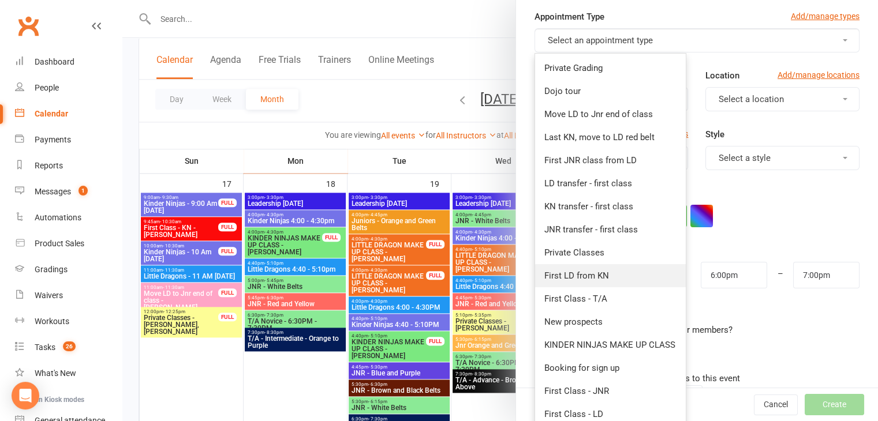
scroll to position [115, 0]
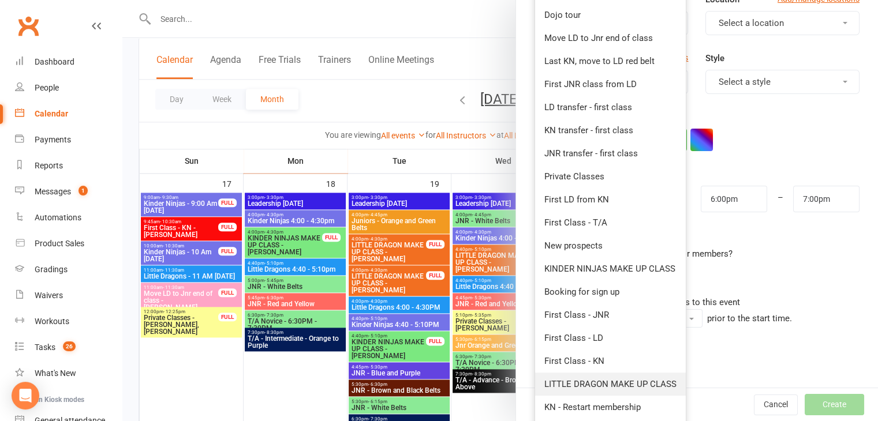
drag, startPoint x: 588, startPoint y: 372, endPoint x: 595, endPoint y: 372, distance: 7.5
click at [589, 373] on link "LITTLE DRAGON MAKE UP CLASS" at bounding box center [610, 384] width 151 height 23
type input "6:30pm"
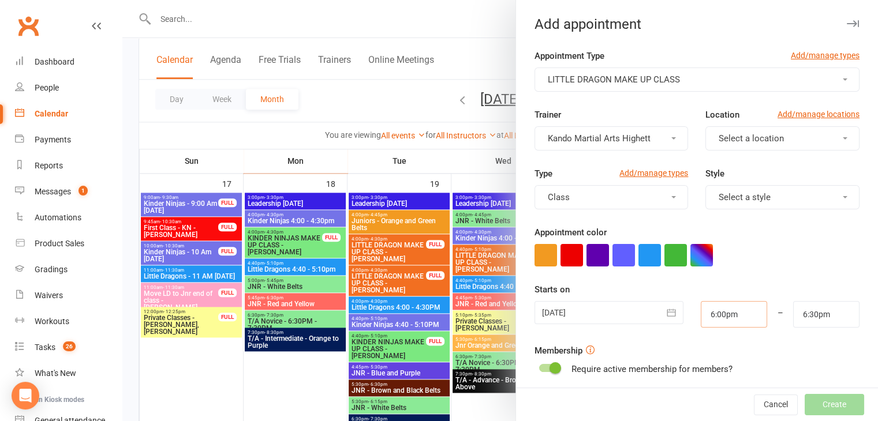
click at [701, 314] on input "6:00pm" at bounding box center [733, 314] width 66 height 27
type input "4:00pm"
click at [796, 308] on input "6:30pm" at bounding box center [826, 314] width 66 height 27
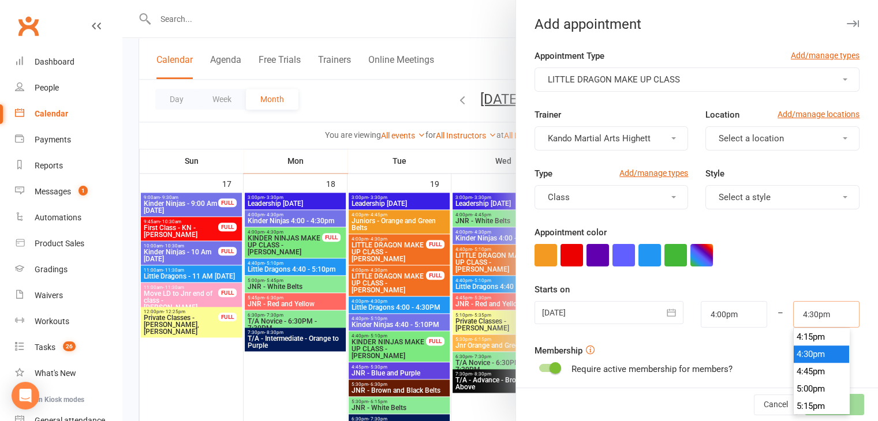
type input "4:30pm"
click at [803, 350] on li "4:30pm" at bounding box center [820, 354] width 55 height 17
click at [668, 319] on button "button" at bounding box center [671, 312] width 23 height 23
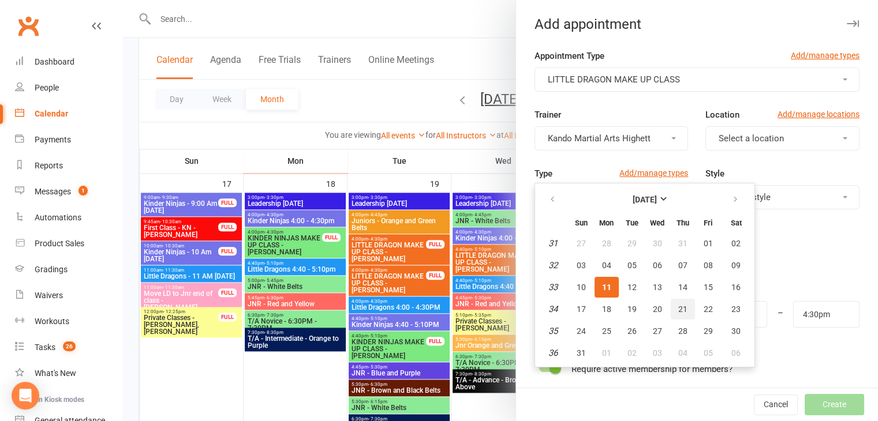
click at [670, 303] on button "21" at bounding box center [682, 309] width 24 height 21
type input "21 Aug 2025"
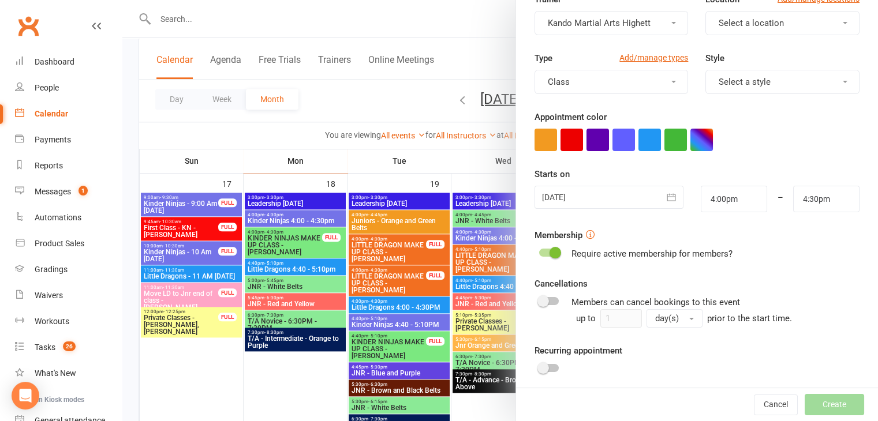
scroll to position [178, 0]
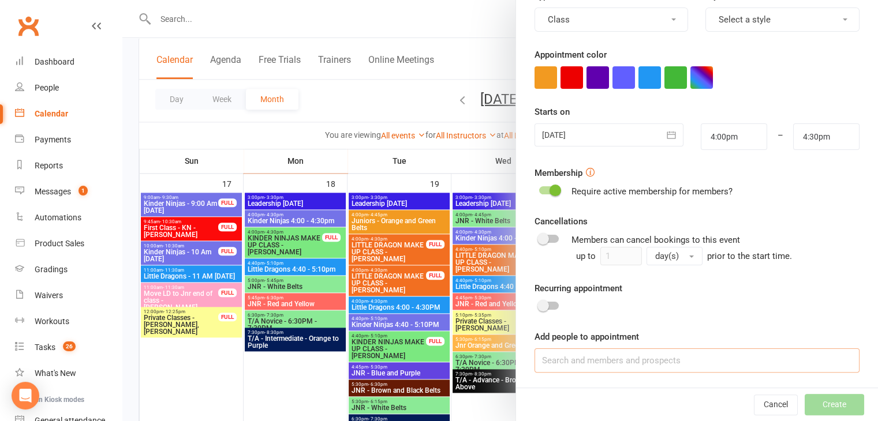
click at [577, 358] on input at bounding box center [696, 360] width 325 height 24
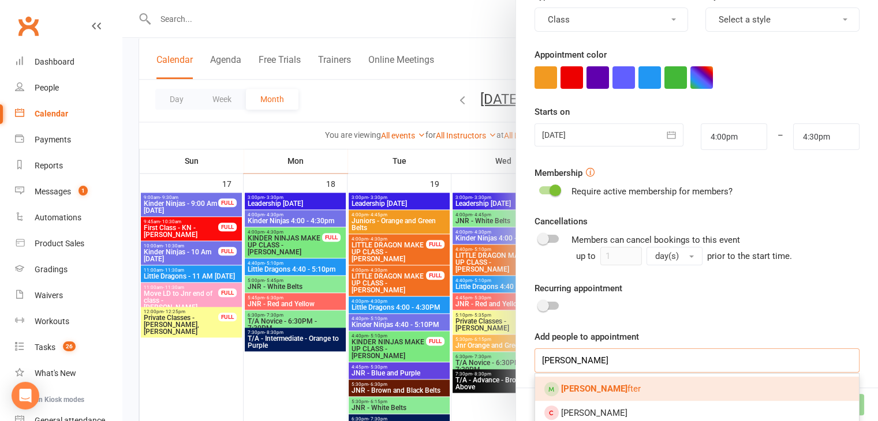
type input "samuel ra"
click at [584, 388] on strong "Samuel Ra" at bounding box center [594, 389] width 66 height 10
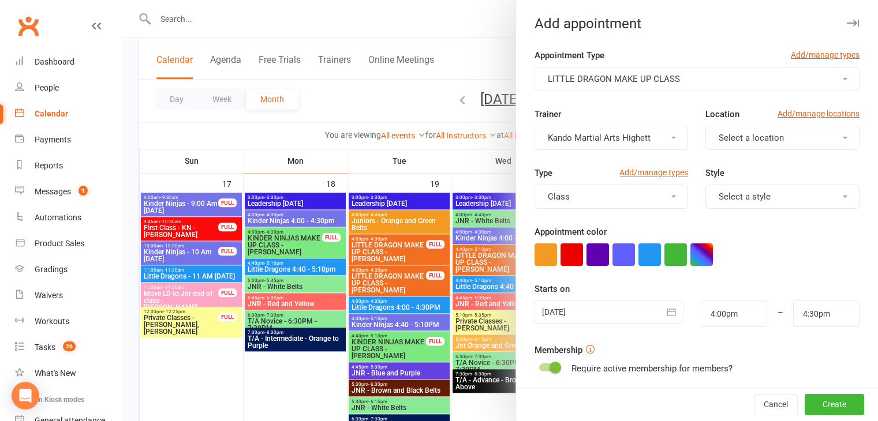
scroll to position [0, 0]
click at [810, 400] on button "Create" at bounding box center [833, 405] width 59 height 21
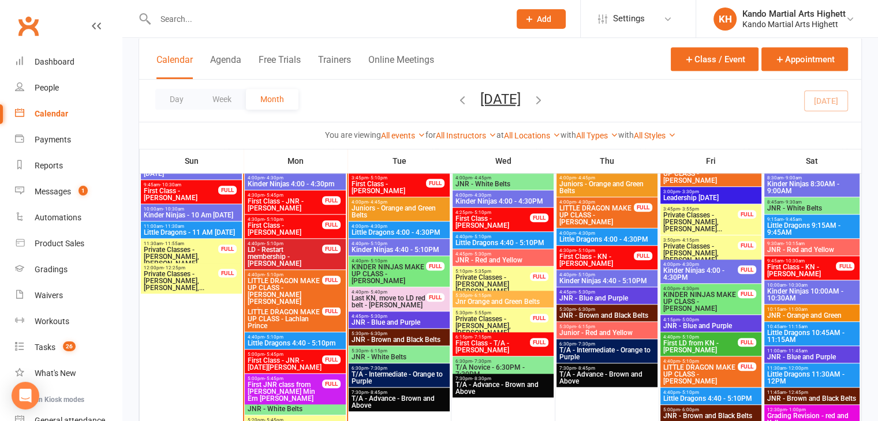
scroll to position [957, 0]
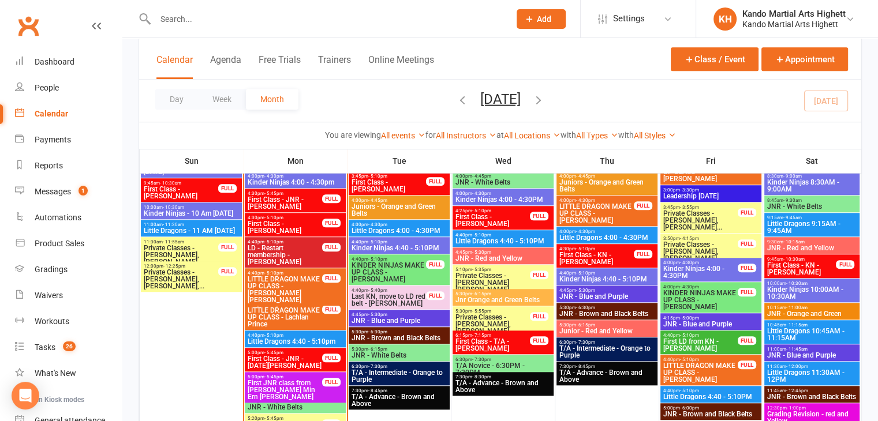
click at [182, 23] on input "text" at bounding box center [327, 19] width 350 height 16
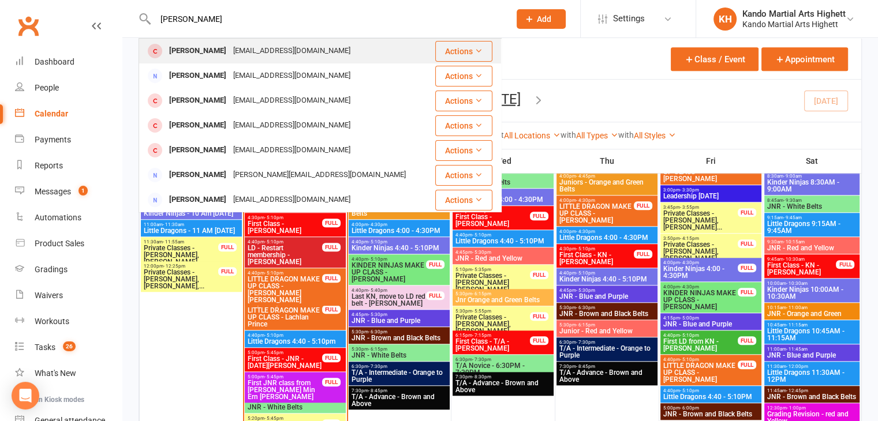
type input "ira ell"
click at [193, 48] on div "Ira Ellam" at bounding box center [198, 51] width 64 height 17
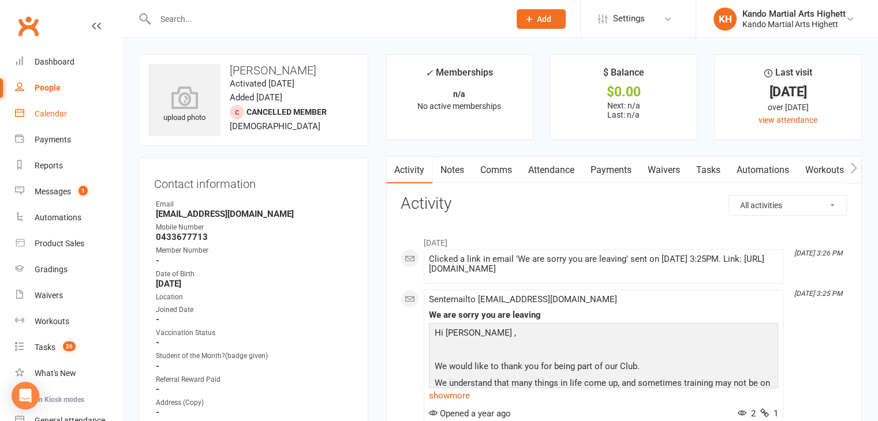
click at [51, 115] on div "Calendar" at bounding box center [51, 113] width 32 height 9
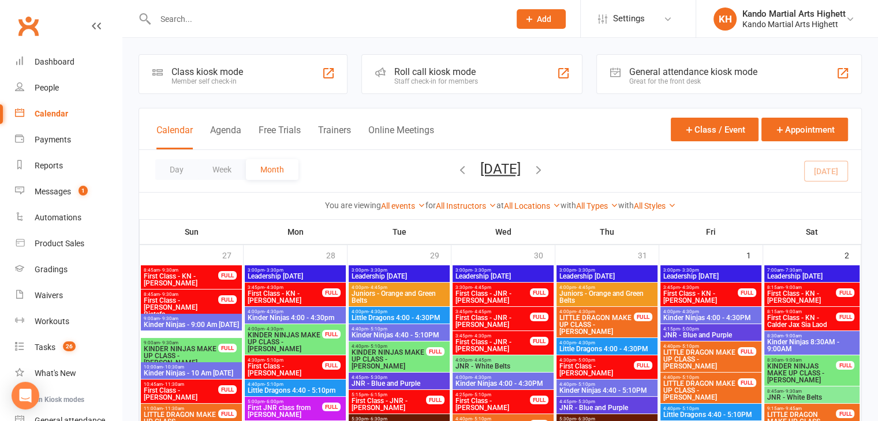
click at [178, 19] on input "text" at bounding box center [327, 19] width 350 height 16
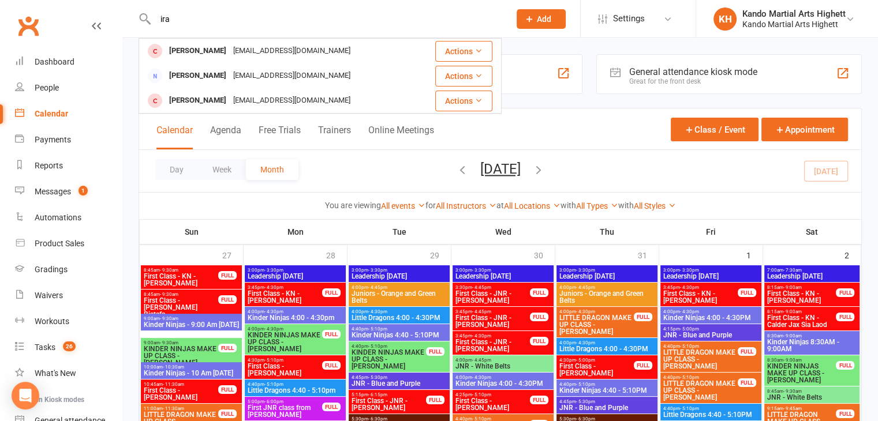
type input "ira"
click at [627, 278] on span "Leadership [DATE]" at bounding box center [607, 276] width 96 height 7
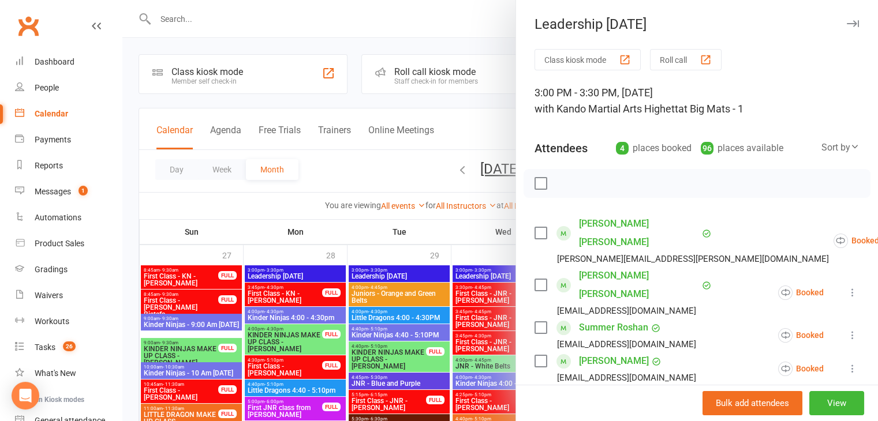
click at [449, 277] on div at bounding box center [499, 210] width 755 height 421
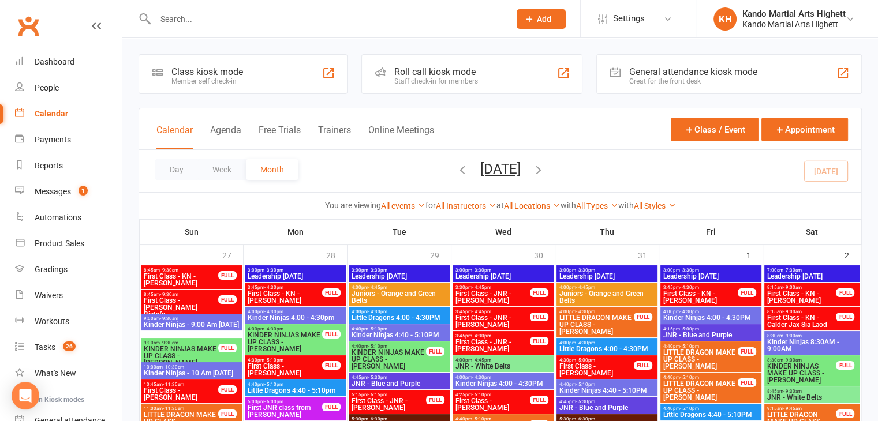
scroll to position [58, 0]
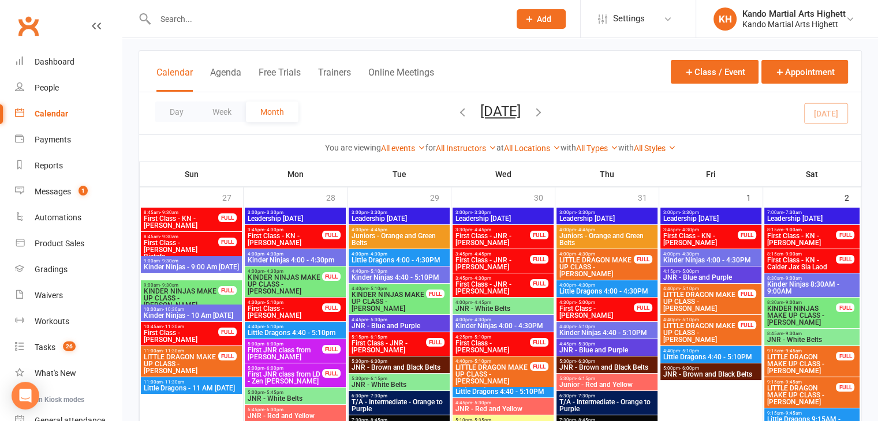
click at [231, 21] on input "text" at bounding box center [327, 19] width 350 height 16
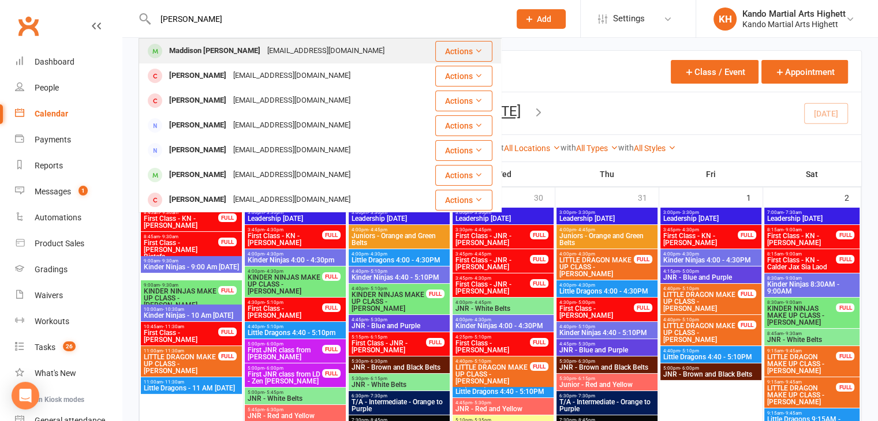
type input "maddison sparks"
click at [203, 53] on div "Maddison Sparkes" at bounding box center [215, 51] width 98 height 17
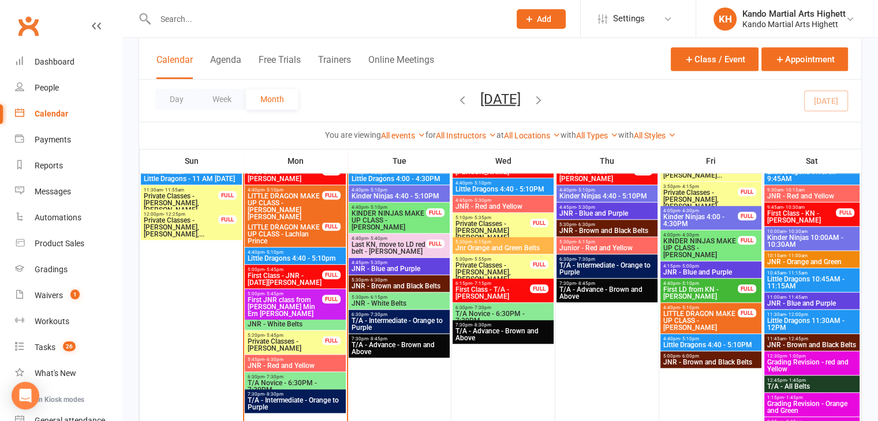
click at [289, 363] on span "JNR - Red and Yellow" at bounding box center [295, 365] width 96 height 7
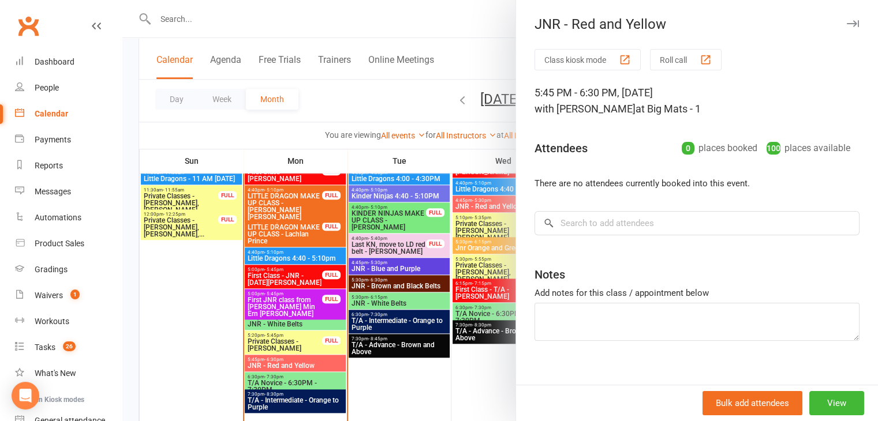
click at [570, 66] on button "Class kiosk mode" at bounding box center [587, 59] width 106 height 21
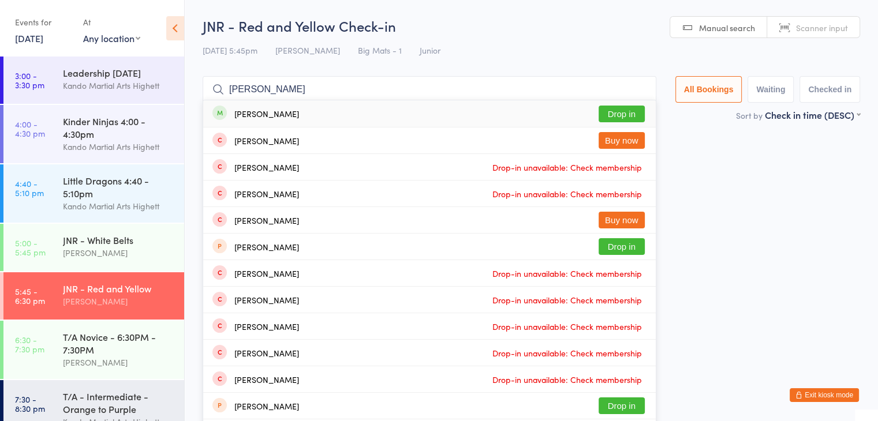
type input "[PERSON_NAME]"
click at [616, 114] on button "Drop in" at bounding box center [621, 114] width 46 height 17
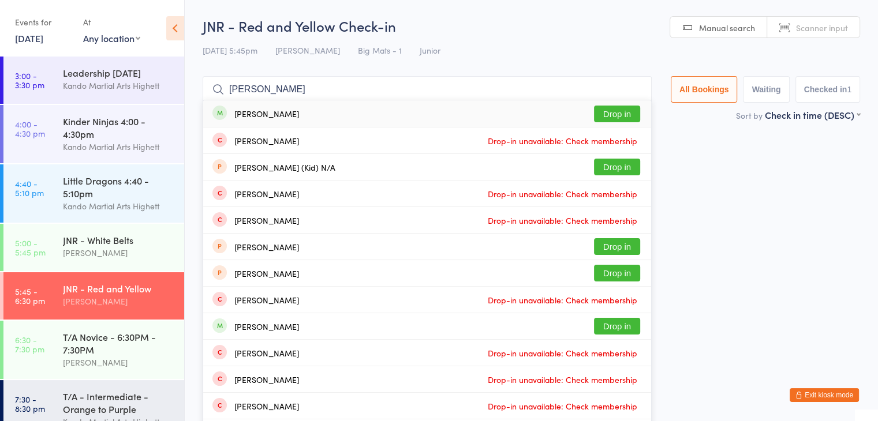
type input "[PERSON_NAME]"
click at [627, 110] on button "Drop in" at bounding box center [617, 114] width 46 height 17
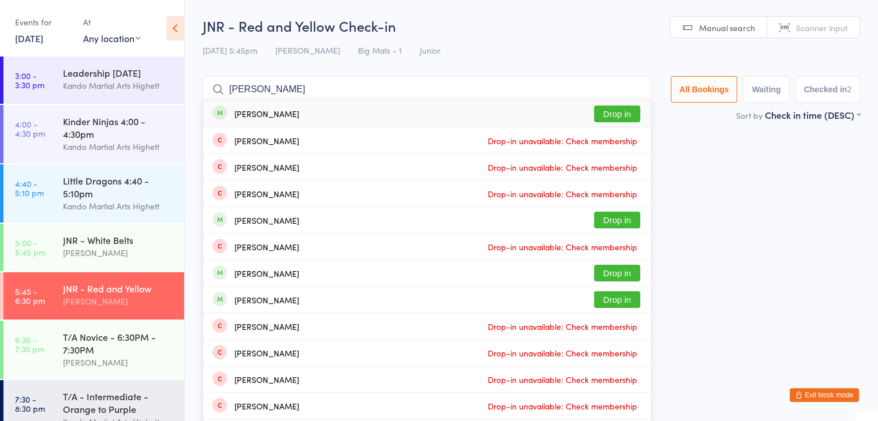
type input "[PERSON_NAME]"
click at [627, 110] on button "Drop in" at bounding box center [617, 114] width 46 height 17
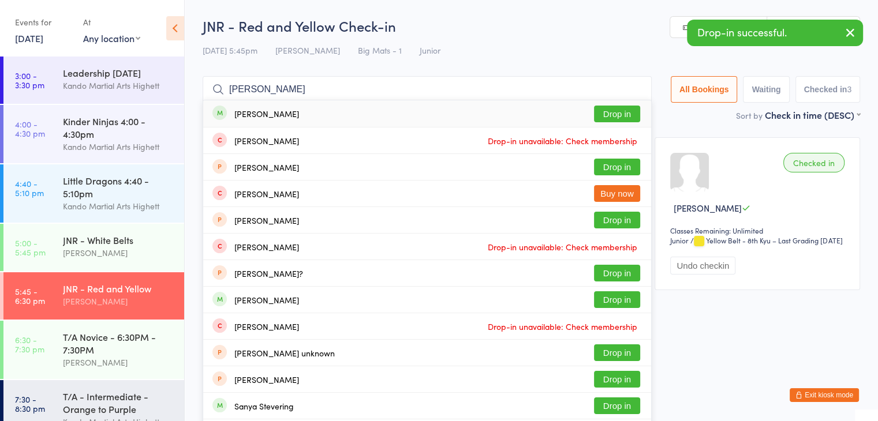
type input "[PERSON_NAME]"
click at [627, 110] on button "Drop in" at bounding box center [617, 114] width 46 height 17
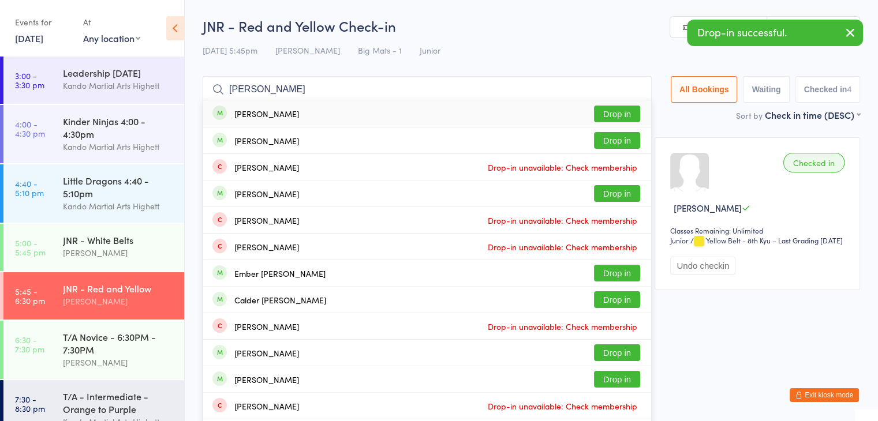
type input "[PERSON_NAME]"
click at [627, 110] on button "Drop in" at bounding box center [617, 114] width 46 height 17
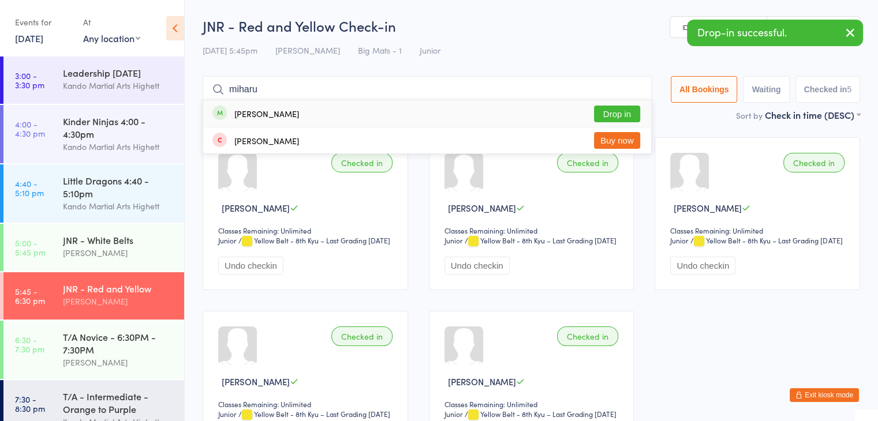
type input "miharu"
click at [627, 110] on button "Drop in" at bounding box center [617, 114] width 46 height 17
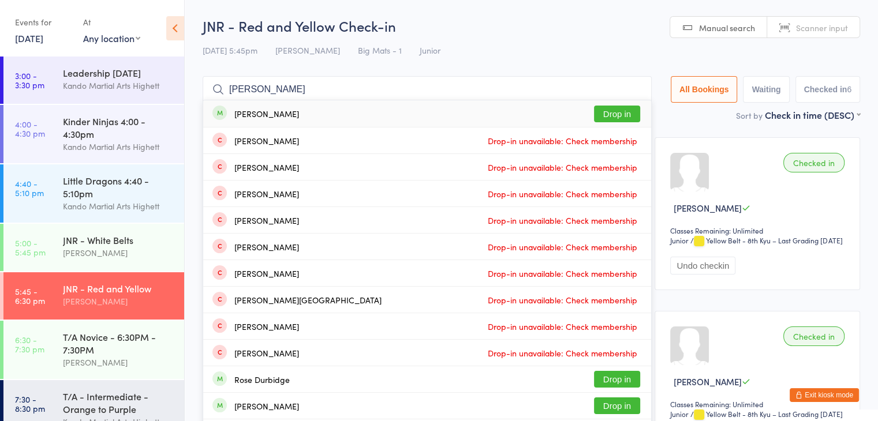
type input "[PERSON_NAME]"
click at [627, 110] on button "Drop in" at bounding box center [617, 114] width 46 height 17
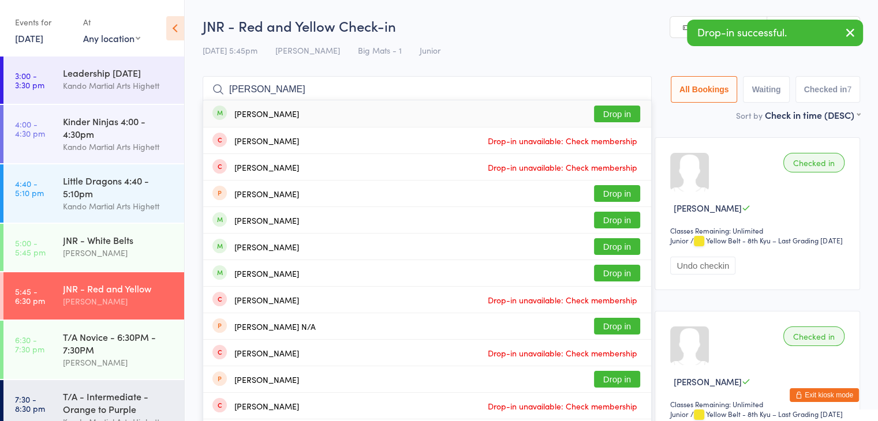
type input "[PERSON_NAME]"
click at [627, 110] on button "Drop in" at bounding box center [617, 114] width 46 height 17
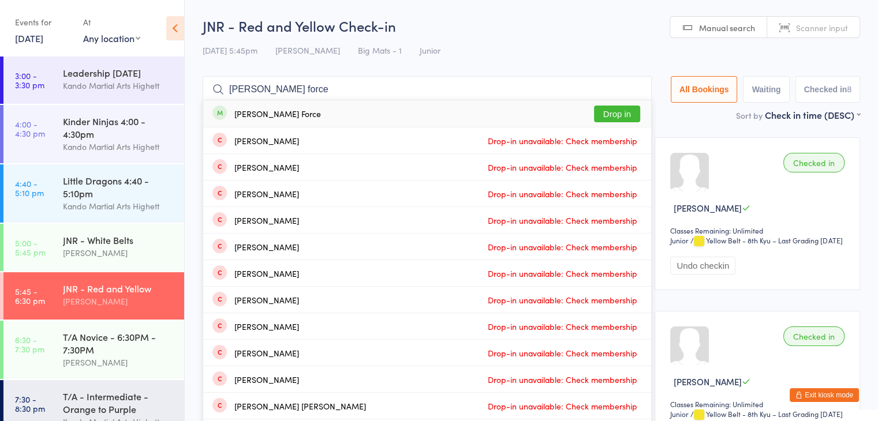
type input "[PERSON_NAME] force"
click at [627, 110] on button "Drop in" at bounding box center [617, 114] width 46 height 17
type input "[PERSON_NAME]"
click at [627, 110] on button "Drop in" at bounding box center [617, 114] width 46 height 17
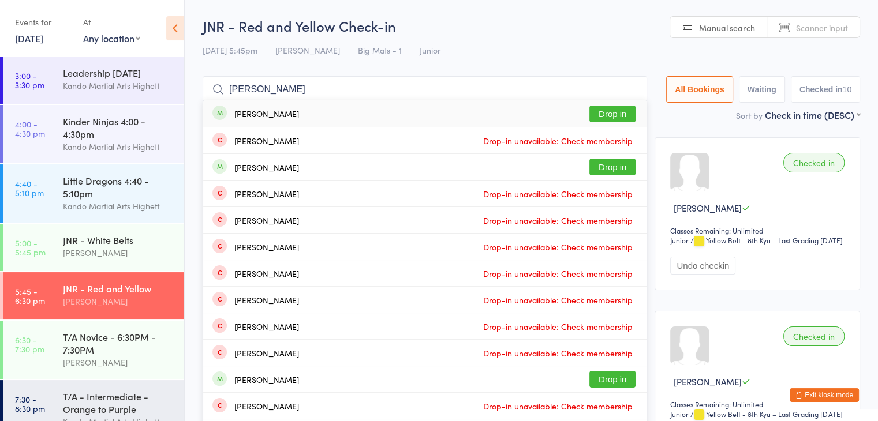
type input "[PERSON_NAME]"
click at [627, 110] on button "Drop in" at bounding box center [612, 114] width 46 height 17
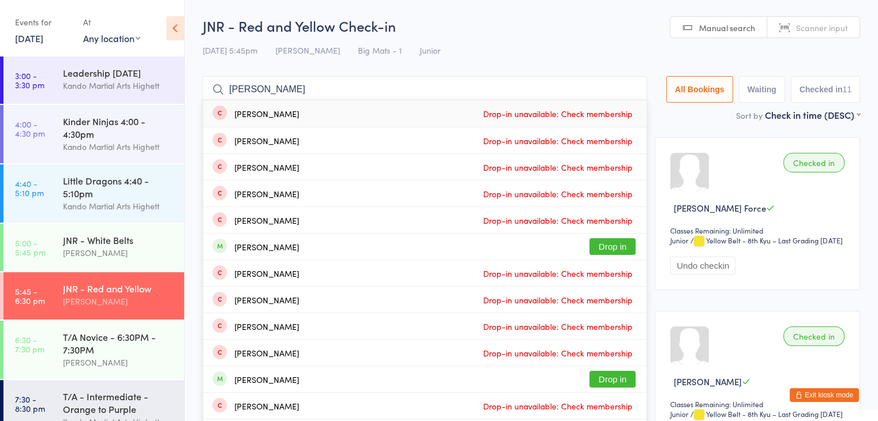
type input "sophia"
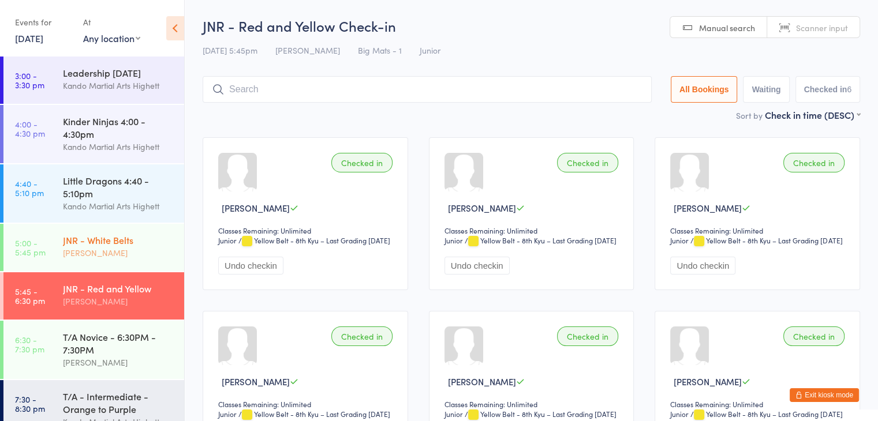
click at [81, 241] on div "JNR - White Belts" at bounding box center [118, 240] width 111 height 13
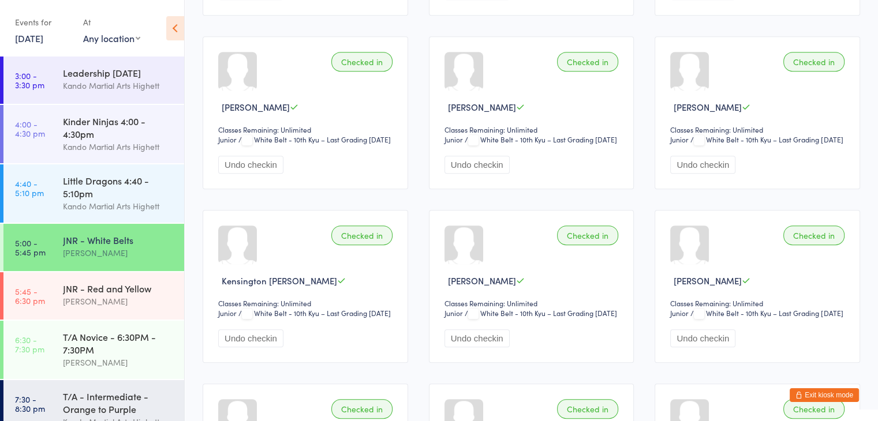
scroll to position [404, 0]
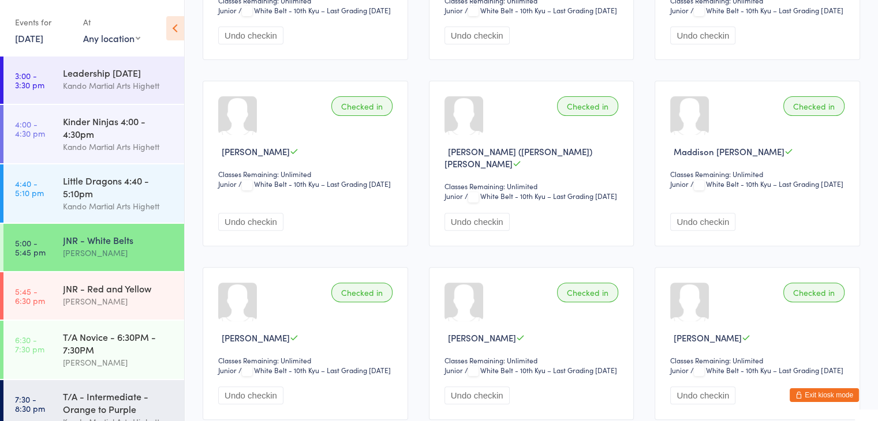
click at [720, 158] on span "Maddison [PERSON_NAME]" at bounding box center [728, 151] width 111 height 12
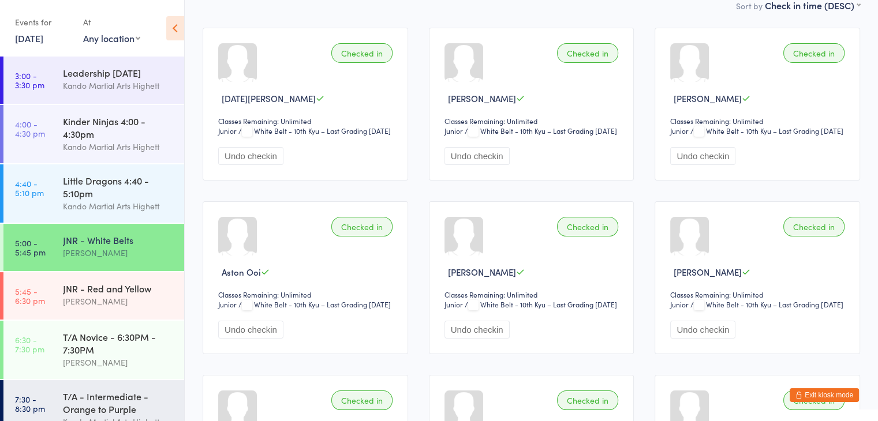
scroll to position [0, 0]
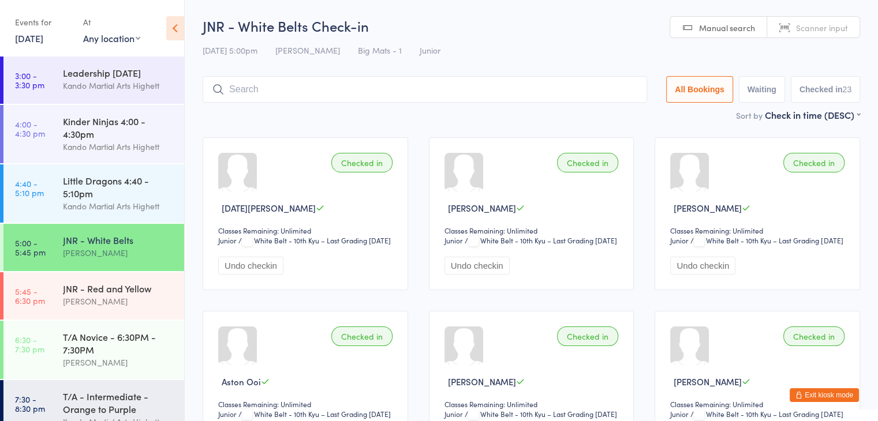
click at [807, 396] on button "Exit kiosk mode" at bounding box center [823, 395] width 69 height 14
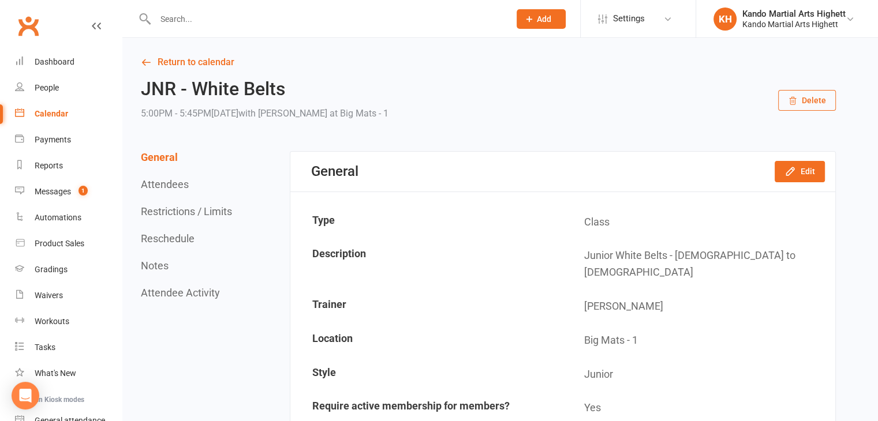
click at [169, 21] on input "text" at bounding box center [327, 19] width 350 height 16
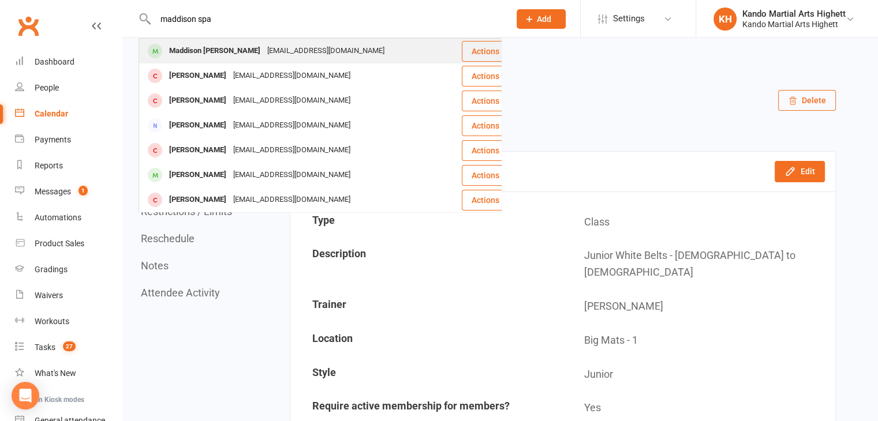
type input "maddison spa"
click at [234, 50] on div "Maddison [PERSON_NAME]" at bounding box center [215, 51] width 98 height 17
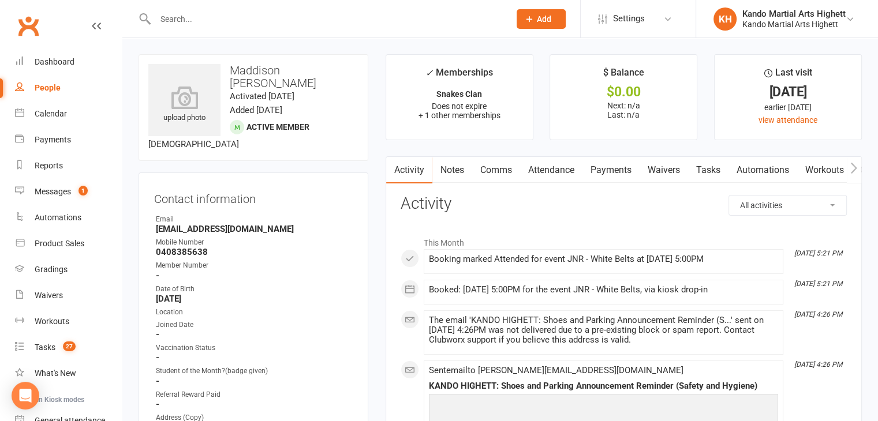
click at [203, 224] on strong "[EMAIL_ADDRESS][DOMAIN_NAME]" at bounding box center [254, 229] width 197 height 10
click at [203, 224] on strong "hayleymalt@gmail.com" at bounding box center [254, 229] width 197 height 10
copy render-form-field "hayleymalt@gmail.com"
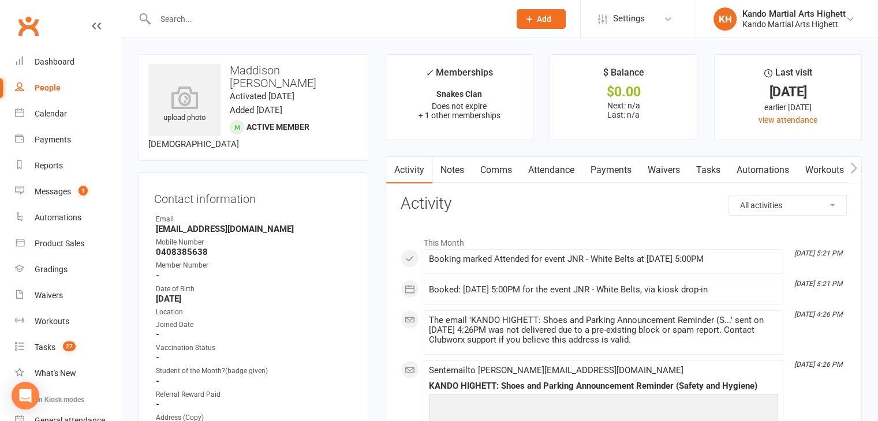
click at [191, 21] on input "text" at bounding box center [327, 19] width 350 height 16
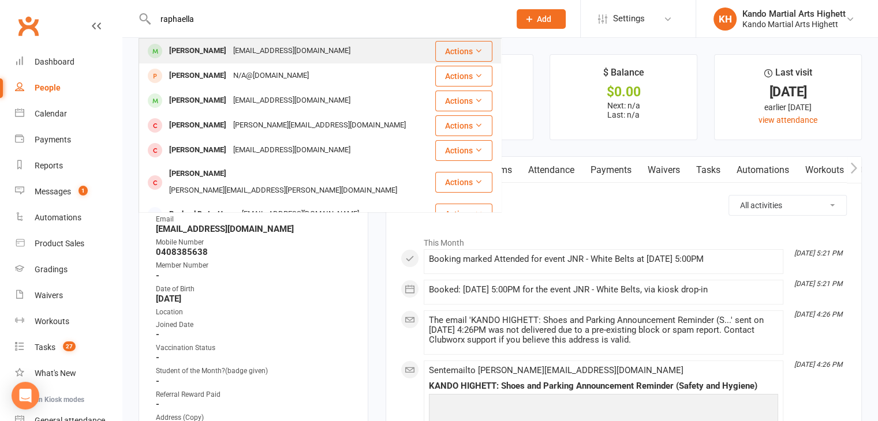
type input "raphaella"
click at [236, 56] on div "angelmarierose@hotmail.com" at bounding box center [292, 51] width 124 height 17
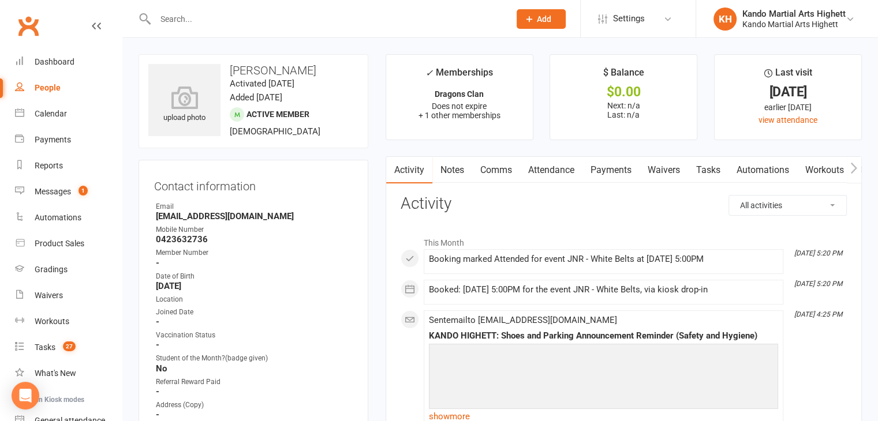
click at [220, 215] on strong "angelmarierose@hotmail.com" at bounding box center [254, 216] width 197 height 10
copy render-form-field "angelmarierose@hotmail.com"
click at [57, 116] on div "Calendar" at bounding box center [51, 113] width 32 height 9
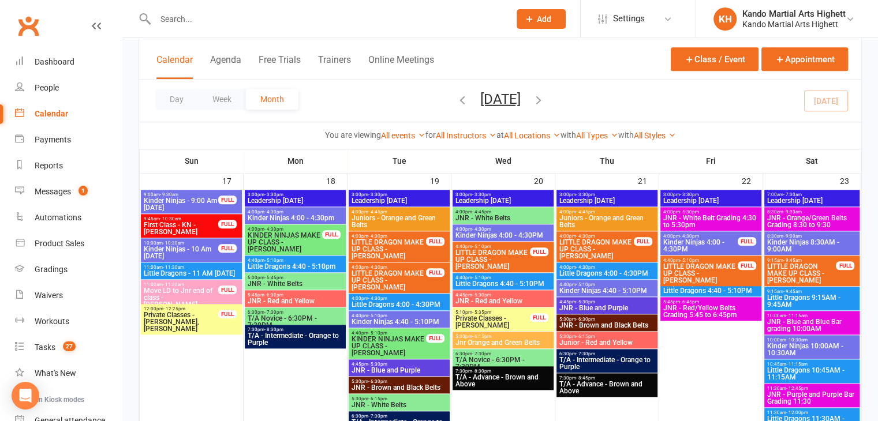
scroll to position [1305, 0]
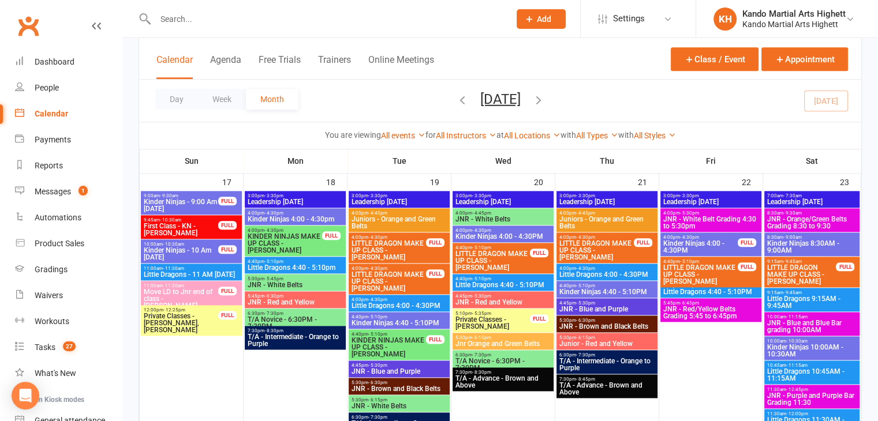
click at [708, 312] on span "JNR - Red/Yellow Belts Grading 5:45 to 6:45pm" at bounding box center [710, 313] width 96 height 14
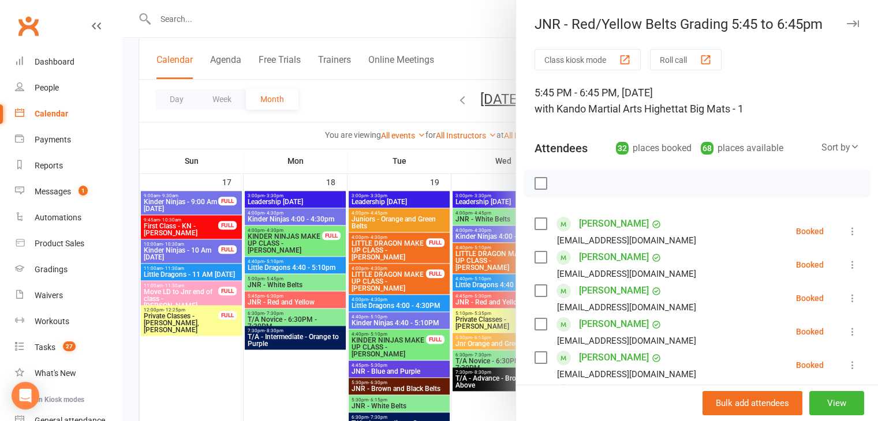
click at [358, 248] on div at bounding box center [499, 210] width 755 height 421
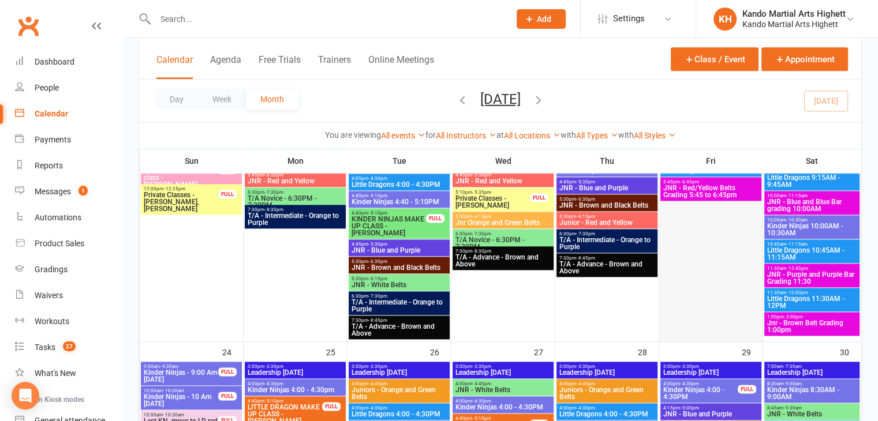
scroll to position [1406, 0]
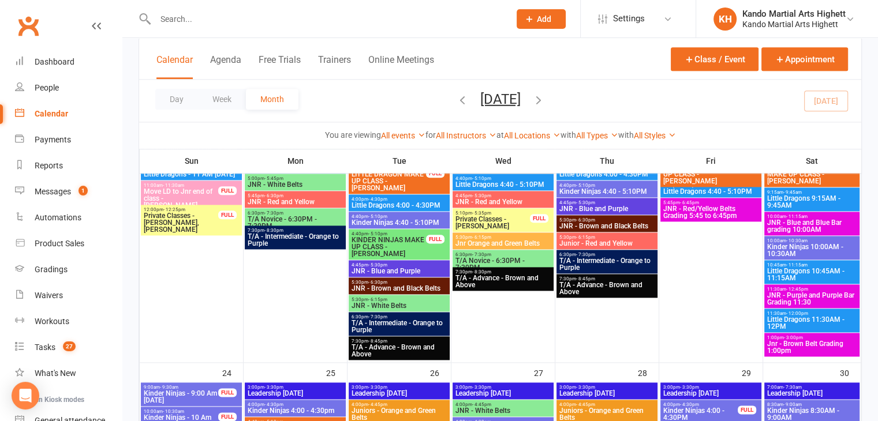
click at [699, 213] on span "JNR - Red/Yellow Belts Grading 5:45 to 6:45pm" at bounding box center [710, 212] width 96 height 14
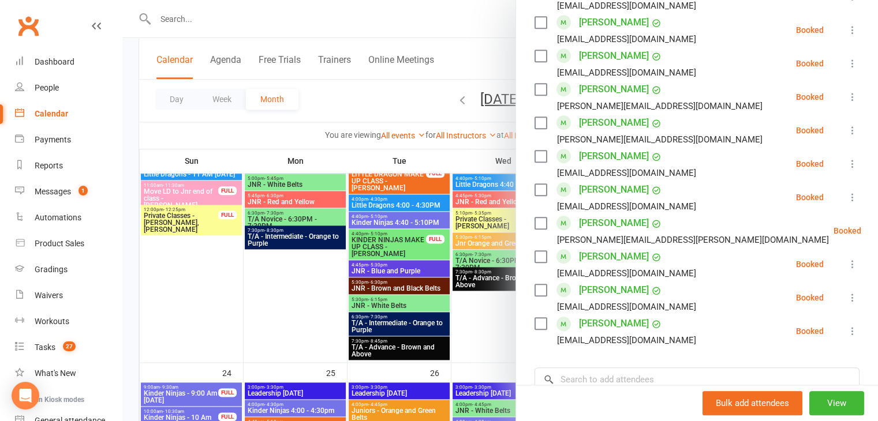
scroll to position [937, 0]
click at [402, 173] on div at bounding box center [499, 210] width 755 height 421
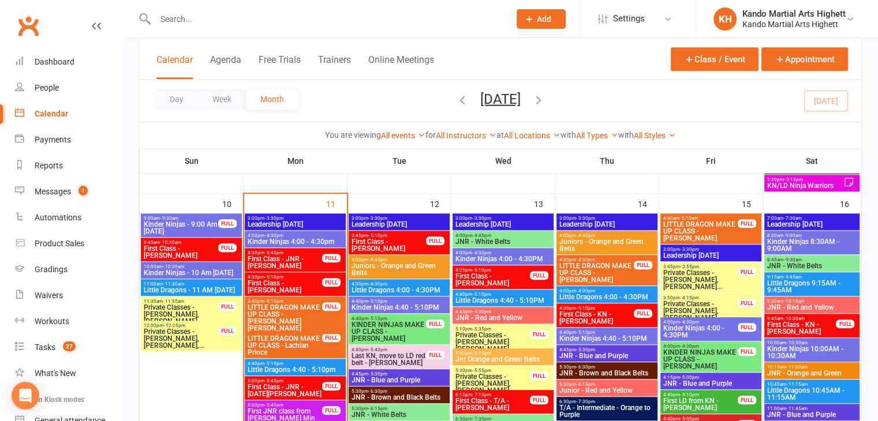
scroll to position [923, 0]
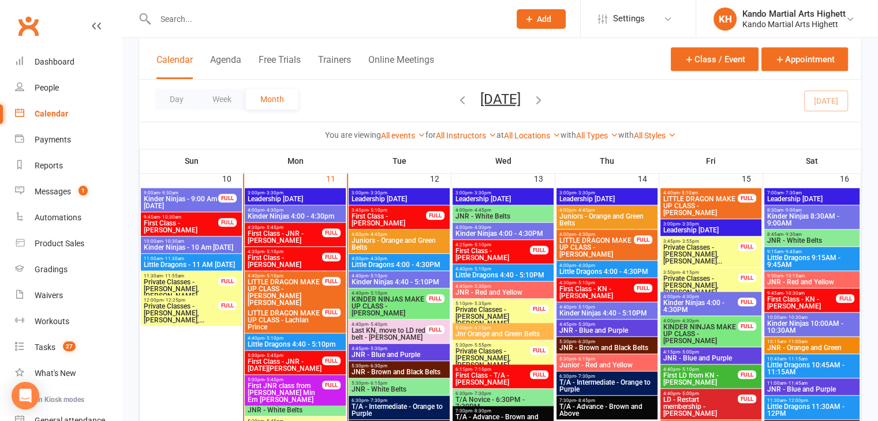
click at [402, 280] on span "Kinder Ninjas 4:40 - 5:10PM" at bounding box center [399, 282] width 96 height 7
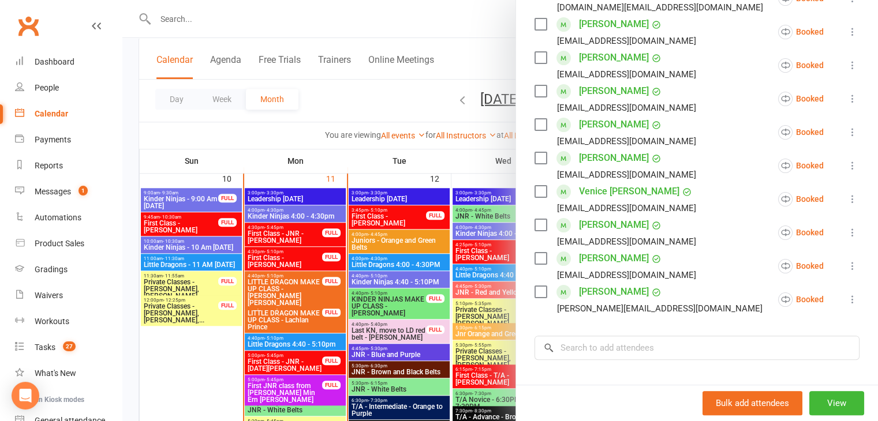
scroll to position [173, 0]
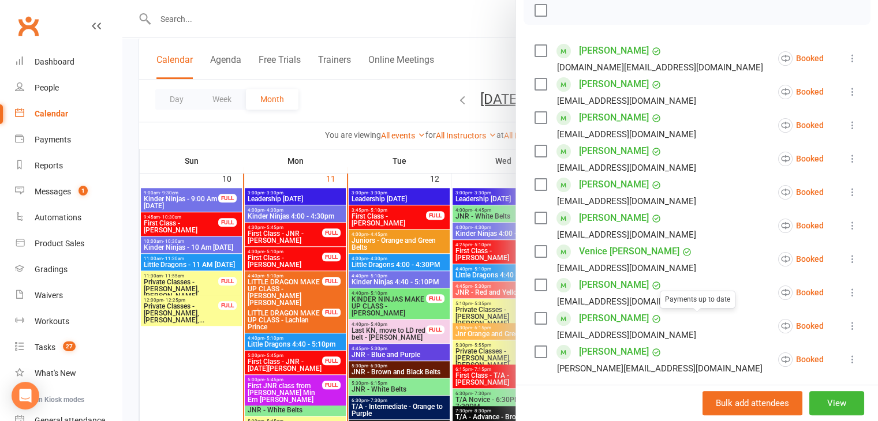
click at [335, 271] on div at bounding box center [499, 210] width 755 height 421
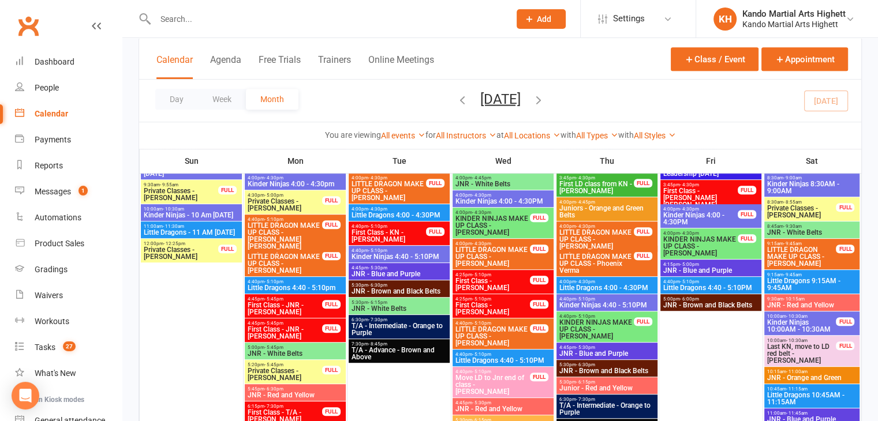
scroll to position [519, 0]
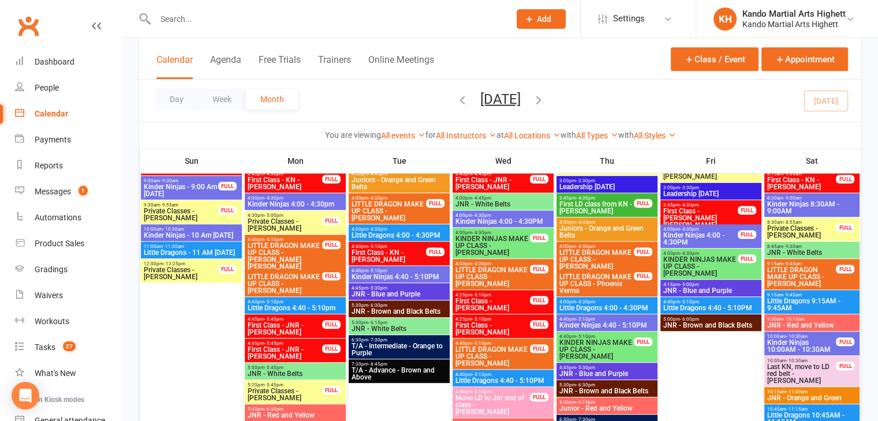
click at [406, 273] on span "Kinder Ninjas 4:40 - 5:10PM" at bounding box center [399, 276] width 96 height 7
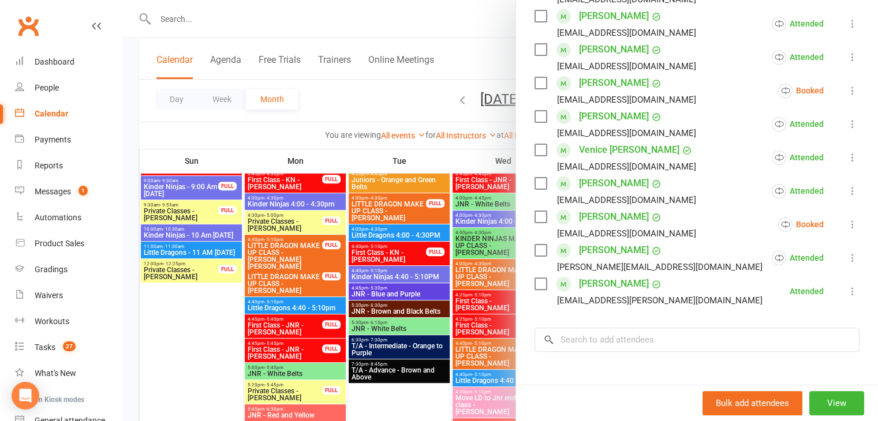
scroll to position [288, 0]
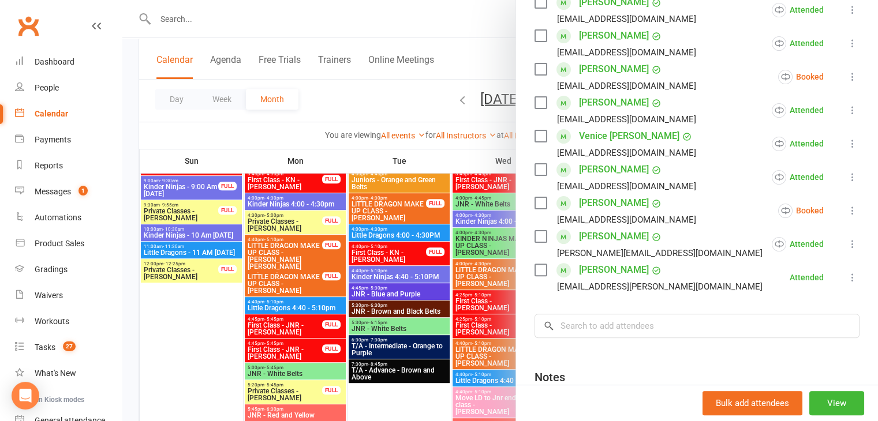
click at [136, 199] on div at bounding box center [499, 210] width 755 height 421
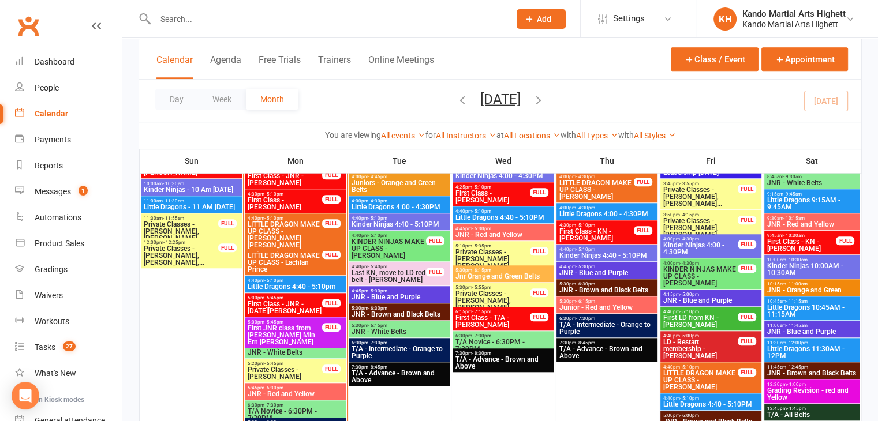
scroll to position [981, 0]
click at [497, 215] on span "Little Dragons 4:40 - 5:10PM" at bounding box center [503, 217] width 96 height 7
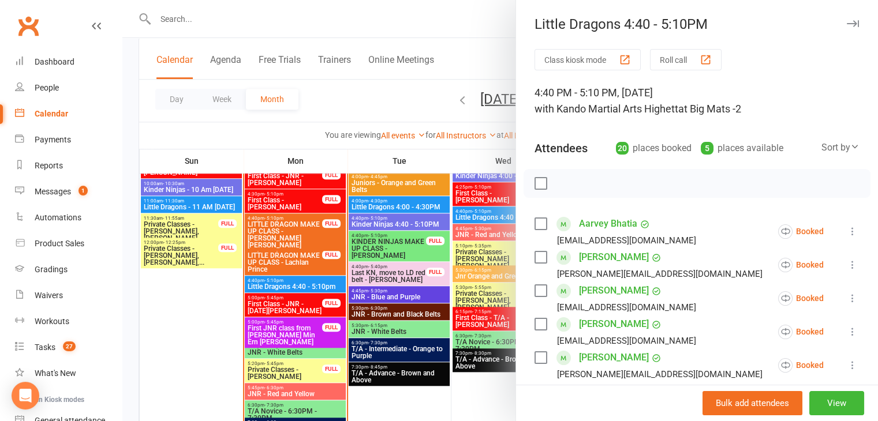
click at [846, 226] on icon at bounding box center [852, 232] width 12 height 12
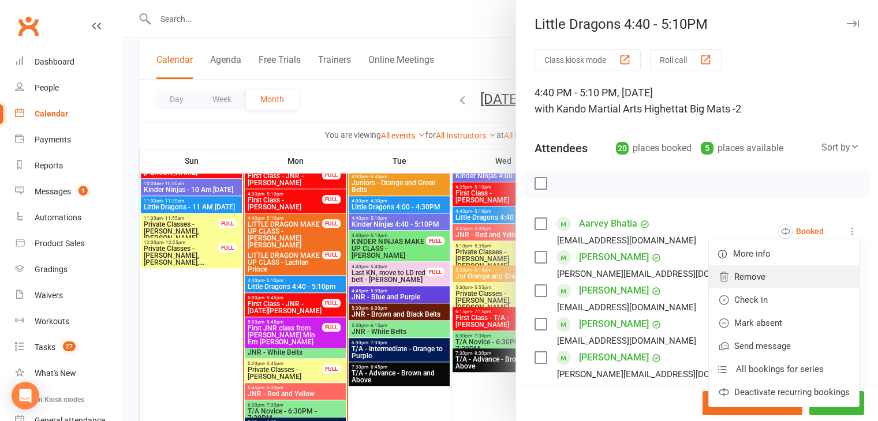
click at [718, 283] on link "Remove" at bounding box center [784, 276] width 150 height 23
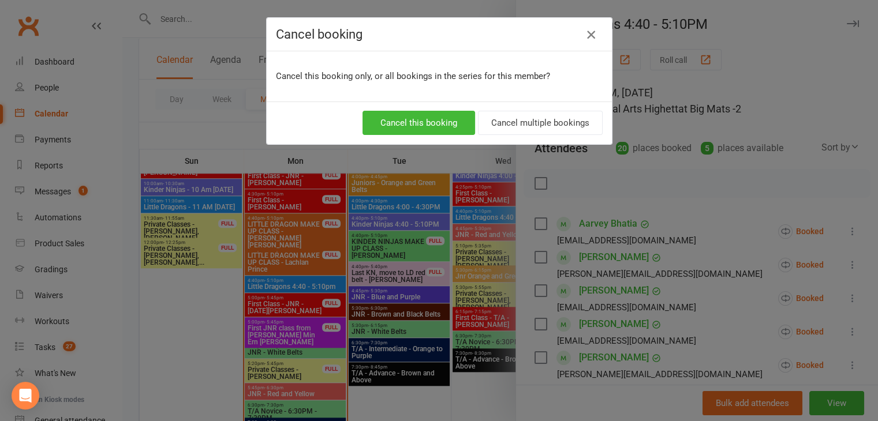
click at [586, 29] on icon "button" at bounding box center [591, 35] width 14 height 14
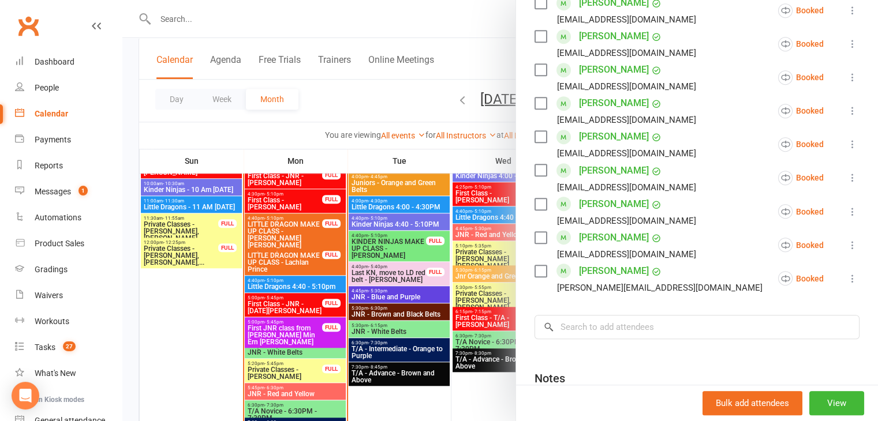
scroll to position [635, 0]
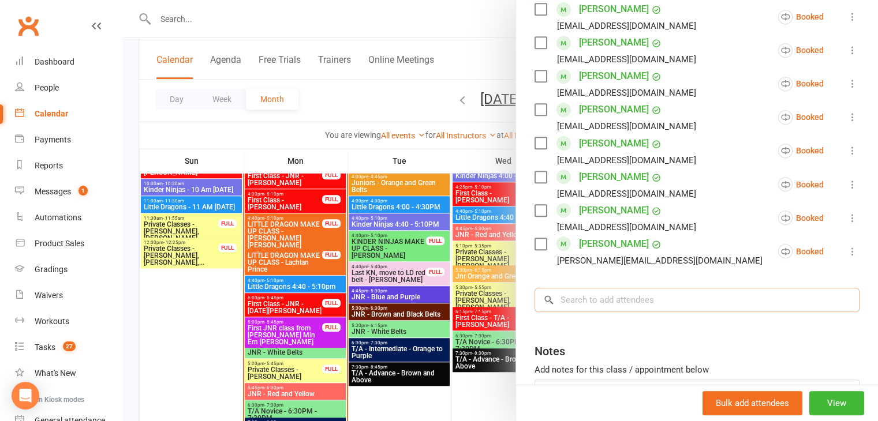
click at [619, 288] on input "search" at bounding box center [696, 300] width 325 height 24
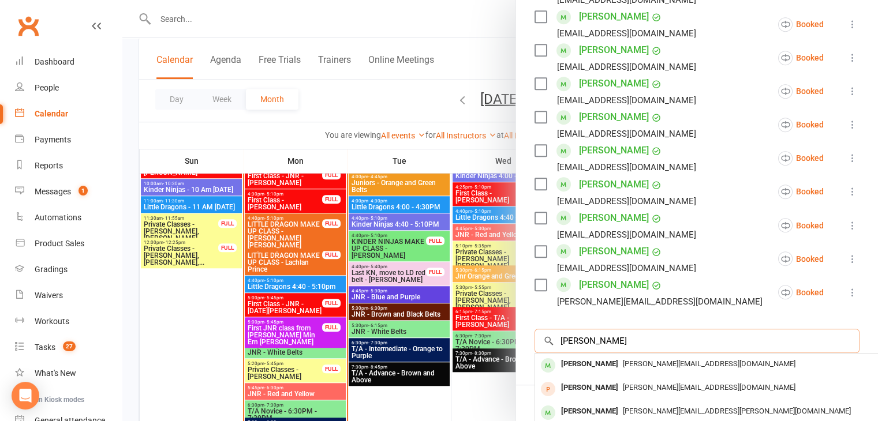
scroll to position [577, 0]
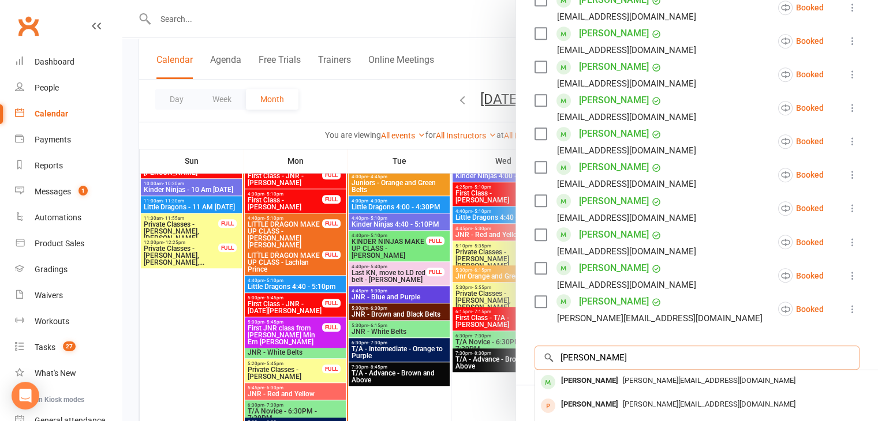
type input "henry"
click at [739, 125] on li "Kiaan Mittal ritishamittal@gmail.com Booked More info Remove Check in Mark abse…" at bounding box center [696, 141] width 325 height 33
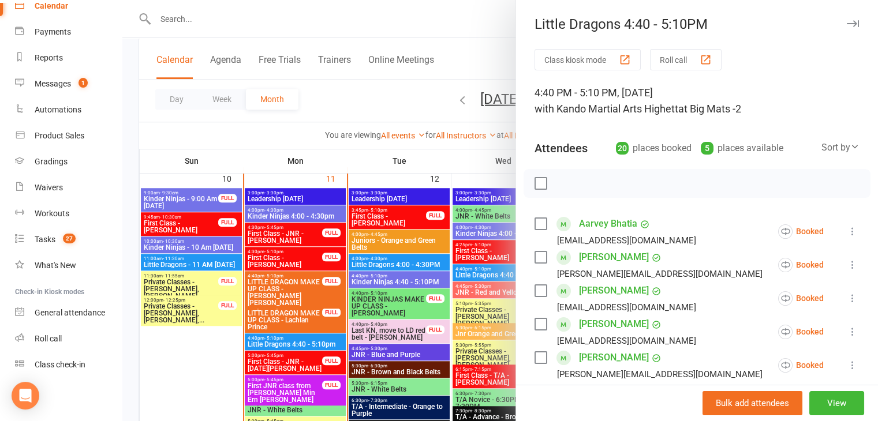
scroll to position [981, 0]
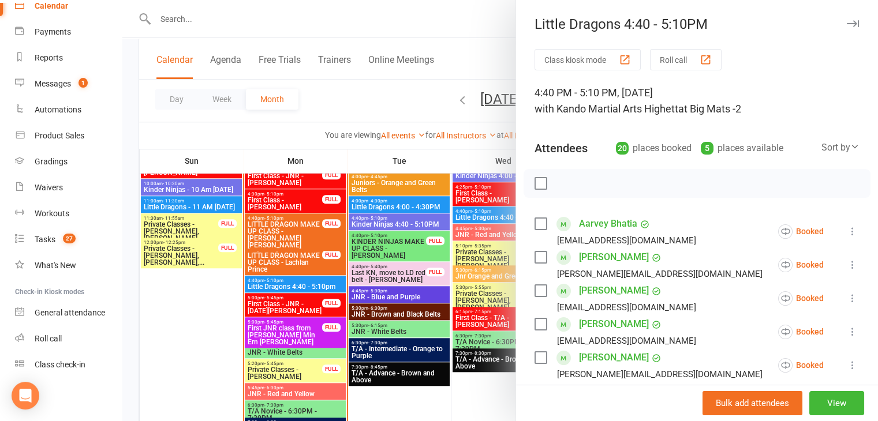
drag, startPoint x: 481, startPoint y: 208, endPoint x: 487, endPoint y: 218, distance: 11.4
click at [478, 209] on div at bounding box center [499, 210] width 755 height 421
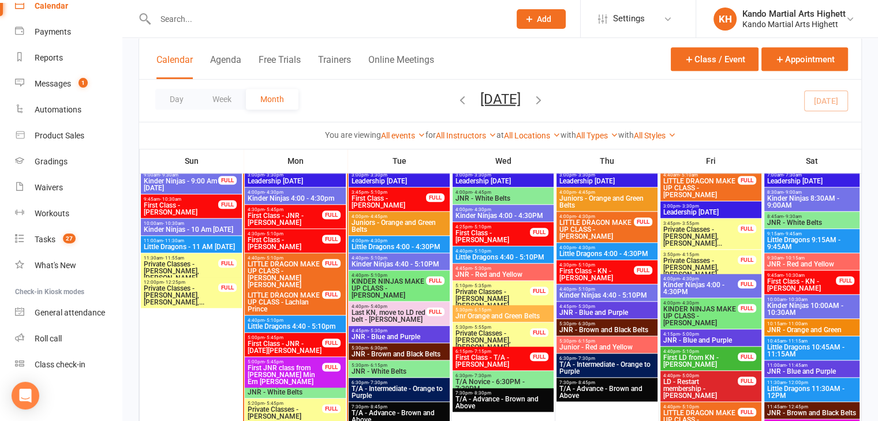
scroll to position [923, 0]
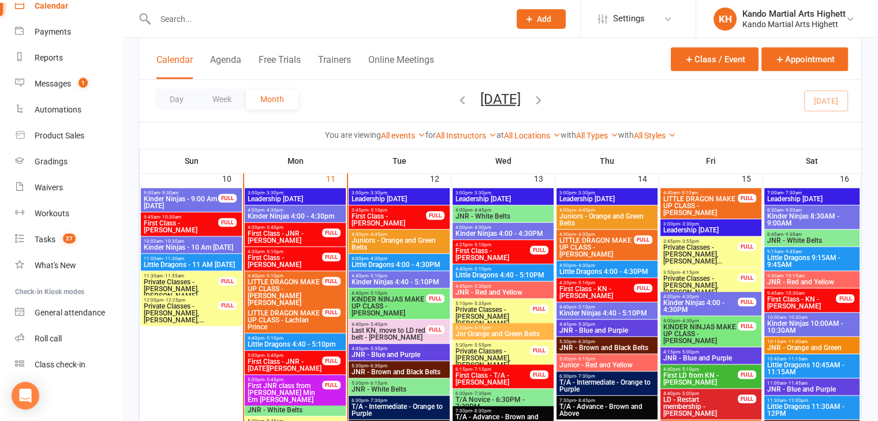
click at [604, 305] on span "4:40pm - 5:10pm" at bounding box center [607, 307] width 96 height 5
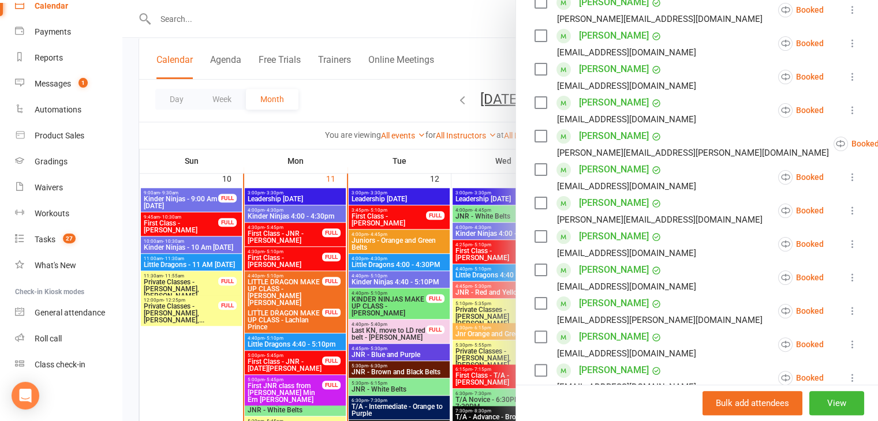
scroll to position [288, 0]
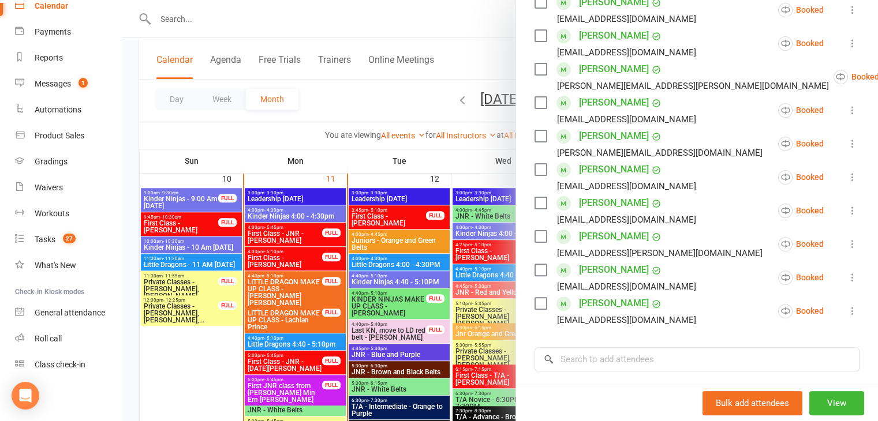
click at [845, 237] on button at bounding box center [852, 244] width 14 height 14
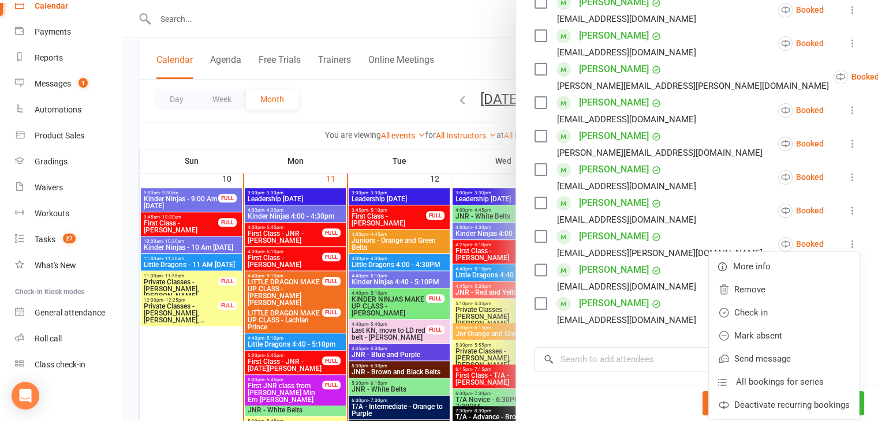
click at [705, 223] on li "Kai Silva sgivantha1@gmail.com Booked More info Remove Check in Mark absent Sen…" at bounding box center [696, 210] width 325 height 33
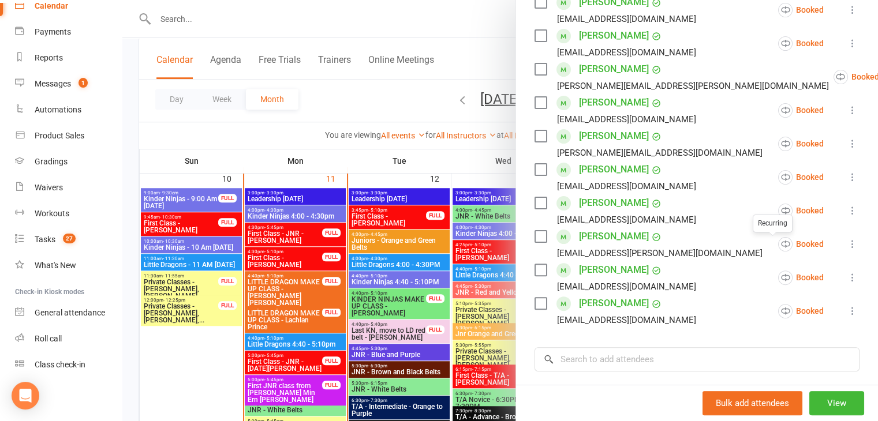
click at [846, 247] on icon at bounding box center [852, 244] width 12 height 12
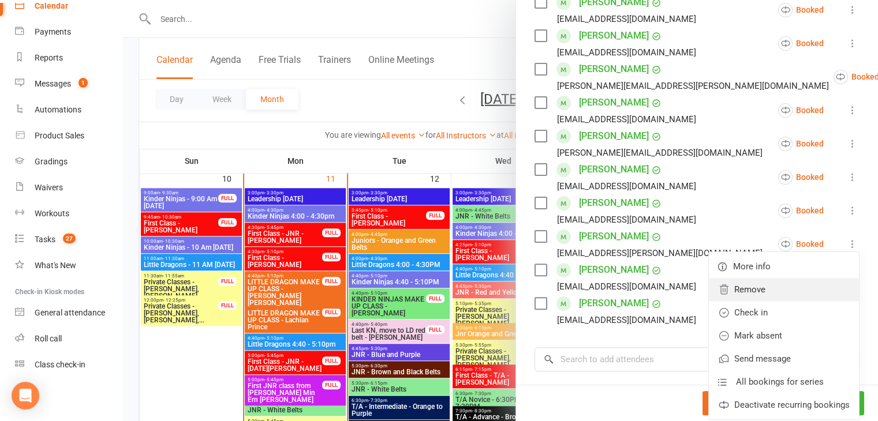
click at [736, 287] on link "Remove" at bounding box center [784, 289] width 150 height 23
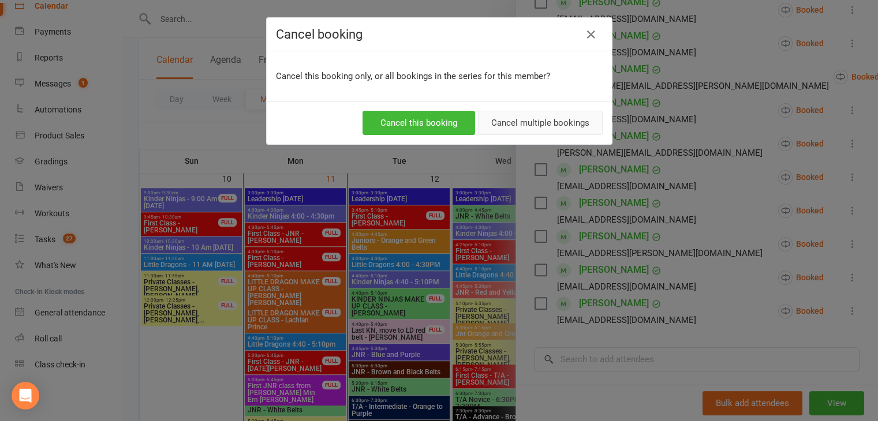
click at [518, 119] on button "Cancel multiple bookings" at bounding box center [540, 123] width 125 height 24
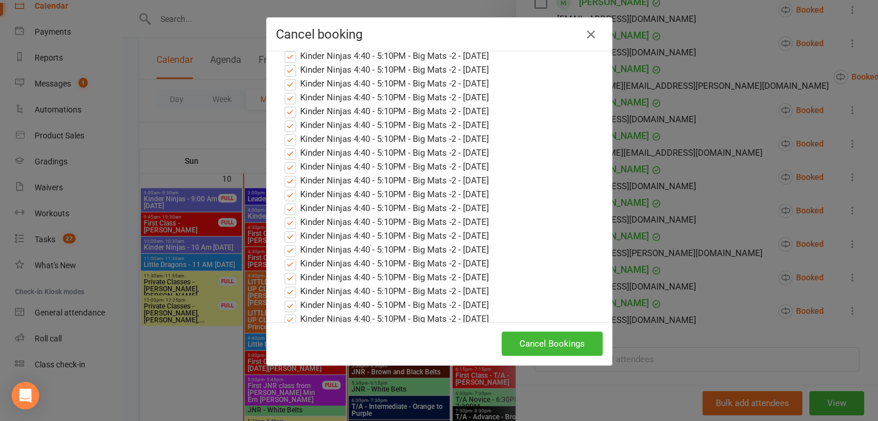
scroll to position [488, 0]
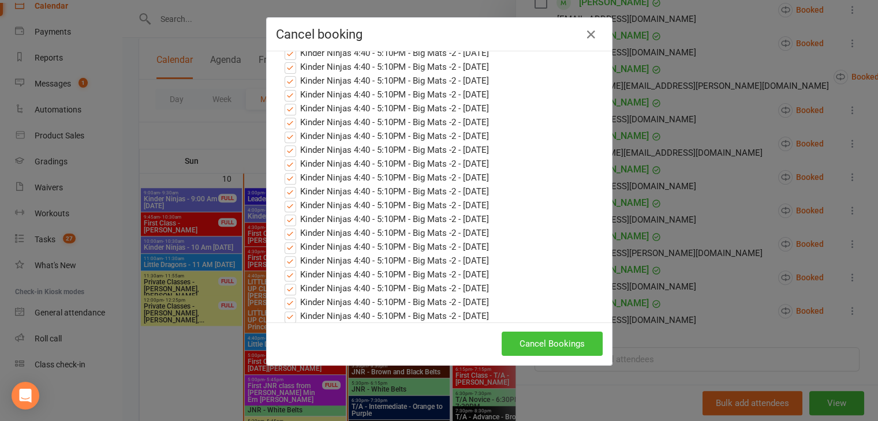
click at [547, 353] on button "Cancel Bookings" at bounding box center [551, 344] width 101 height 24
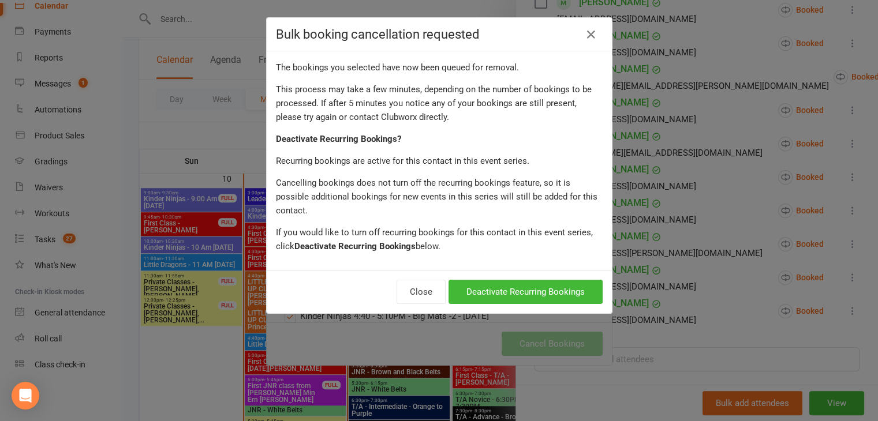
click at [550, 338] on div "Bulk booking cancellation requested The bookings you selected have now been que…" at bounding box center [439, 210] width 878 height 421
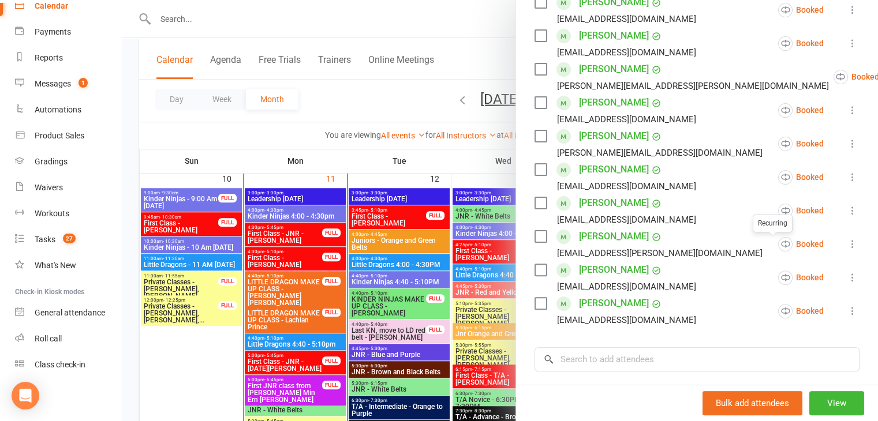
click at [844, 241] on div "Class kiosk mode Roll call 4:40 PM - 5:10 PM, Thursday, August, 14, 2025 with K…" at bounding box center [697, 148] width 362 height 774
click at [846, 243] on icon at bounding box center [852, 244] width 12 height 12
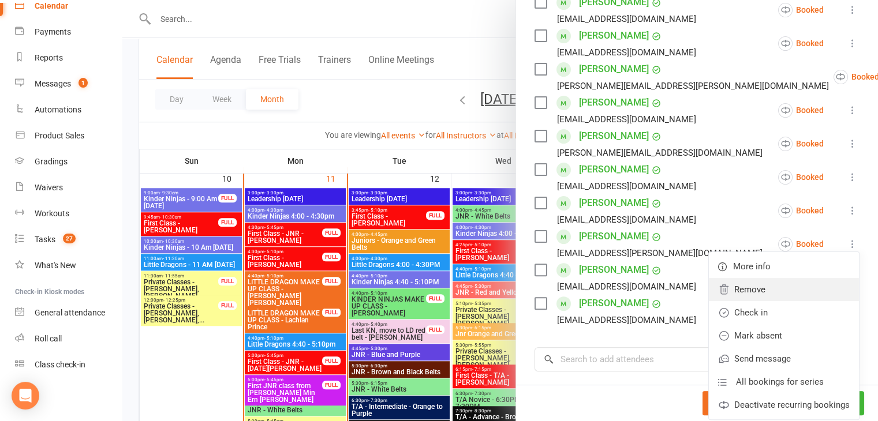
click at [745, 298] on link "Remove" at bounding box center [784, 289] width 150 height 23
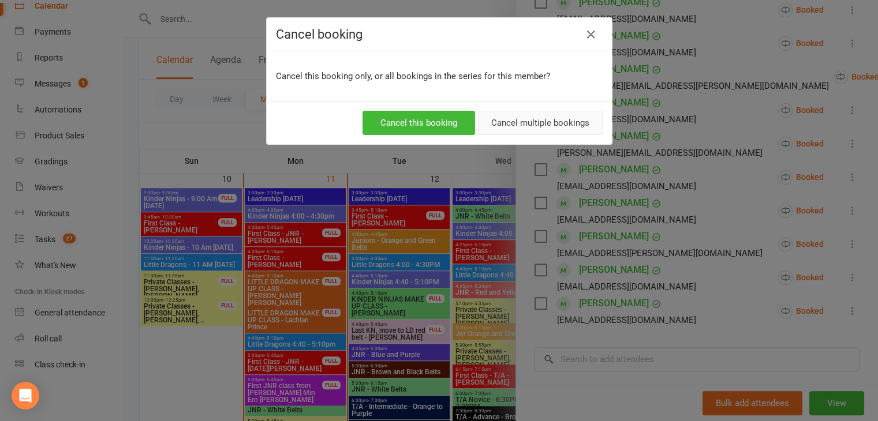
click at [529, 125] on button "Cancel multiple bookings" at bounding box center [540, 123] width 125 height 24
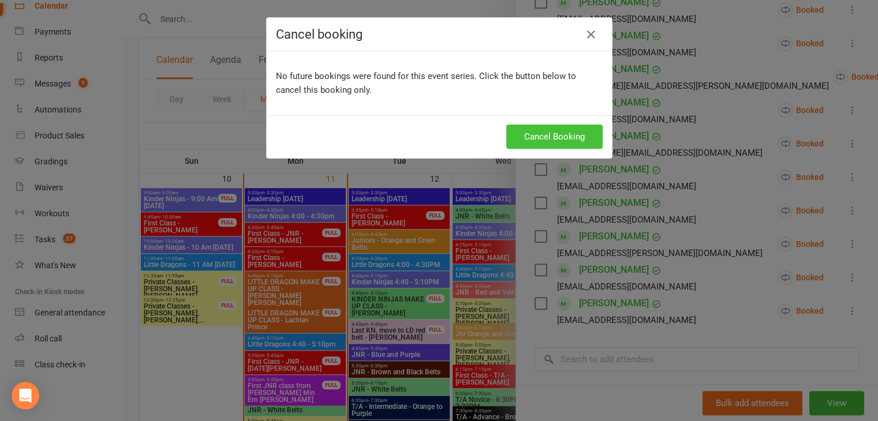
click at [566, 126] on button "Cancel Booking" at bounding box center [554, 137] width 96 height 24
click at [568, 139] on button "Cancel Booking" at bounding box center [554, 137] width 96 height 24
click at [568, 139] on div "Cancel Booking" at bounding box center [439, 137] width 327 height 24
click at [568, 139] on button "Cancel Booking" at bounding box center [554, 137] width 96 height 24
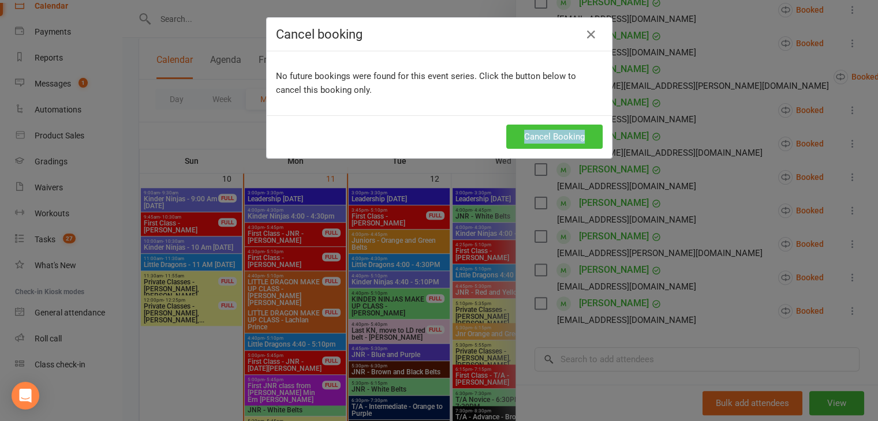
click at [568, 139] on div "Cancel Booking" at bounding box center [439, 137] width 327 height 24
click at [568, 139] on button "Cancel Booking" at bounding box center [554, 137] width 96 height 24
click at [568, 139] on div "Cancel Booking" at bounding box center [439, 137] width 327 height 24
click at [568, 139] on button "Cancel Booking" at bounding box center [554, 137] width 96 height 24
click at [568, 139] on div "Cancel Booking" at bounding box center [439, 137] width 327 height 24
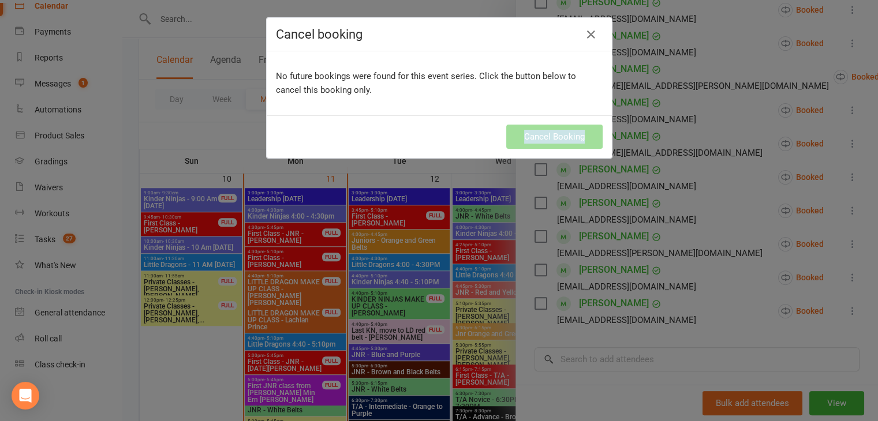
click at [568, 139] on div "Cancel Booking" at bounding box center [439, 137] width 327 height 24
click at [587, 33] on icon "button" at bounding box center [591, 35] width 14 height 14
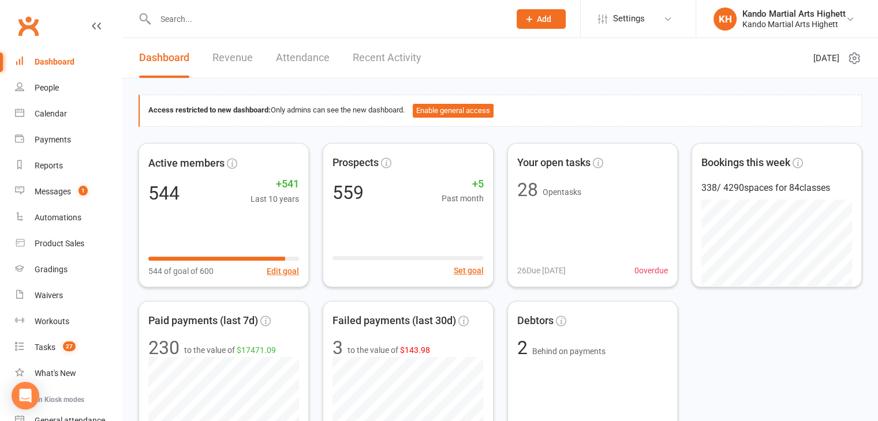
click at [252, 288] on div "Active members 544 +541 Last 10 years 544 of goal of 600 Edit goal Prospects 55…" at bounding box center [499, 294] width 723 height 302
click at [183, 14] on input "text" at bounding box center [327, 19] width 350 height 16
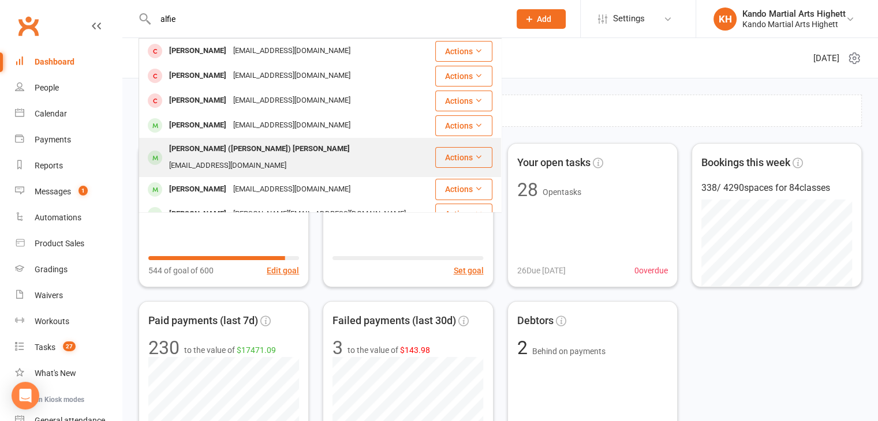
type input "alfie"
click at [209, 149] on div "[PERSON_NAME] ([PERSON_NAME]) [PERSON_NAME]" at bounding box center [260, 149] width 188 height 17
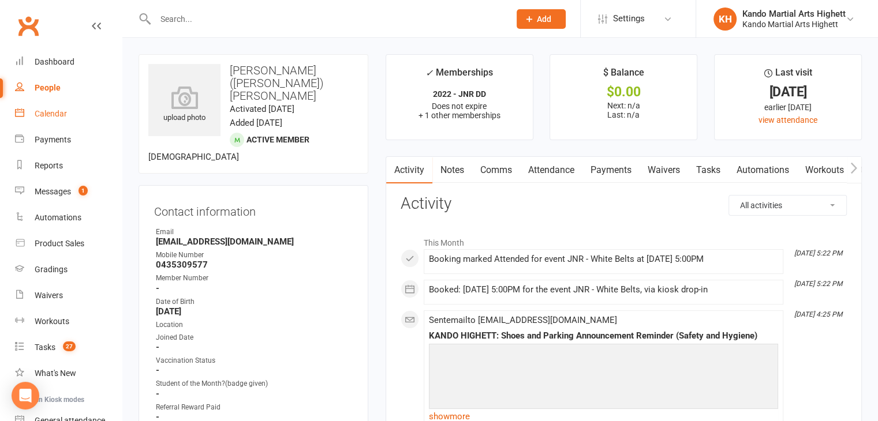
click at [39, 117] on div "Calendar" at bounding box center [51, 113] width 32 height 9
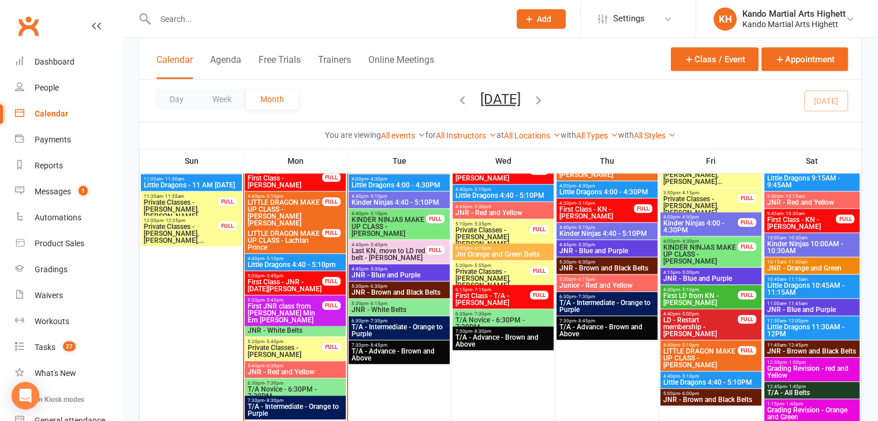
scroll to position [1004, 0]
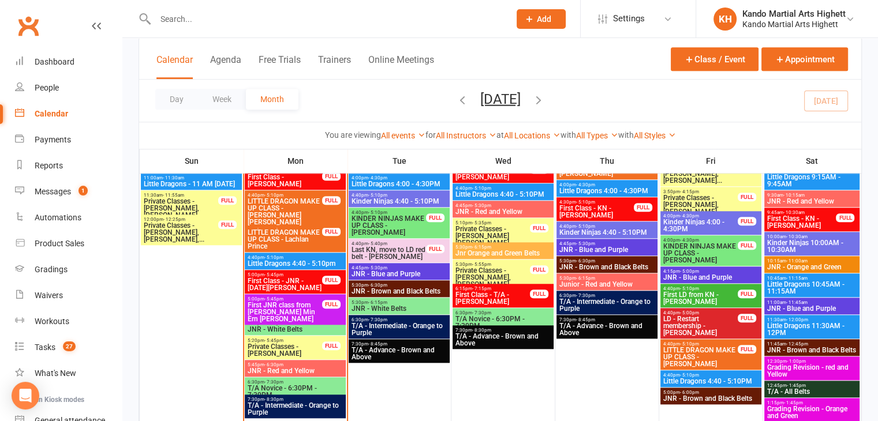
click at [790, 368] on span "Grading Revision - red and Yellow" at bounding box center [811, 371] width 91 height 14
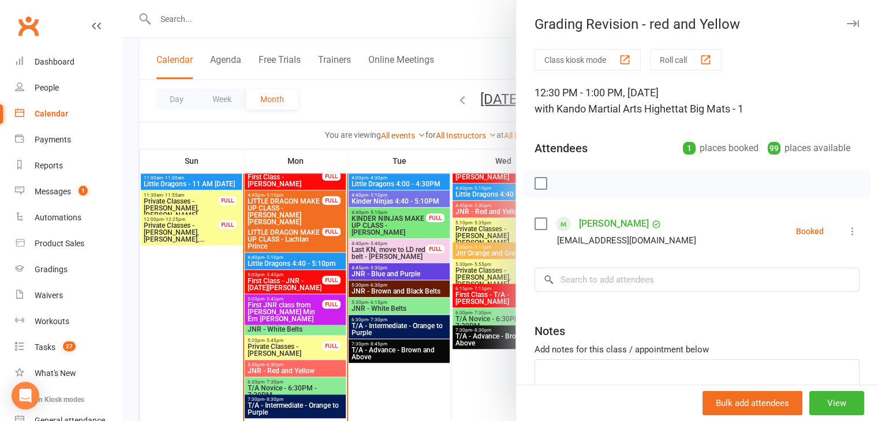
scroll to position [69, 0]
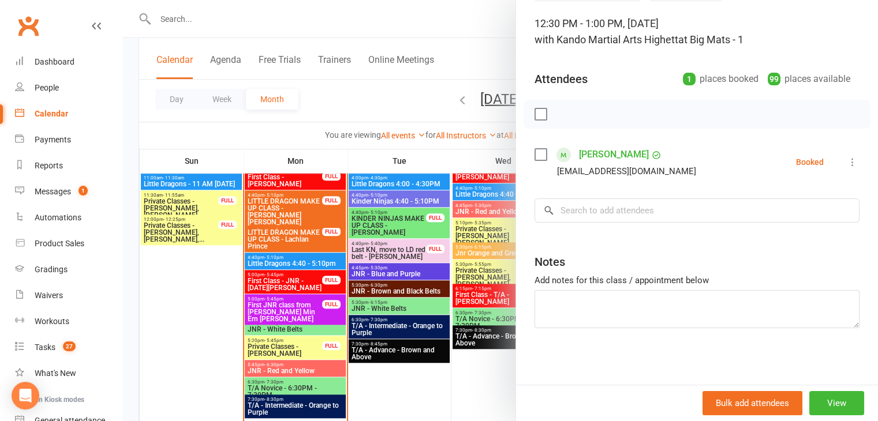
click at [473, 248] on div at bounding box center [499, 210] width 755 height 421
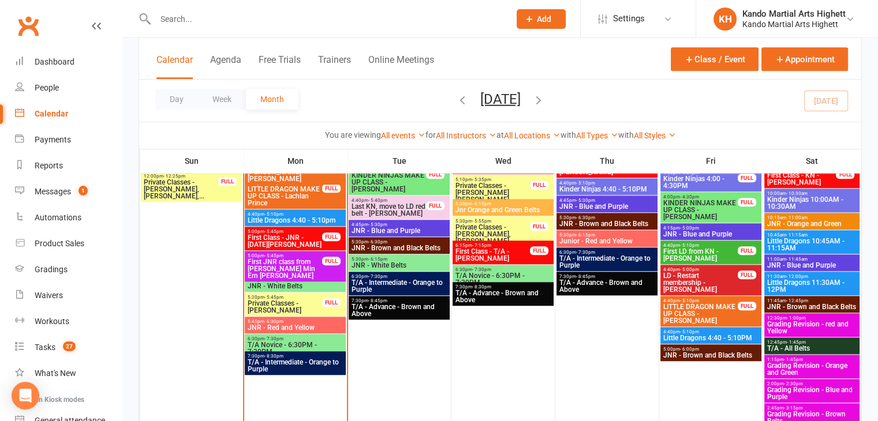
scroll to position [1048, 0]
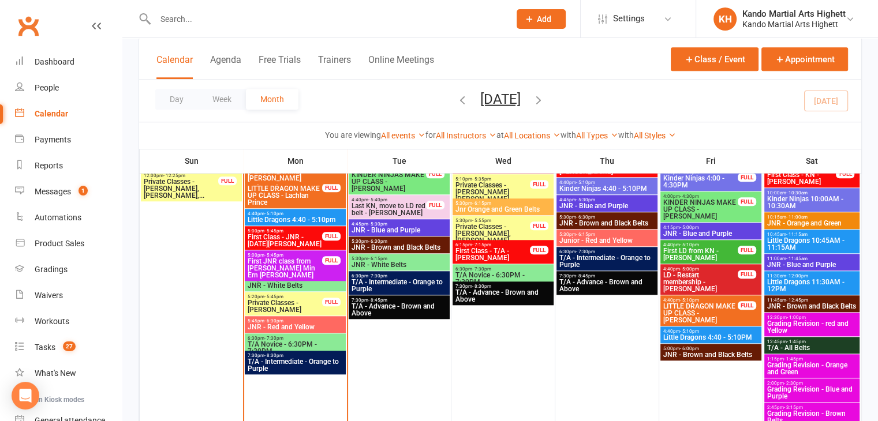
click at [797, 369] on span "Grading Revision - Orange and Green" at bounding box center [811, 369] width 91 height 14
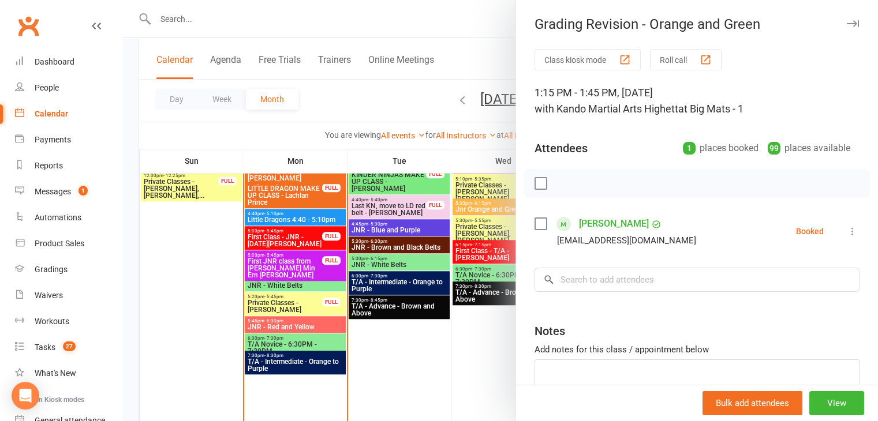
click at [846, 234] on icon at bounding box center [852, 232] width 12 height 12
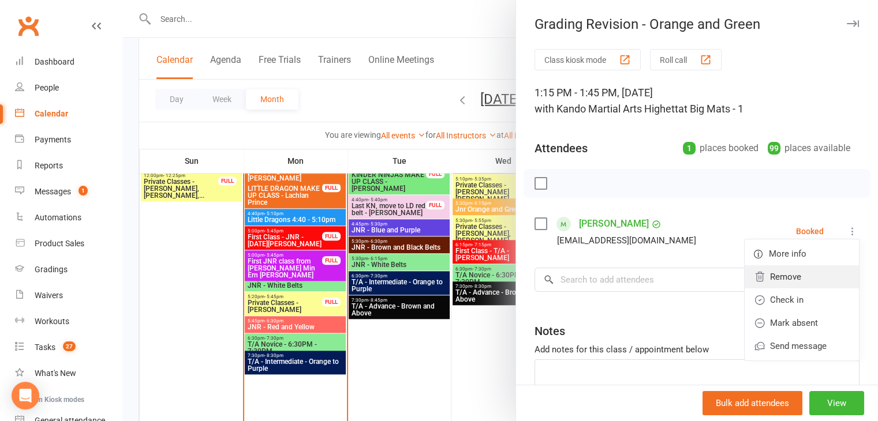
click at [823, 275] on link "Remove" at bounding box center [801, 276] width 114 height 23
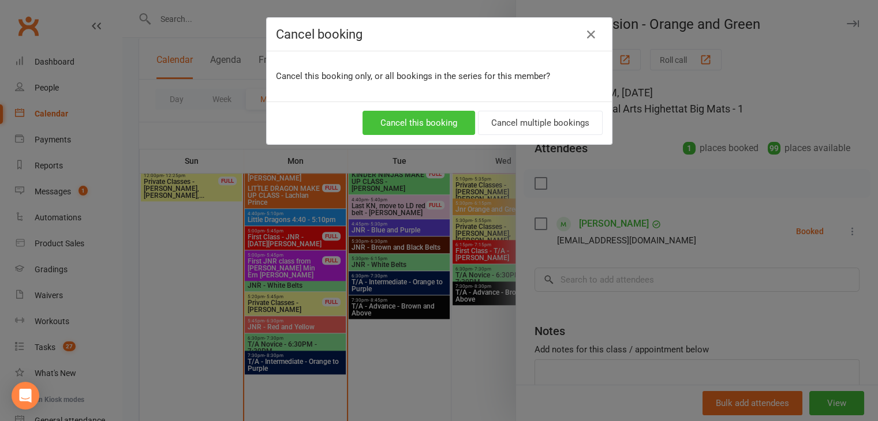
click at [426, 118] on button "Cancel this booking" at bounding box center [418, 123] width 113 height 24
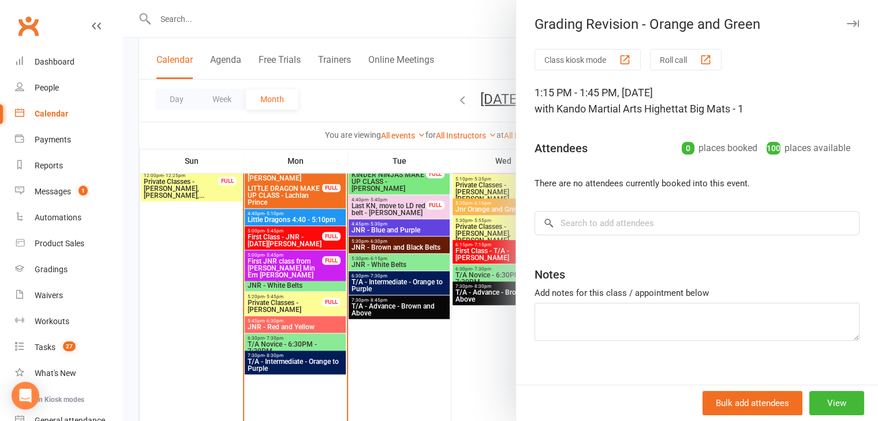
click at [266, 109] on div at bounding box center [499, 210] width 755 height 421
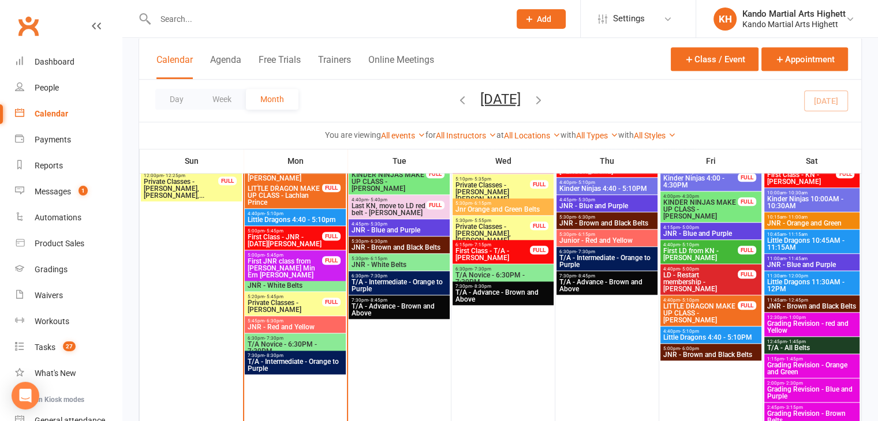
click at [236, 28] on div at bounding box center [319, 19] width 363 height 38
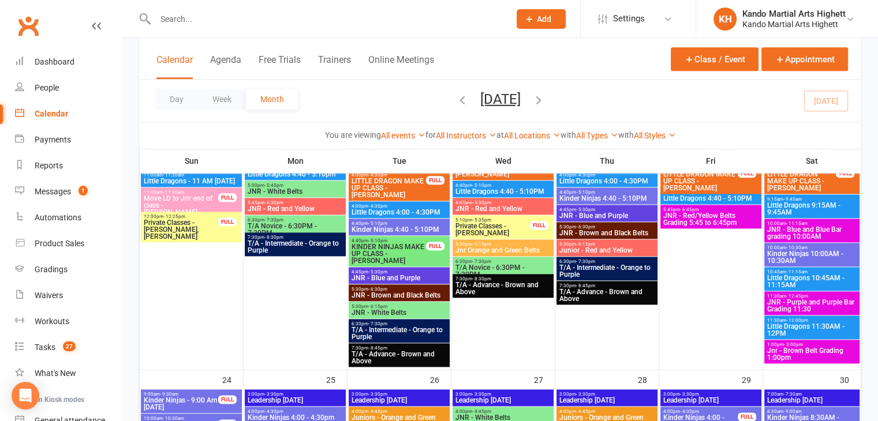
scroll to position [1416, 0]
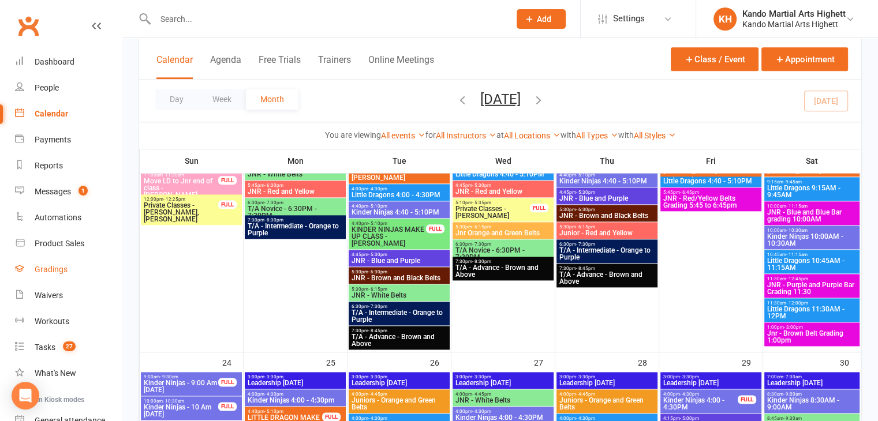
click at [60, 263] on link "Gradings" at bounding box center [68, 270] width 107 height 26
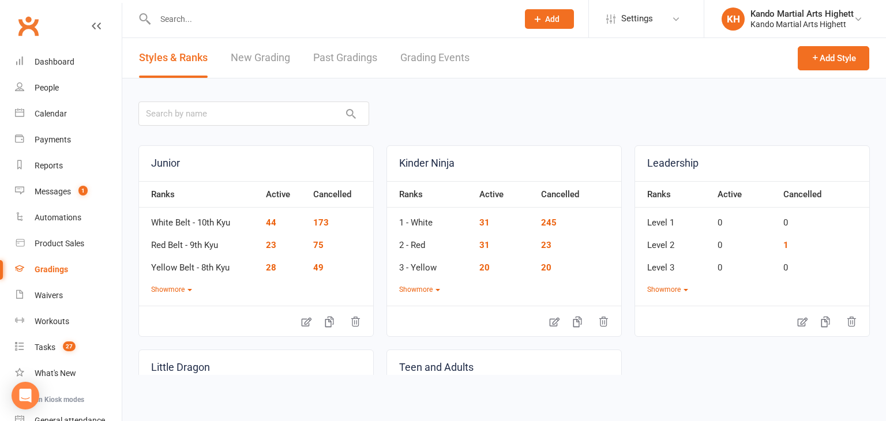
click at [426, 61] on link "Grading Events" at bounding box center [434, 58] width 69 height 40
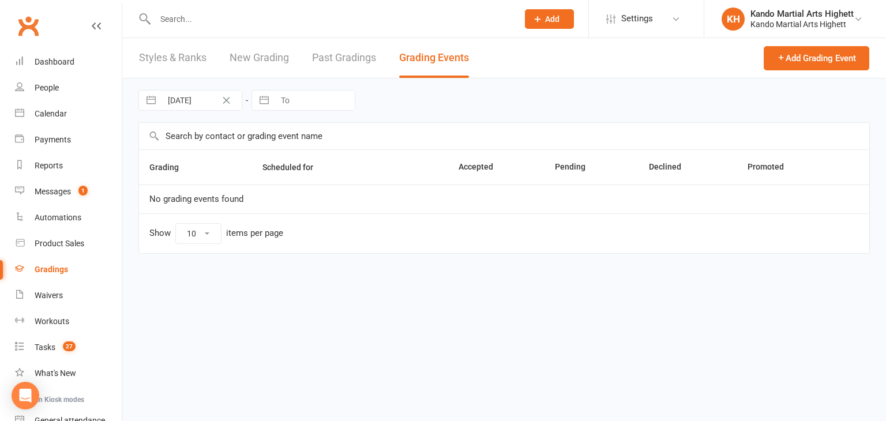
select select "100"
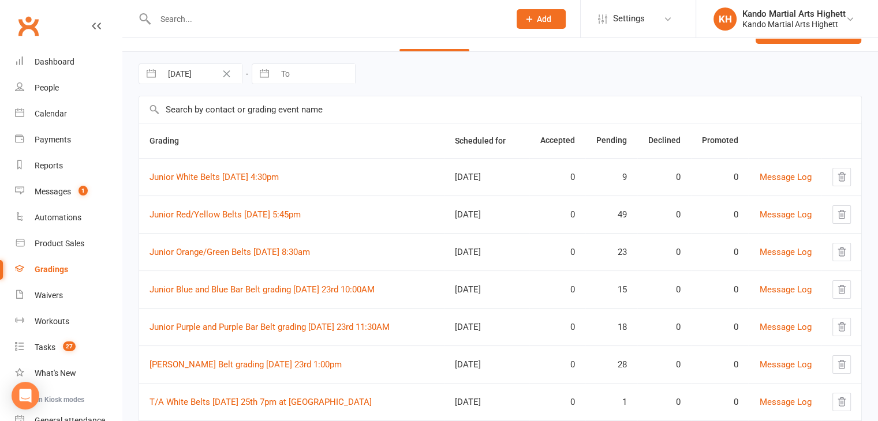
scroll to position [29, 0]
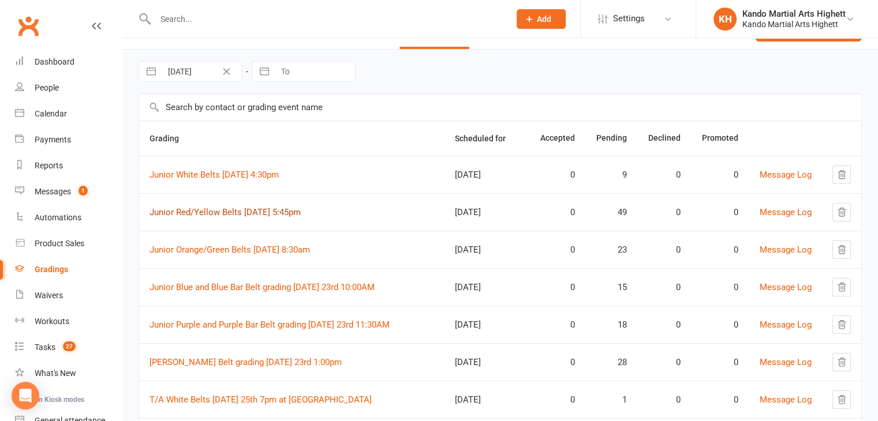
click at [264, 211] on link "Junior Red/Yellow Belts [DATE] 5:45pm" at bounding box center [224, 212] width 151 height 10
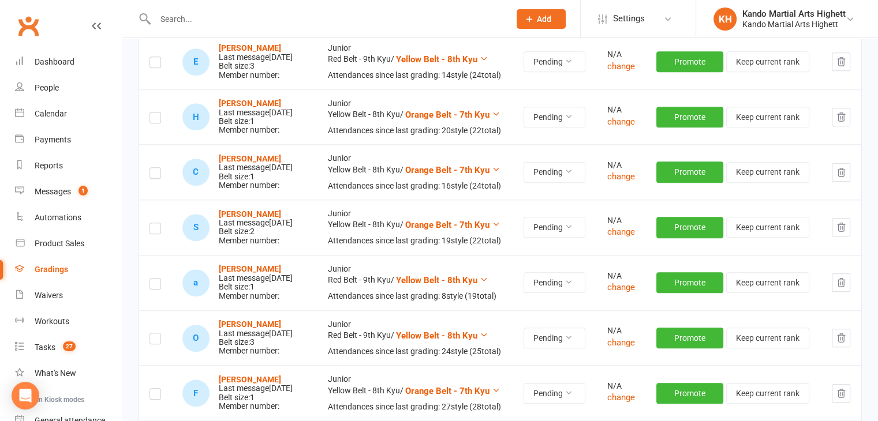
scroll to position [1112, 0]
click at [373, 200] on td "Junior Yellow Belt - 8th Kyu / Orange Belt - 7th Kyu Attendances since last gra…" at bounding box center [415, 172] width 196 height 55
click at [52, 109] on div "Calendar" at bounding box center [51, 113] width 32 height 9
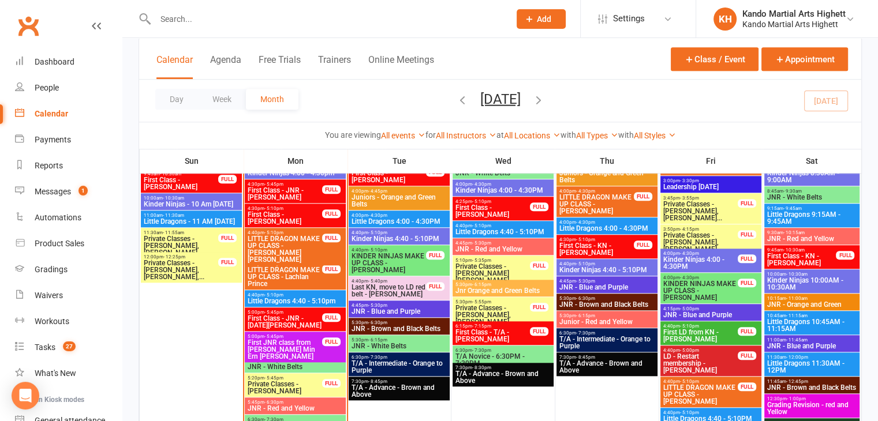
scroll to position [967, 0]
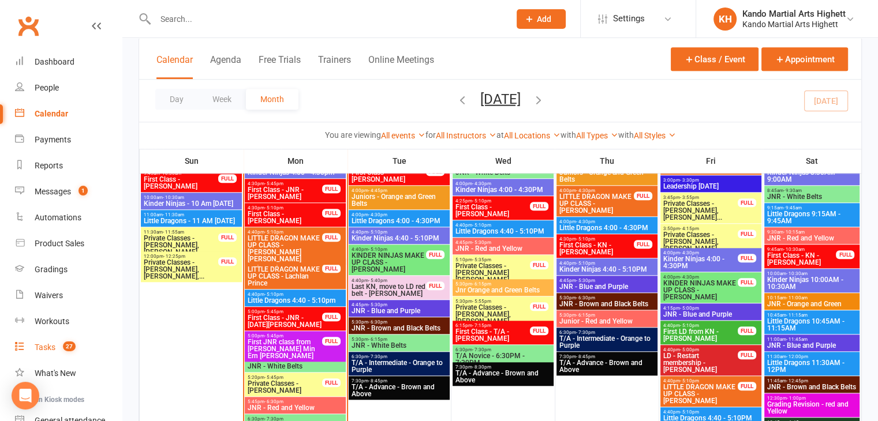
click at [42, 344] on div "Tasks" at bounding box center [45, 347] width 21 height 9
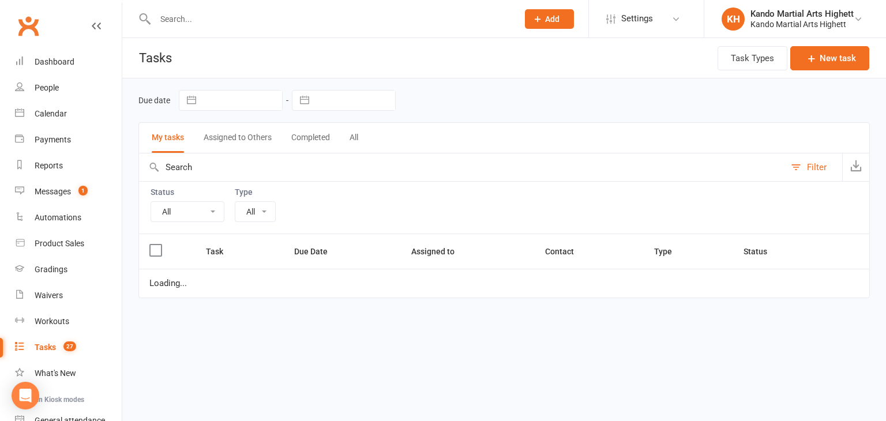
select select "22729"
select select "finished"
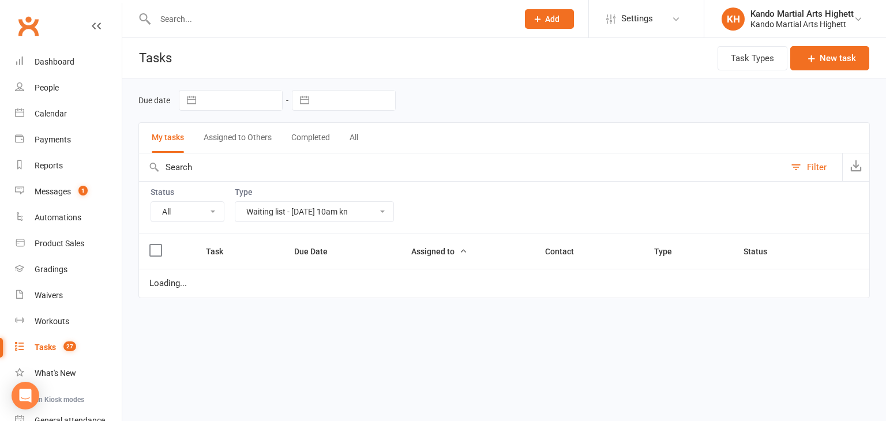
select select "finished"
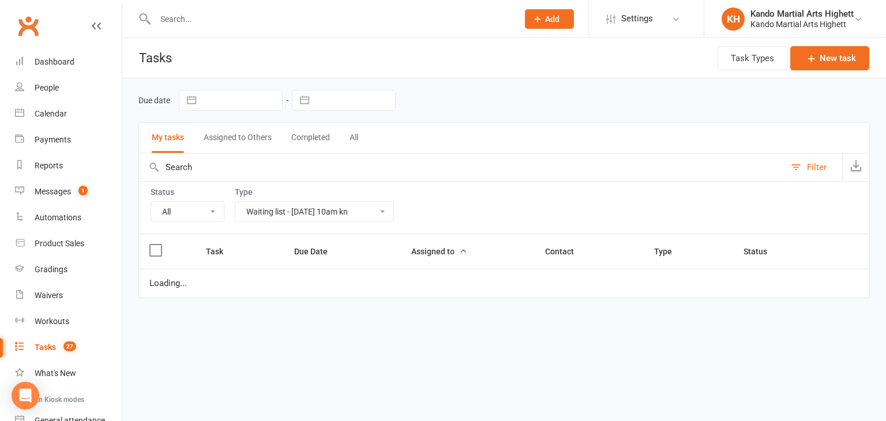
select select "finished"
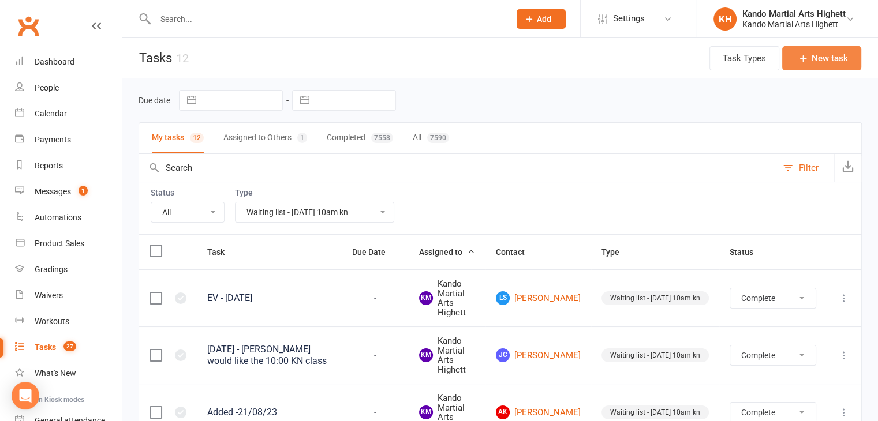
click at [815, 63] on button "New task" at bounding box center [821, 58] width 79 height 24
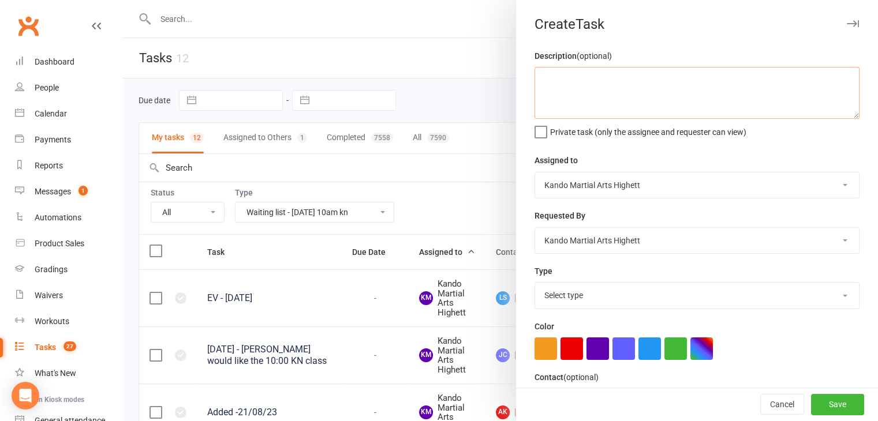
click at [605, 80] on textarea at bounding box center [696, 93] width 325 height 52
type textarea "s"
click at [697, 81] on textarea "can someone please refund [PERSON_NAME] for the grading revision" at bounding box center [696, 93] width 325 height 52
click at [808, 81] on textarea "can someone please refund [PERSON_NAME] for the grading revision" at bounding box center [696, 93] width 325 height 52
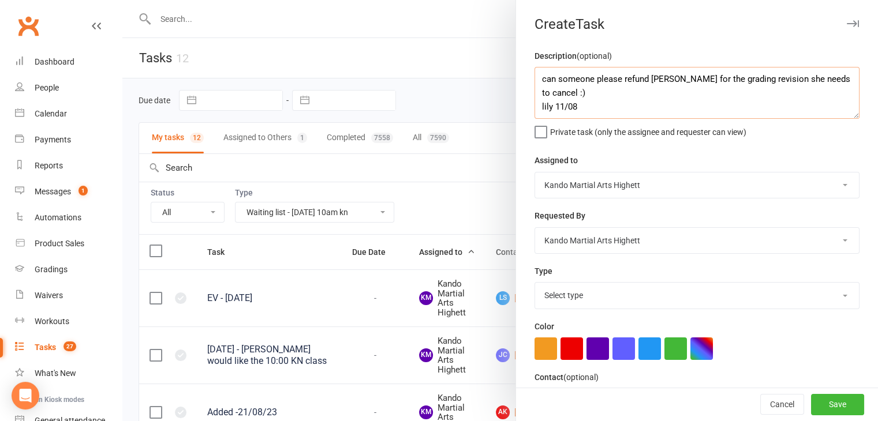
scroll to position [128, 0]
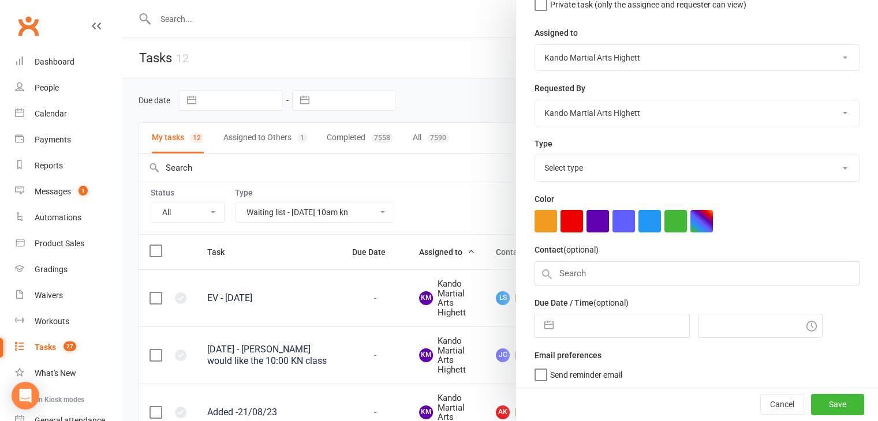
type textarea "can someone please refund [PERSON_NAME] for the grading revision she needs to c…"
click at [591, 257] on div "Contact (optional)" at bounding box center [696, 264] width 325 height 42
click at [588, 278] on input "text" at bounding box center [696, 273] width 325 height 24
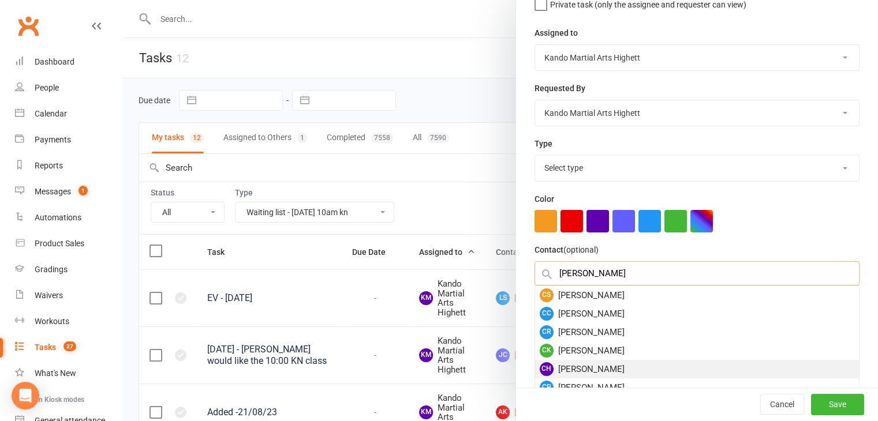
type input "[PERSON_NAME]"
click at [629, 369] on div "CH [PERSON_NAME]" at bounding box center [697, 369] width 324 height 18
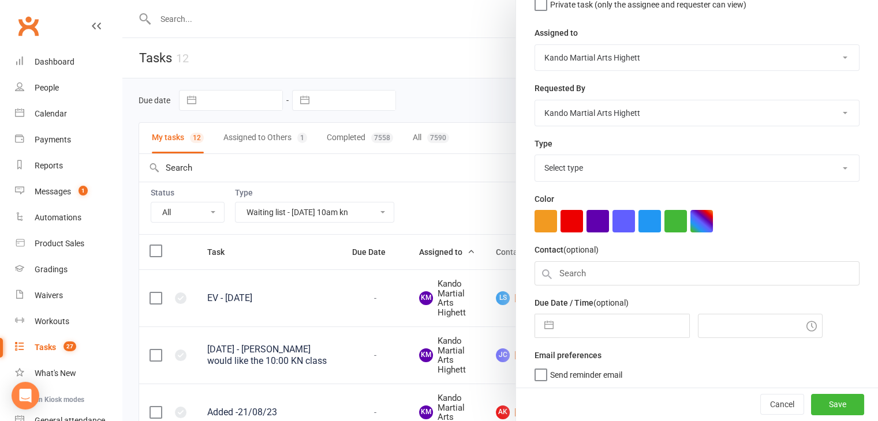
scroll to position [125, 0]
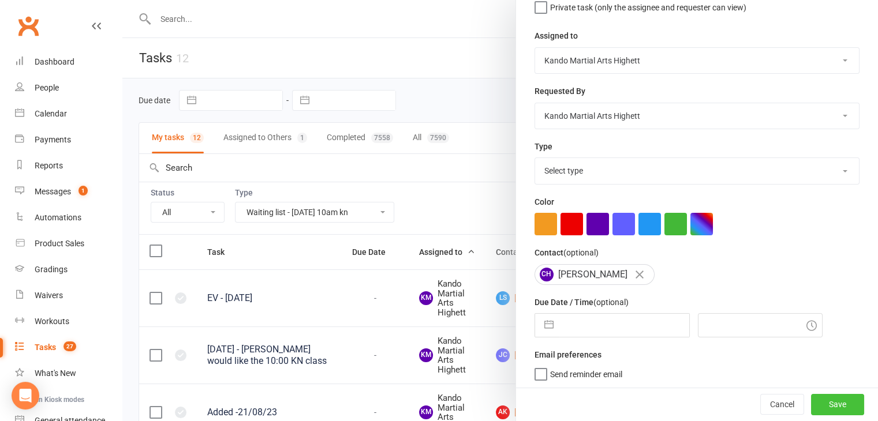
click at [815, 407] on button "Save" at bounding box center [837, 405] width 53 height 21
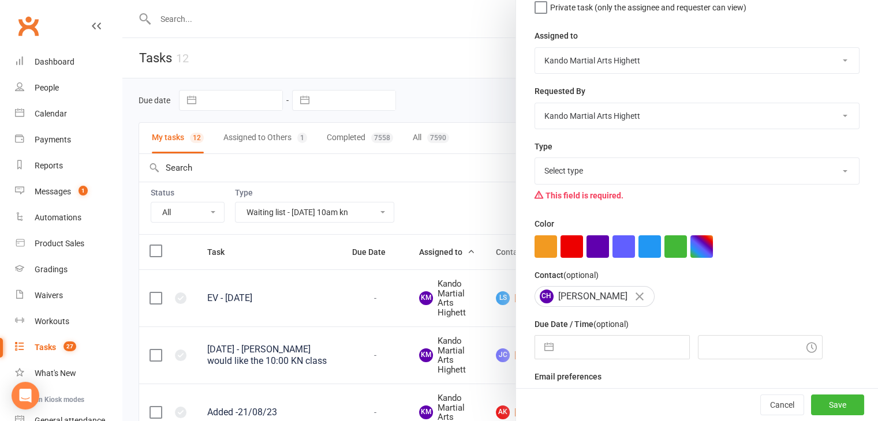
click at [619, 171] on select "Select type Admin Cancellation Class transfer Courtesy call Create welcome card…" at bounding box center [697, 170] width 324 height 25
click at [535, 158] on select "Select type Admin Cancellation Class transfer Courtesy call Create welcome card…" at bounding box center [697, 170] width 324 height 25
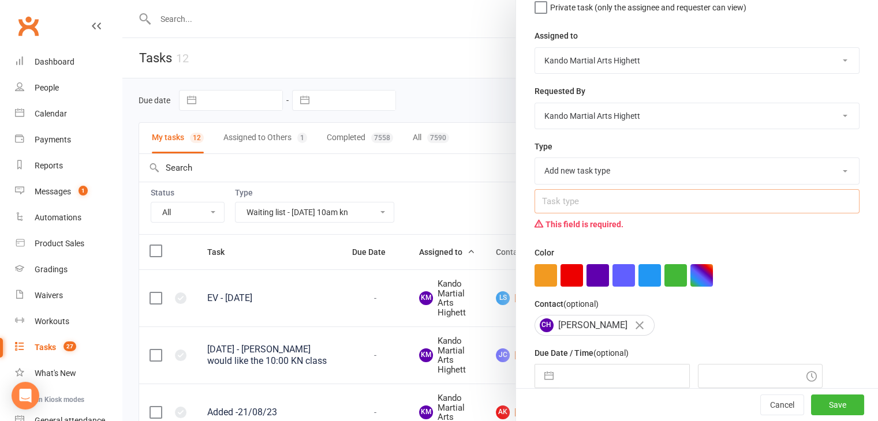
click at [557, 201] on input "text" at bounding box center [696, 201] width 325 height 24
click at [582, 232] on div "This field is required." at bounding box center [696, 224] width 325 height 22
click at [598, 167] on select "Add new task type Admin Cancellation Class transfer Courtesy call Create welcom…" at bounding box center [697, 170] width 324 height 25
select select "15803"
click at [535, 158] on select "Add new task type Admin Cancellation Class transfer Courtesy call Create welcom…" at bounding box center [697, 170] width 324 height 25
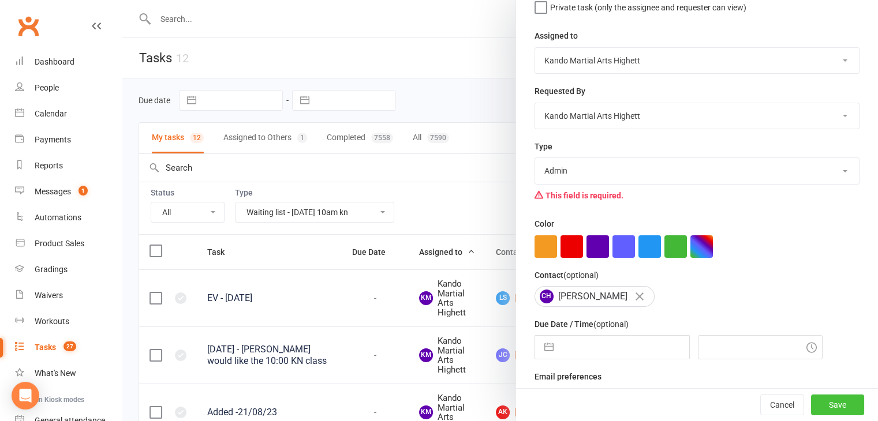
click at [815, 410] on button "Save" at bounding box center [837, 405] width 53 height 21
select select "finished"
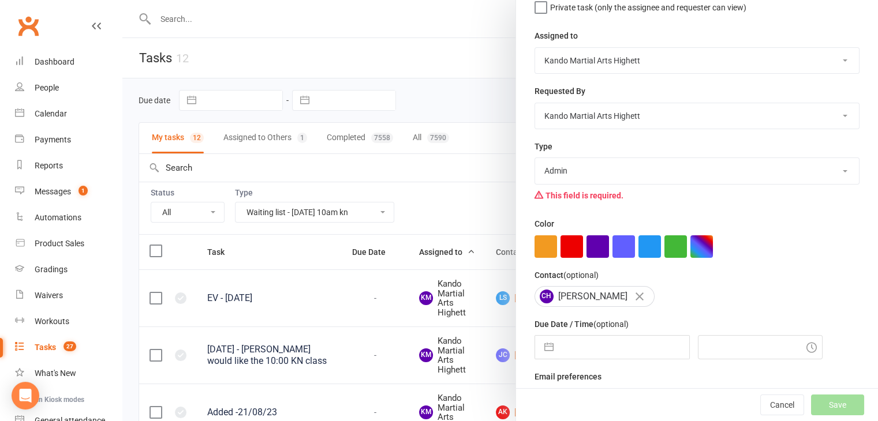
select select "finished"
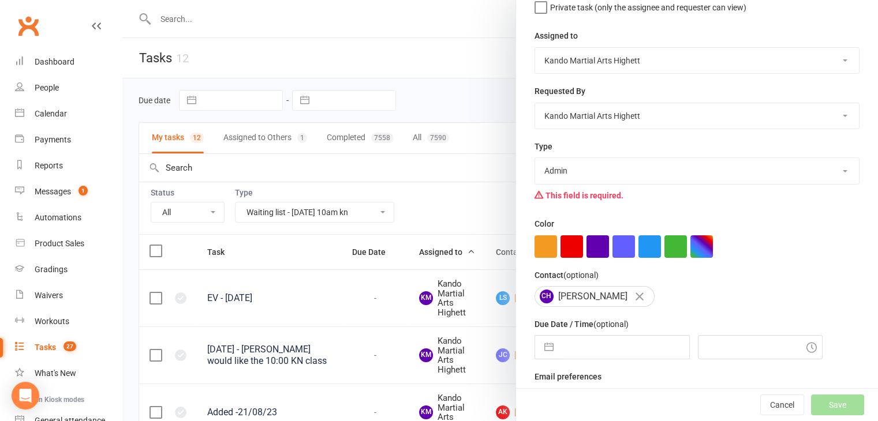
select select "finished"
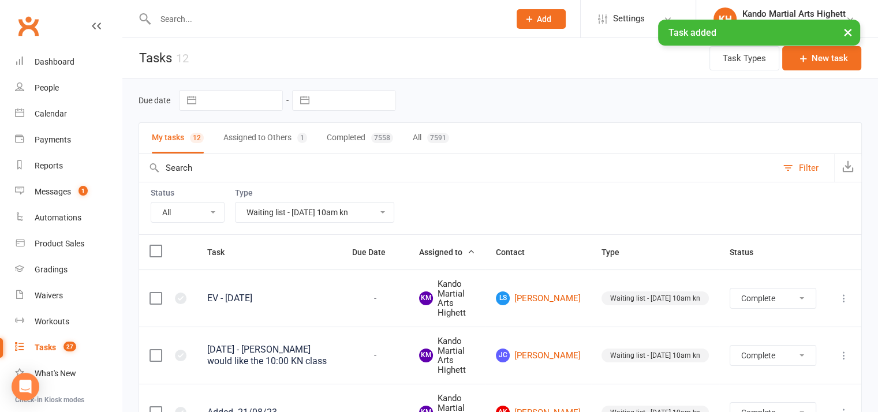
select select "finished"
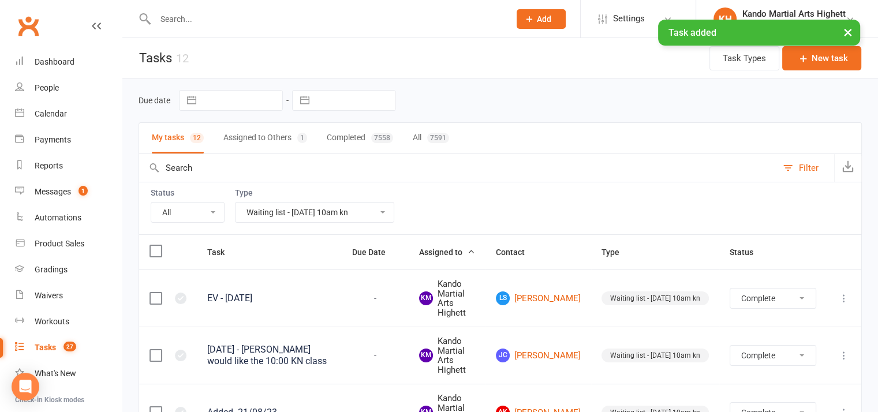
select select "finished"
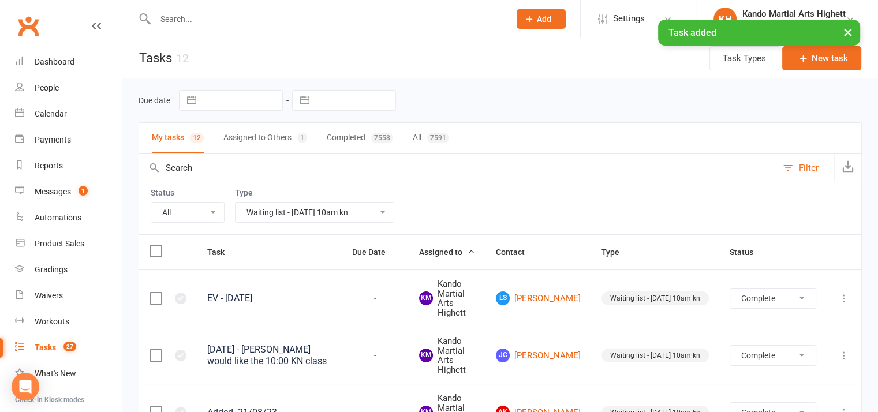
select select "finished"
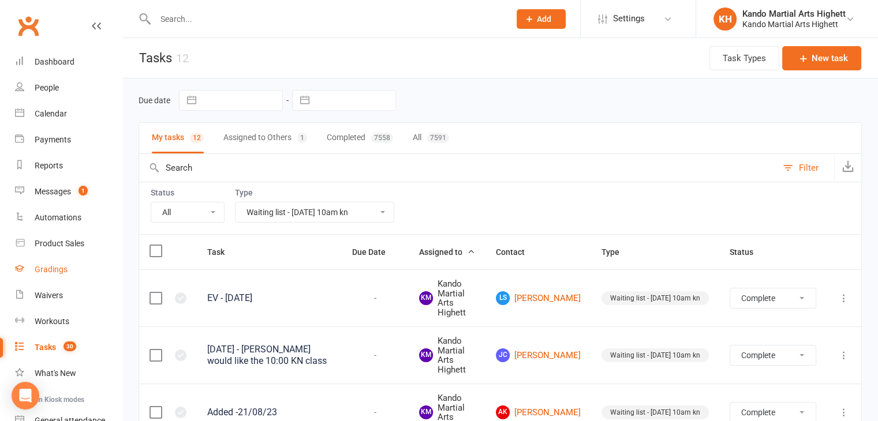
click at [78, 267] on link "Gradings" at bounding box center [68, 270] width 107 height 26
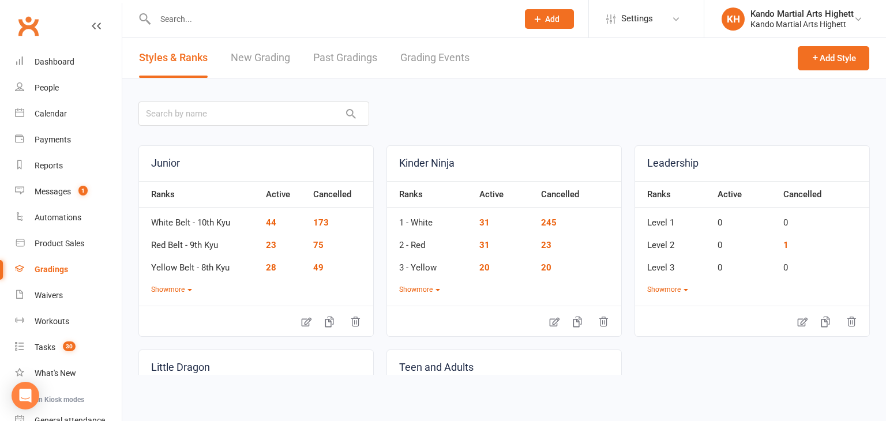
click at [454, 60] on link "Grading Events" at bounding box center [434, 58] width 69 height 40
select select "100"
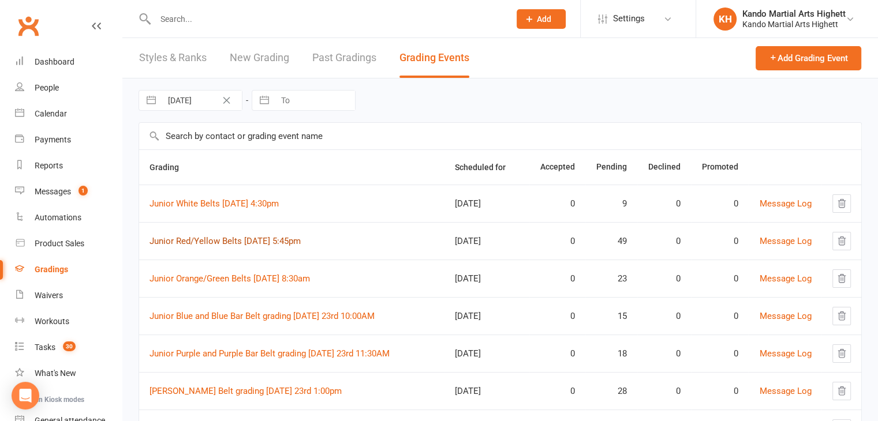
click at [263, 238] on link "Junior Red/Yellow Belts [DATE] 5:45pm" at bounding box center [224, 241] width 151 height 10
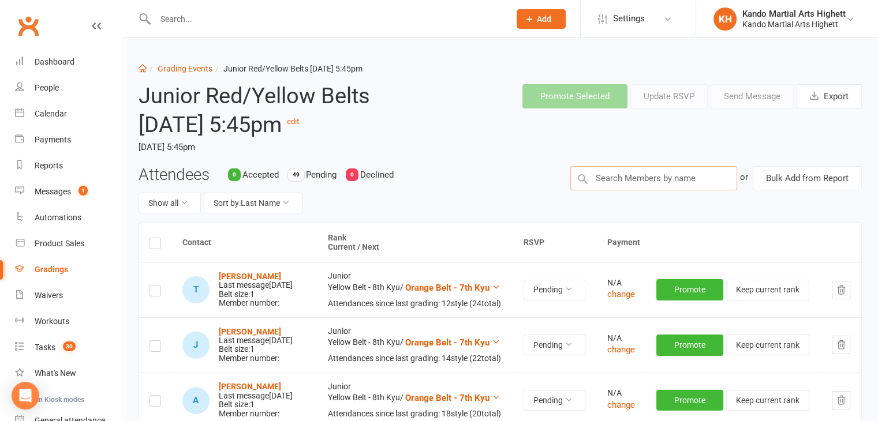
click at [646, 171] on input "text" at bounding box center [653, 178] width 167 height 24
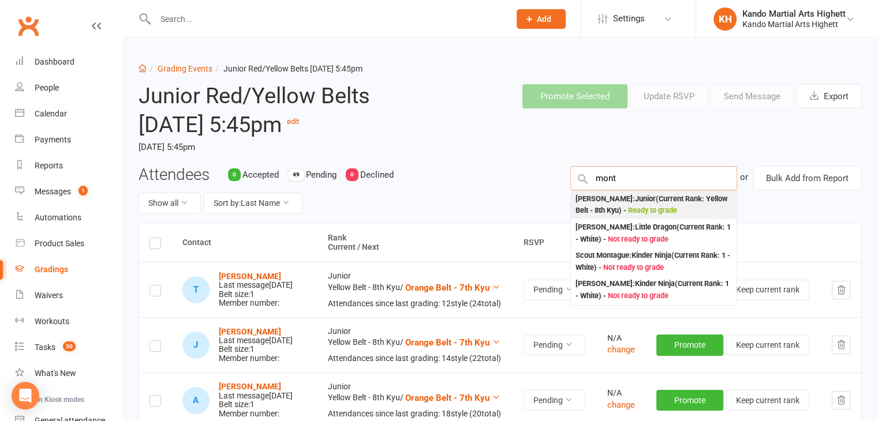
type input "mont"
click at [605, 203] on div "[PERSON_NAME] : Junior (Current Rank: Yellow Belt - 8th Kyu ) - Ready to grade" at bounding box center [653, 205] width 156 height 24
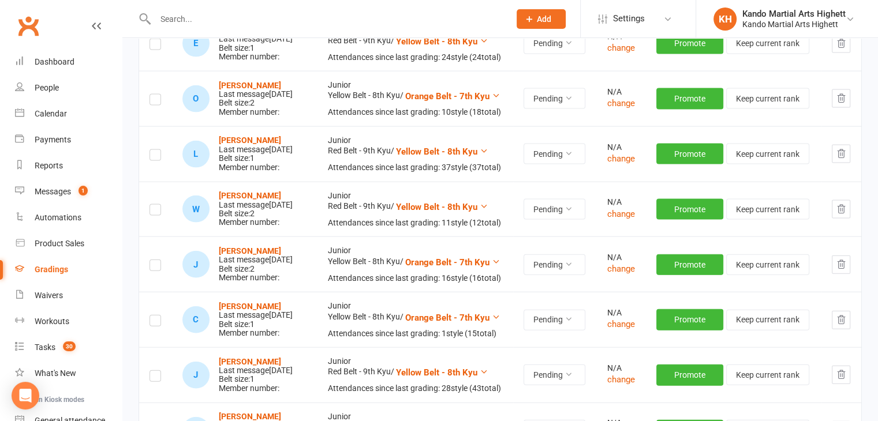
scroll to position [2224, 0]
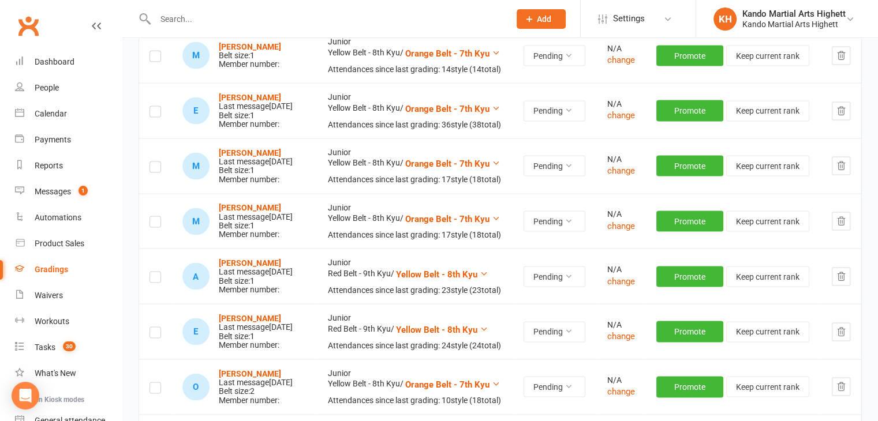
click at [152, 58] on label at bounding box center [155, 58] width 12 height 0
click at [152, 51] on input "checkbox" at bounding box center [155, 51] width 12 height 0
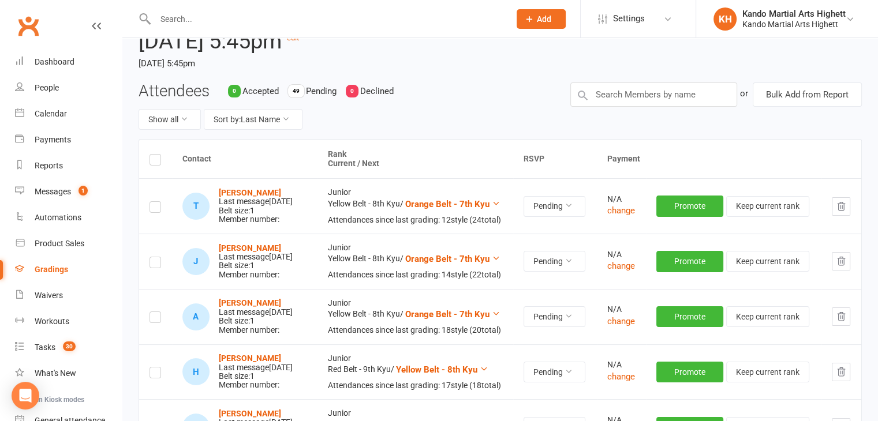
scroll to position [0, 0]
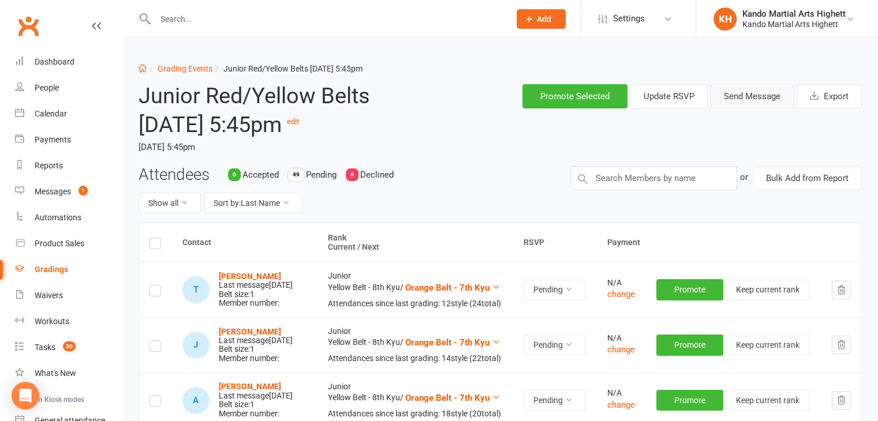
click at [738, 96] on button "Send Message" at bounding box center [751, 96] width 83 height 24
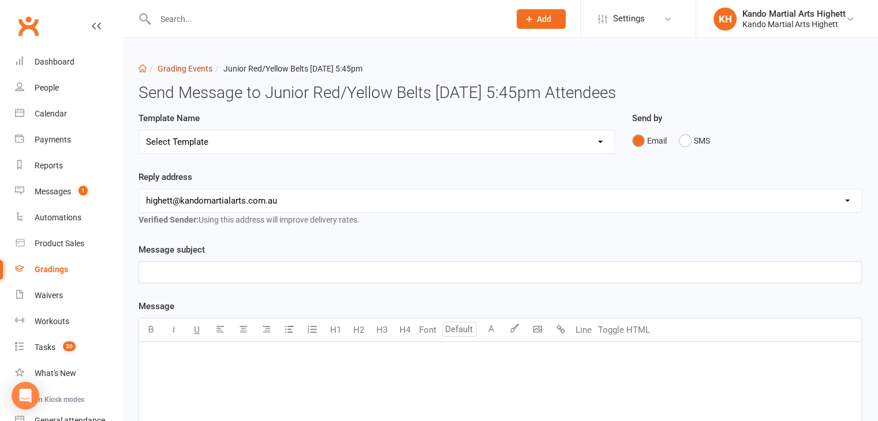
click at [178, 70] on link "Grading Events" at bounding box center [185, 68] width 55 height 9
select select "100"
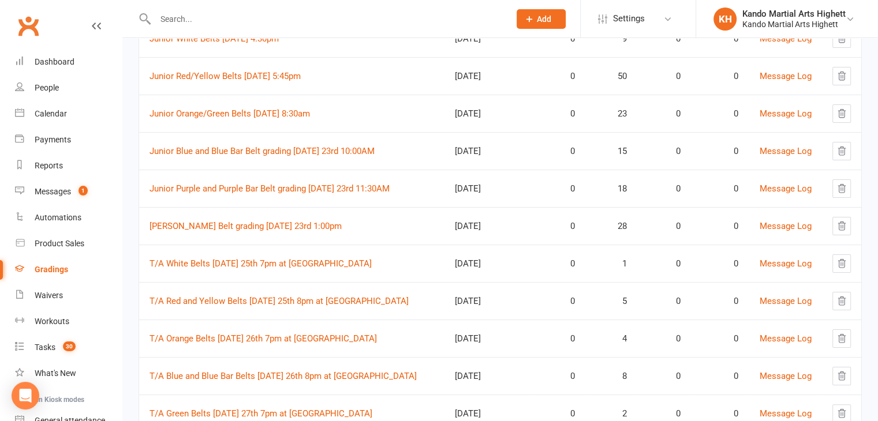
scroll to position [58, 0]
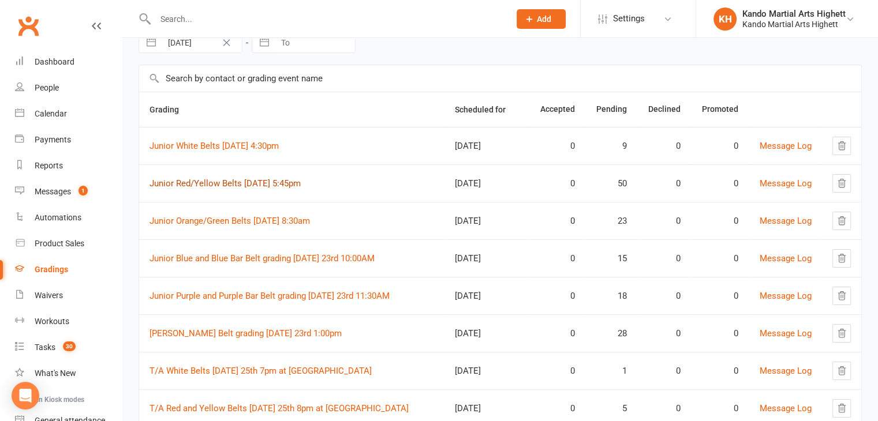
click at [252, 183] on link "Junior Red/Yellow Belts [DATE] 5:45pm" at bounding box center [224, 183] width 151 height 10
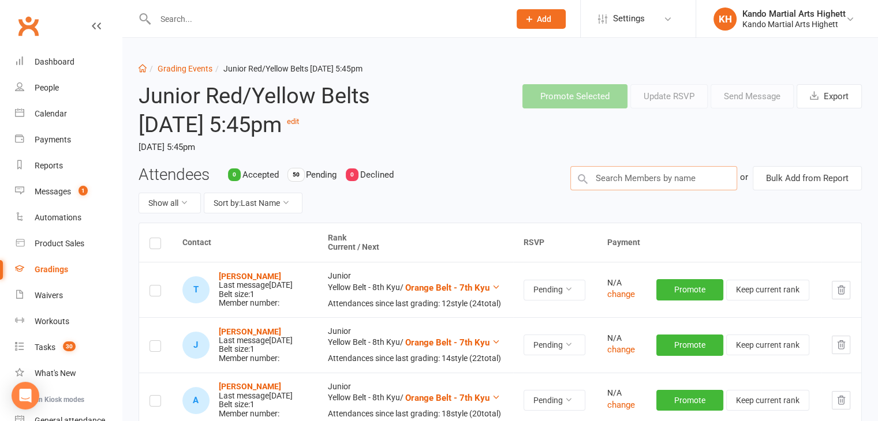
click at [646, 173] on input "text" at bounding box center [653, 178] width 167 height 24
drag, startPoint x: 590, startPoint y: 84, endPoint x: 600, endPoint y: 140, distance: 56.8
click at [600, 140] on header "Junior Red/Yellow Belts [DATE] 5:45pm edit [DATE] 5:45pm Promote Selected Updat…" at bounding box center [500, 120] width 740 height 91
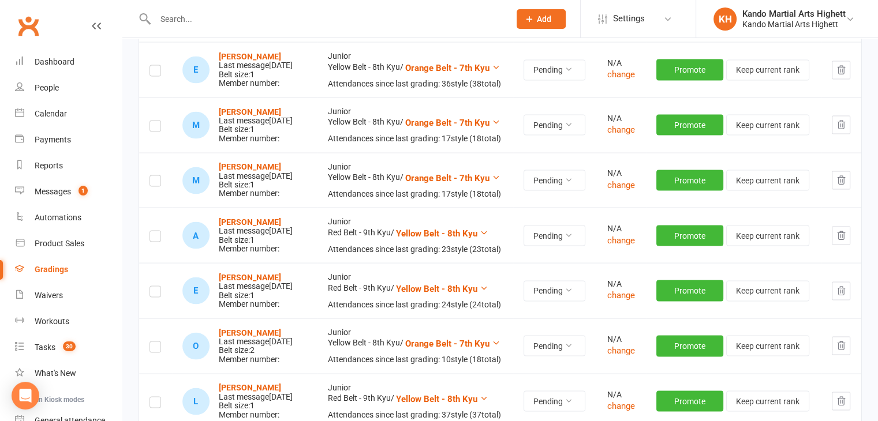
scroll to position [2308, 0]
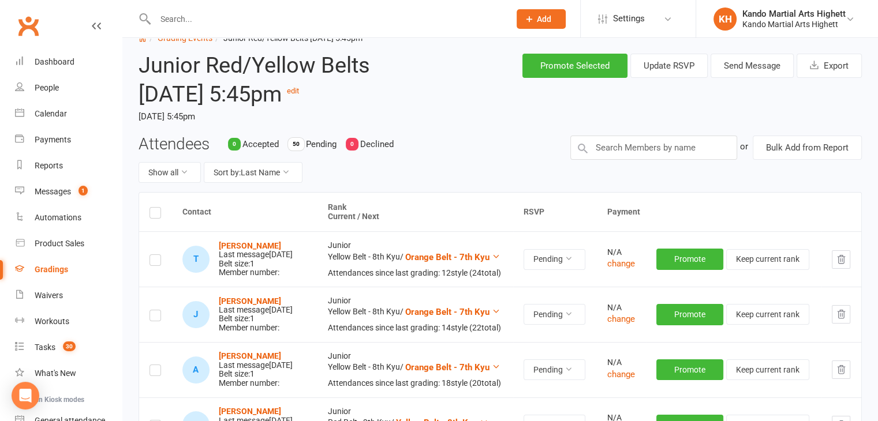
scroll to position [0, 0]
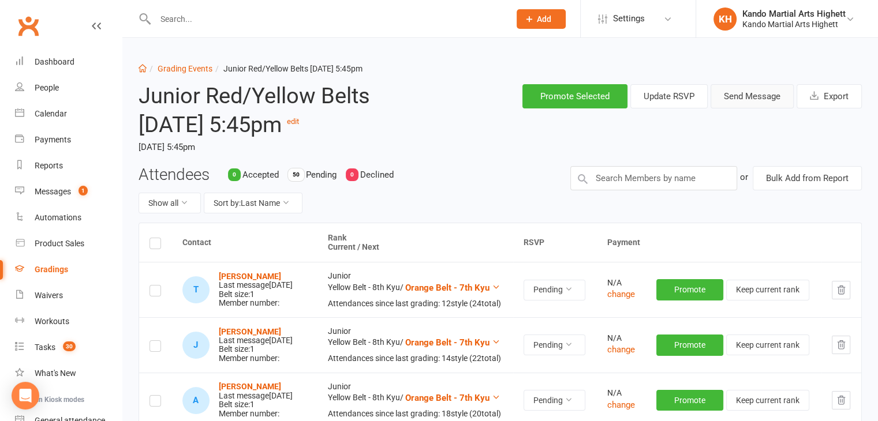
click at [736, 93] on button "Send Message" at bounding box center [751, 96] width 83 height 24
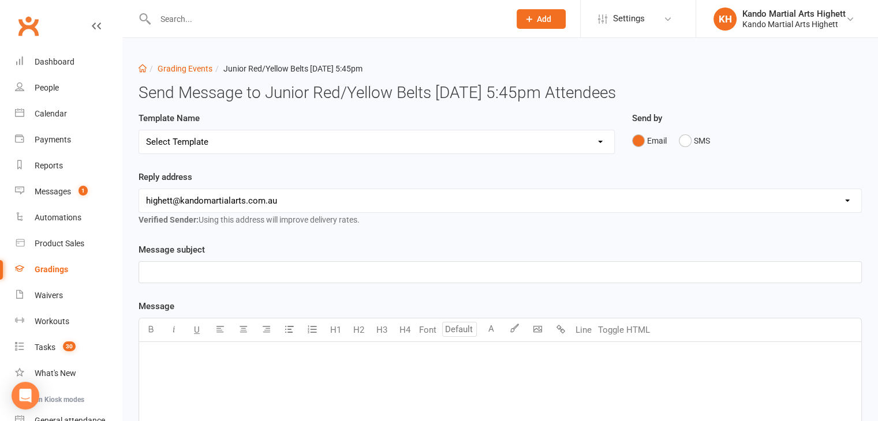
click at [432, 194] on select "[EMAIL_ADDRESS][DOMAIN_NAME] [EMAIL_ADDRESS][DOMAIN_NAME] [EMAIL_ADDRESS][DOMAI…" at bounding box center [500, 200] width 722 height 23
drag, startPoint x: 400, startPoint y: 197, endPoint x: 379, endPoint y: 174, distance: 31.0
click at [399, 197] on select "[EMAIL_ADDRESS][DOMAIN_NAME] [EMAIL_ADDRESS][DOMAIN_NAME] [EMAIL_ADDRESS][DOMAI…" at bounding box center [500, 200] width 722 height 23
click at [333, 130] on select "Select Template [Email] Black Belt Grading Invitation [Email] Confirmation of S…" at bounding box center [376, 141] width 475 height 23
select select "4"
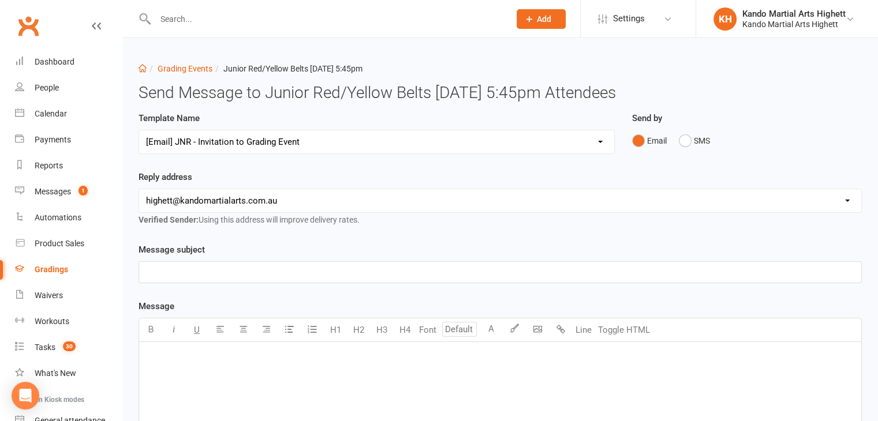
click at [139, 130] on select "Select Template [Email] Black Belt Grading Invitation [Email] Confirmation of S…" at bounding box center [376, 141] width 475 height 23
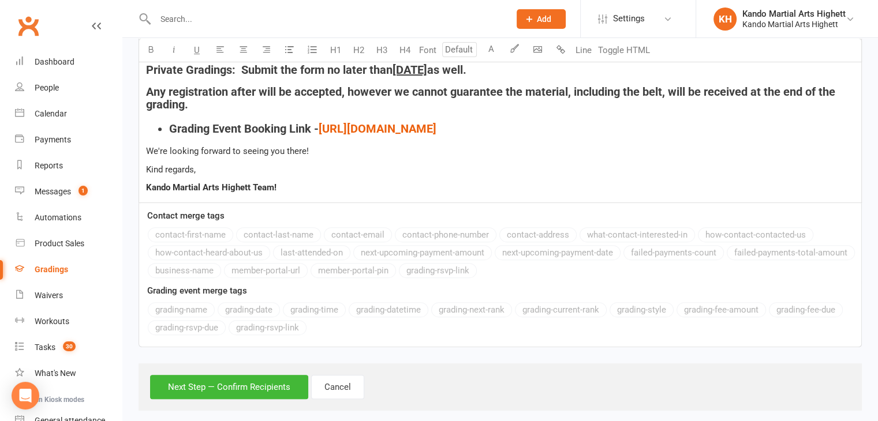
scroll to position [440, 0]
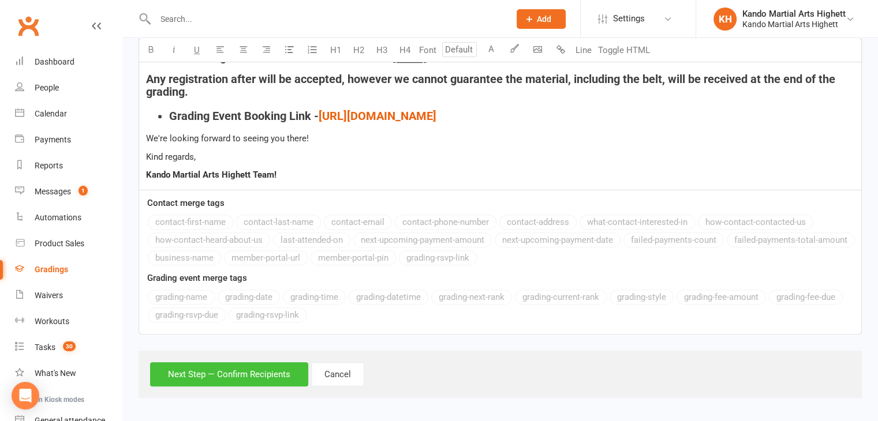
click at [249, 368] on button "Next Step — Confirm Recipients" at bounding box center [229, 374] width 158 height 24
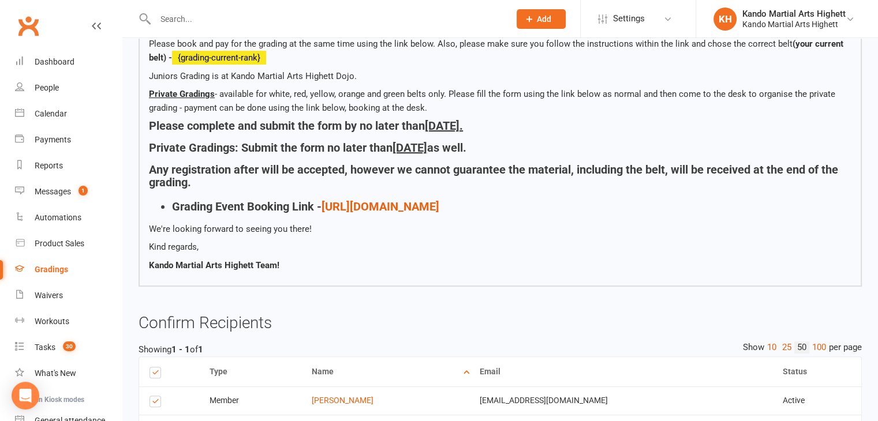
scroll to position [353, 0]
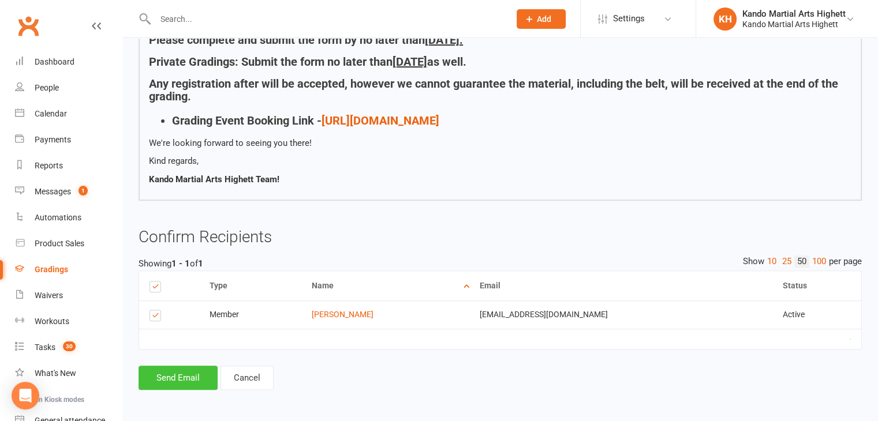
click at [198, 374] on button "Send Email" at bounding box center [177, 378] width 79 height 24
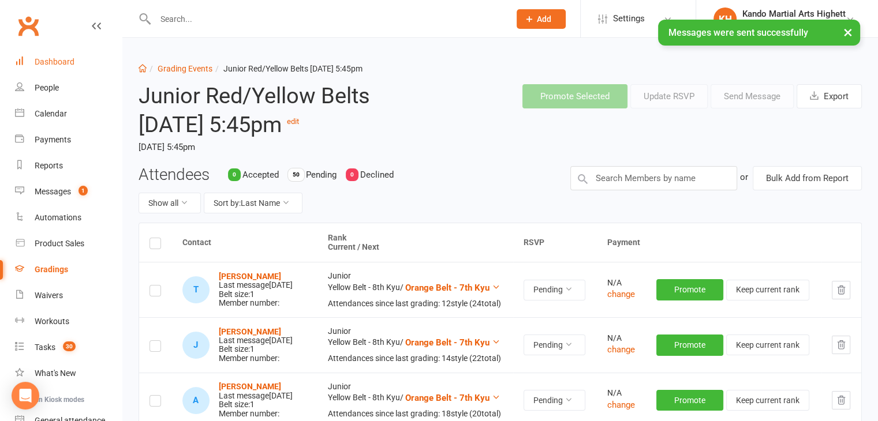
click at [92, 63] on link "Dashboard" at bounding box center [68, 62] width 107 height 26
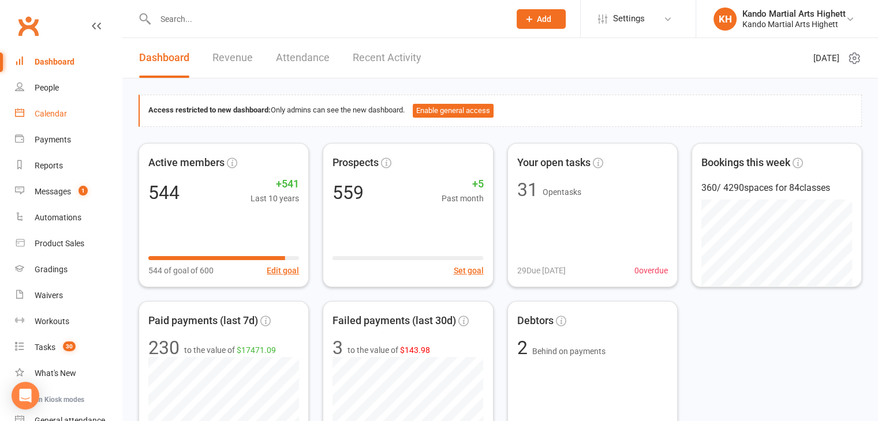
click at [43, 105] on link "Calendar" at bounding box center [68, 114] width 107 height 26
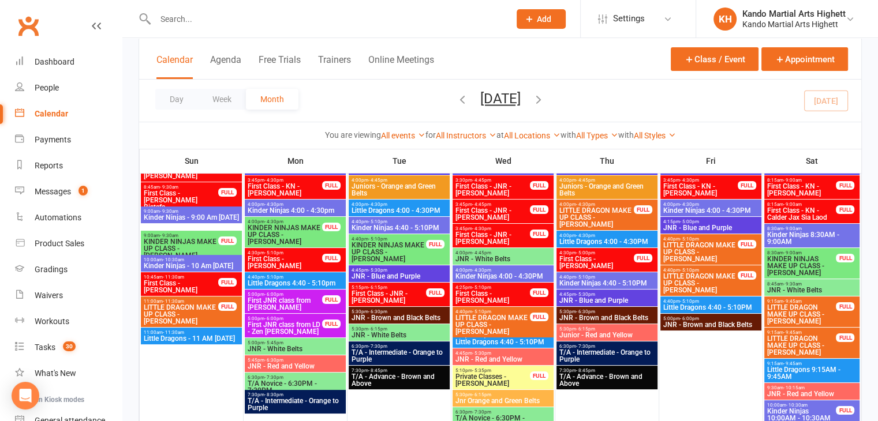
scroll to position [108, 0]
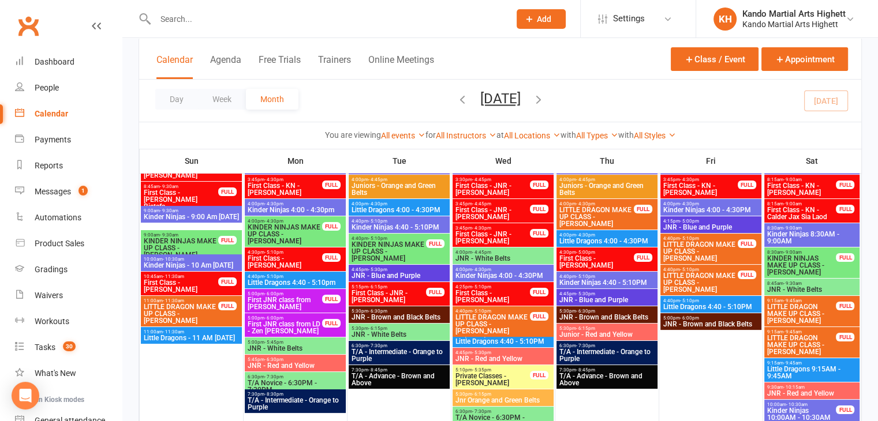
click at [390, 224] on span "Kinder Ninjas 4:40 - 5:10PM" at bounding box center [399, 227] width 96 height 7
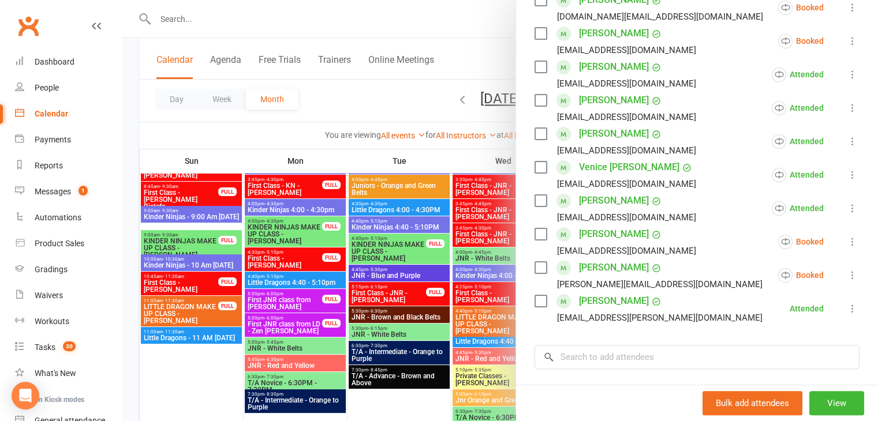
scroll to position [224, 0]
drag, startPoint x: 362, startPoint y: 257, endPoint x: 399, endPoint y: 249, distance: 37.8
click at [399, 249] on div at bounding box center [499, 210] width 755 height 421
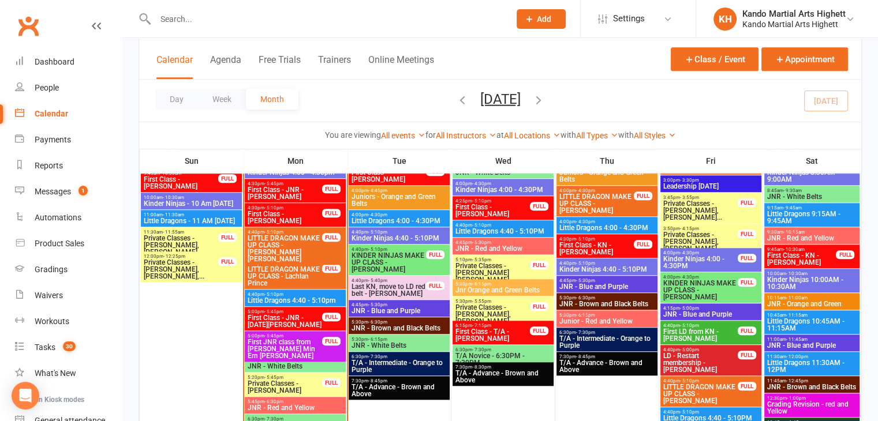
scroll to position [966, 0]
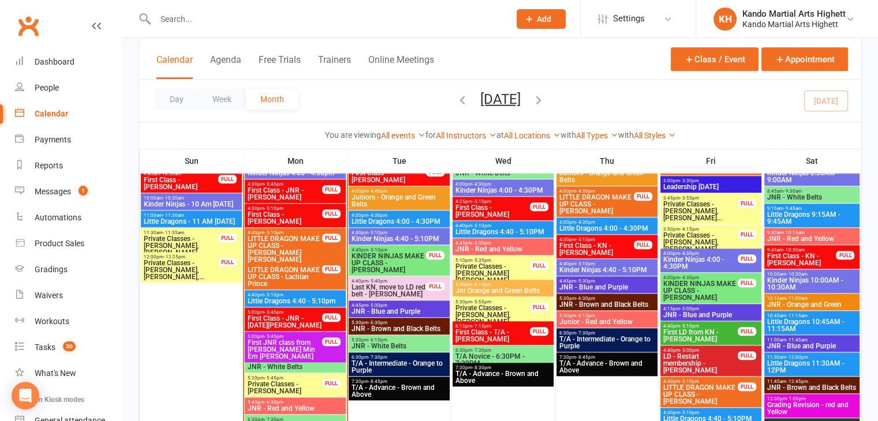
click at [589, 264] on span "- 5:10pm" at bounding box center [585, 263] width 19 height 5
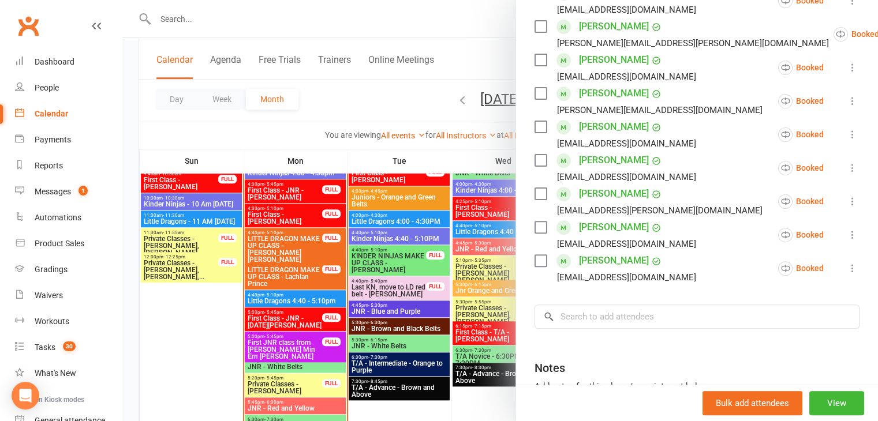
scroll to position [332, 0]
click at [372, 282] on div at bounding box center [499, 210] width 755 height 421
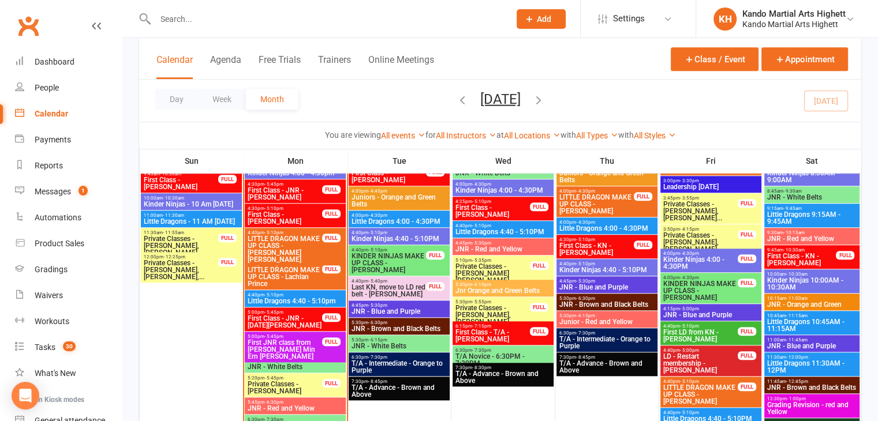
scroll to position [909, 0]
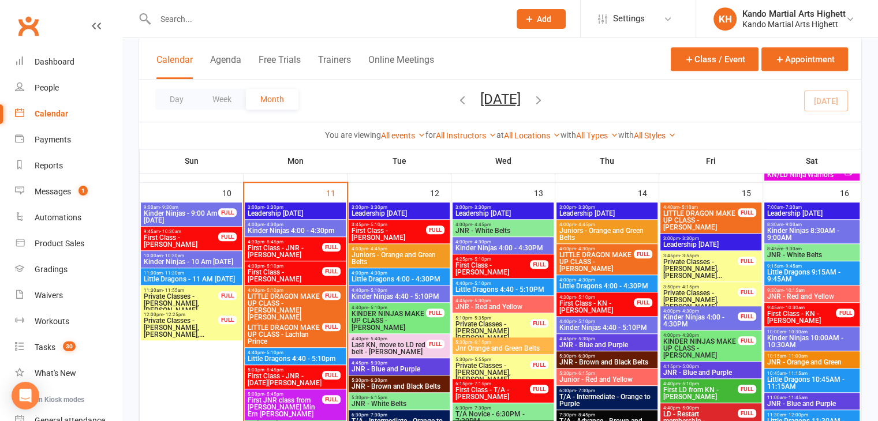
click at [393, 303] on div "4:40pm - 5:10pm KINDER NINJAS MAKE UP CLASS - [PERSON_NAME] FULL" at bounding box center [398, 318] width 101 height 31
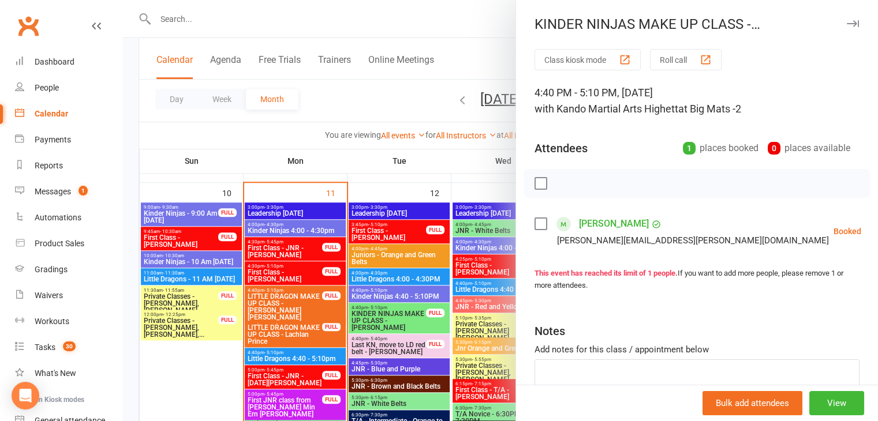
click at [401, 290] on div at bounding box center [499, 210] width 755 height 421
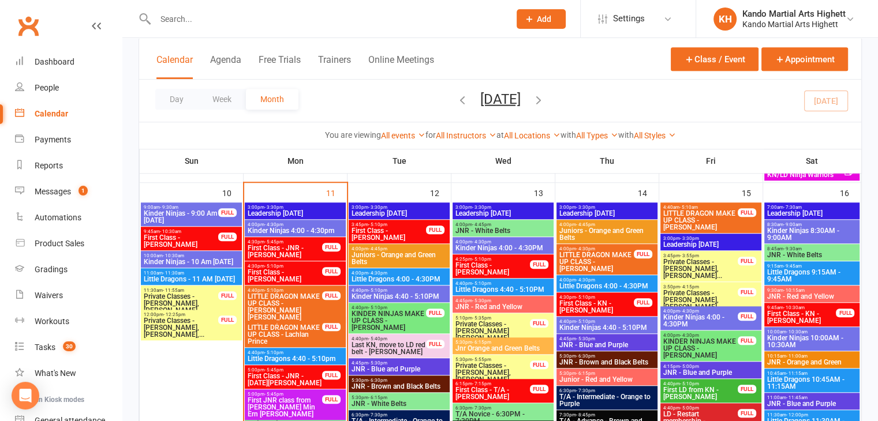
click at [401, 290] on span "4:40pm - 5:10pm" at bounding box center [399, 290] width 96 height 5
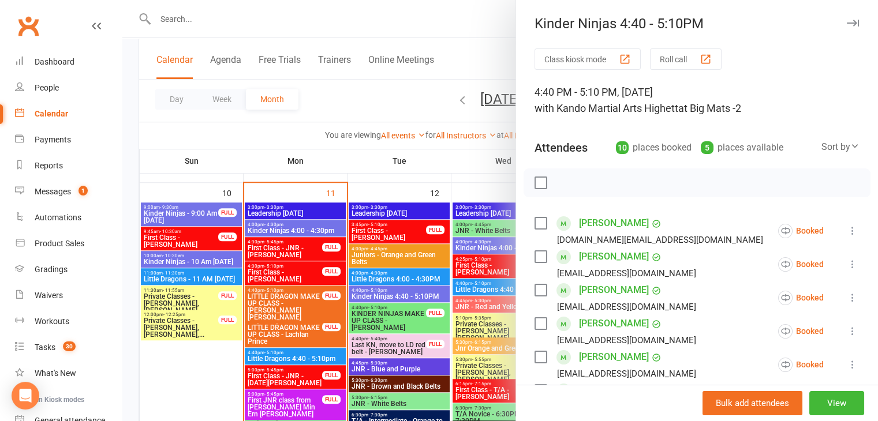
scroll to position [0, 0]
click at [413, 267] on div at bounding box center [499, 210] width 755 height 421
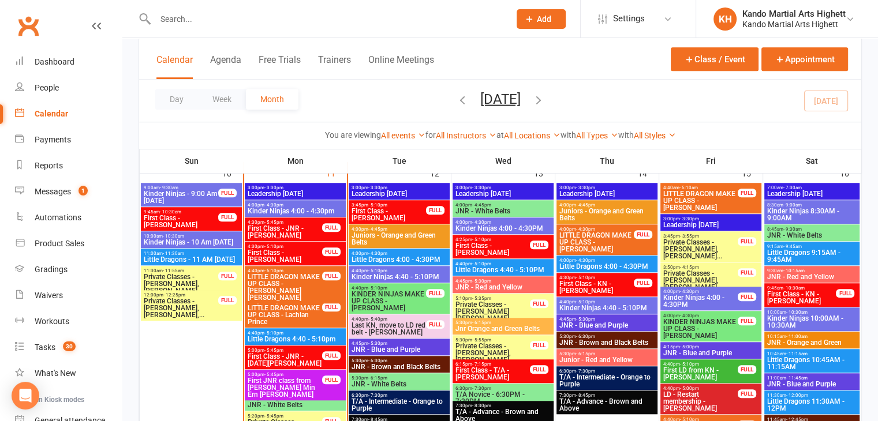
scroll to position [909, 0]
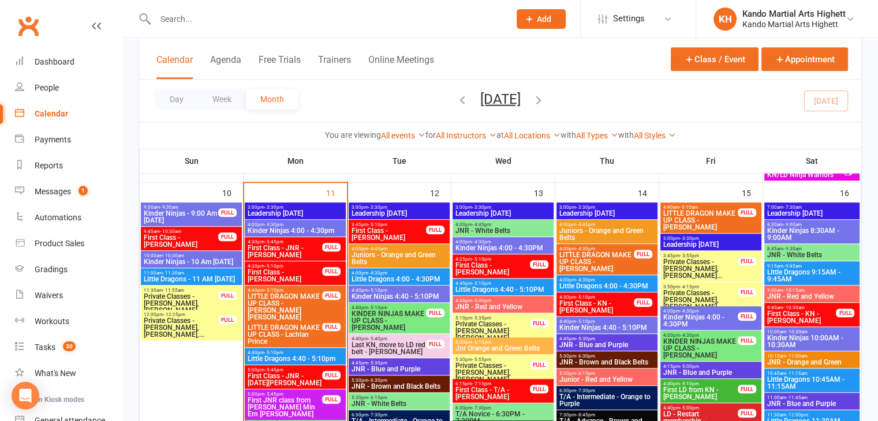
click at [608, 325] on span "Kinder Ninjas 4:40 - 5:10PM" at bounding box center [607, 327] width 96 height 7
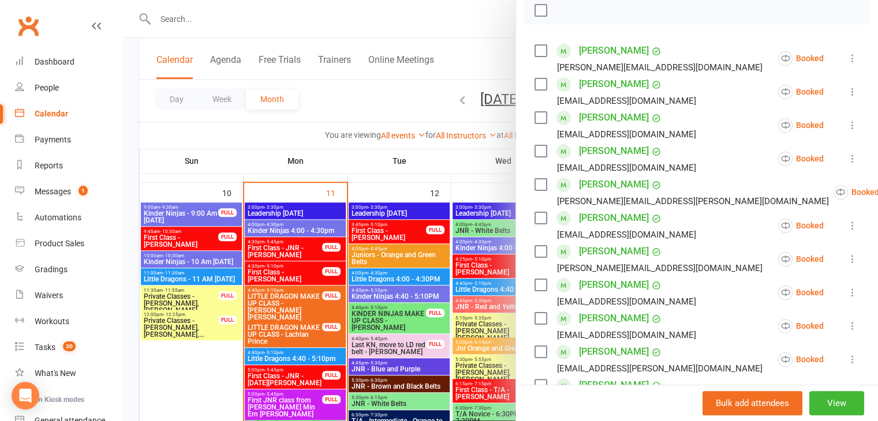
scroll to position [288, 0]
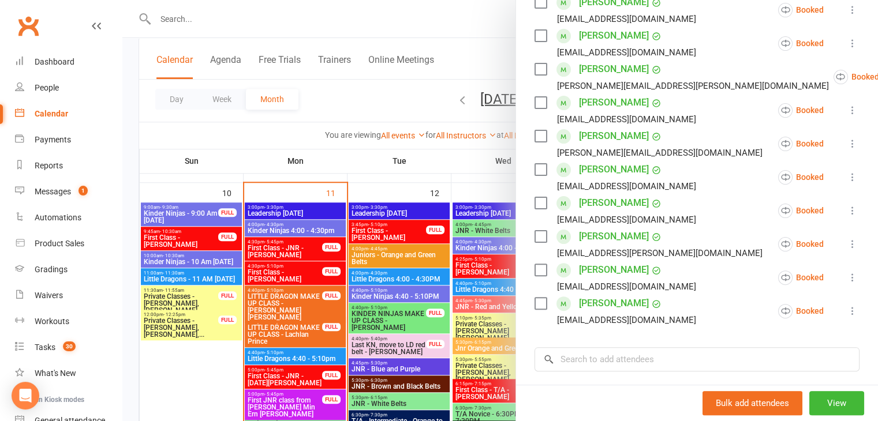
click at [631, 236] on link "[PERSON_NAME]" at bounding box center [614, 236] width 70 height 18
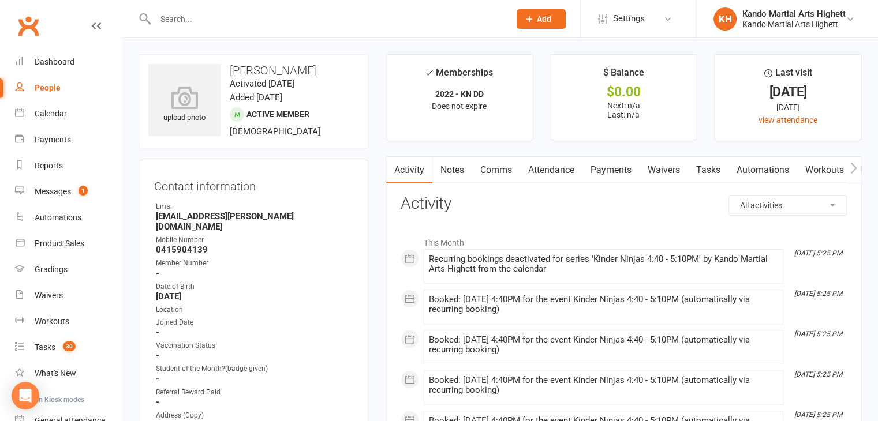
click at [556, 169] on link "Attendance" at bounding box center [551, 170] width 62 height 27
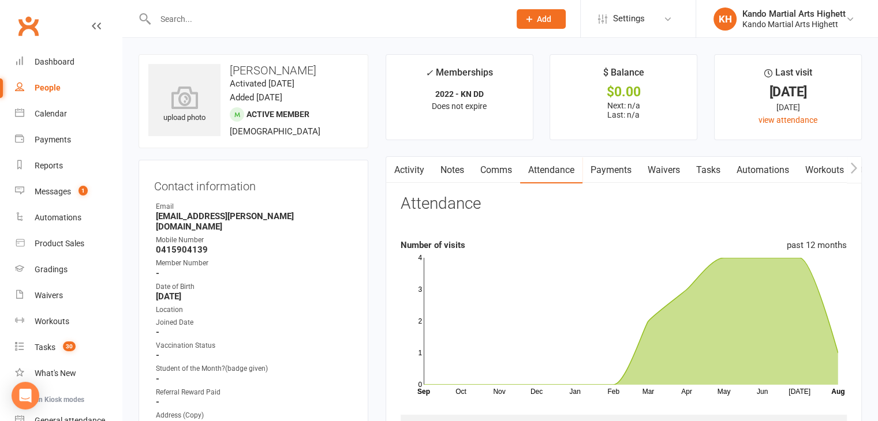
click at [439, 163] on link "Notes" at bounding box center [452, 170] width 40 height 27
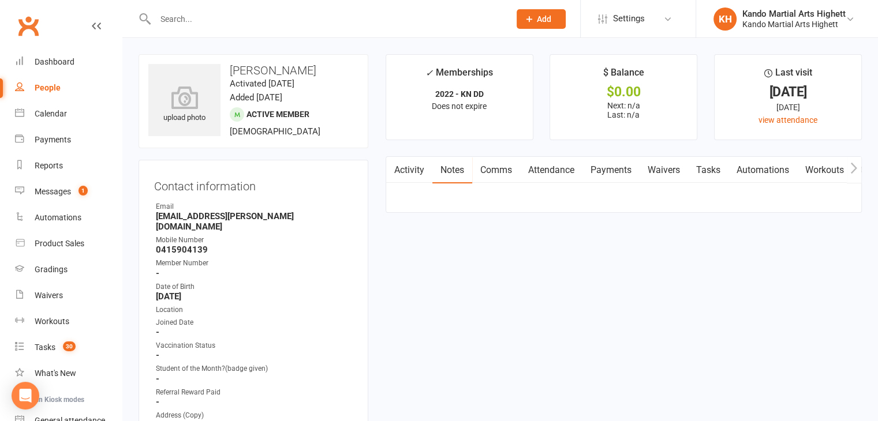
click at [422, 169] on link "Activity" at bounding box center [409, 170] width 46 height 27
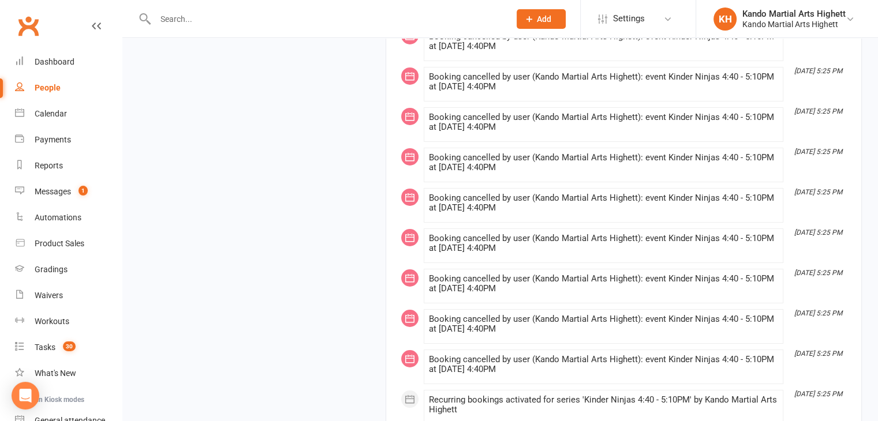
scroll to position [4099, 0]
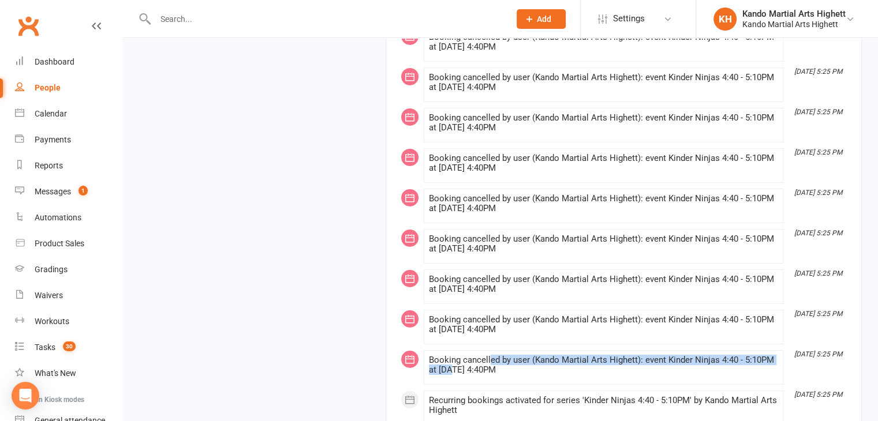
drag, startPoint x: 452, startPoint y: 348, endPoint x: 490, endPoint y: 340, distance: 39.1
click at [490, 355] on div "Booking cancelled by user (Kando Martial Arts Highett): event Kinder Ninjas 4:4…" at bounding box center [603, 365] width 349 height 20
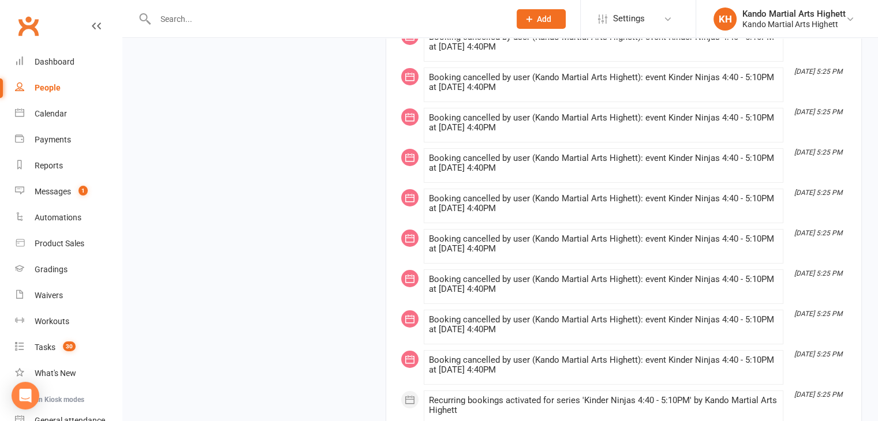
click at [711, 354] on li "[DATE] 5:25 PM Booking cancelled by user (Kando Martial Arts Highett): event Ki…" at bounding box center [603, 367] width 359 height 35
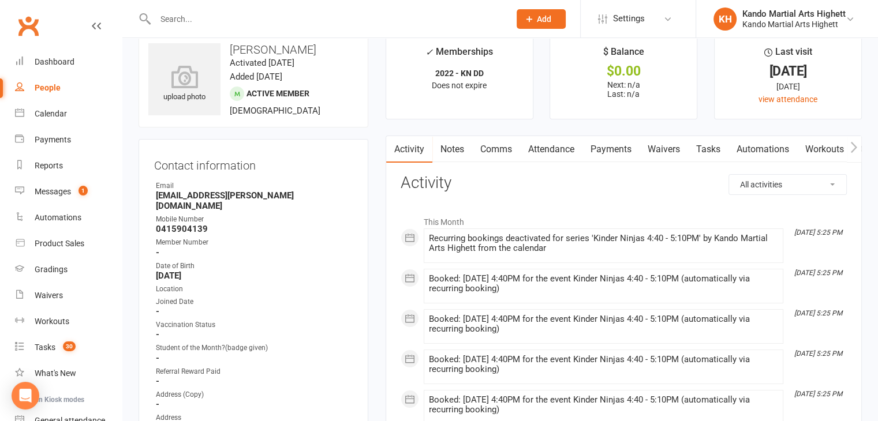
scroll to position [0, 0]
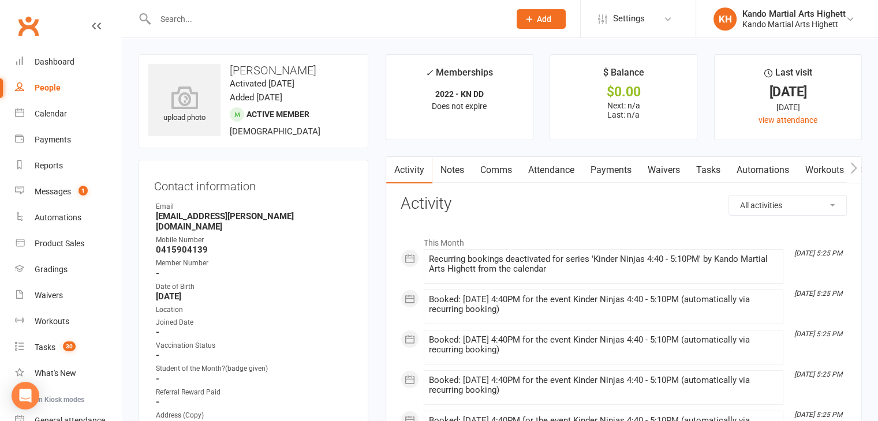
click at [560, 168] on link "Attendance" at bounding box center [551, 170] width 62 height 27
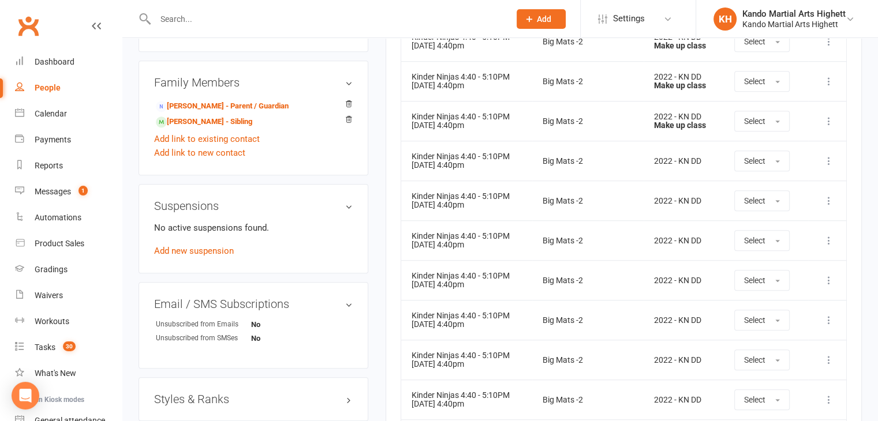
scroll to position [462, 0]
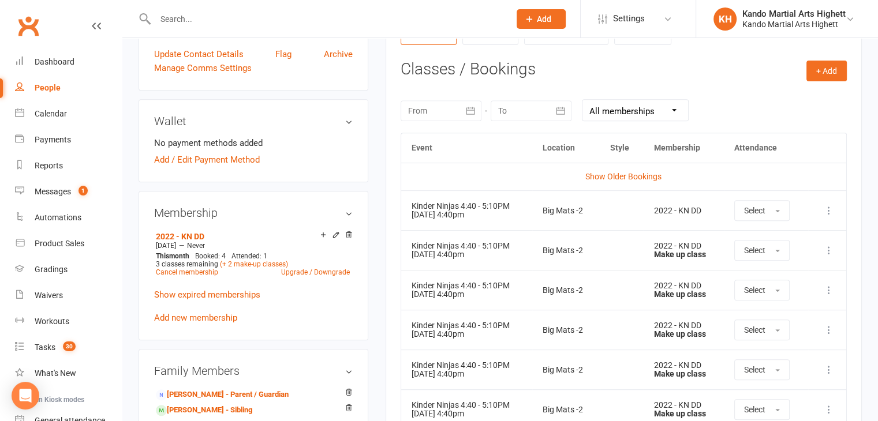
click at [560, 303] on td "Big Mats -2" at bounding box center [566, 290] width 68 height 40
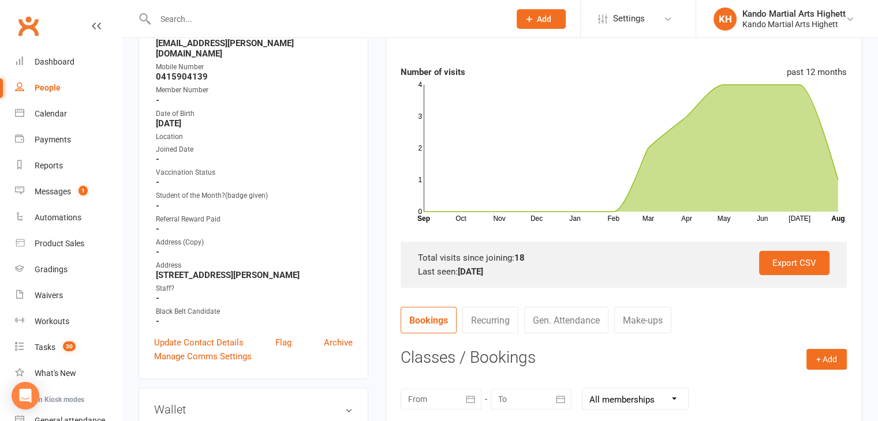
scroll to position [58, 0]
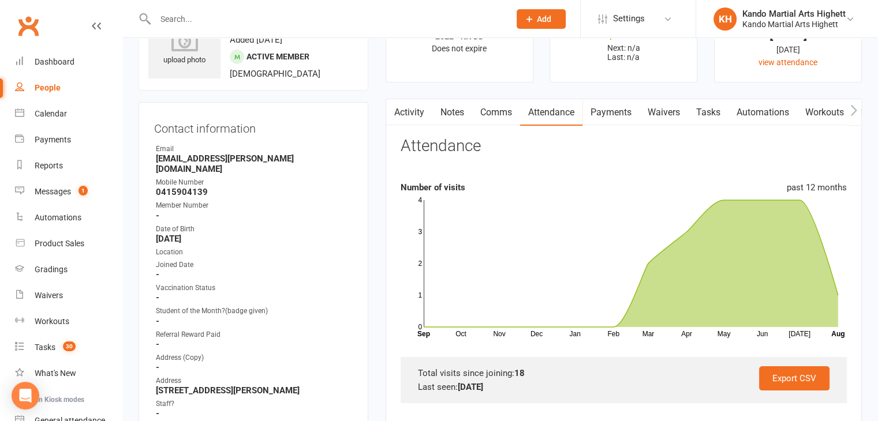
click at [606, 114] on link "Payments" at bounding box center [610, 112] width 57 height 27
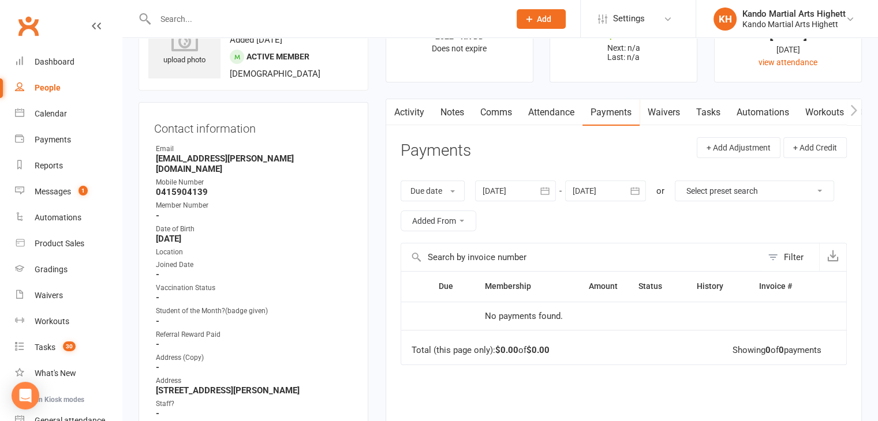
click at [571, 119] on link "Attendance" at bounding box center [551, 112] width 62 height 27
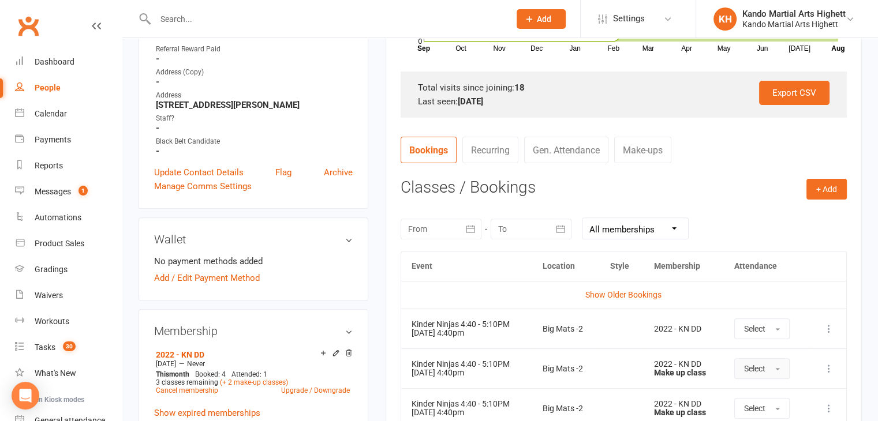
scroll to position [346, 0]
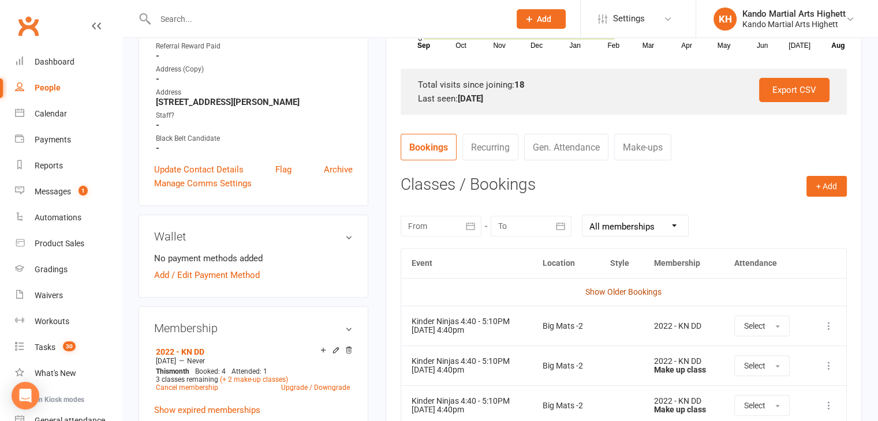
click at [632, 294] on link "Show Older Bookings" at bounding box center [623, 291] width 76 height 9
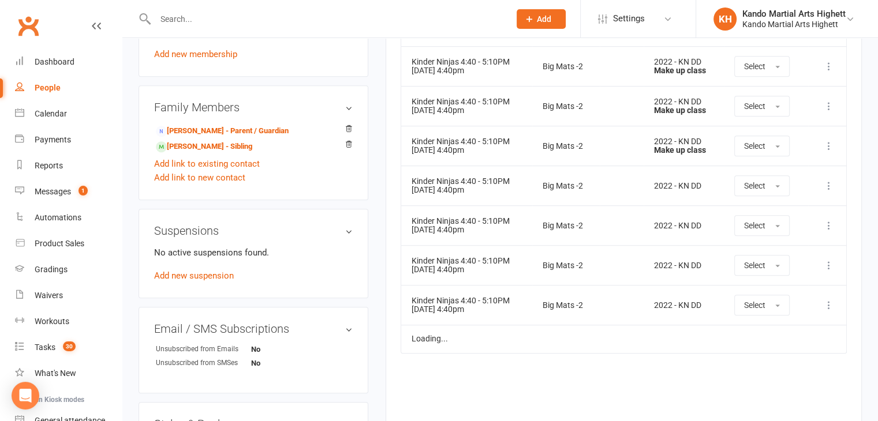
scroll to position [758, 0]
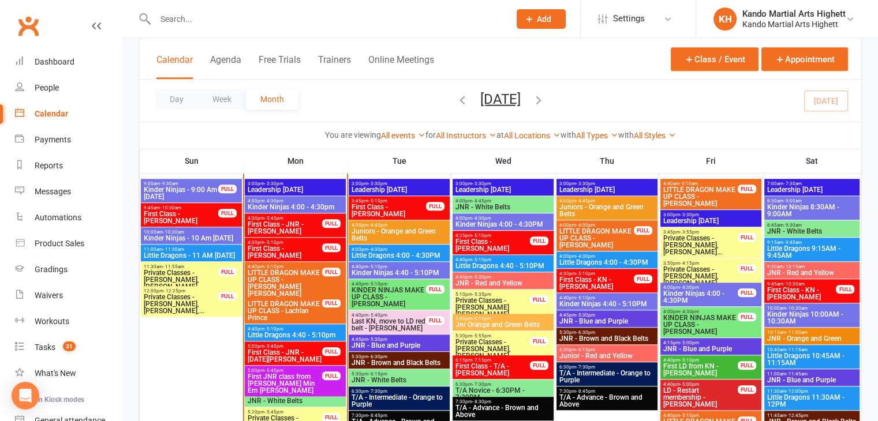
scroll to position [865, 0]
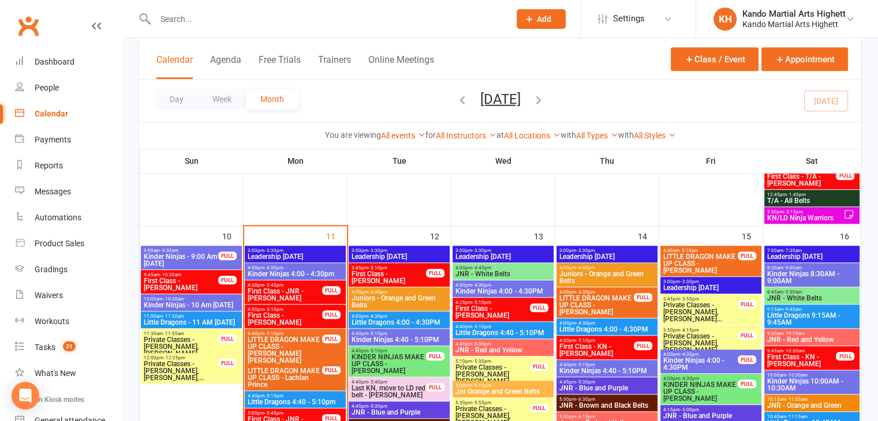
click at [620, 370] on span "Kinder Ninjas 4:40 - 5:10PM" at bounding box center [607, 371] width 96 height 7
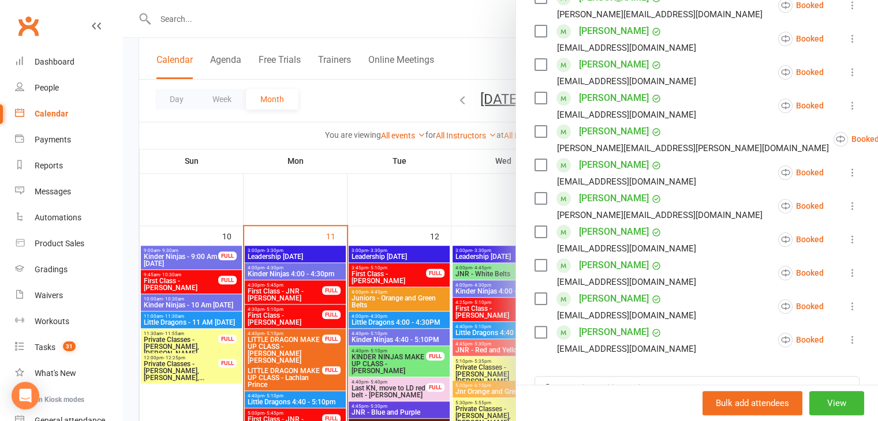
scroll to position [288, 0]
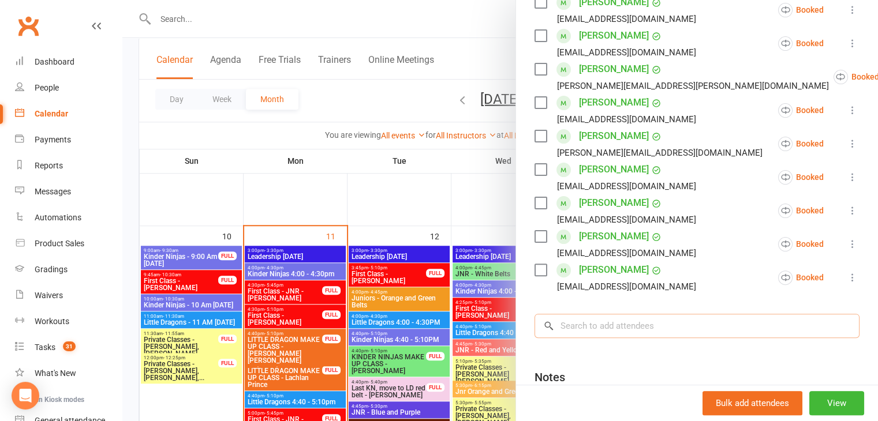
click at [674, 328] on input "search" at bounding box center [696, 326] width 325 height 24
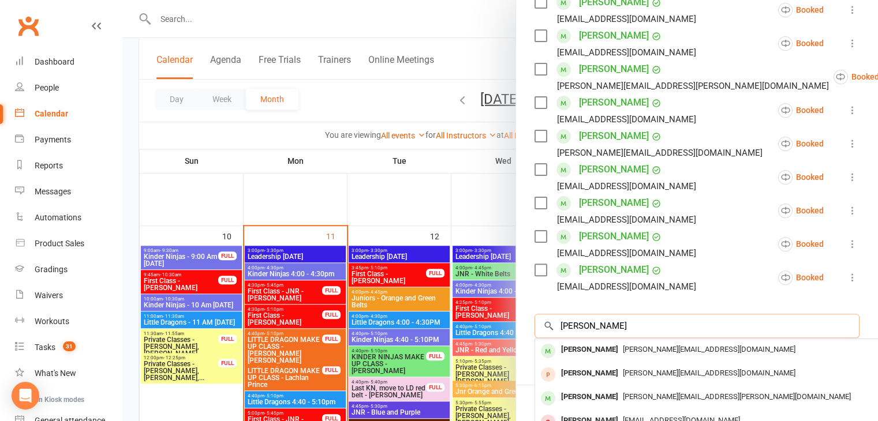
scroll to position [413, 0]
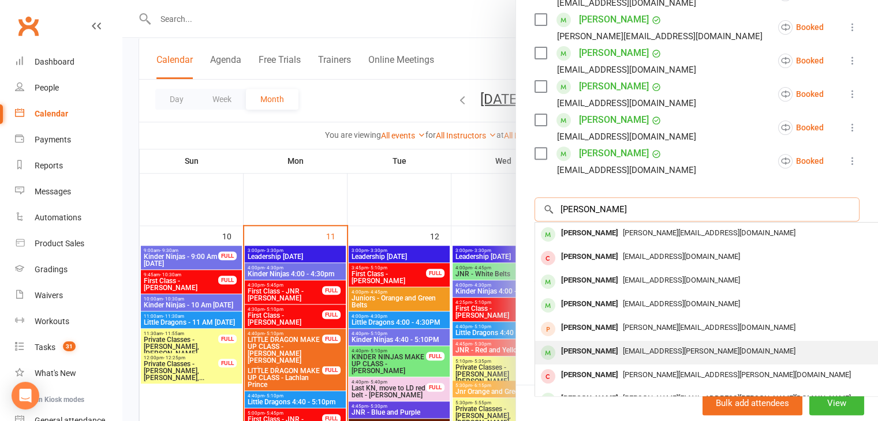
type input "[PERSON_NAME]"
click at [699, 343] on div "[EMAIL_ADDRESS][PERSON_NAME][DOMAIN_NAME]" at bounding box center [707, 351] width 336 height 17
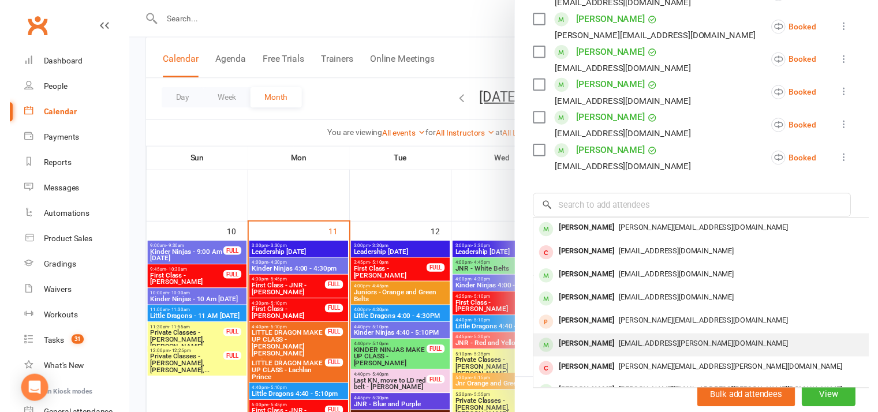
scroll to position [404, 0]
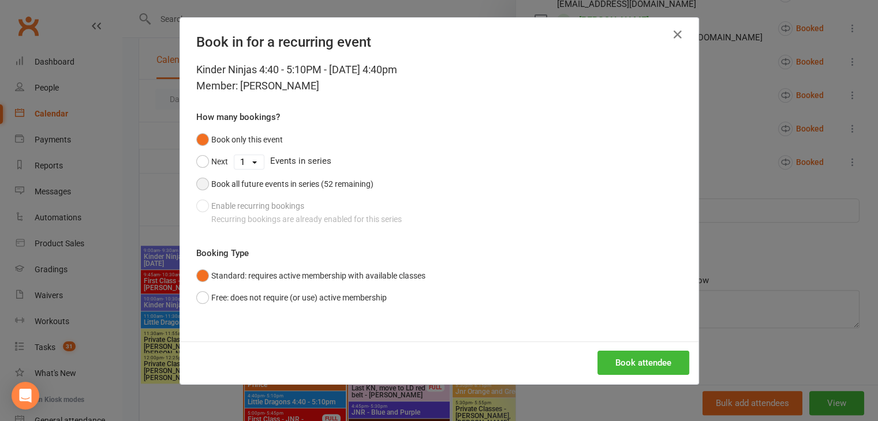
click at [229, 185] on div "Book all future events in series (52 remaining)" at bounding box center [292, 184] width 162 height 13
click at [640, 373] on button "Book attendee" at bounding box center [643, 363] width 92 height 24
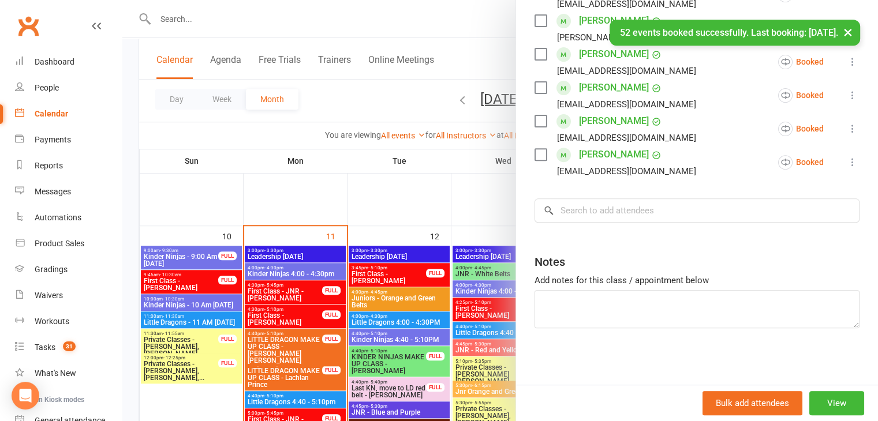
scroll to position [413, 0]
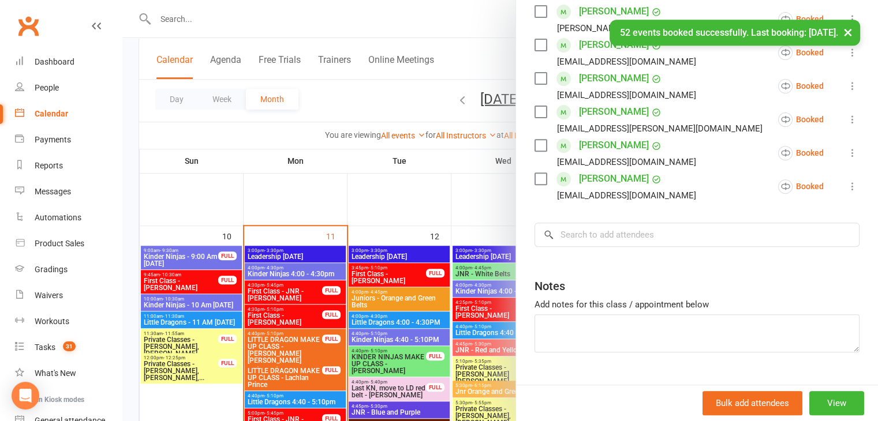
click at [846, 116] on icon at bounding box center [852, 120] width 12 height 12
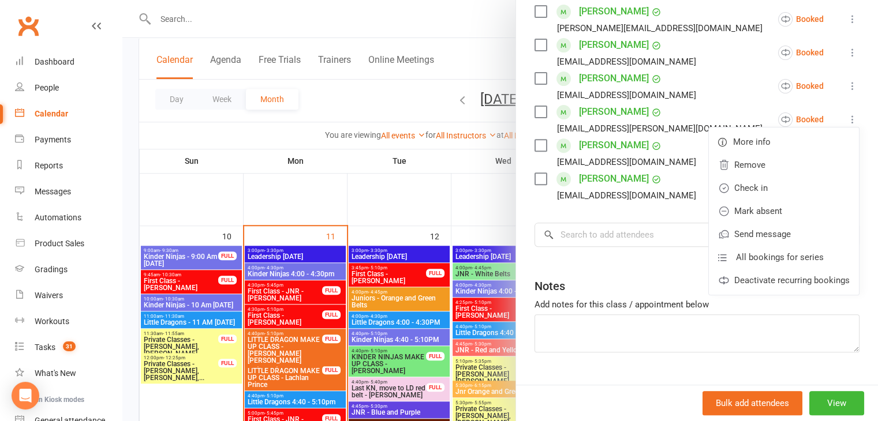
click at [649, 106] on link "[PERSON_NAME]" at bounding box center [614, 112] width 70 height 18
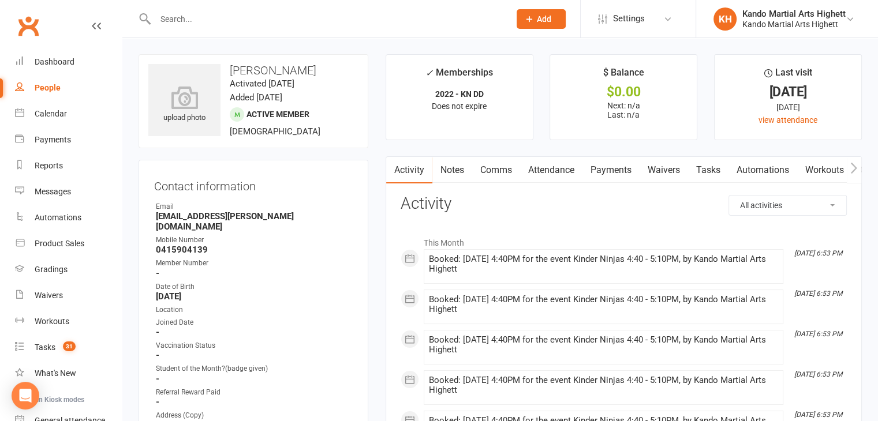
click at [556, 171] on link "Attendance" at bounding box center [551, 170] width 62 height 27
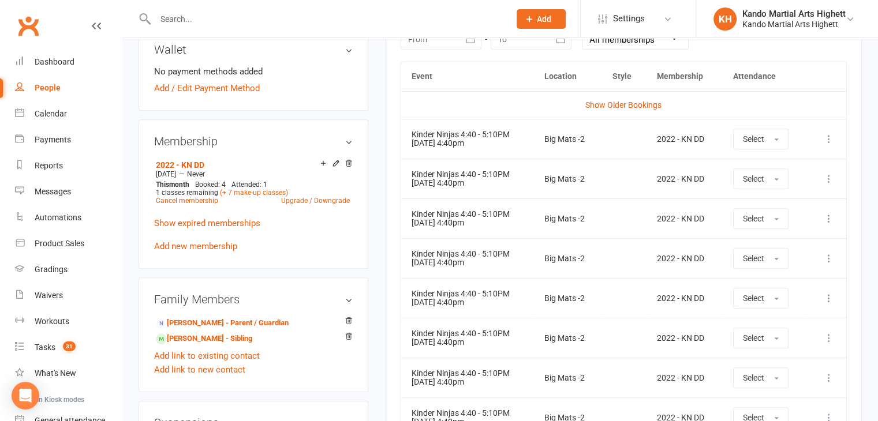
scroll to position [513, 0]
